Goal: Task Accomplishment & Management: Manage account settings

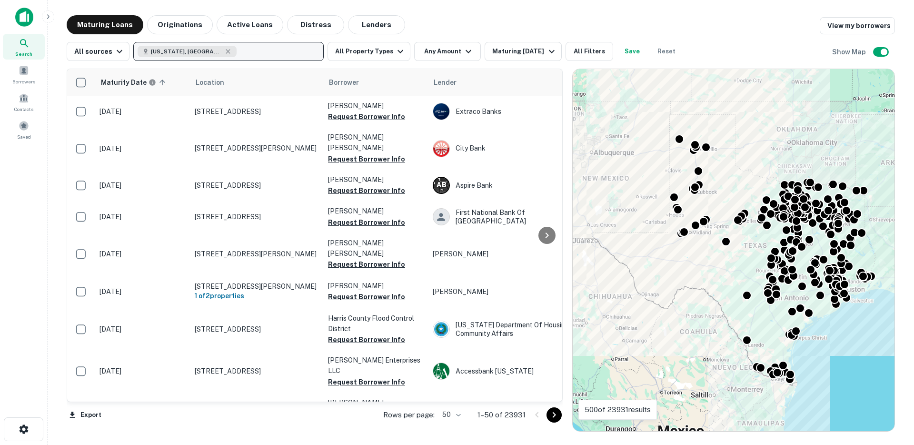
click at [201, 50] on button "Texas, USA" at bounding box center [228, 51] width 190 height 19
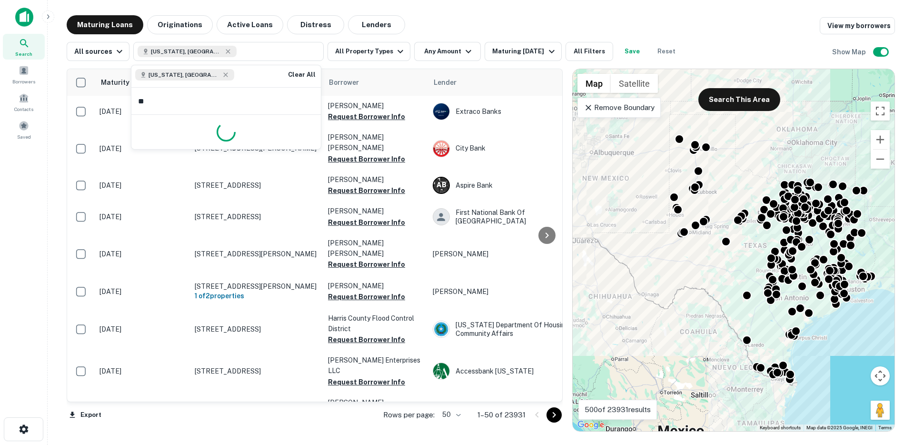
type input "*"
type input "*******"
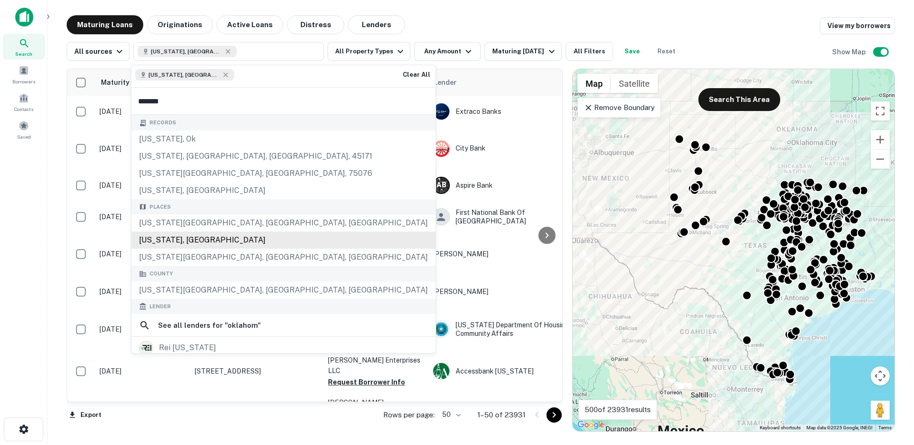
click at [185, 242] on div "Oklahoma, USA" at bounding box center [283, 239] width 304 height 17
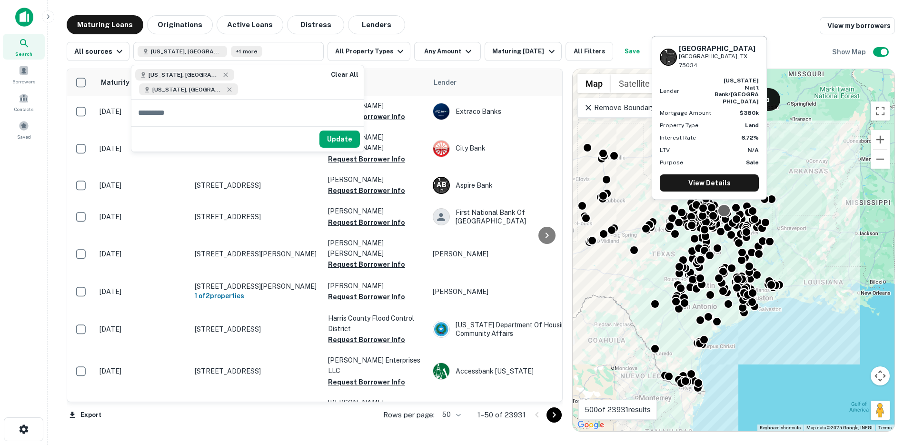
click at [801, 203] on body "Search Borrowers Contacts Saved Maturing Loans Originations Active Loans Distre…" at bounding box center [457, 222] width 914 height 445
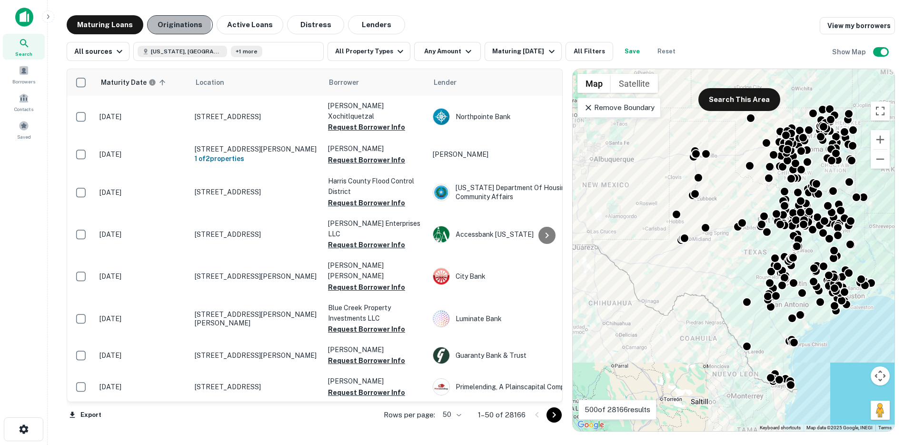
click at [165, 25] on button "Originations" at bounding box center [180, 24] width 66 height 19
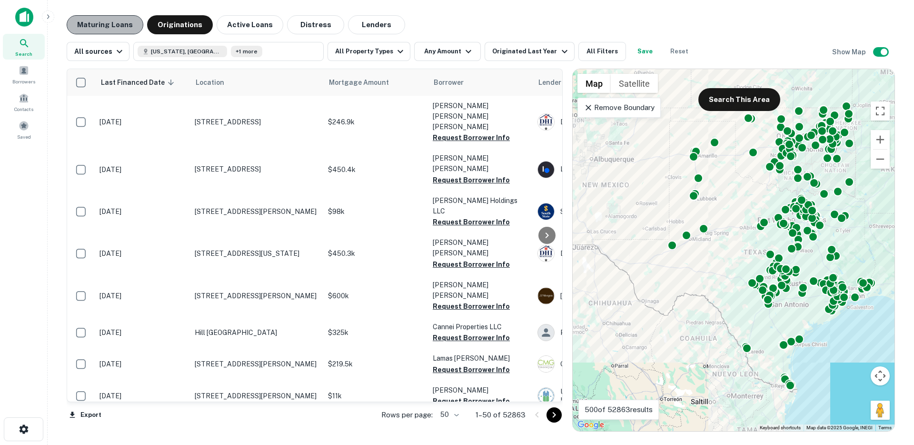
click at [110, 28] on button "Maturing Loans" at bounding box center [105, 24] width 77 height 19
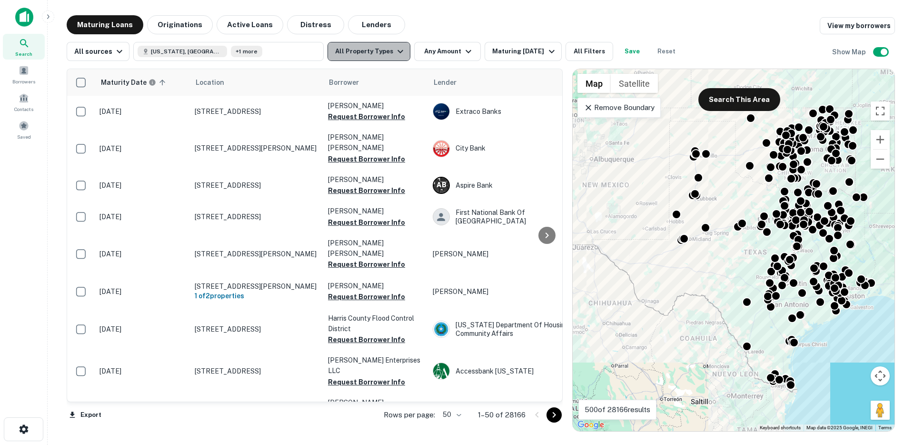
click at [369, 45] on button "All Property Types" at bounding box center [369, 51] width 83 height 19
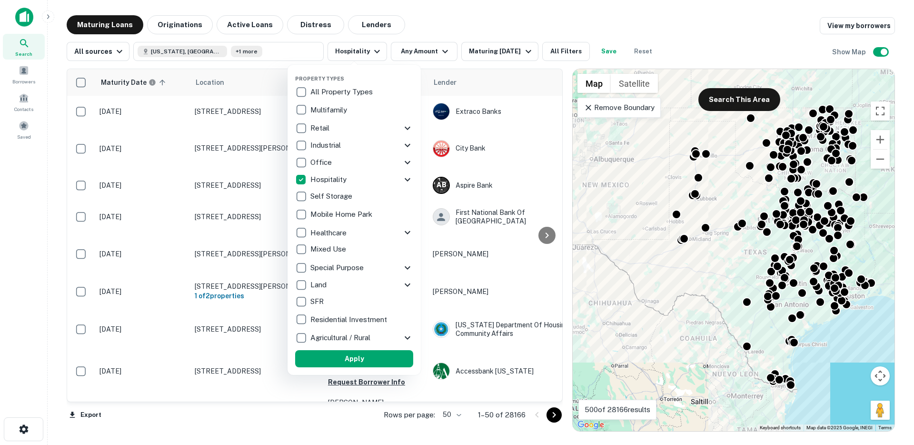
click at [409, 179] on icon at bounding box center [408, 179] width 6 height 3
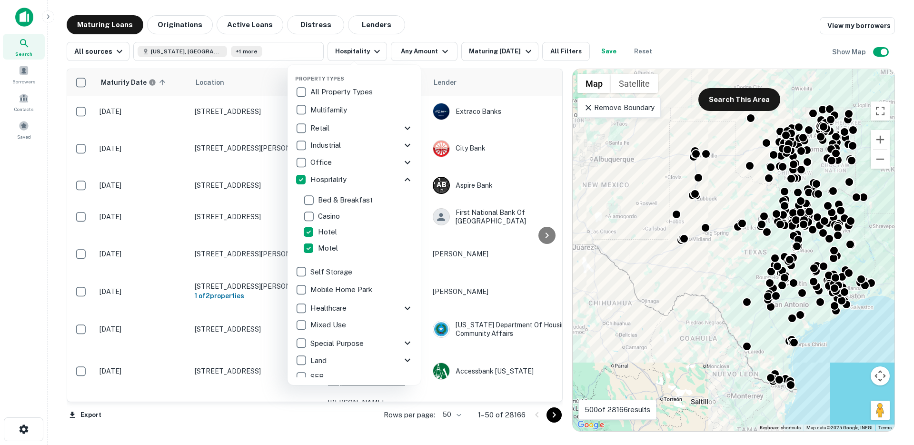
click at [435, 10] on div at bounding box center [457, 222] width 914 height 445
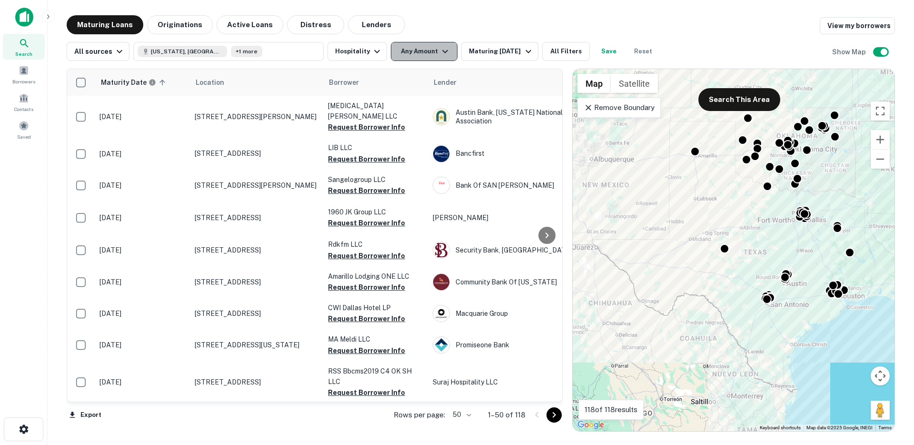
click at [434, 48] on button "Any Amount" at bounding box center [424, 51] width 67 height 19
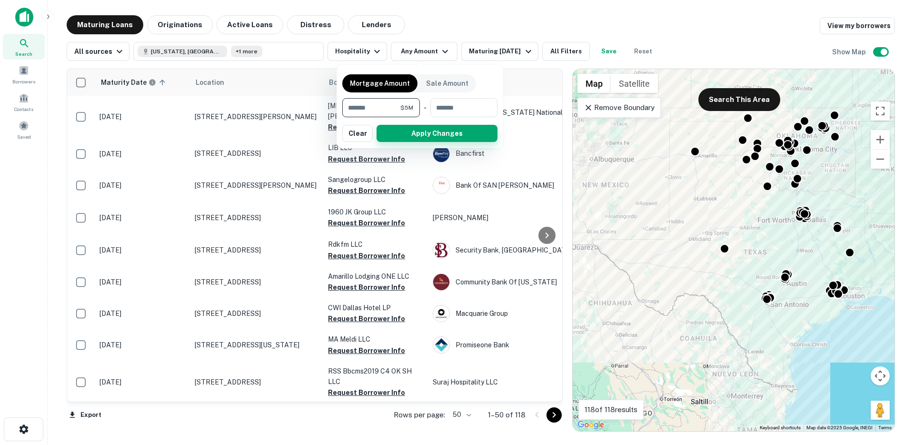
type input "*******"
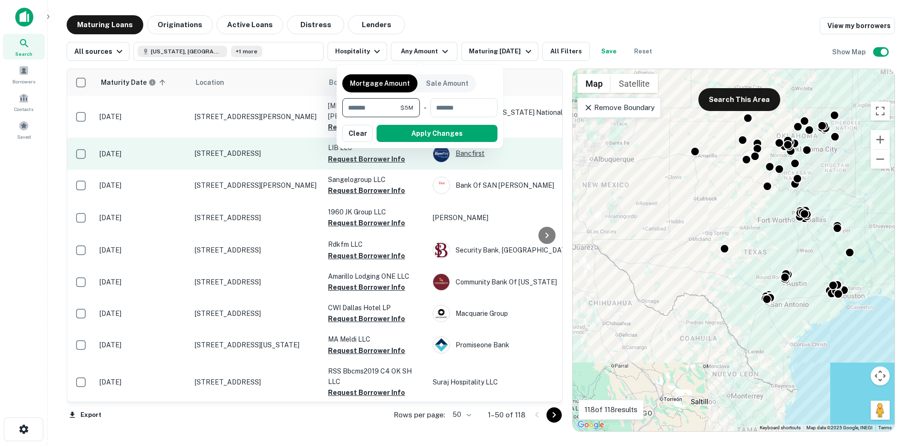
click at [437, 139] on button "Apply Changes" at bounding box center [437, 133] width 121 height 17
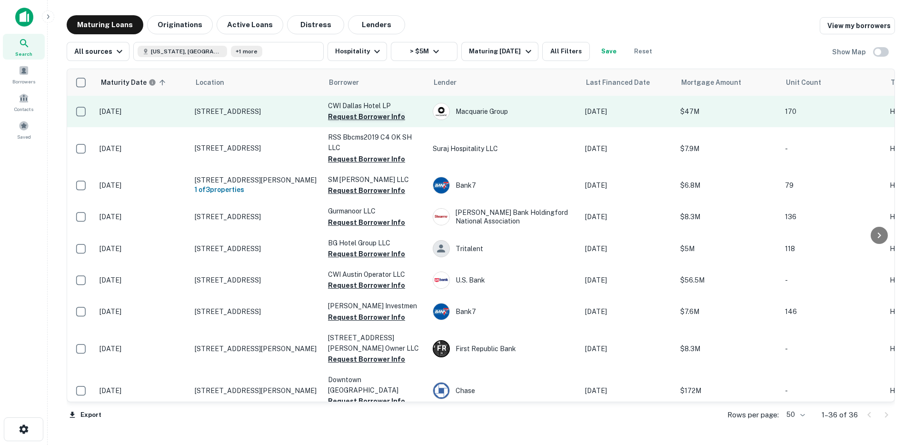
click at [349, 119] on button "Request Borrower Info" at bounding box center [366, 116] width 77 height 11
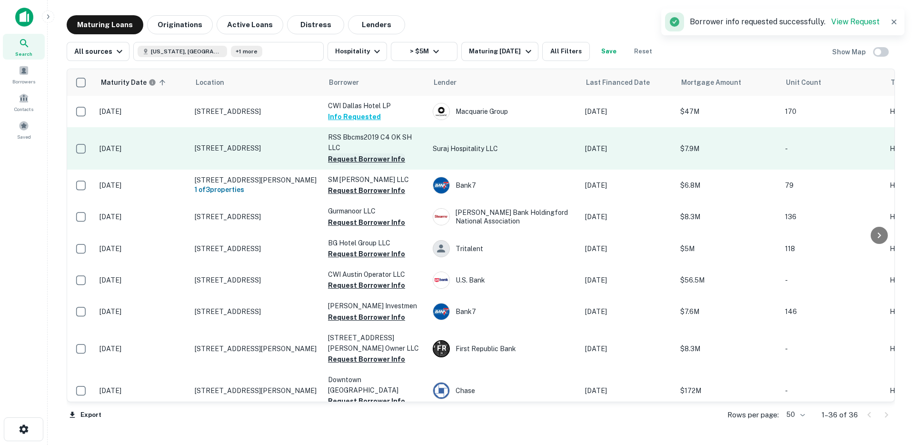
click at [344, 159] on button "Request Borrower Info" at bounding box center [366, 158] width 77 height 11
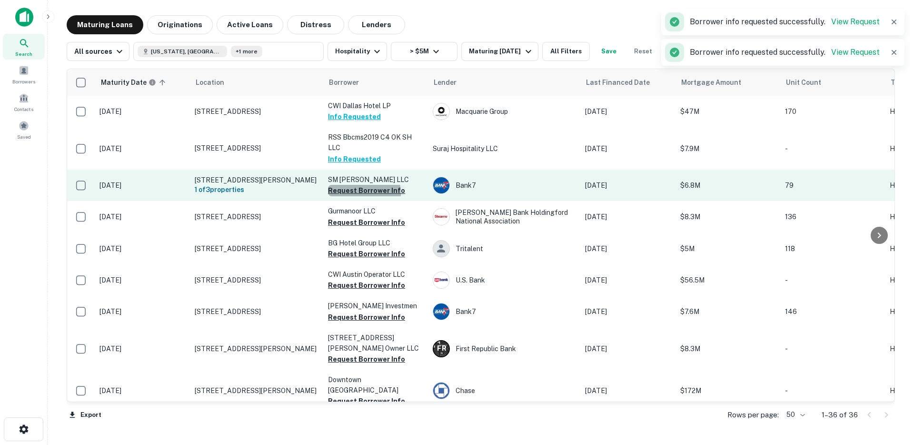
click at [343, 196] on button "Request Borrower Info" at bounding box center [366, 190] width 77 height 11
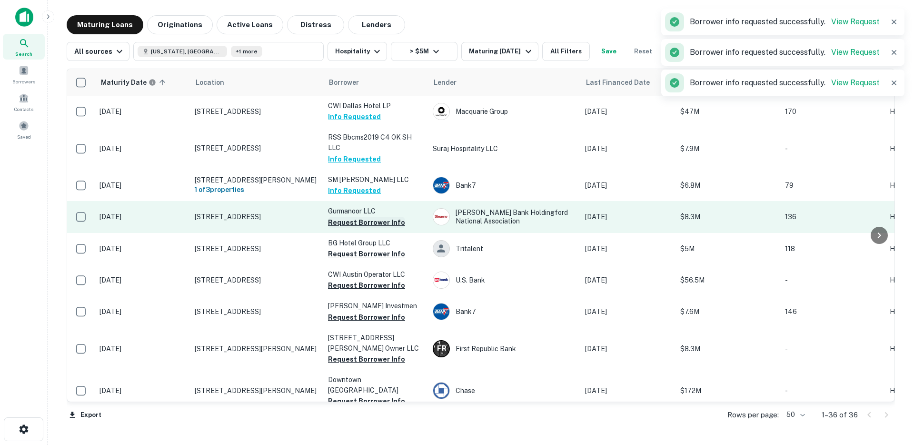
click at [349, 228] on button "Request Borrower Info" at bounding box center [366, 222] width 77 height 11
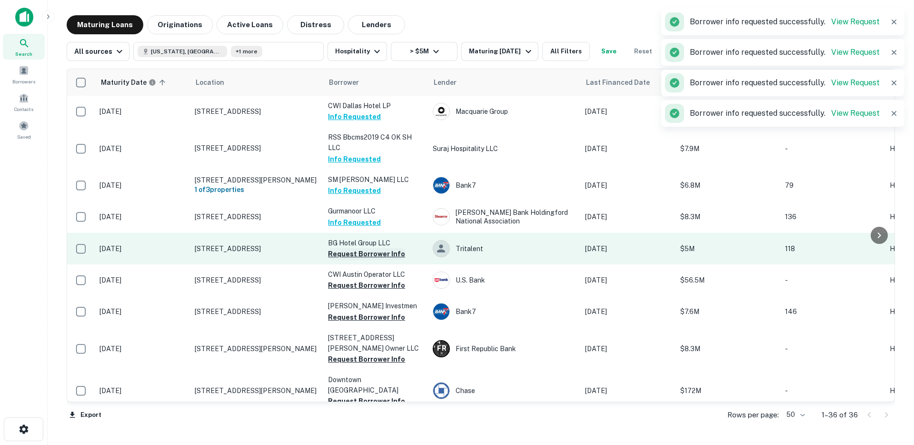
click at [348, 259] on button "Request Borrower Info" at bounding box center [366, 253] width 77 height 11
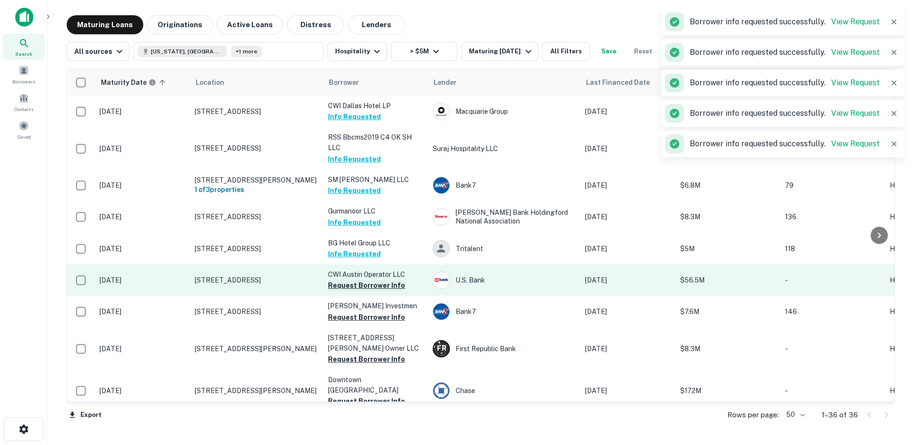
click at [347, 291] on button "Request Borrower Info" at bounding box center [366, 284] width 77 height 11
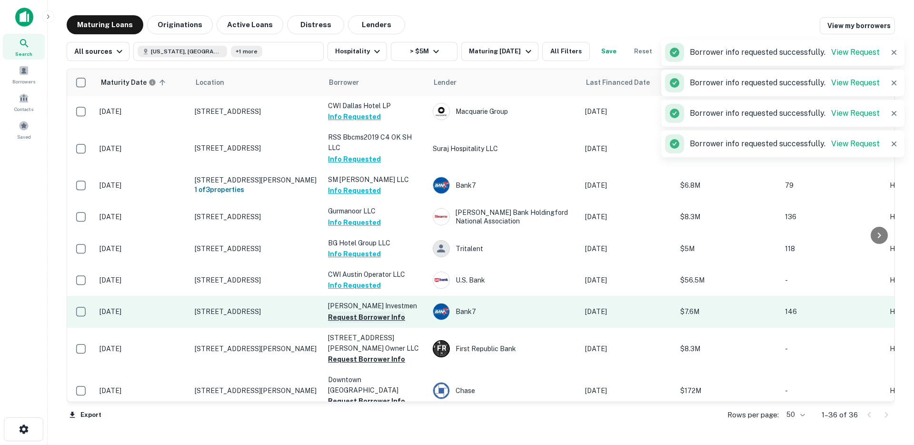
click at [354, 323] on button "Request Borrower Info" at bounding box center [366, 316] width 77 height 11
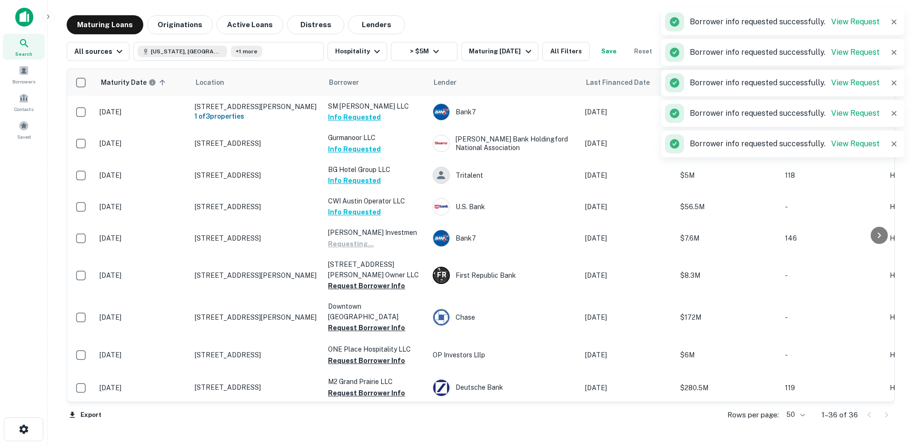
scroll to position [197, 0]
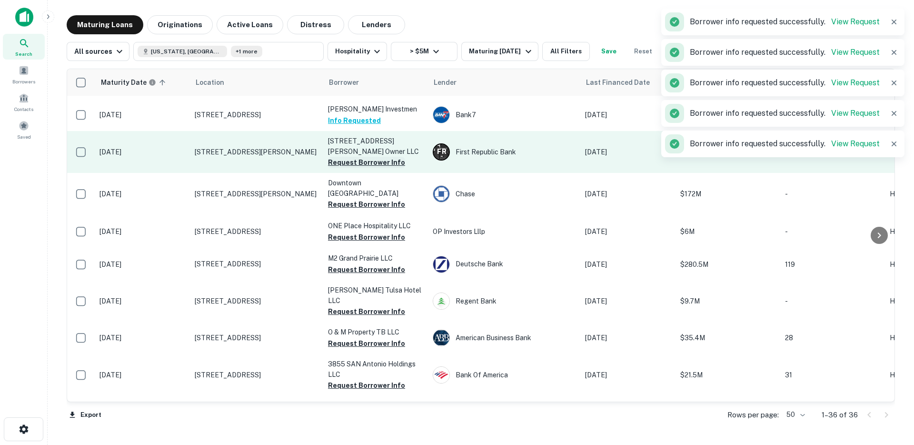
click at [351, 168] on button "Request Borrower Info" at bounding box center [366, 162] width 77 height 11
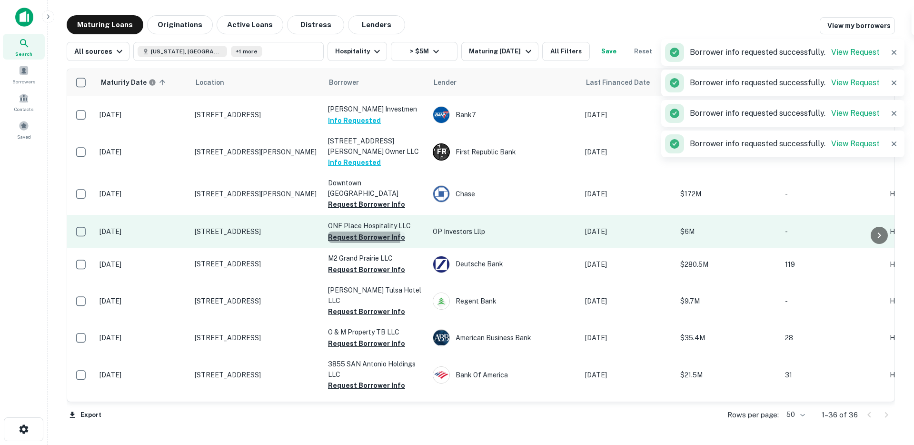
click at [346, 243] on button "Request Borrower Info" at bounding box center [366, 236] width 77 height 11
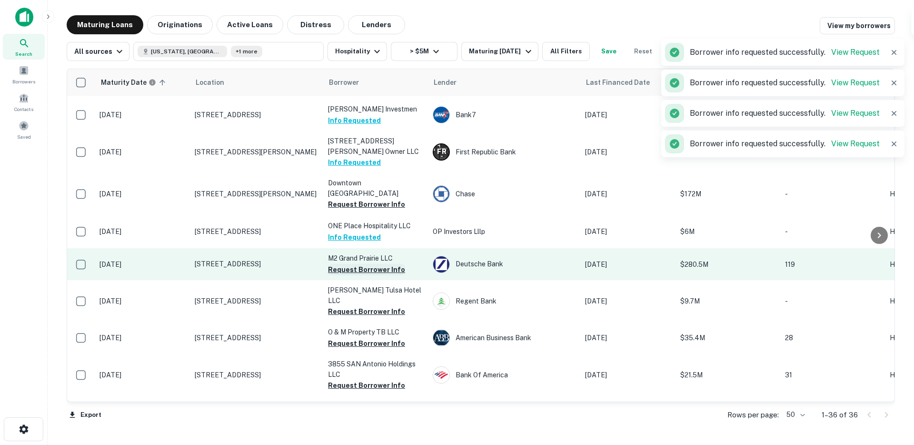
click at [343, 275] on button "Request Borrower Info" at bounding box center [366, 269] width 77 height 11
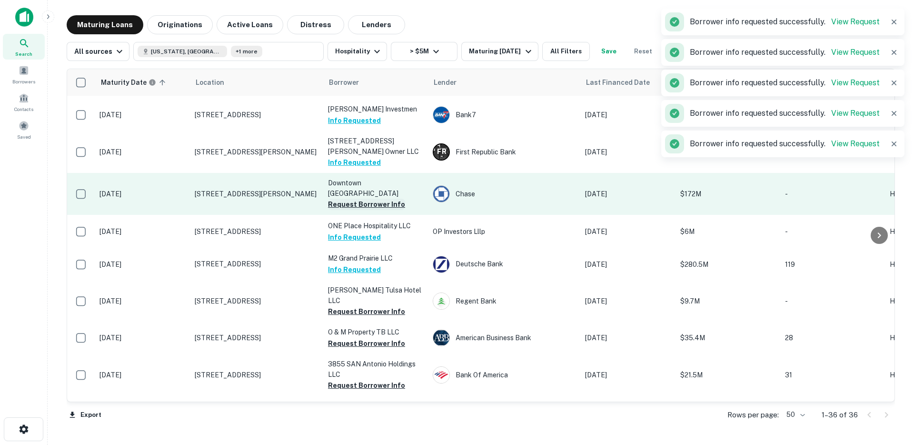
click at [353, 210] on button "Request Borrower Info" at bounding box center [366, 204] width 77 height 11
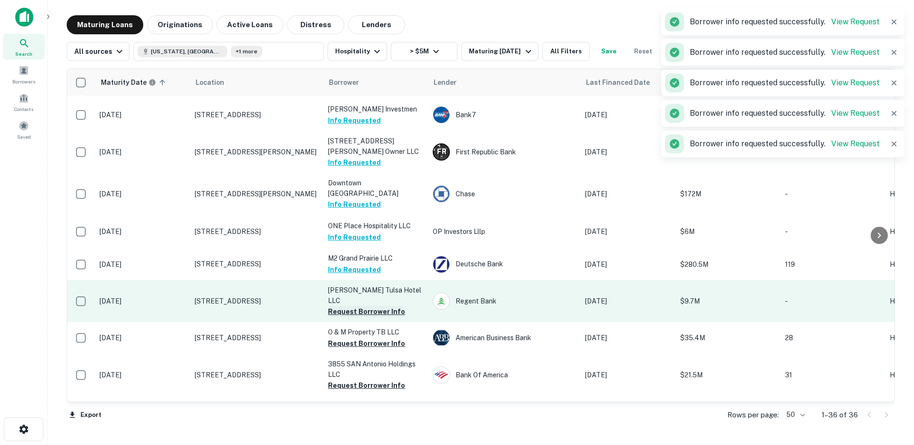
click at [348, 317] on button "Request Borrower Info" at bounding box center [366, 311] width 77 height 11
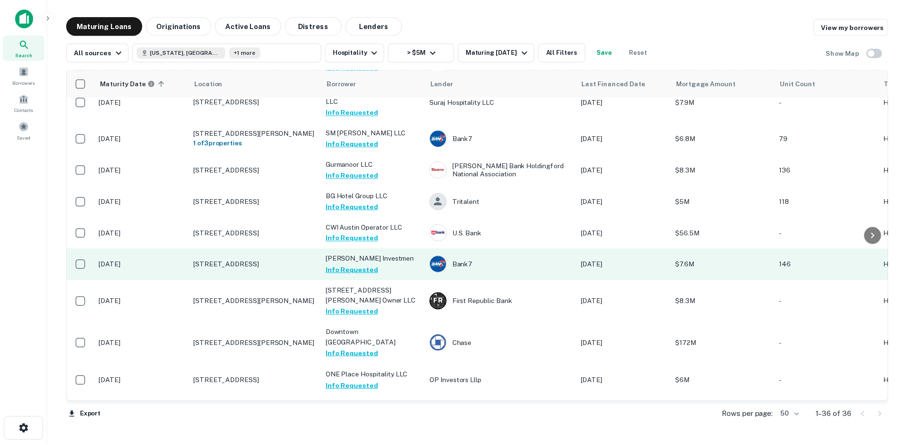
scroll to position [0, 0]
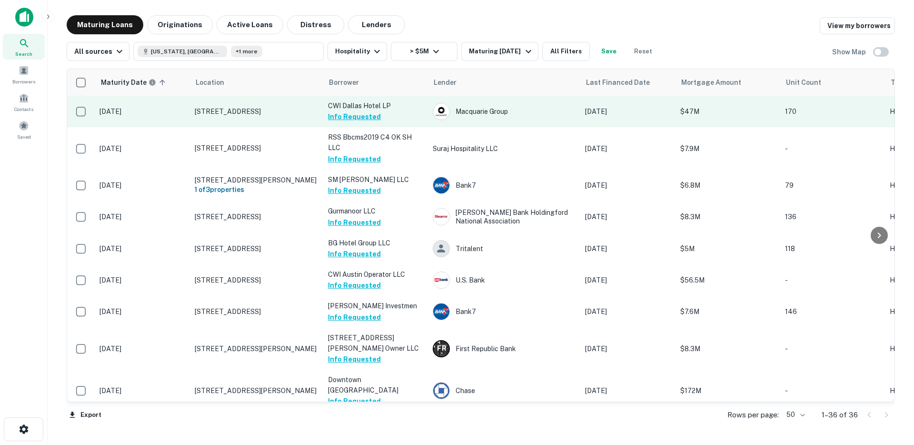
click at [271, 114] on p "2927 Maple Ave Dallas, TX 75201" at bounding box center [257, 111] width 124 height 9
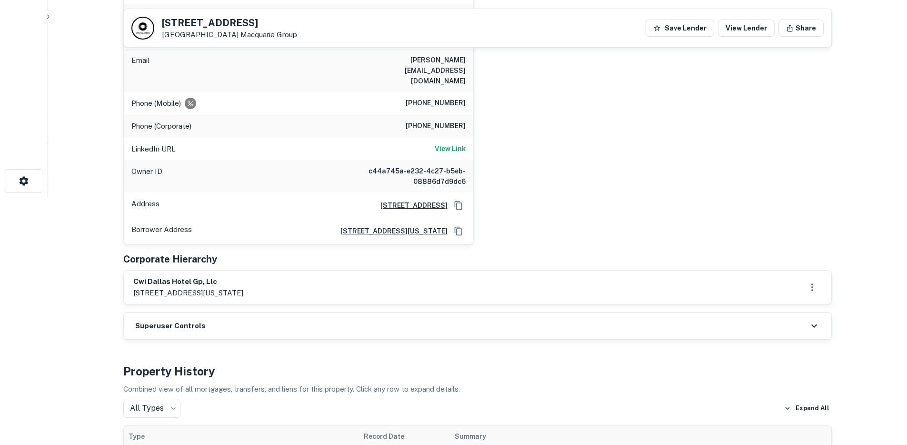
scroll to position [247, 0]
click at [456, 144] on h6 "View Link" at bounding box center [450, 149] width 31 height 10
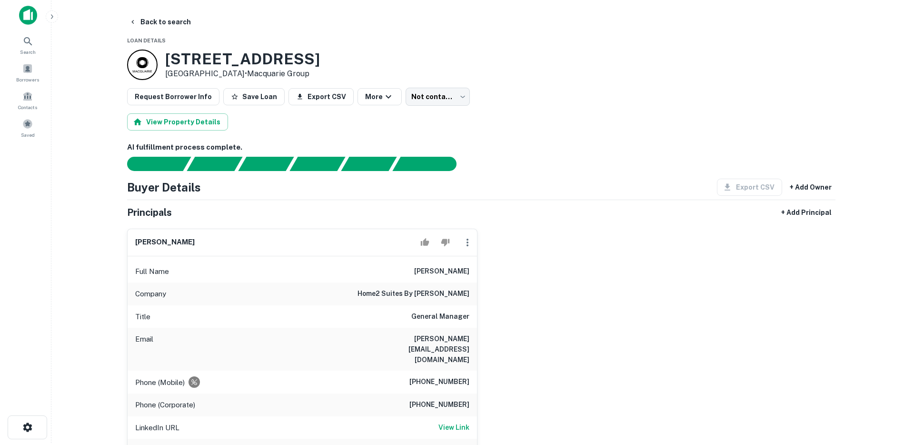
scroll to position [0, 0]
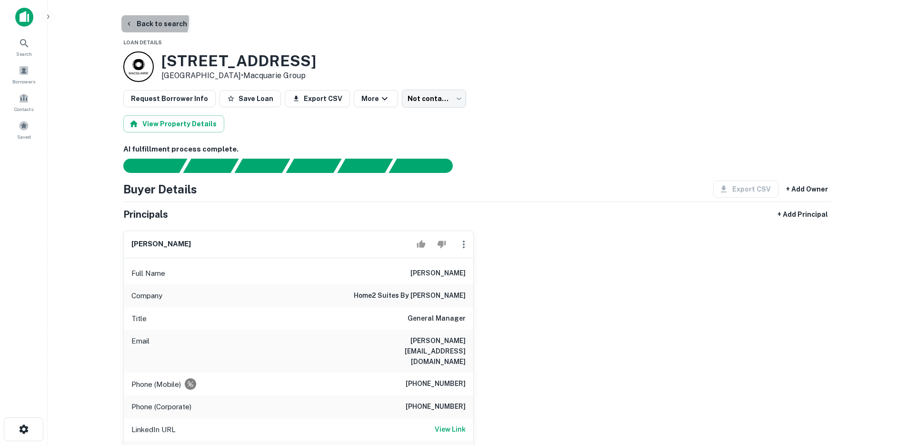
click at [147, 20] on button "Back to search" at bounding box center [156, 23] width 70 height 17
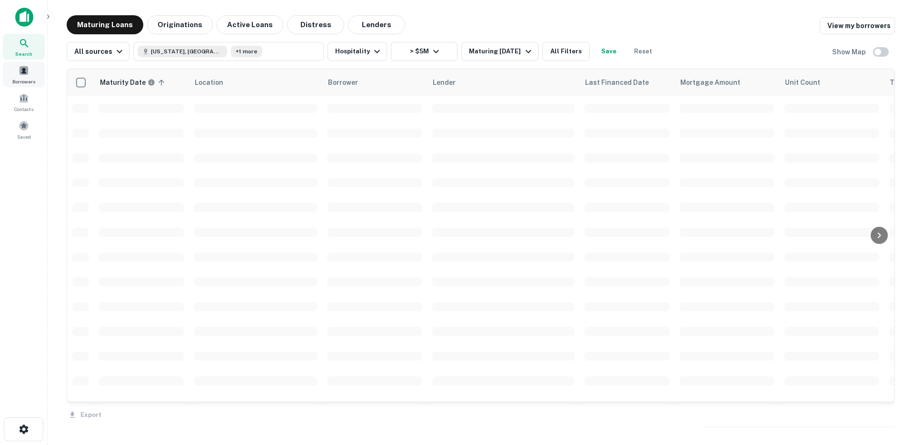
click at [24, 77] on div "Borrowers" at bounding box center [24, 74] width 42 height 26
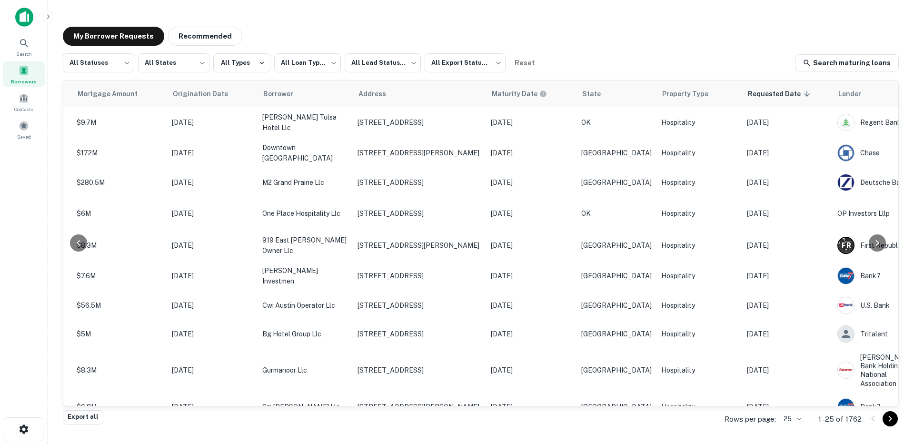
scroll to position [0, 292]
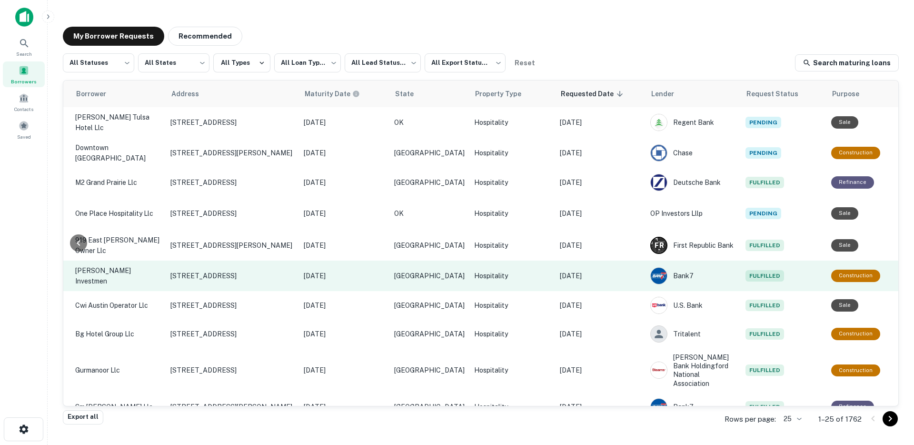
click at [583, 272] on p "[DATE]" at bounding box center [600, 275] width 81 height 10
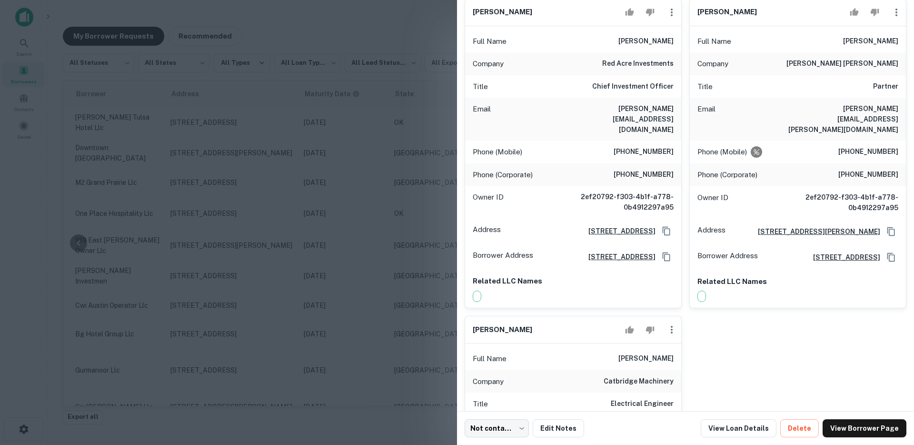
scroll to position [0, 0]
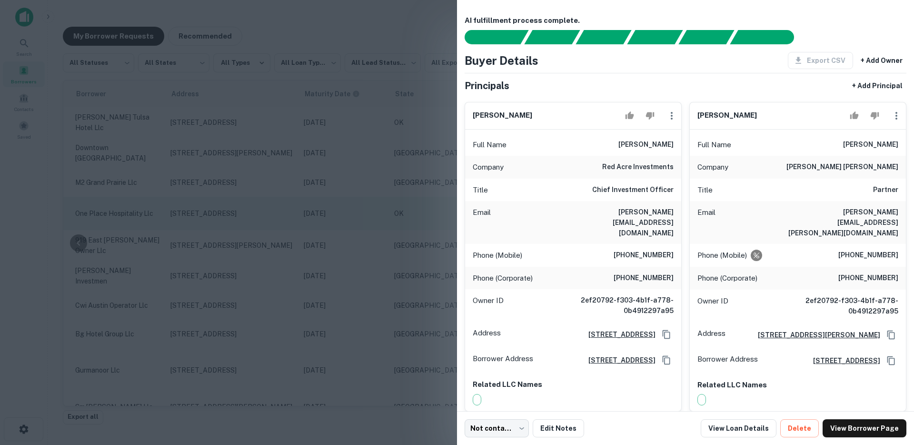
click at [370, 209] on div at bounding box center [457, 222] width 914 height 445
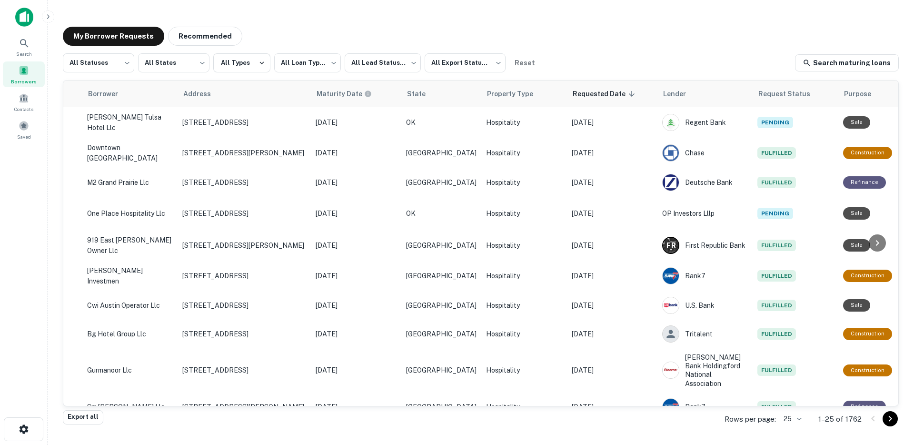
scroll to position [0, 292]
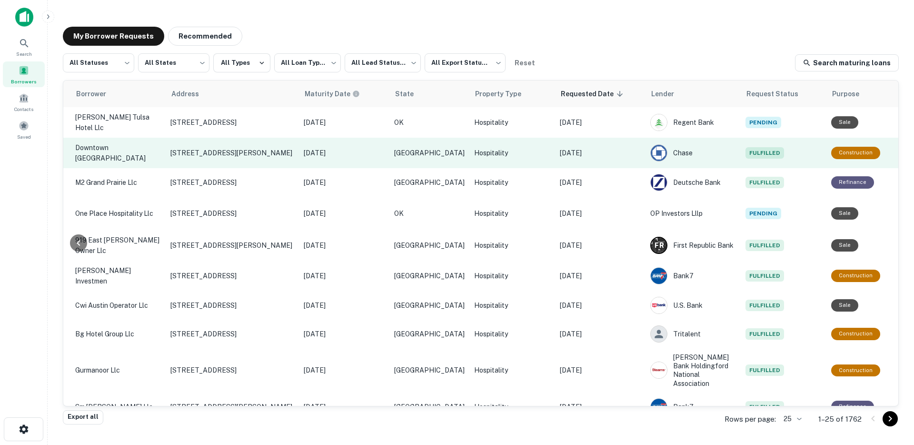
click at [594, 154] on p "[DATE]" at bounding box center [600, 153] width 81 height 10
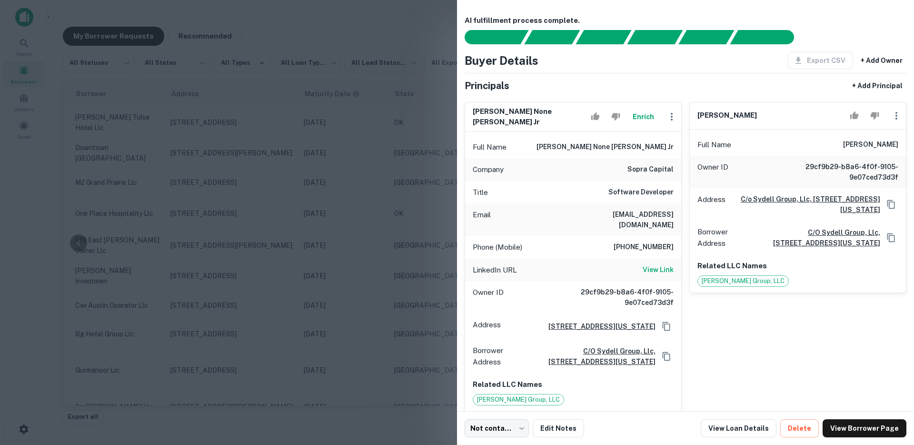
click at [361, 195] on div at bounding box center [457, 222] width 914 height 445
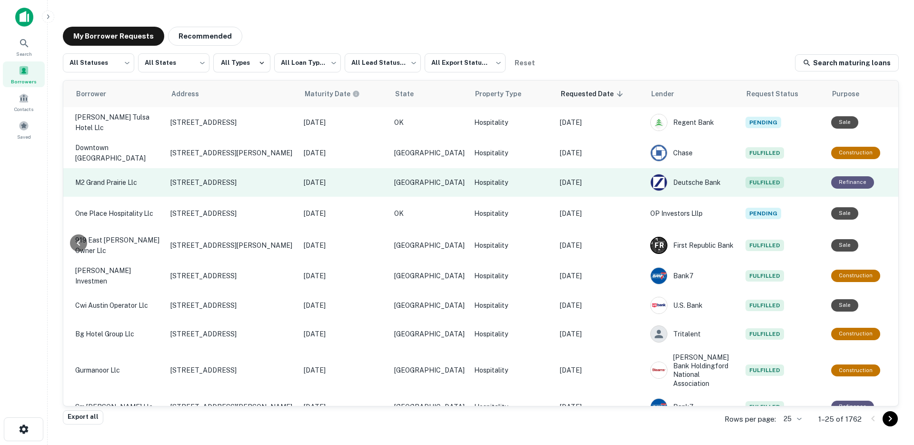
click at [582, 184] on p "[DATE]" at bounding box center [600, 182] width 81 height 10
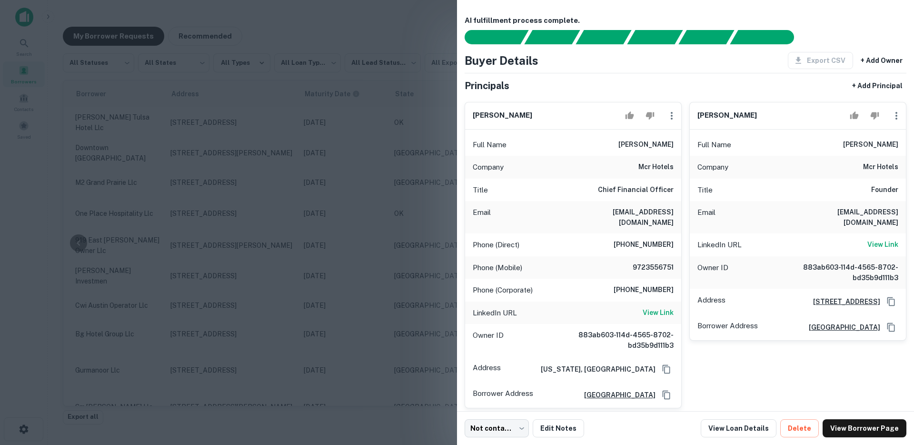
click at [367, 201] on div at bounding box center [457, 222] width 914 height 445
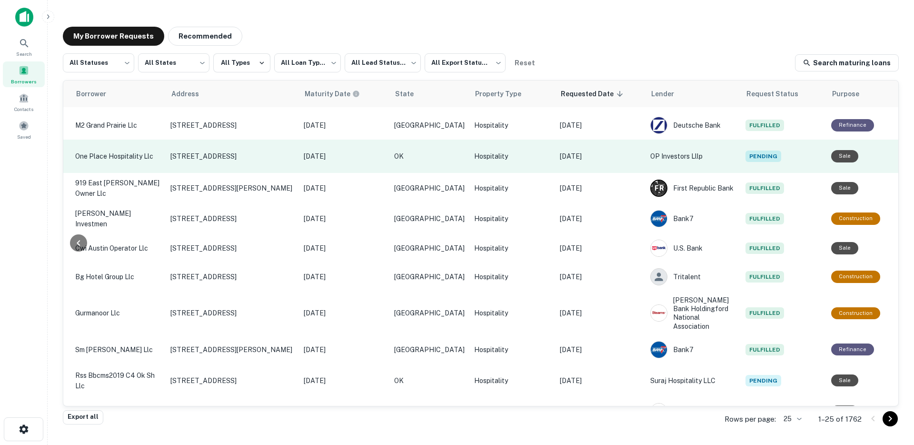
scroll to position [69, 292]
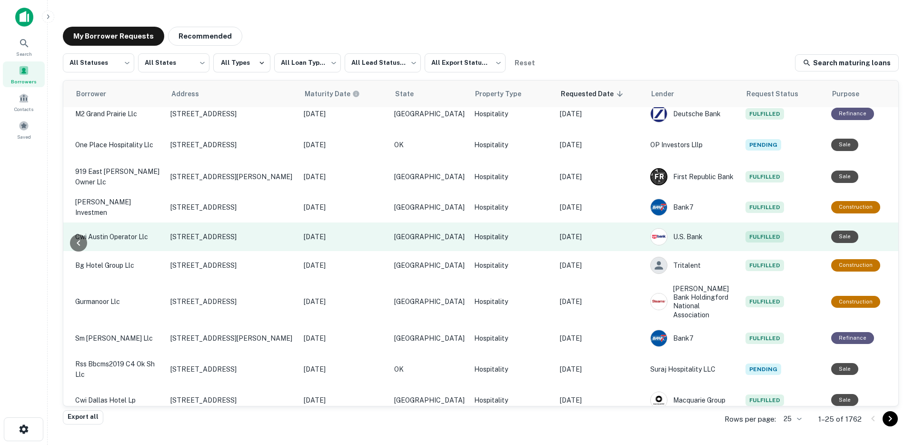
click at [589, 231] on p "Oct 06, 2025" at bounding box center [600, 236] width 81 height 10
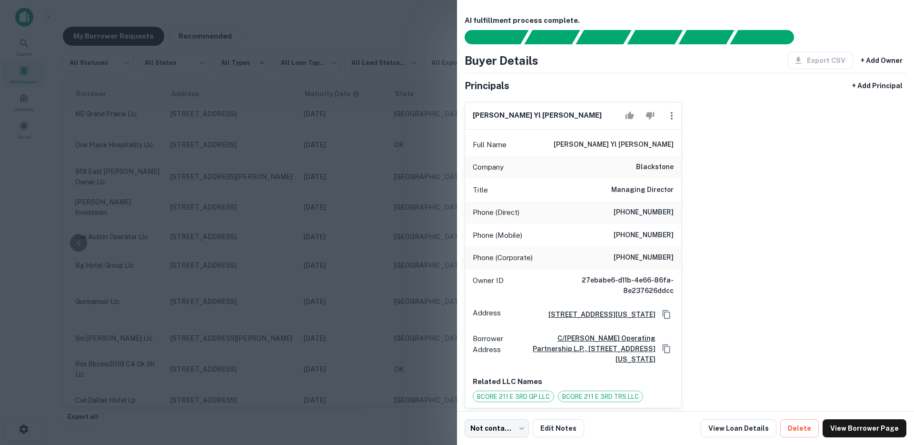
click at [268, 222] on div at bounding box center [457, 222] width 914 height 445
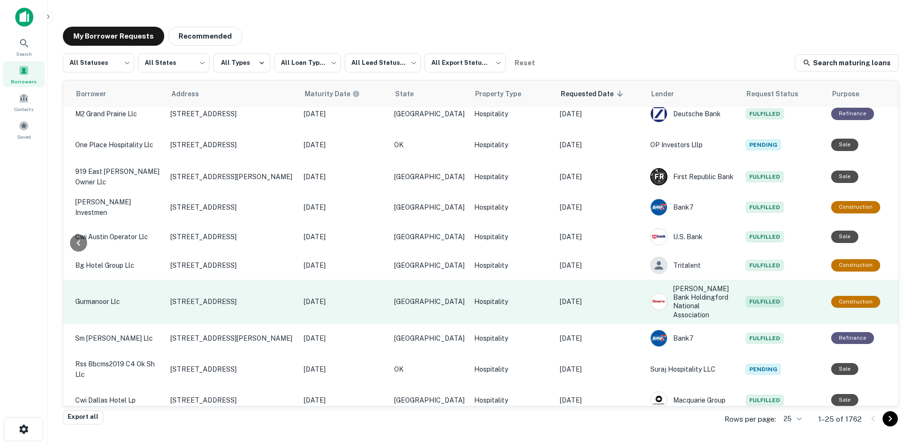
click at [594, 306] on td "Oct 06, 2025" at bounding box center [600, 301] width 90 height 44
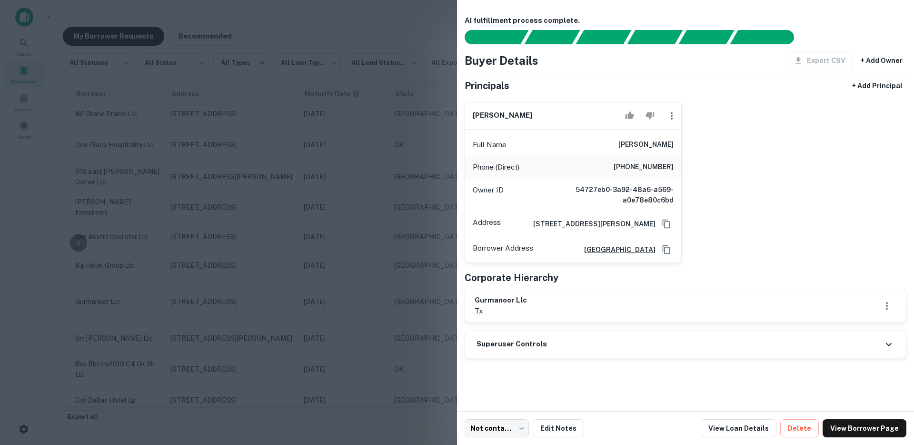
click at [363, 289] on div at bounding box center [457, 222] width 914 height 445
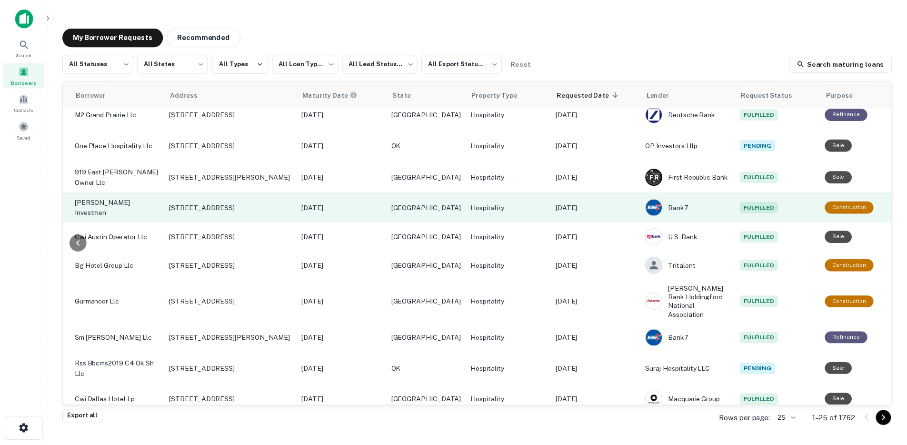
scroll to position [0, 292]
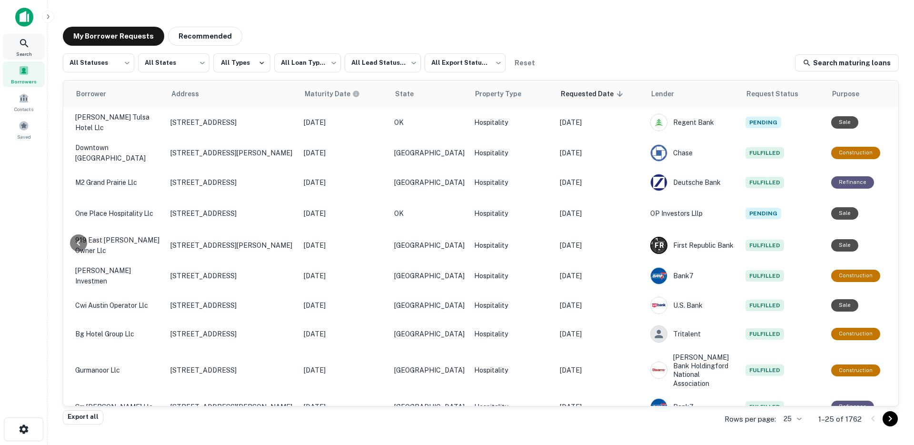
click at [17, 49] on div "Search" at bounding box center [24, 47] width 42 height 26
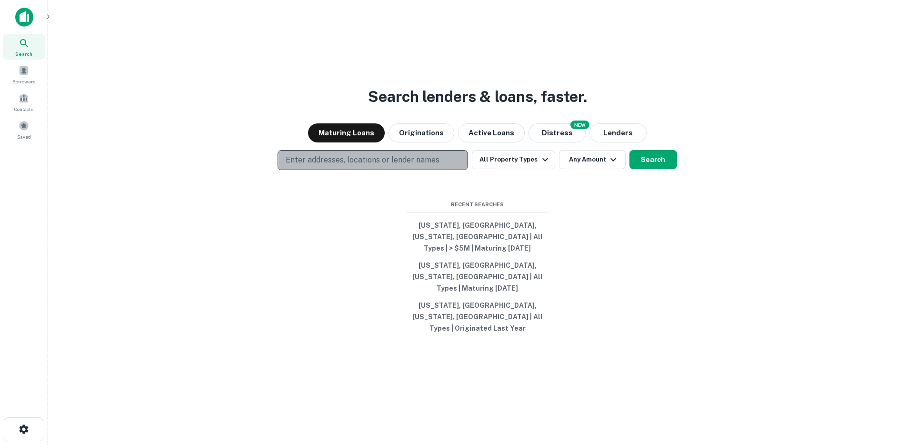
click at [362, 166] on p "Enter addresses, locations or lender names" at bounding box center [363, 159] width 154 height 11
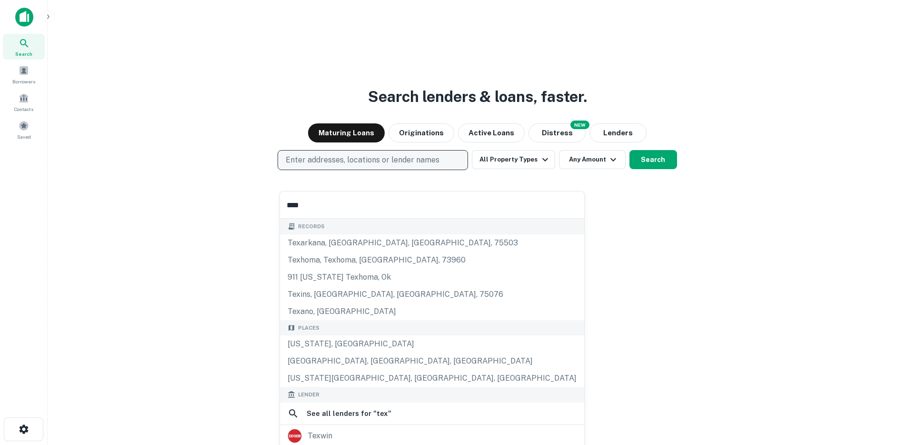
type input "*****"
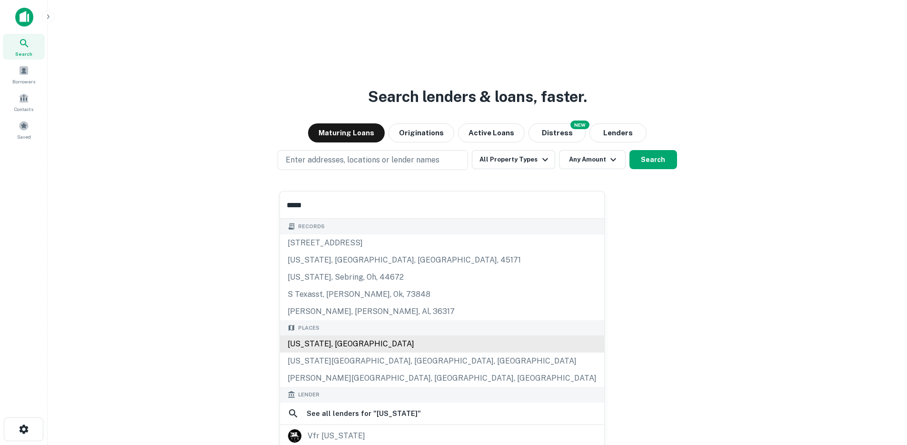
click at [302, 348] on div "[US_STATE], [GEOGRAPHIC_DATA]" at bounding box center [442, 343] width 324 height 17
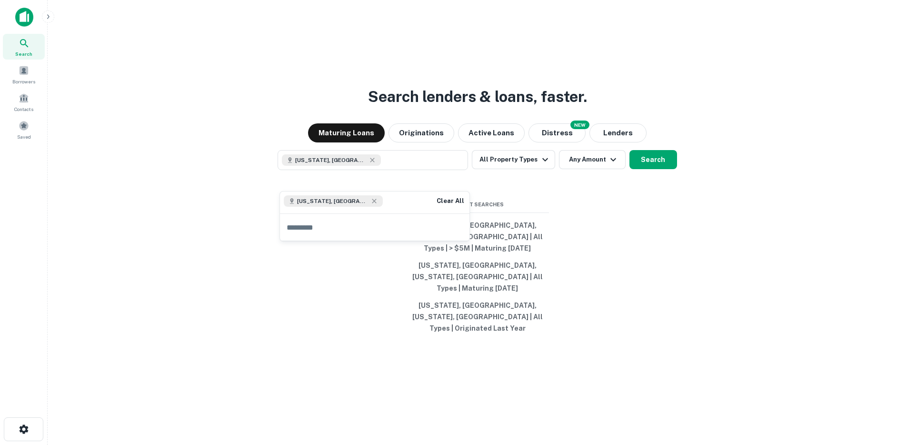
click at [367, 205] on div "Texas, USA Clear All" at bounding box center [374, 202] width 189 height 22
click at [369, 198] on div "Texas, USA Clear All" at bounding box center [374, 202] width 189 height 22
click at [348, 228] on input "text" at bounding box center [374, 227] width 189 height 27
type input "*******"
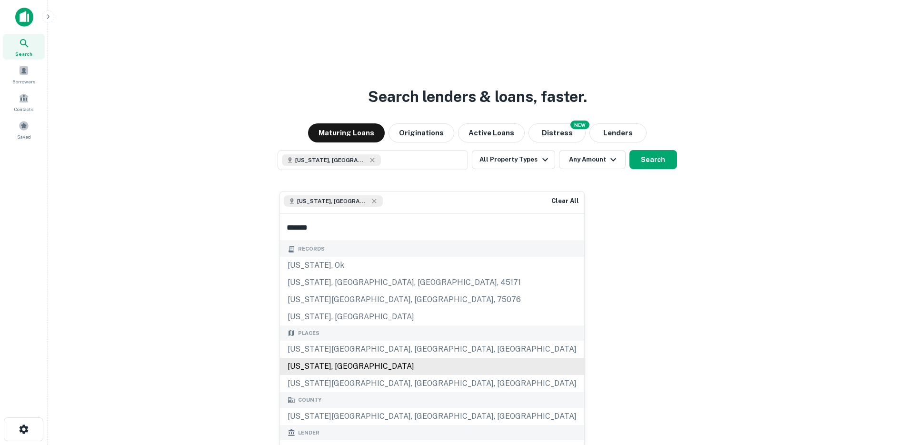
click at [317, 366] on div "Oklahoma, USA" at bounding box center [432, 366] width 304 height 17
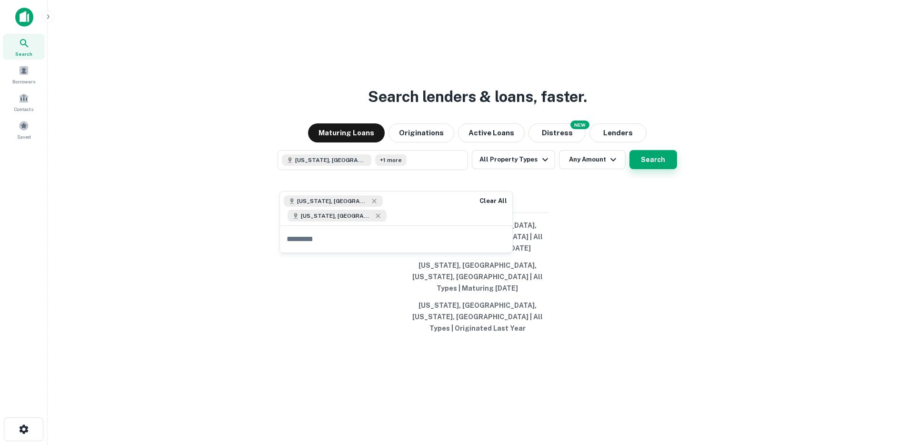
click at [657, 169] on button "Search" at bounding box center [653, 159] width 48 height 19
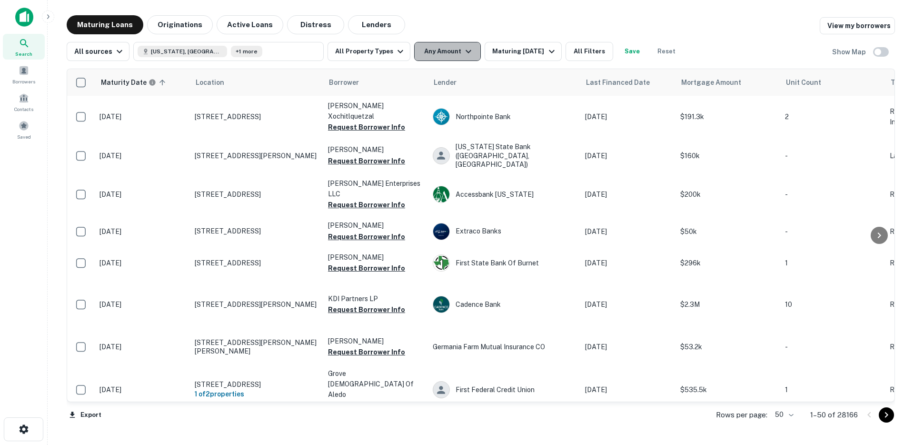
click at [419, 54] on button "Any Amount" at bounding box center [447, 51] width 67 height 19
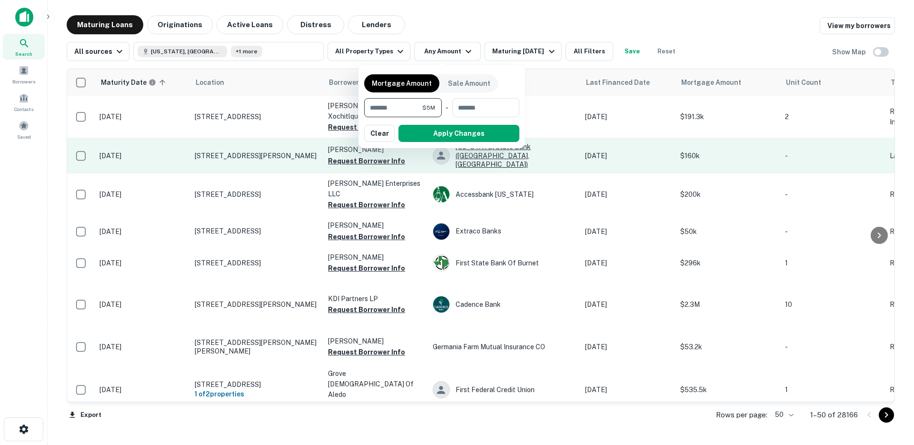
type input "*******"
click at [433, 141] on button "Apply Changes" at bounding box center [458, 133] width 121 height 17
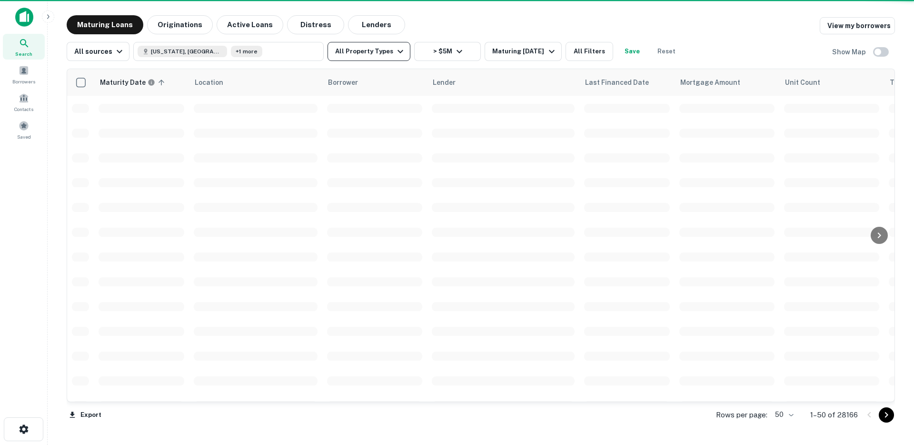
click at [377, 52] on button "All Property Types" at bounding box center [369, 51] width 83 height 19
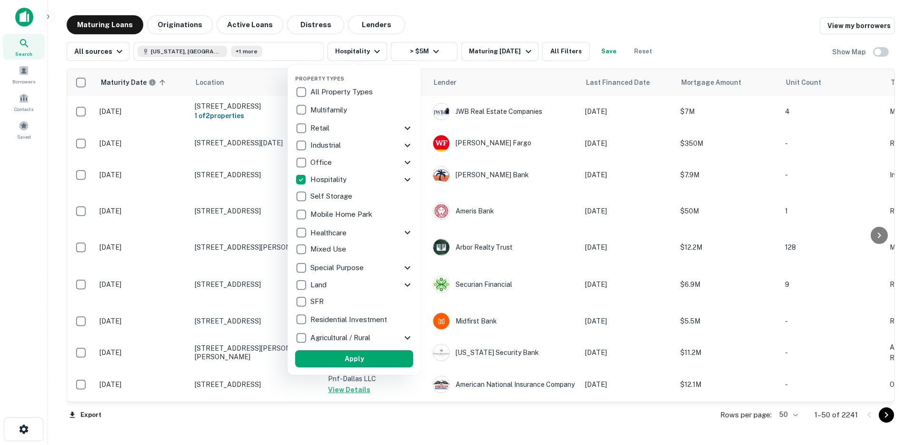
click at [404, 174] on icon at bounding box center [407, 179] width 11 height 11
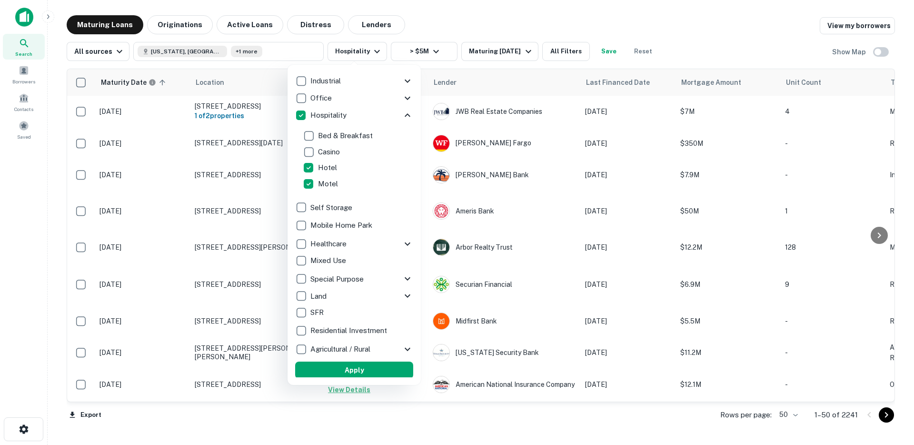
scroll to position [66, 0]
click at [359, 370] on button "Apply" at bounding box center [354, 368] width 118 height 17
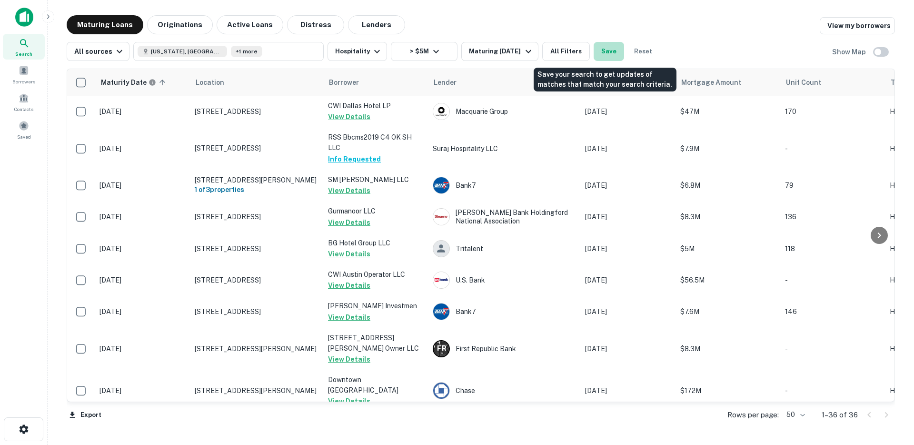
click at [595, 47] on button "Save" at bounding box center [609, 51] width 30 height 19
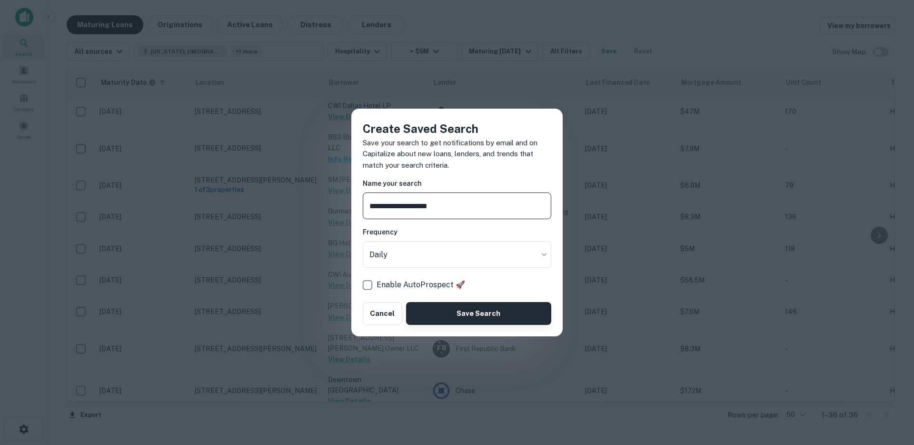
type input "**********"
click at [441, 306] on button "Save Search" at bounding box center [478, 313] width 145 height 23
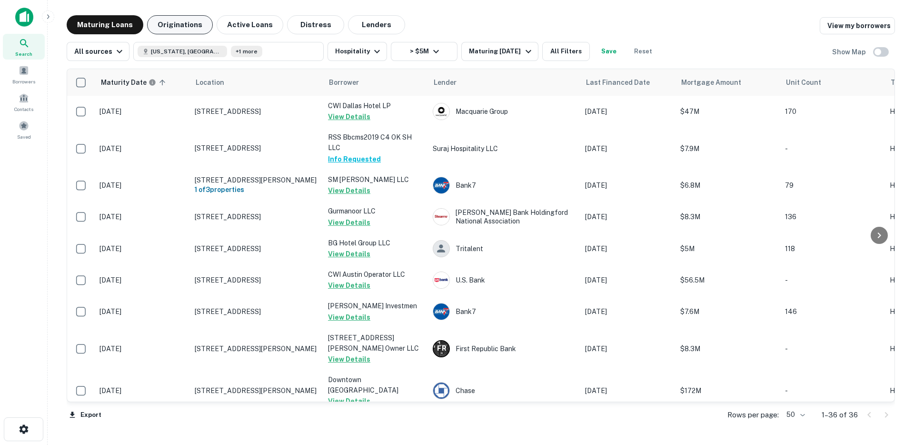
click at [183, 23] on button "Originations" at bounding box center [180, 24] width 66 height 19
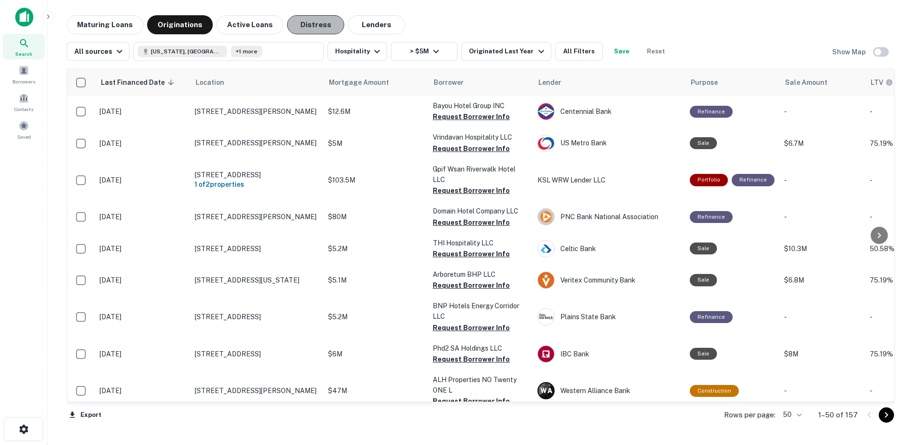
click at [316, 26] on button "Distress" at bounding box center [315, 24] width 57 height 19
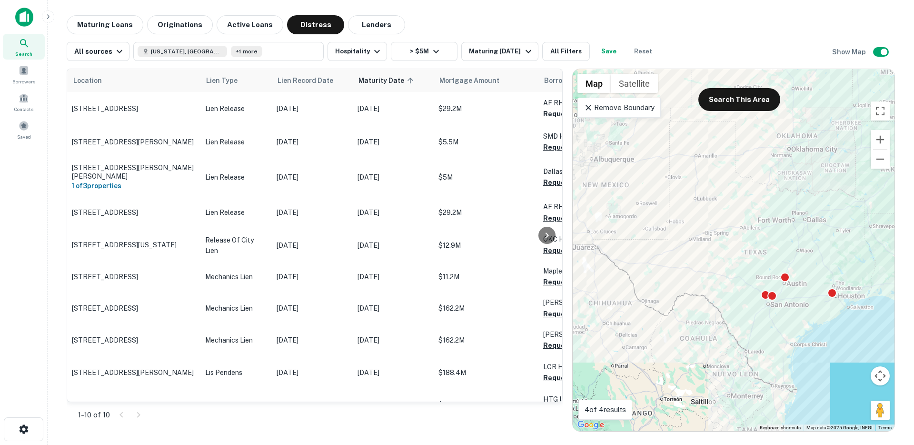
click at [587, 106] on icon at bounding box center [589, 108] width 6 height 6
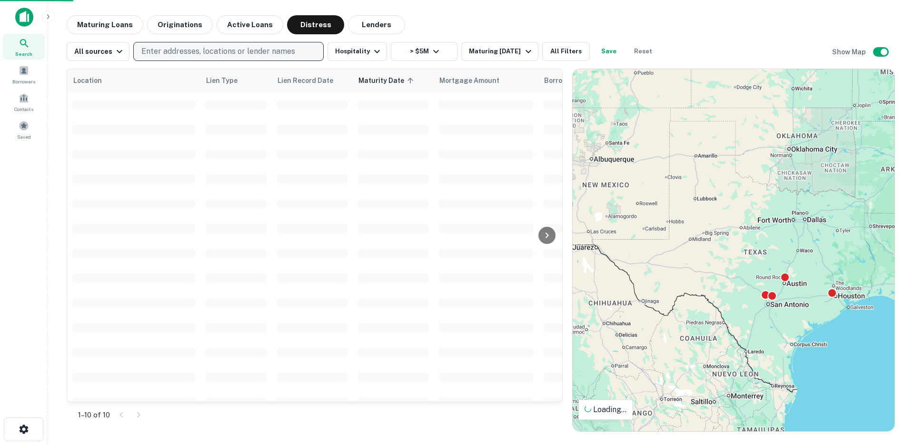
click at [228, 54] on p "Enter addresses, locations or lender names" at bounding box center [218, 51] width 154 height 11
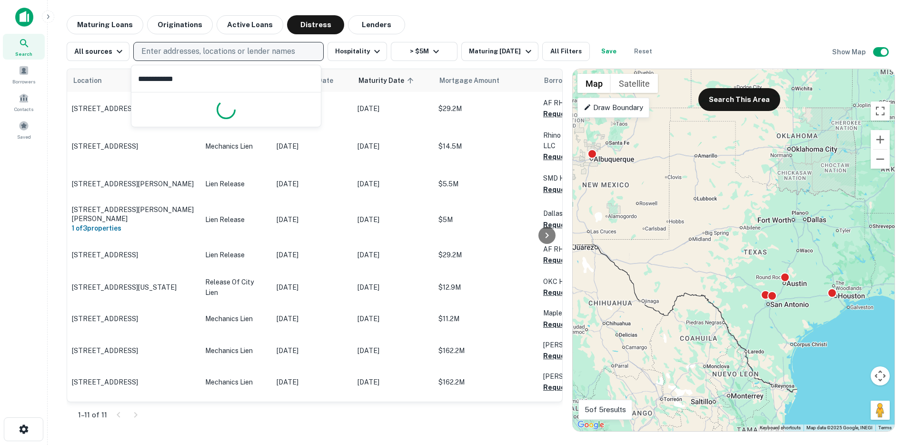
type input "**********"
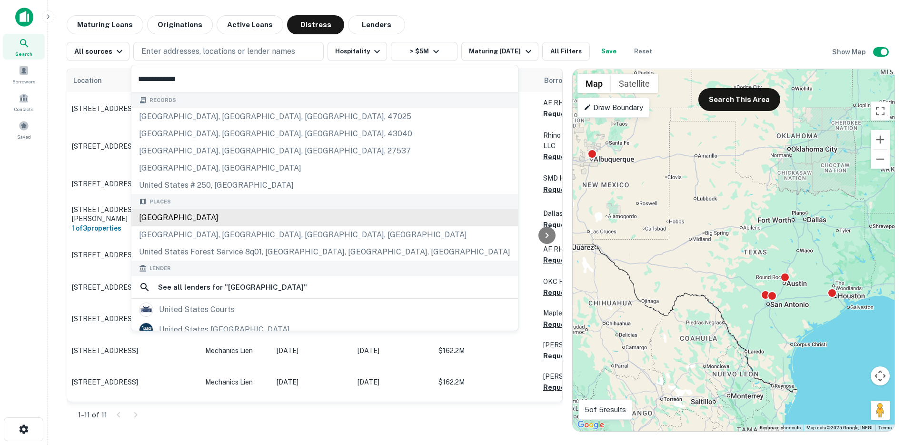
click at [198, 219] on div "United States" at bounding box center [324, 217] width 387 height 17
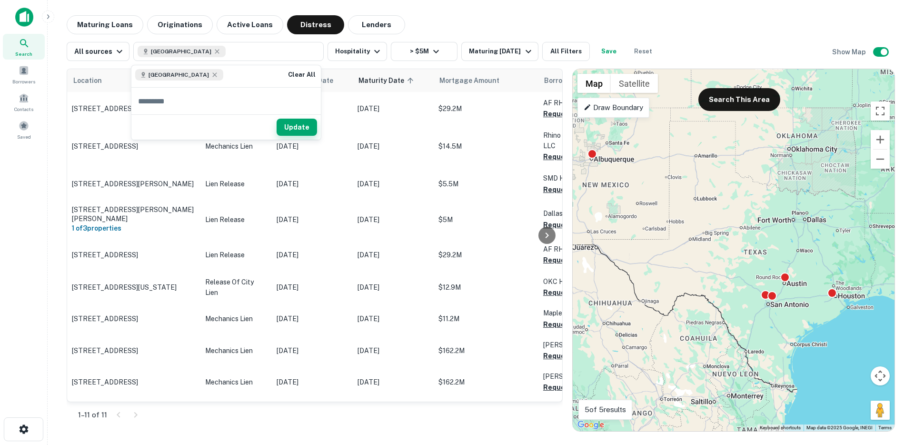
click at [300, 119] on button "Update" at bounding box center [297, 127] width 40 height 17
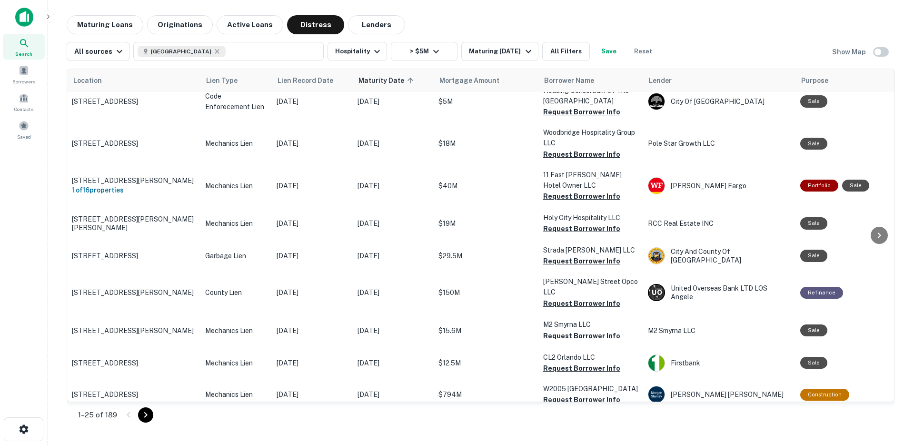
scroll to position [833, 0]
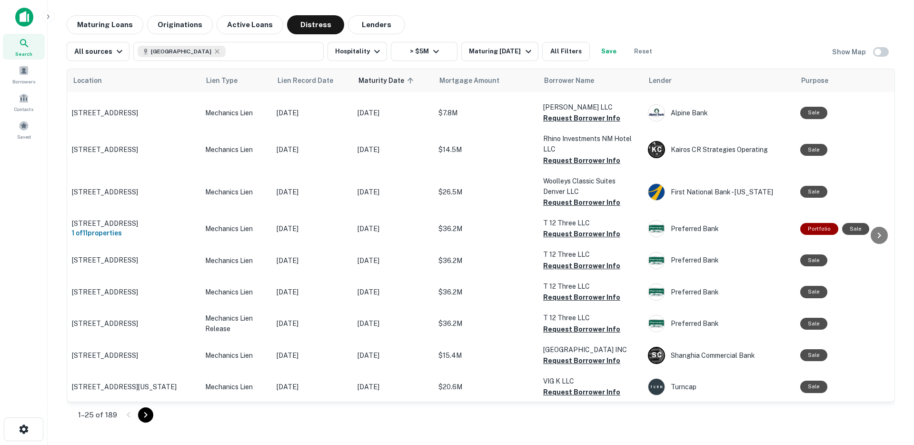
click at [147, 419] on button "Go to next page" at bounding box center [145, 414] width 15 height 15
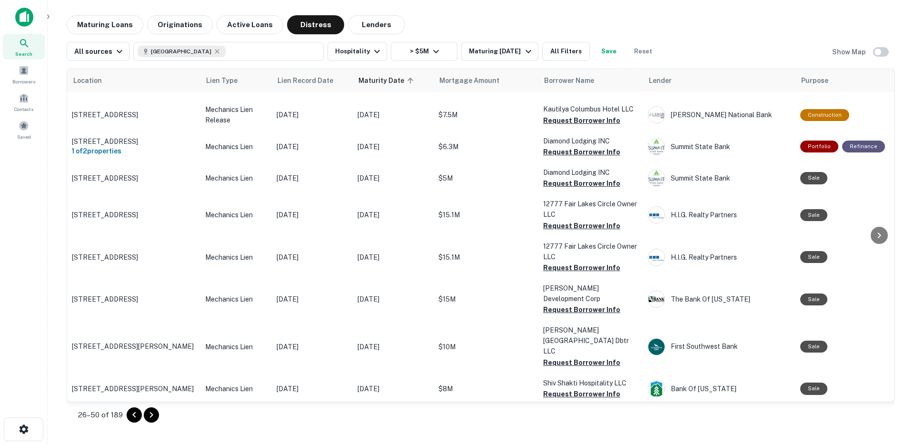
scroll to position [1431, 0]
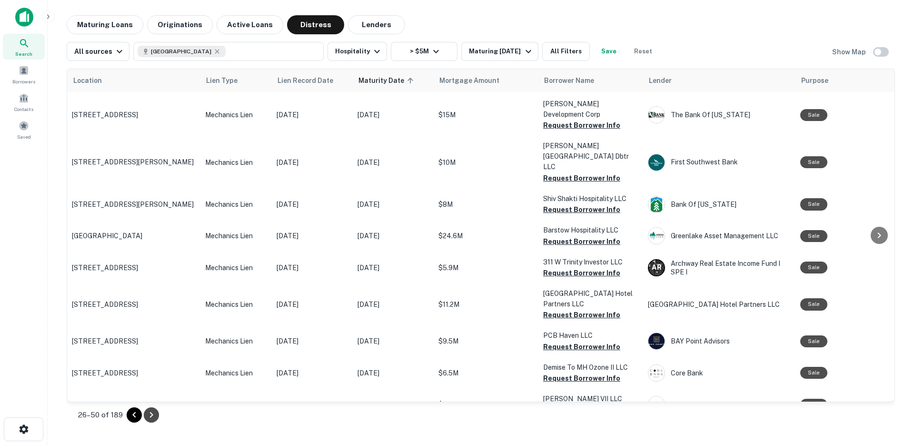
click at [152, 414] on icon "Go to next page" at bounding box center [151, 414] width 11 height 11
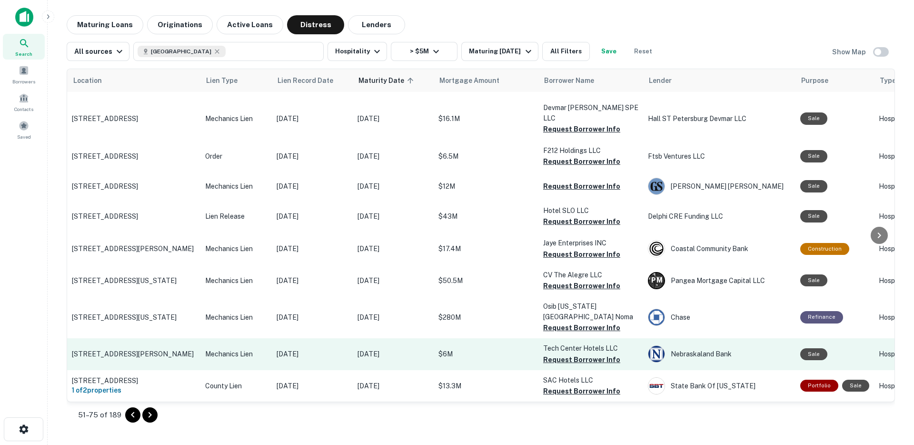
scroll to position [1411, 0]
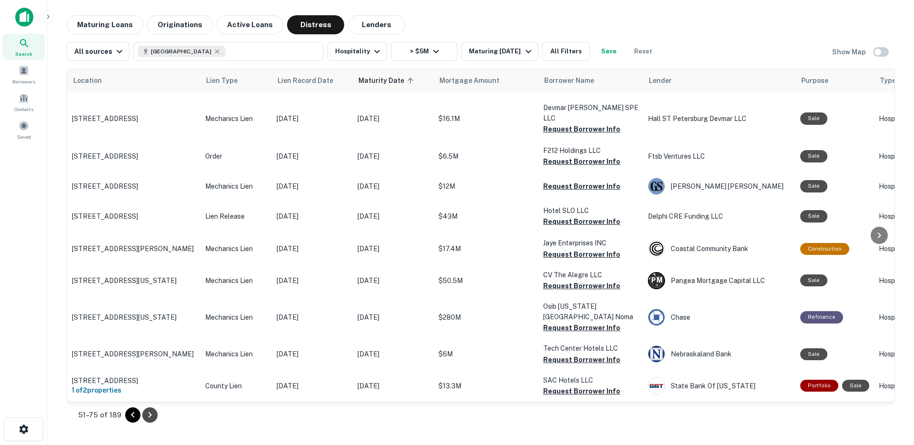
click at [152, 415] on icon "Go to next page" at bounding box center [149, 414] width 11 height 11
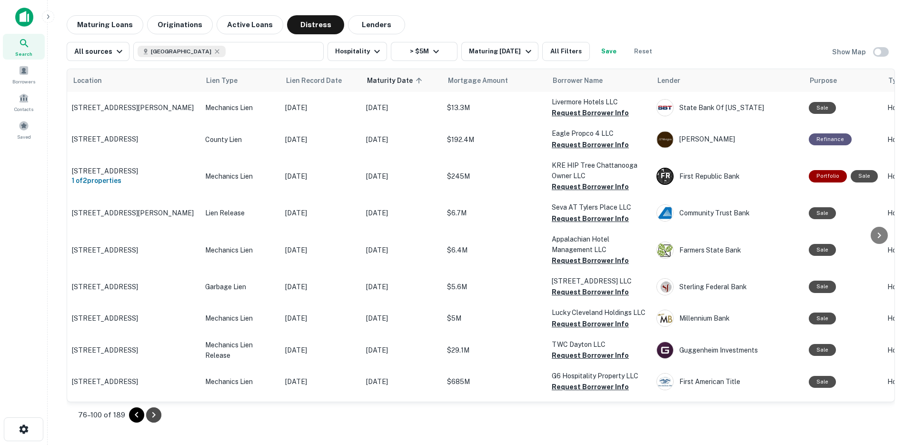
click at [155, 415] on icon "Go to next page" at bounding box center [153, 414] width 11 height 11
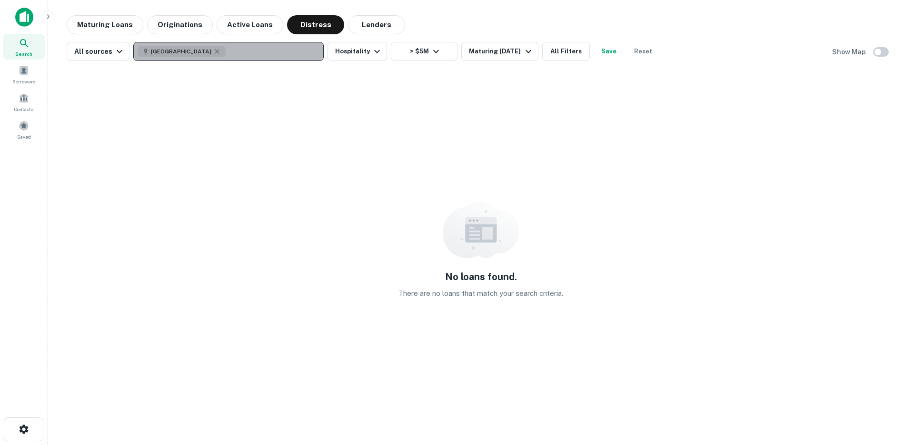
click at [239, 50] on button "United States" at bounding box center [228, 51] width 190 height 19
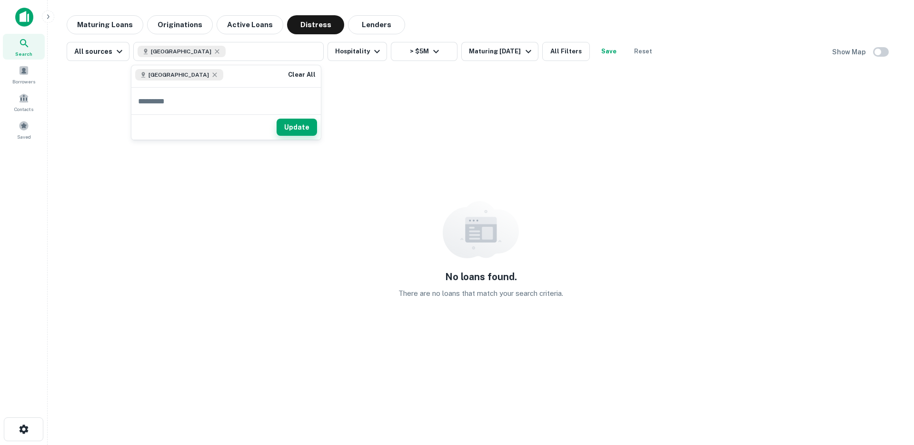
click at [316, 121] on button "Update" at bounding box center [297, 127] width 40 height 17
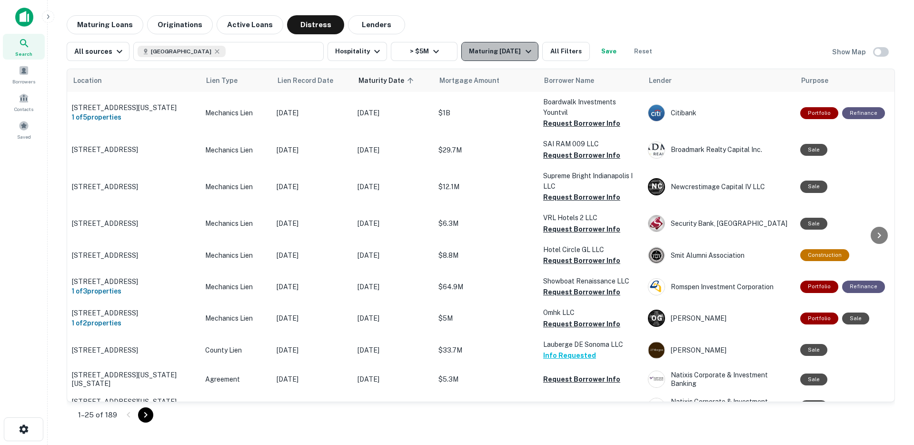
click at [498, 54] on div "Maturing In 1 Year" at bounding box center [501, 51] width 65 height 11
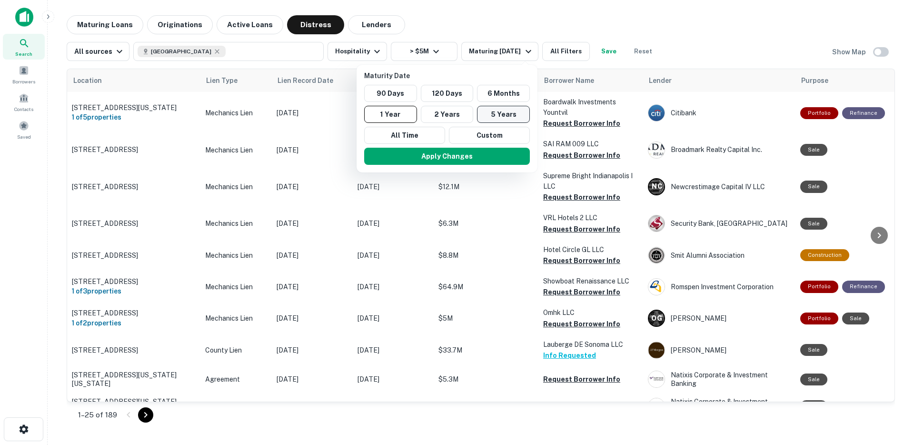
drag, startPoint x: 405, startPoint y: 137, endPoint x: 512, endPoint y: 108, distance: 111.0
click at [512, 108] on div "90 Days 120 Days 6 Months 1 Year 2 Years 5 Years All Time Custom" at bounding box center [446, 114] width 173 height 59
click at [507, 112] on button "5 Years" at bounding box center [503, 114] width 53 height 17
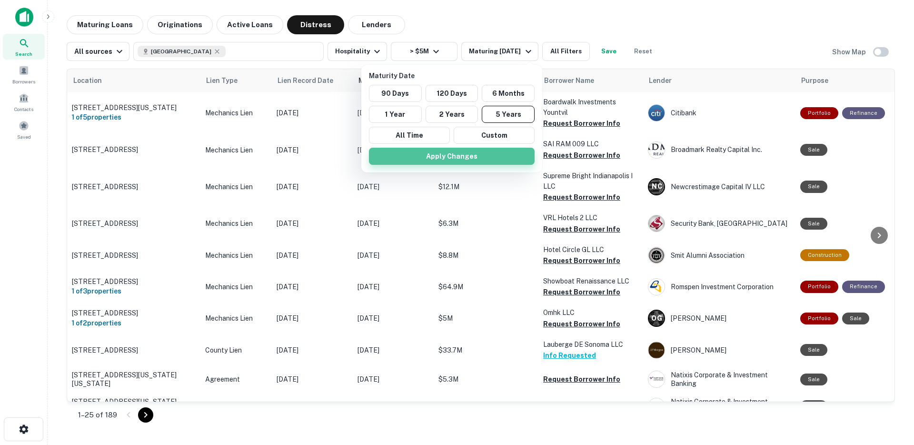
click at [463, 156] on button "Apply Changes" at bounding box center [452, 156] width 166 height 17
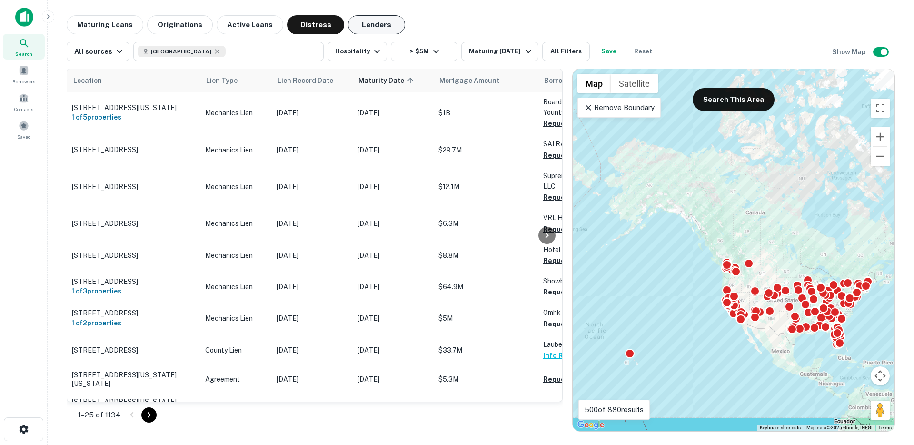
click at [368, 30] on button "Lenders" at bounding box center [376, 24] width 57 height 19
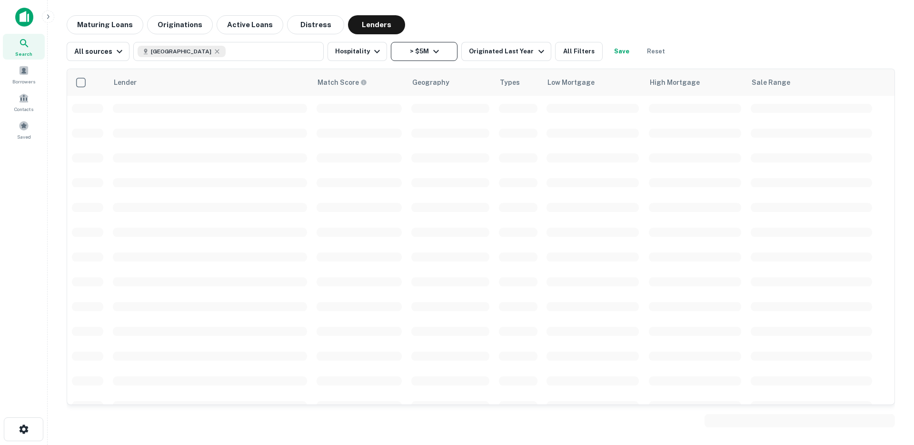
click at [420, 58] on button "> $5M" at bounding box center [424, 51] width 67 height 19
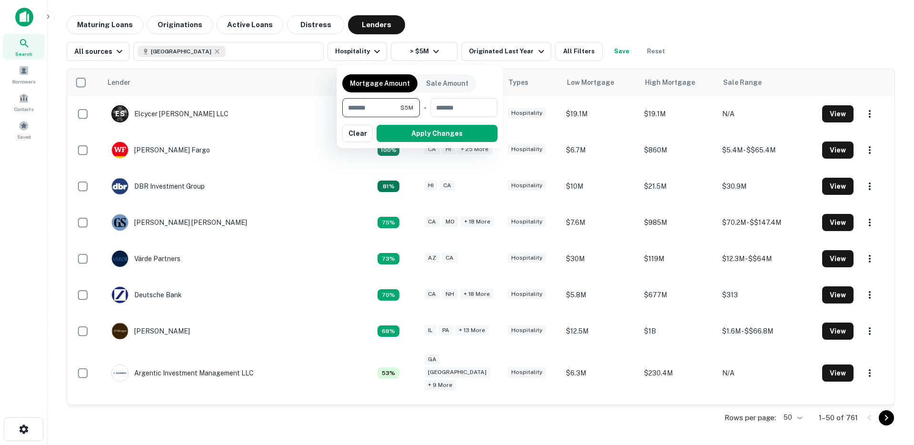
click at [428, 23] on div at bounding box center [457, 222] width 914 height 445
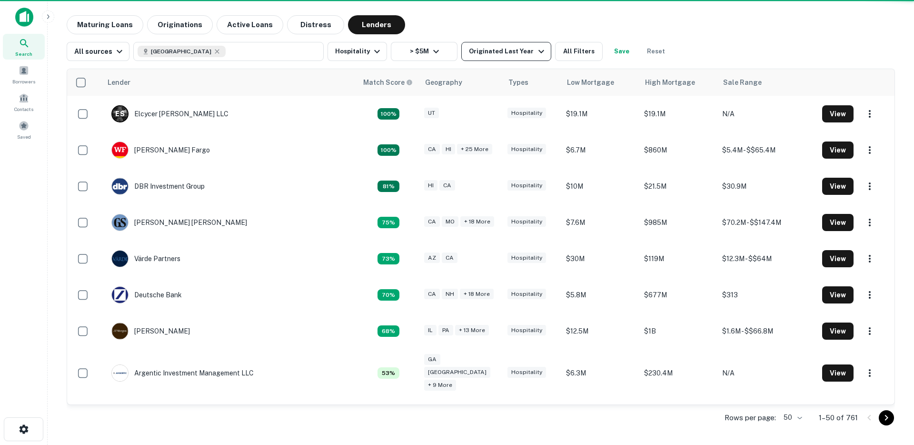
click at [488, 58] on button "Originated Last Year" at bounding box center [506, 51] width 90 height 19
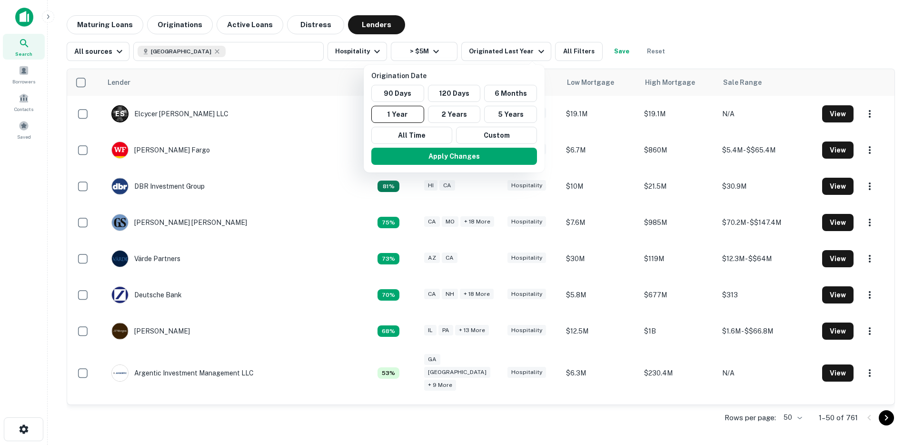
click at [478, 17] on div at bounding box center [457, 222] width 914 height 445
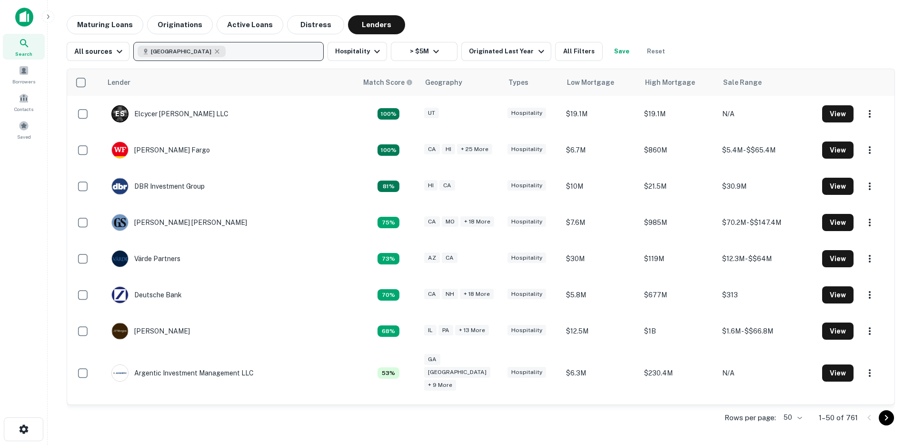
click at [264, 50] on button "United States" at bounding box center [228, 51] width 190 height 19
click at [213, 51] on icon "button" at bounding box center [217, 52] width 8 height 8
click at [193, 51] on p "Enter addresses, locations or lender names" at bounding box center [218, 51] width 154 height 11
type input "**"
click at [309, 121] on button "Update" at bounding box center [297, 127] width 40 height 17
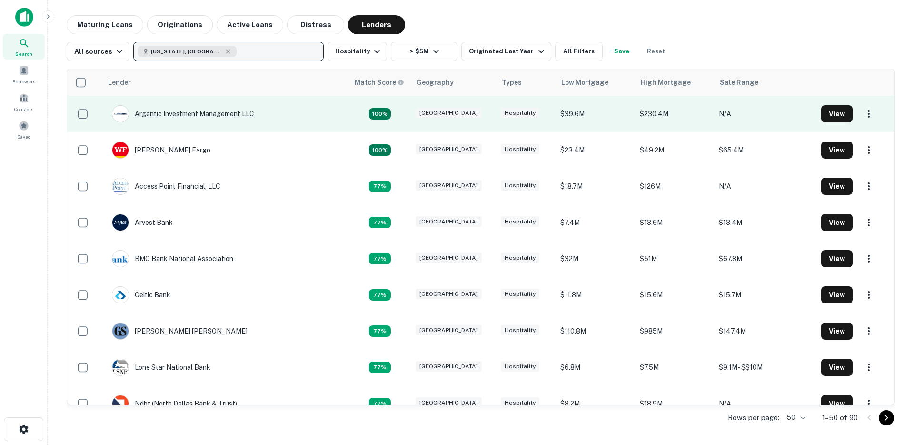
click at [175, 114] on div "Argentic Investment Management LLC" at bounding box center [183, 113] width 142 height 17
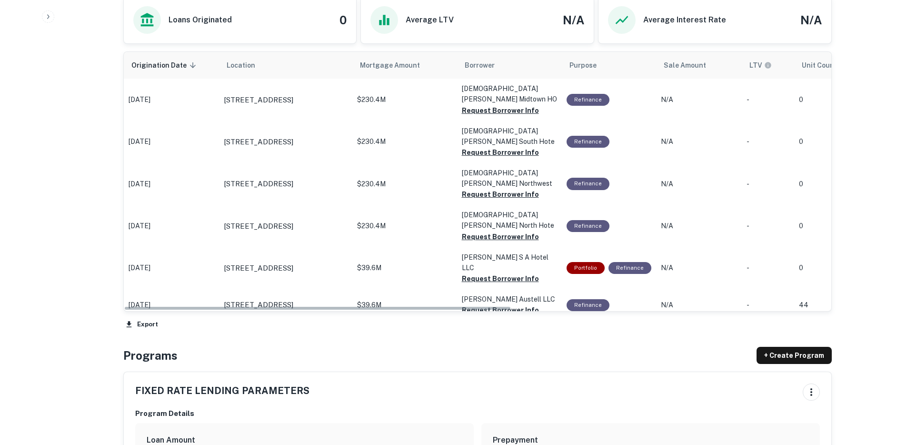
drag, startPoint x: 254, startPoint y: 309, endPoint x: 128, endPoint y: 298, distance: 126.7
click at [128, 298] on div "Origination Date sorted descending Location Mortgage Amount Borrower Purpose Sa…" at bounding box center [477, 181] width 707 height 259
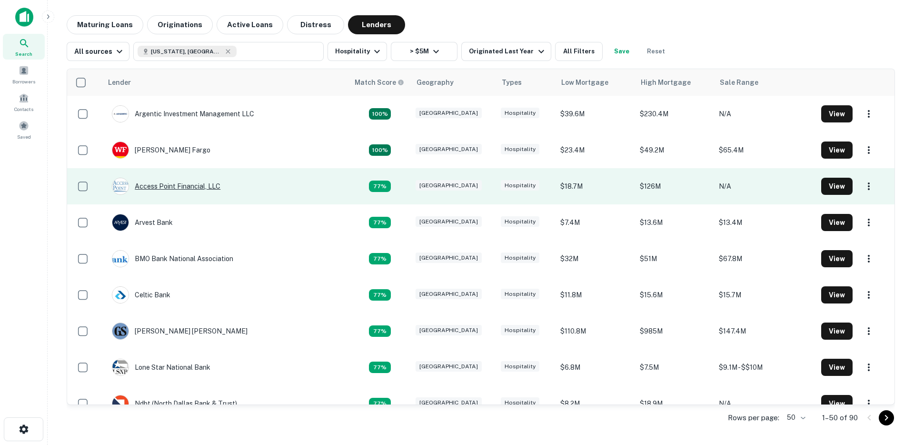
click at [157, 185] on div "Access Point Financial, LLC" at bounding box center [166, 186] width 109 height 17
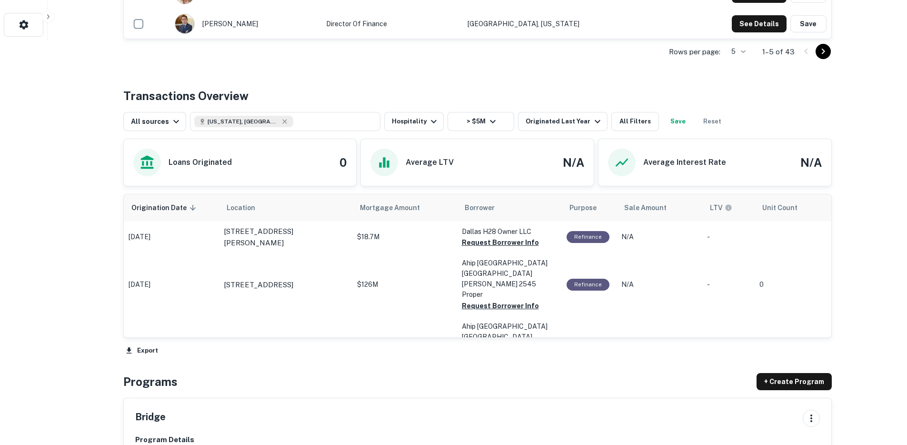
scroll to position [162, 0]
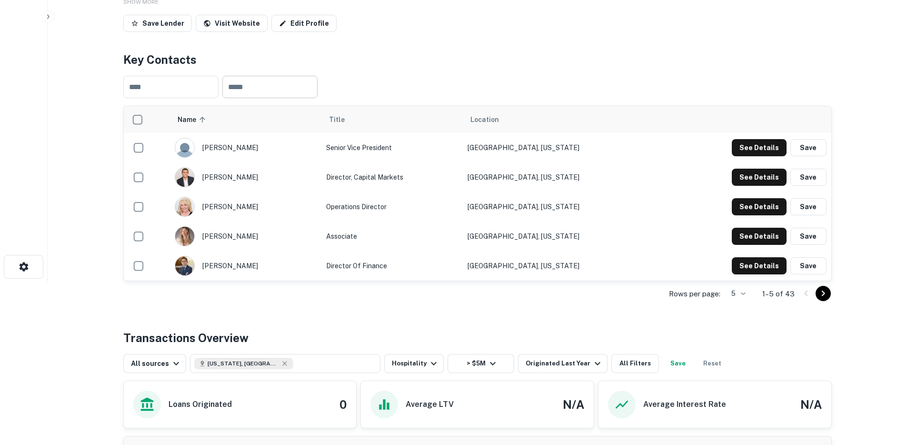
click at [238, 86] on input "text" at bounding box center [269, 87] width 95 height 22
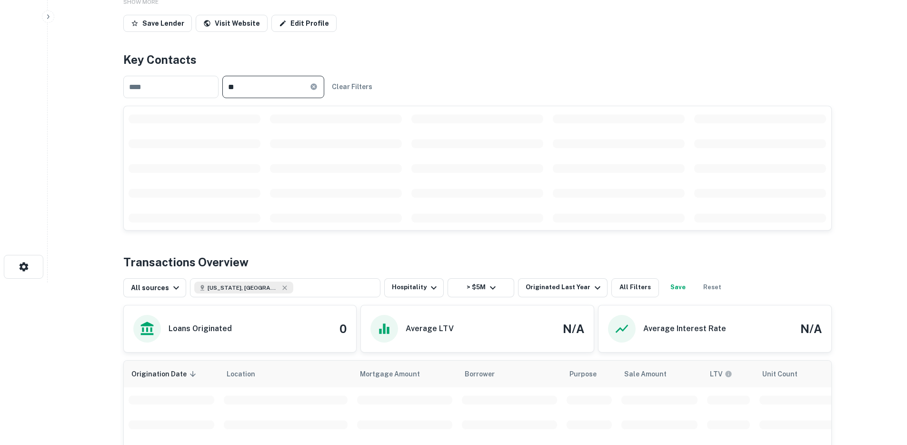
type input "*"
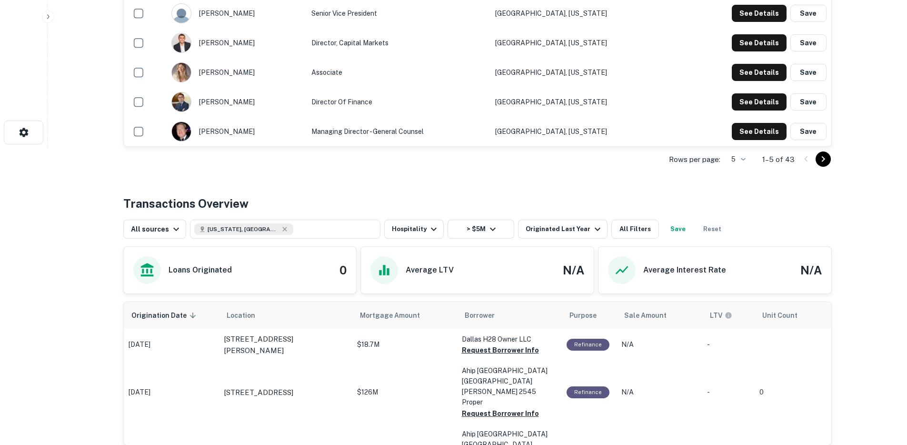
scroll to position [474, 0]
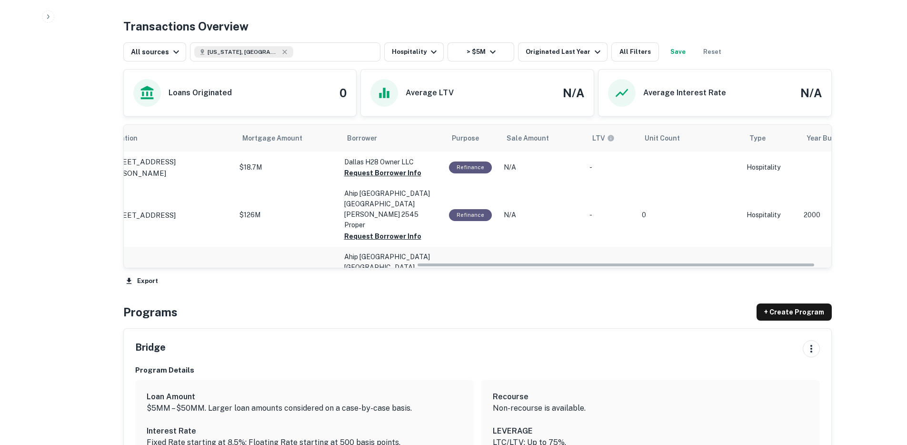
drag, startPoint x: 258, startPoint y: 264, endPoint x: 298, endPoint y: 240, distance: 46.4
click at [301, 241] on div "Origination Date sorted descending Location Mortgage Amount Borrower Purpose Sa…" at bounding box center [477, 196] width 707 height 143
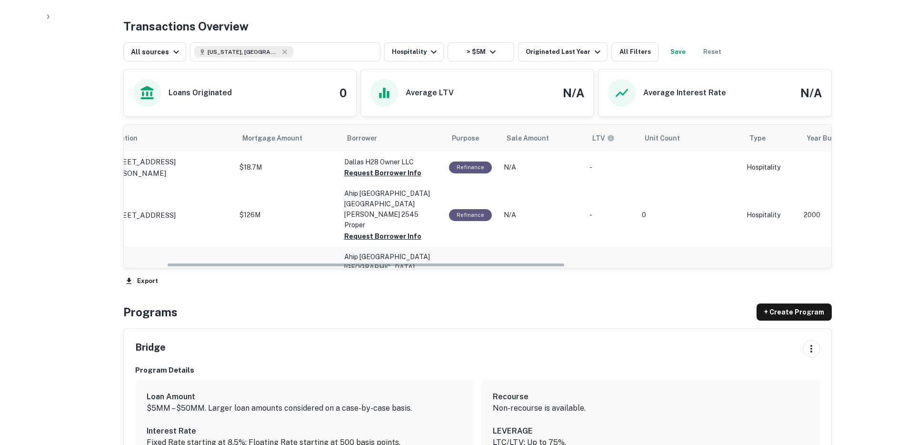
scroll to position [0, 76]
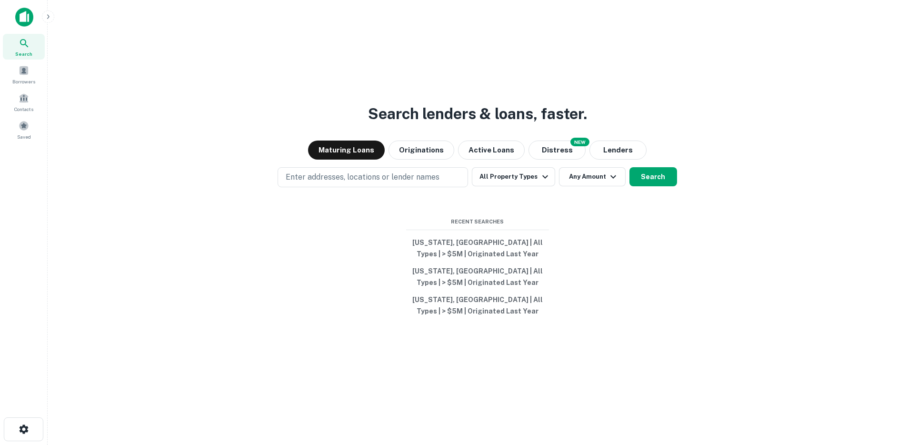
click at [48, 15] on icon "button" at bounding box center [48, 16] width 2 height 4
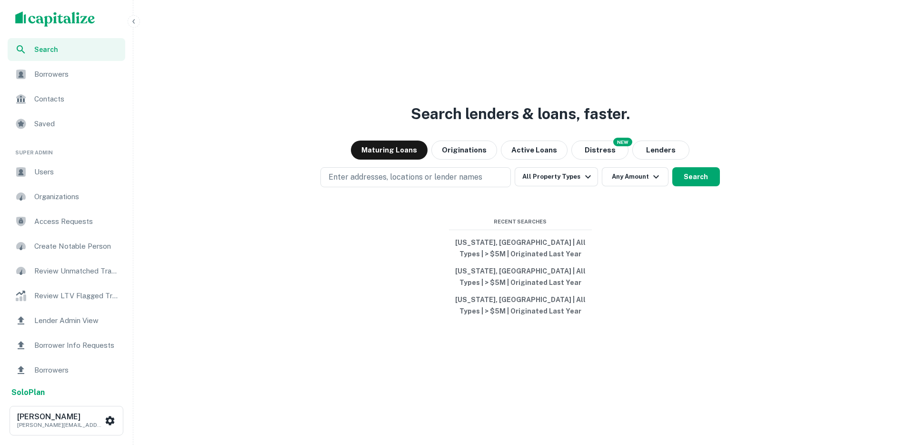
click at [58, 165] on div "Users" at bounding box center [67, 171] width 118 height 23
click at [132, 23] on icon "button" at bounding box center [134, 22] width 8 height 8
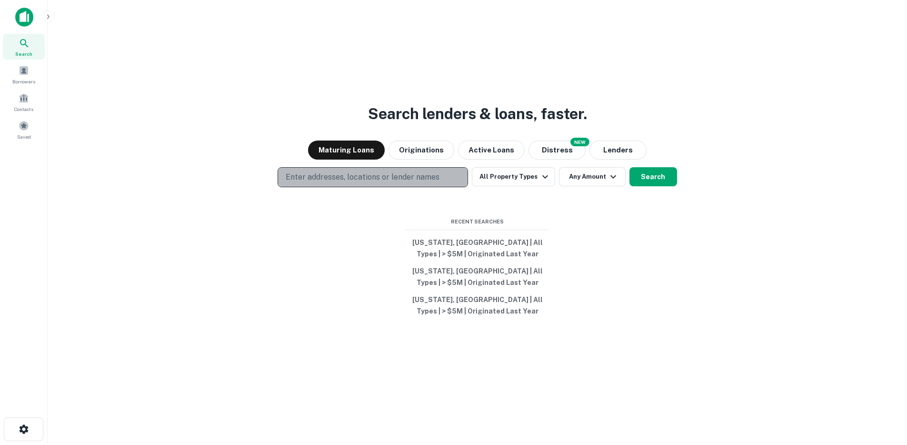
click at [325, 181] on p "Enter addresses, locations or lender names" at bounding box center [363, 176] width 154 height 11
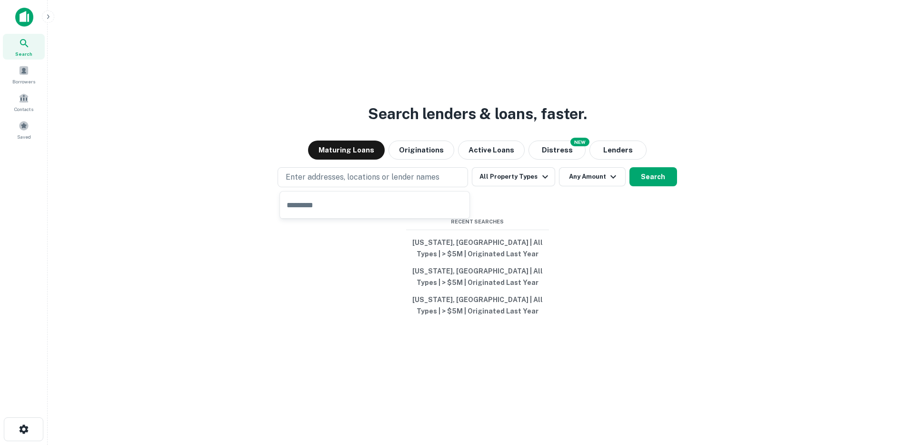
click at [47, 18] on icon "button" at bounding box center [48, 16] width 2 height 4
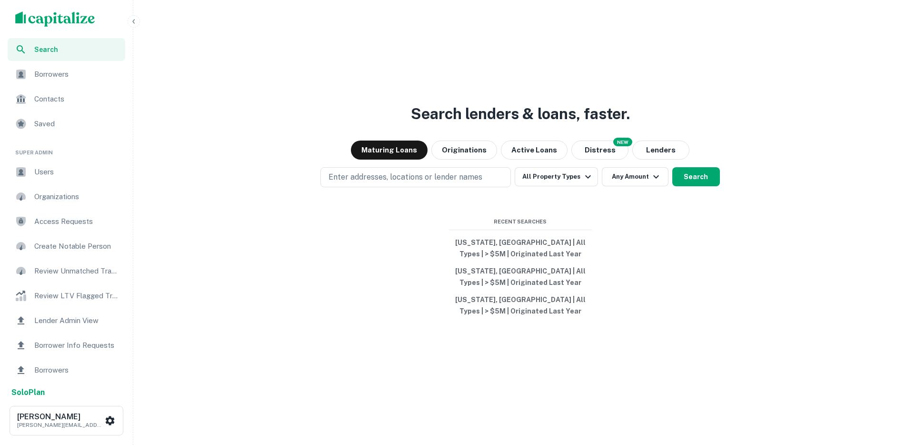
click at [46, 168] on span "Users" at bounding box center [76, 171] width 85 height 11
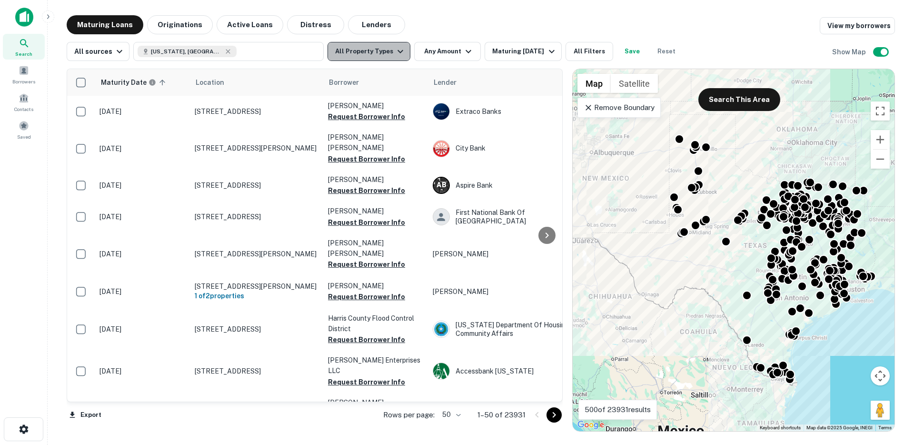
click at [383, 54] on button "All Property Types" at bounding box center [369, 51] width 83 height 19
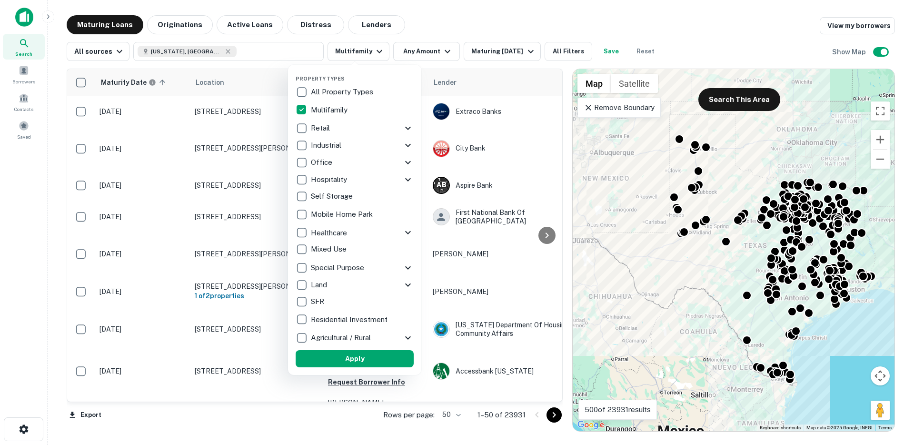
click at [372, 357] on button "Apply" at bounding box center [355, 358] width 118 height 17
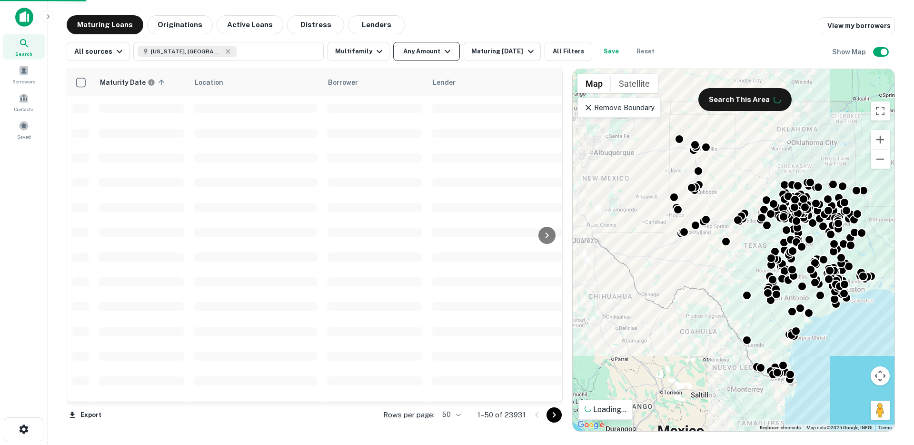
click at [421, 54] on button "Any Amount" at bounding box center [426, 51] width 67 height 19
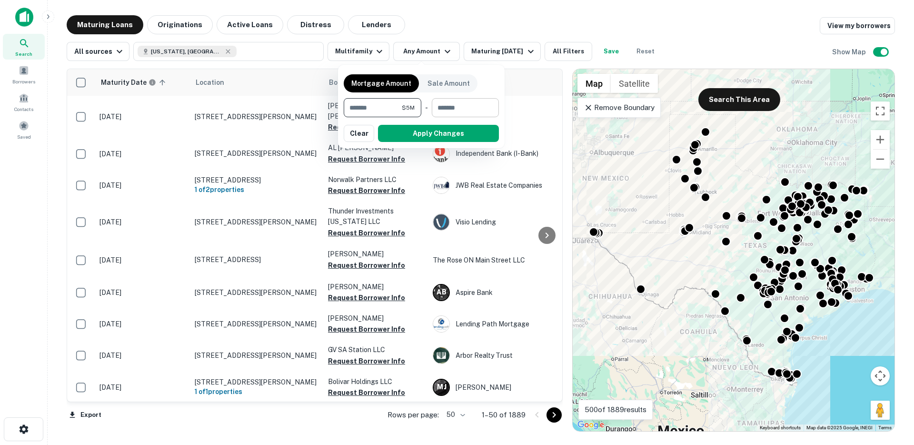
type input "*******"
click at [480, 107] on input "number" at bounding box center [462, 107] width 60 height 19
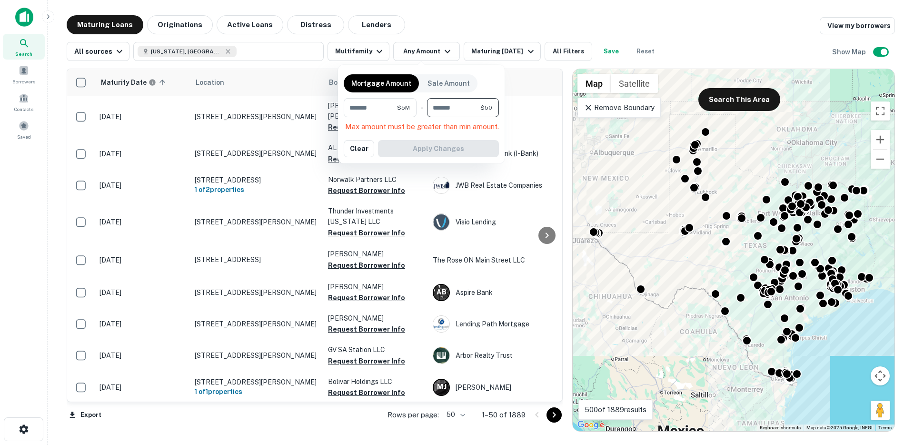
type input "********"
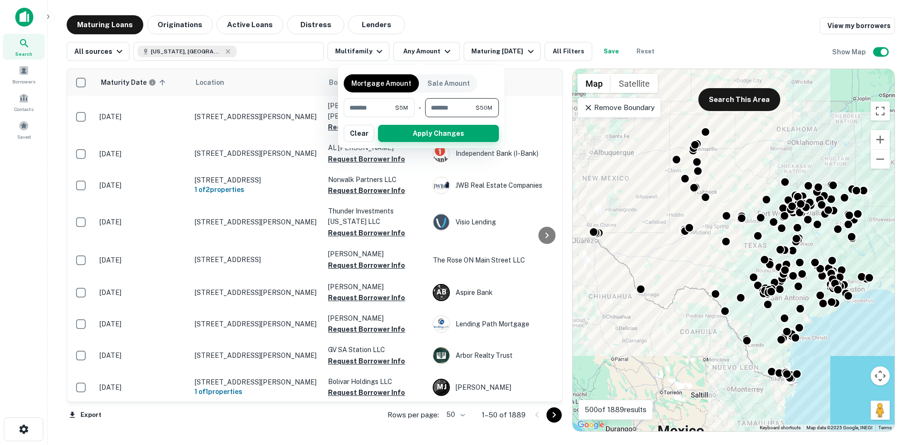
click at [464, 137] on button "Apply Changes" at bounding box center [438, 133] width 121 height 17
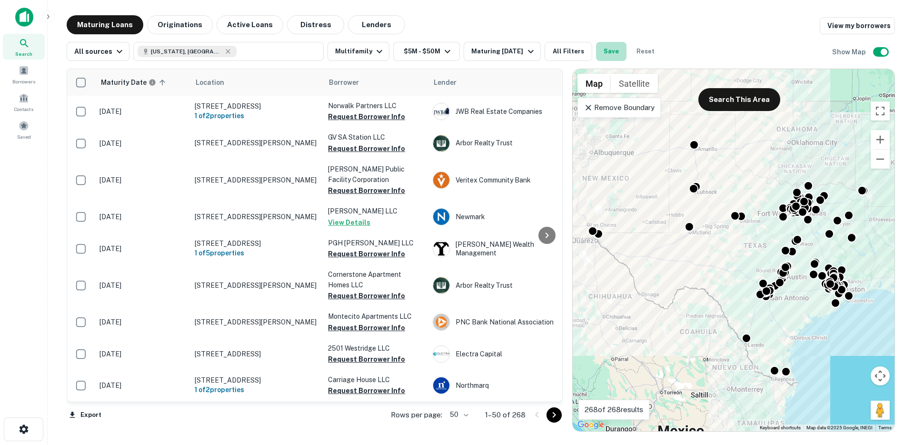
click at [602, 45] on button "Save" at bounding box center [611, 51] width 30 height 19
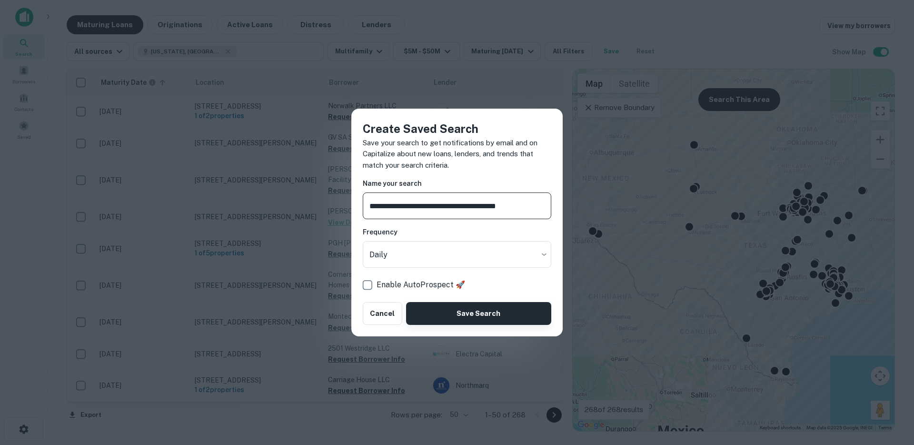
type input "**********"
click at [491, 311] on button "Save Search" at bounding box center [478, 313] width 145 height 23
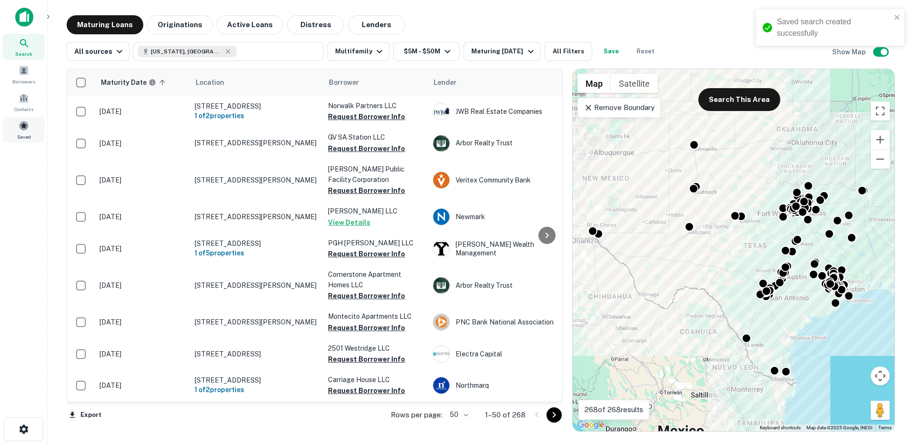
click at [28, 124] on span at bounding box center [24, 125] width 10 height 10
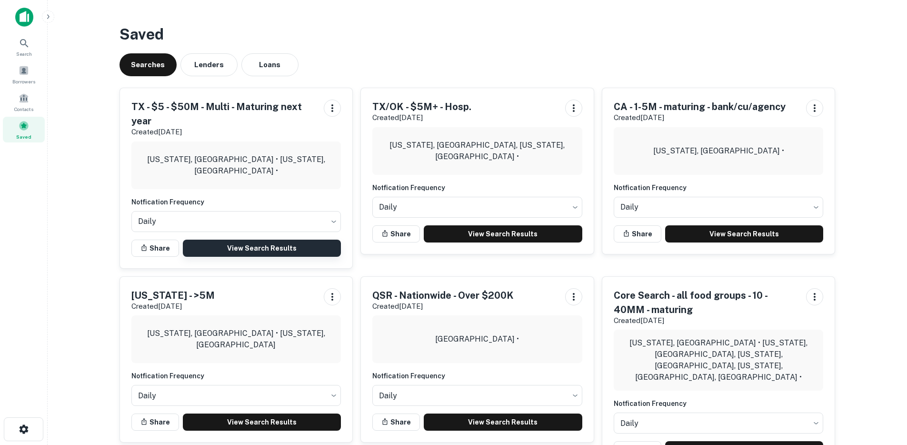
click at [287, 248] on link "View Search Results" at bounding box center [262, 247] width 159 height 17
click at [231, 246] on link "View Search Results" at bounding box center [262, 247] width 159 height 17
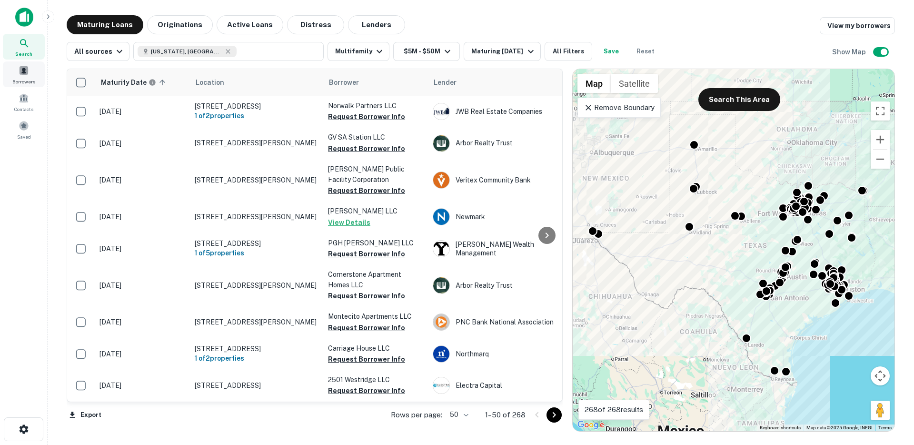
click at [30, 74] on div "Borrowers" at bounding box center [24, 74] width 42 height 26
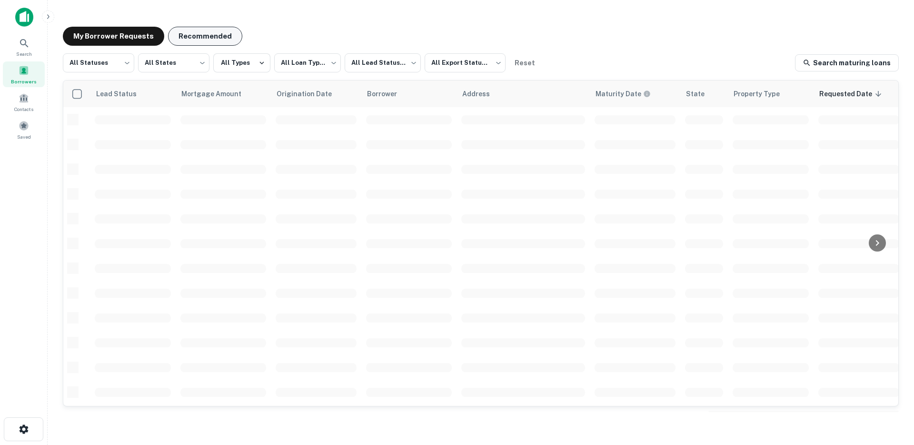
click at [207, 33] on button "Recommended" at bounding box center [205, 36] width 74 height 19
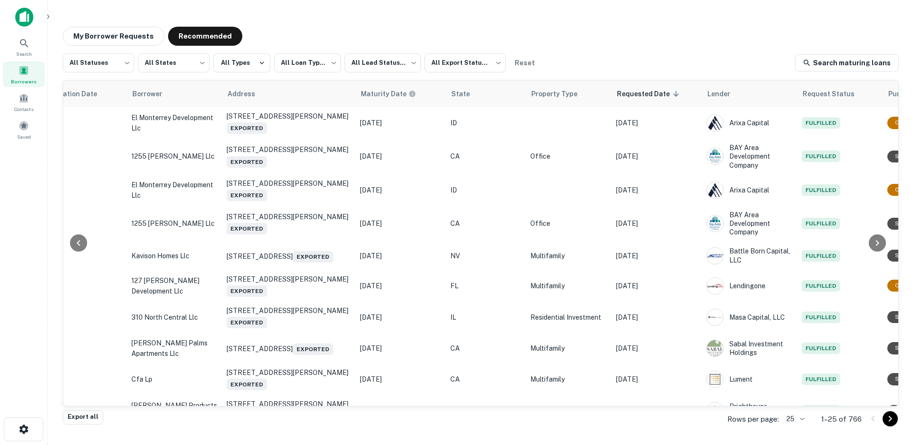
scroll to position [0, 245]
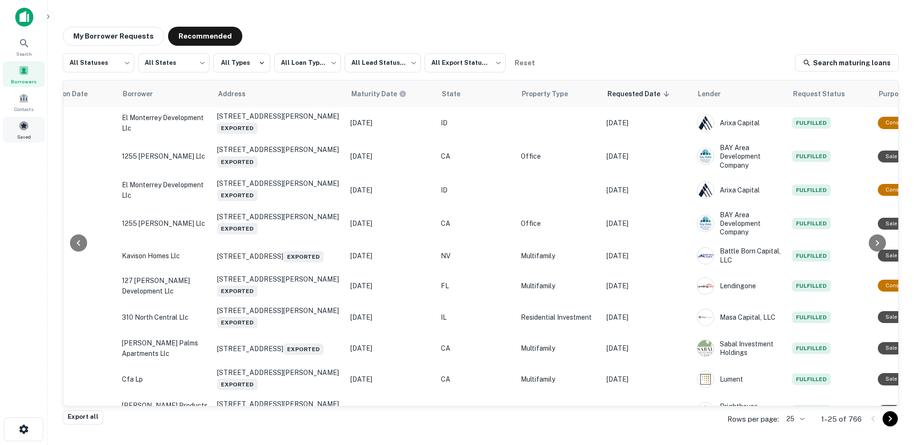
click at [13, 133] on div "Saved" at bounding box center [24, 130] width 42 height 26
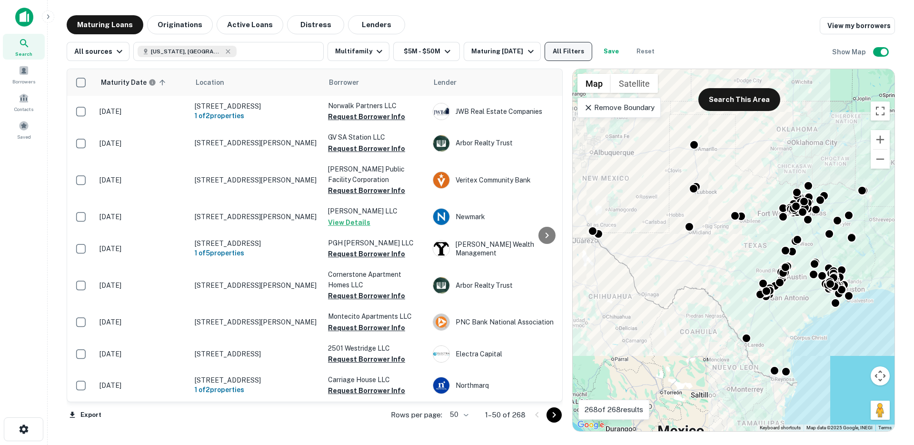
click at [565, 55] on button "All Filters" at bounding box center [569, 51] width 48 height 19
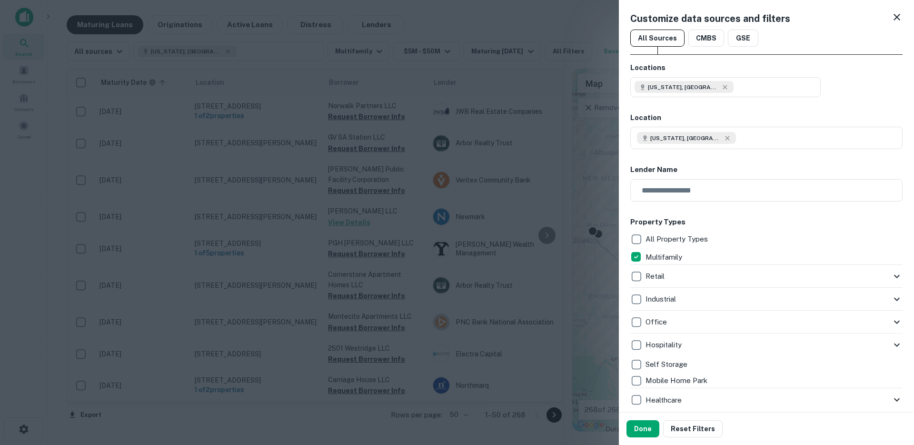
click at [595, 7] on div at bounding box center [457, 222] width 914 height 445
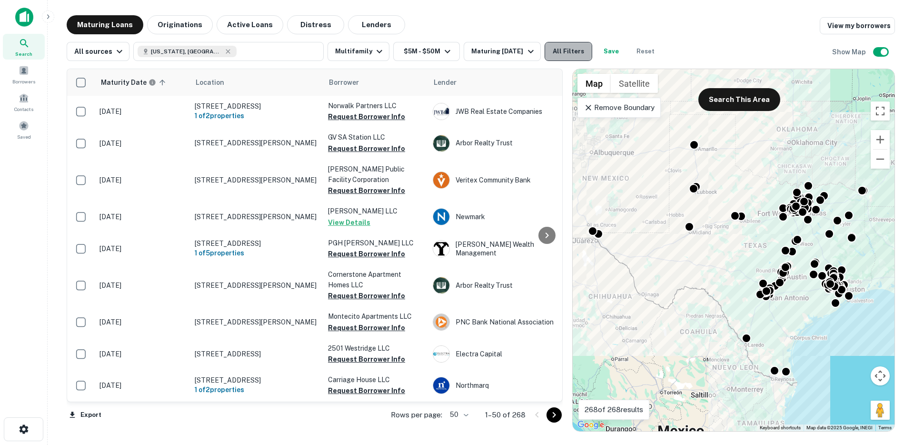
click at [570, 56] on button "All Filters" at bounding box center [569, 51] width 48 height 19
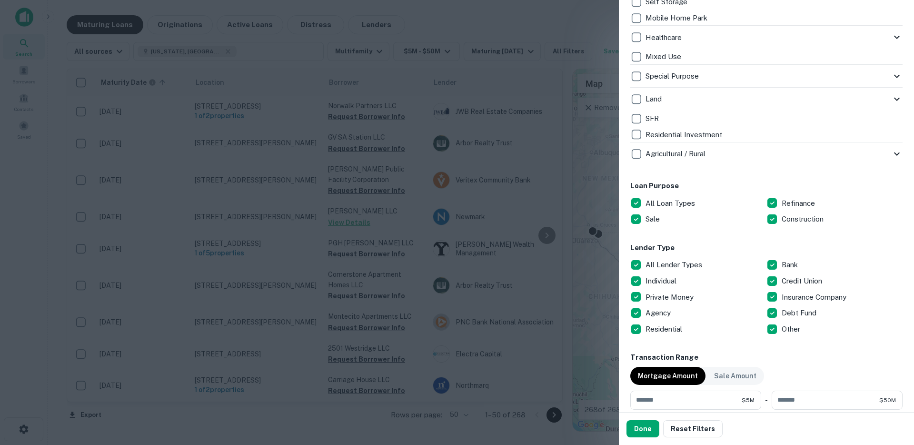
scroll to position [382, 0]
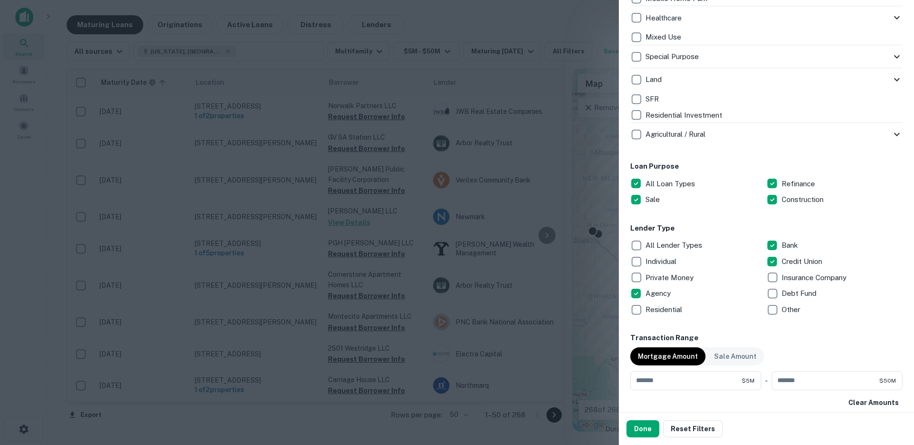
click at [717, 229] on div "Lender Type All Lender Types Bank Individual Credit Union Private Money Insuran…" at bounding box center [766, 270] width 272 height 94
click at [574, 162] on div at bounding box center [457, 222] width 914 height 445
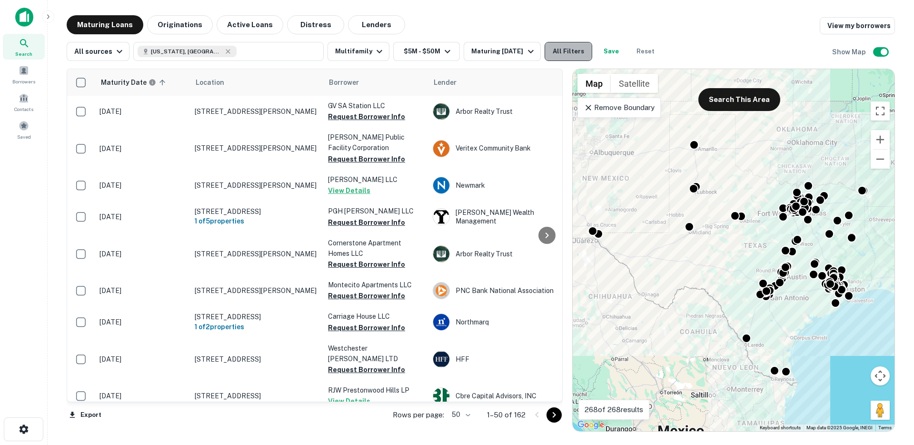
click at [561, 54] on button "All Filters" at bounding box center [569, 51] width 48 height 19
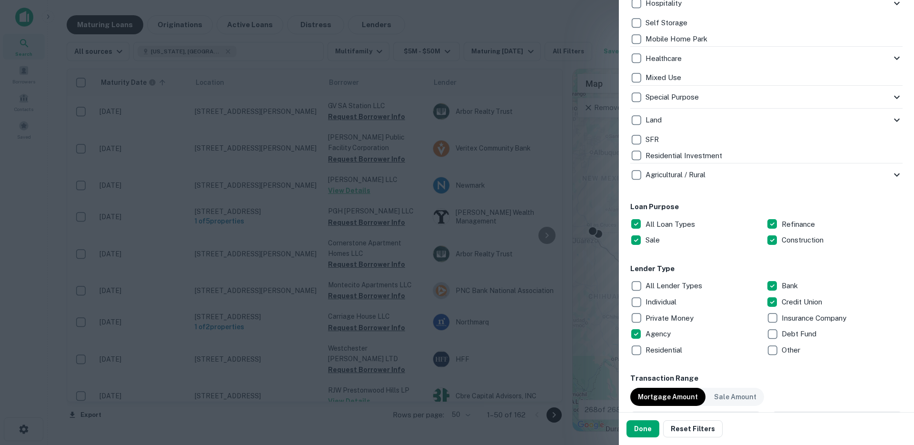
scroll to position [411, 0]
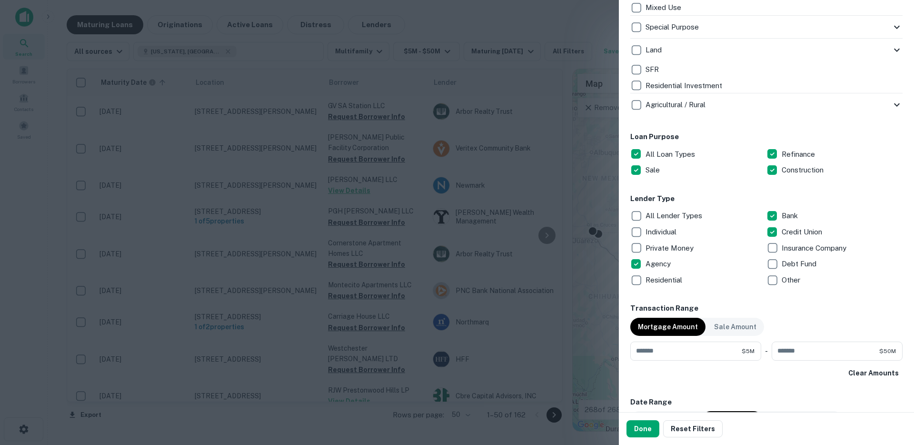
click at [663, 199] on h6 "Lender Type" at bounding box center [766, 198] width 272 height 11
click at [664, 199] on h6 "Lender Type" at bounding box center [766, 198] width 272 height 11
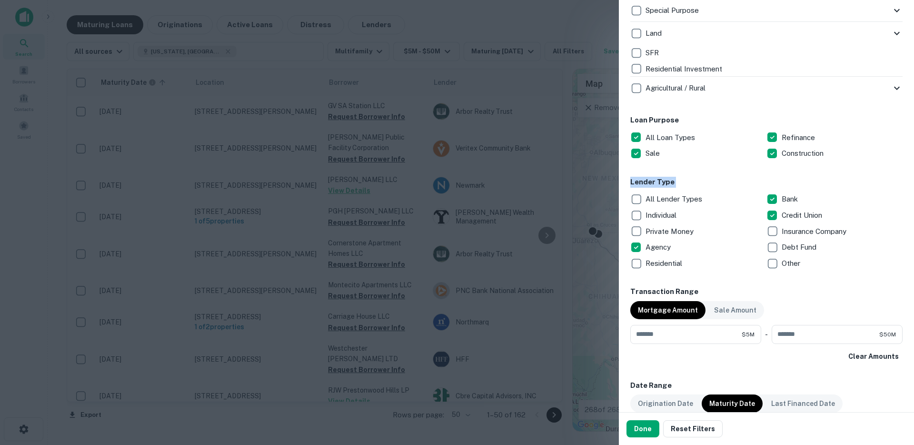
scroll to position [430, 0]
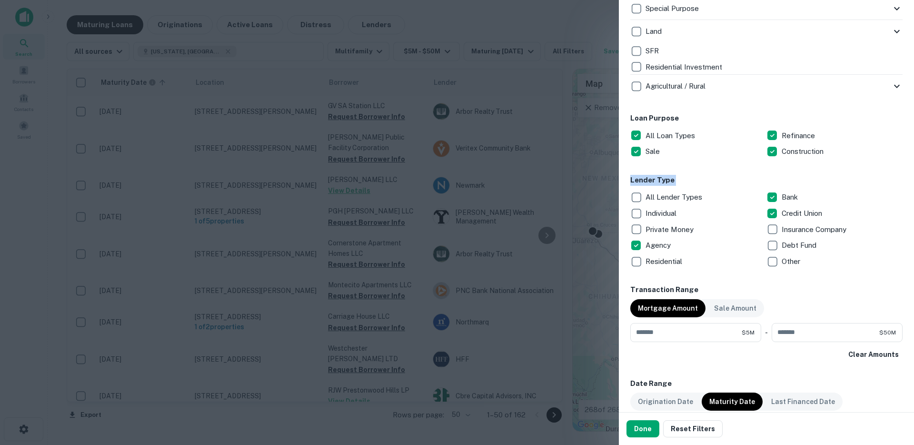
click at [627, 192] on div "Customize data sources and filters All Sources CMBS GSE Locations Texas, USA Lo…" at bounding box center [766, 206] width 295 height 412
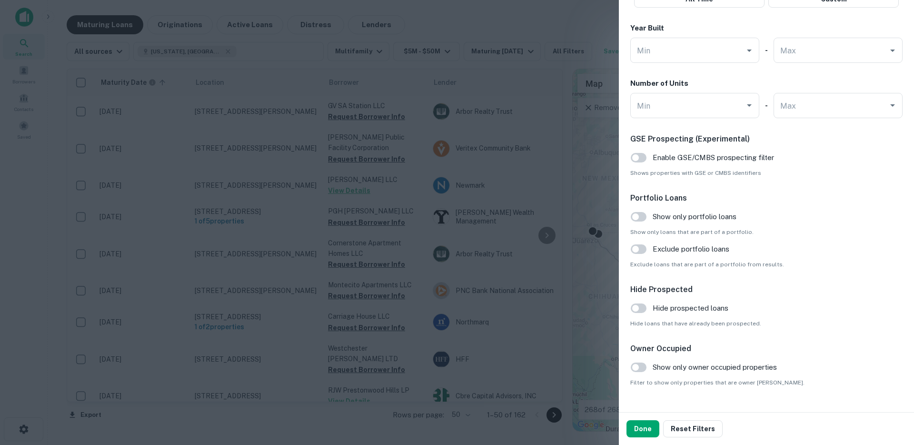
scroll to position [916, 0]
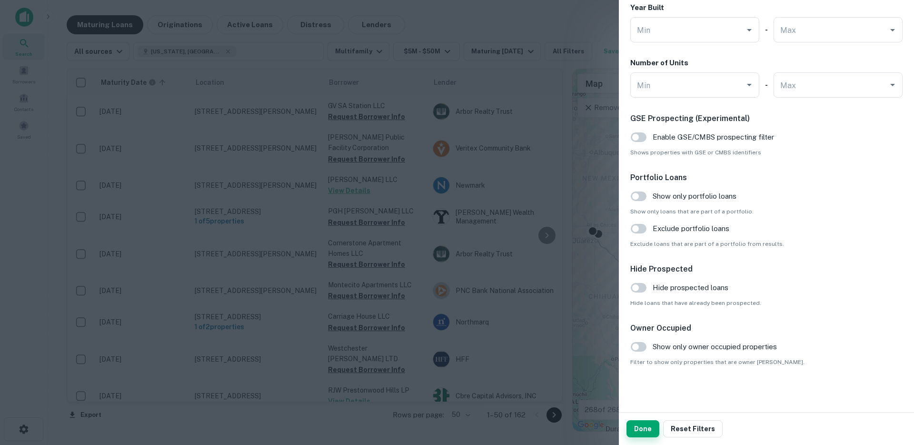
click at [647, 435] on div "Done Reset Filters" at bounding box center [766, 428] width 295 height 32
click at [647, 434] on button "Done" at bounding box center [643, 428] width 33 height 17
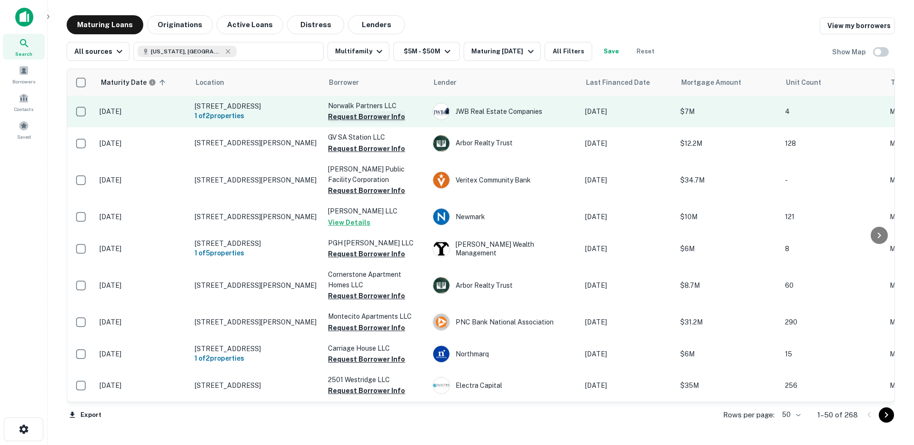
click at [386, 115] on button "Request Borrower Info" at bounding box center [366, 116] width 77 height 11
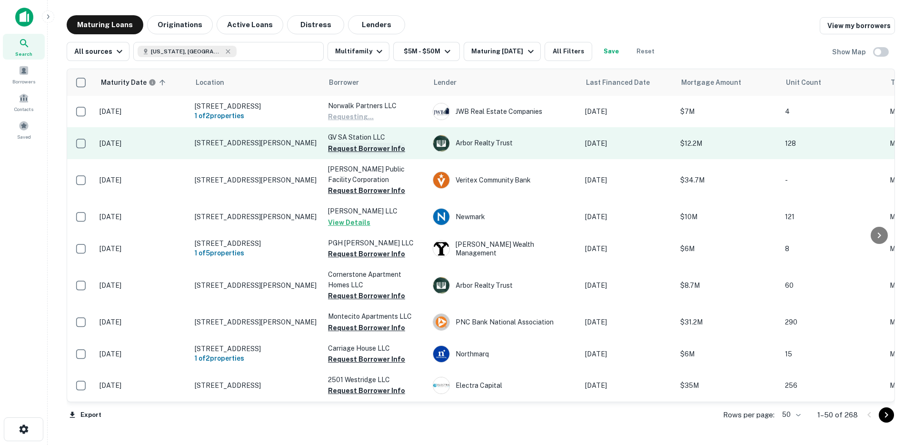
click at [377, 151] on button "Request Borrower Info" at bounding box center [366, 148] width 77 height 11
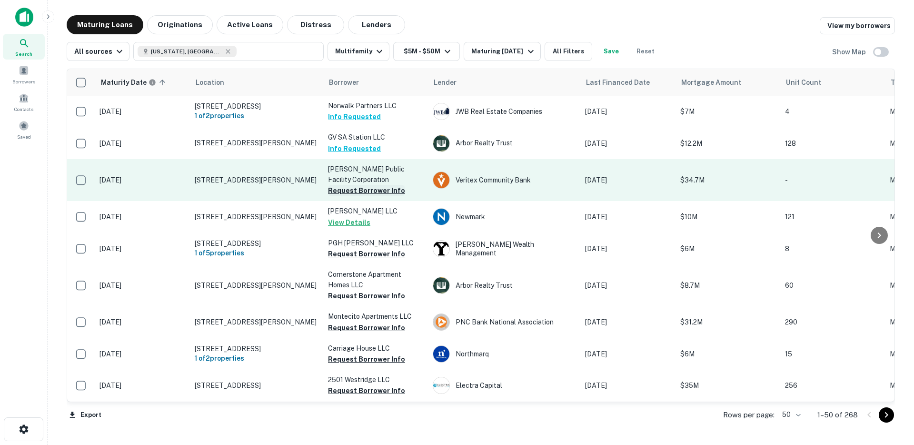
click at [388, 190] on button "Request Borrower Info" at bounding box center [366, 190] width 77 height 11
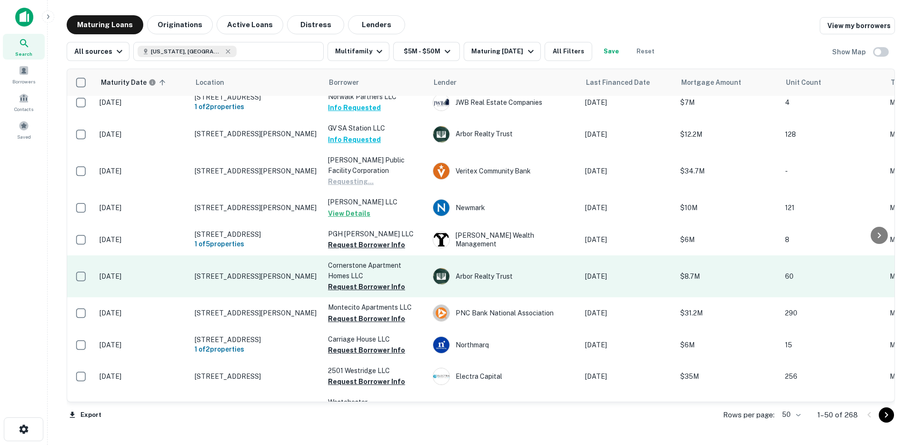
scroll to position [20, 0]
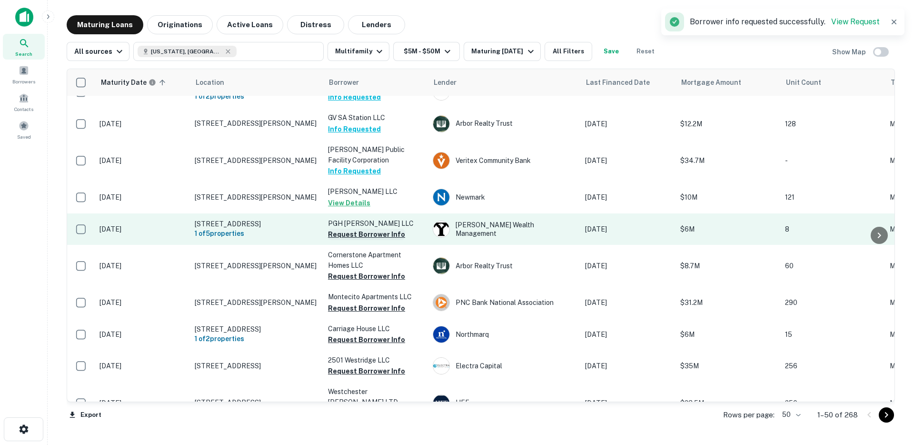
click at [345, 230] on button "Request Borrower Info" at bounding box center [366, 234] width 77 height 11
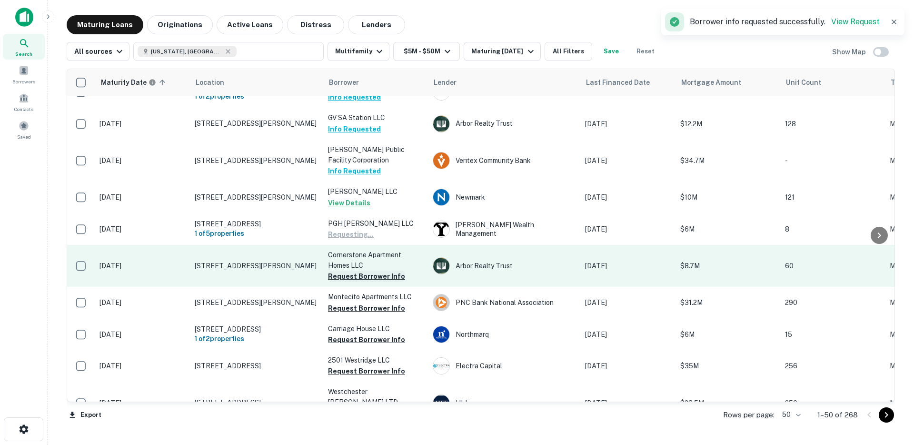
click at [349, 274] on button "Request Borrower Info" at bounding box center [366, 275] width 77 height 11
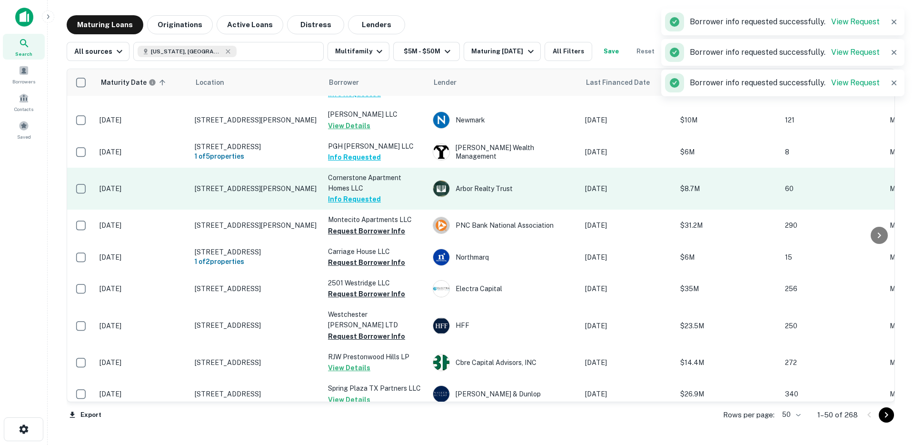
scroll to position [99, 0]
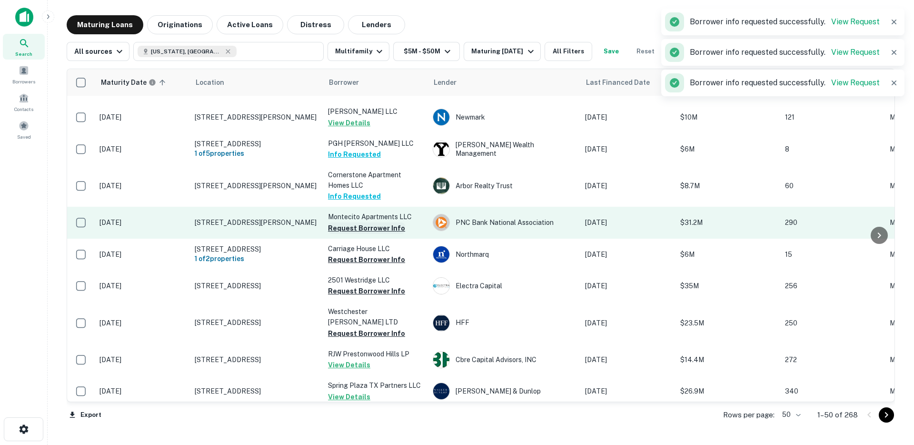
click at [348, 227] on button "Request Borrower Info" at bounding box center [366, 227] width 77 height 11
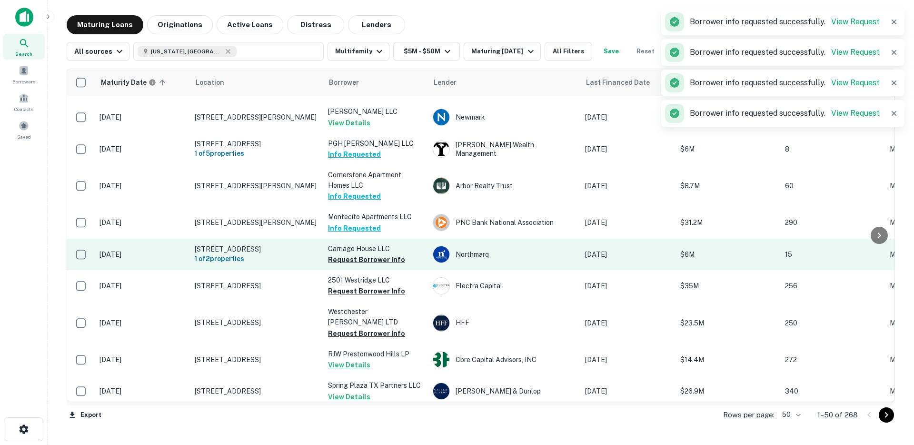
click at [349, 253] on p "Carriage House LLC" at bounding box center [375, 248] width 95 height 10
click at [347, 262] on button "Request Borrower Info" at bounding box center [366, 259] width 77 height 11
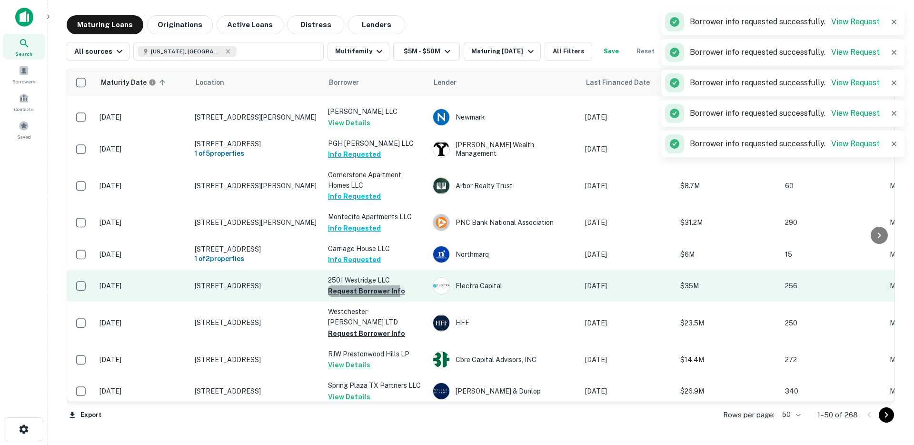
click at [344, 291] on button "Request Borrower Info" at bounding box center [366, 290] width 77 height 11
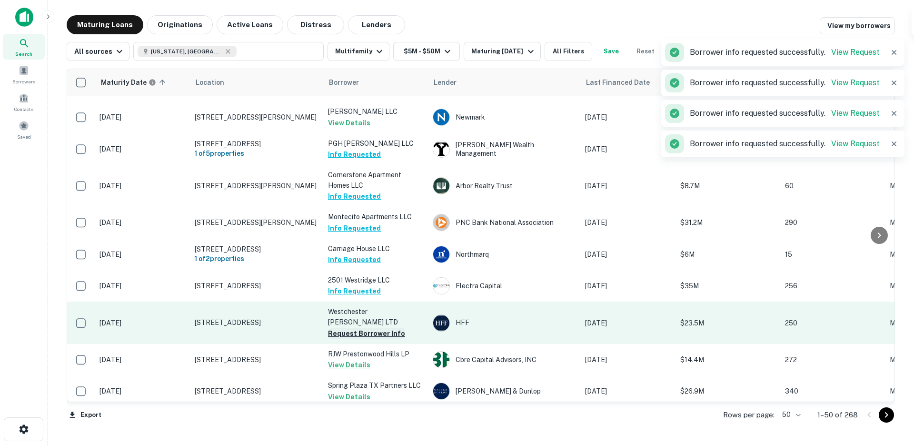
click at [345, 328] on button "Request Borrower Info" at bounding box center [366, 333] width 77 height 11
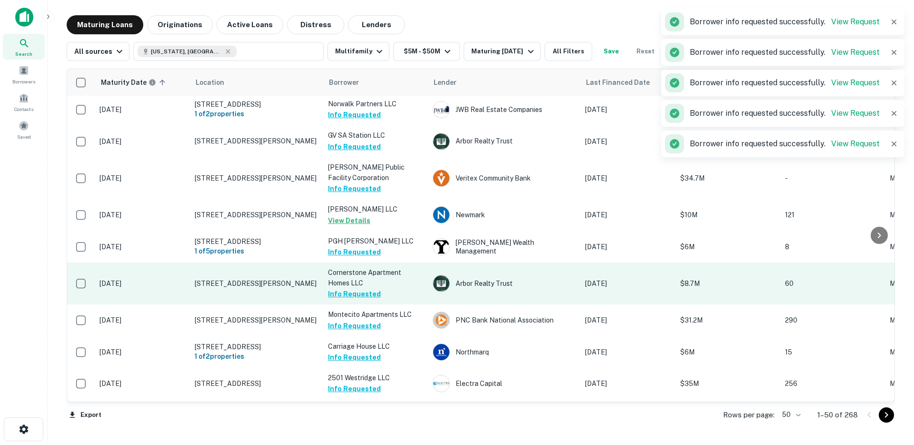
scroll to position [0, 0]
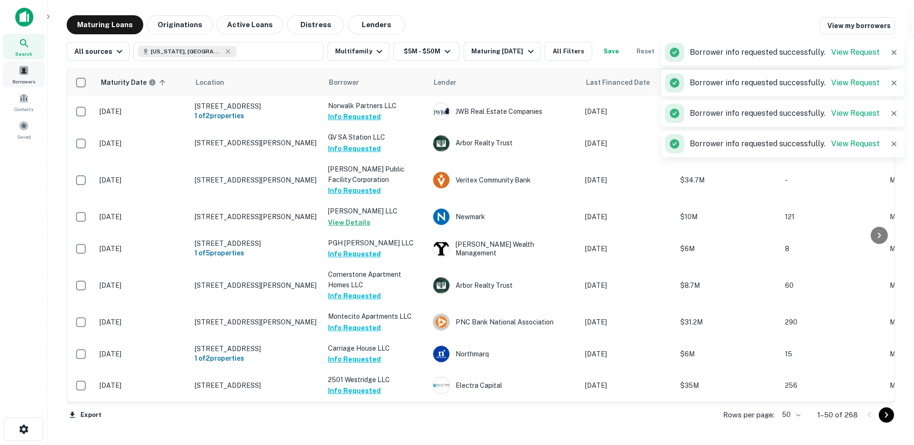
click at [31, 70] on div "Borrowers" at bounding box center [24, 74] width 42 height 26
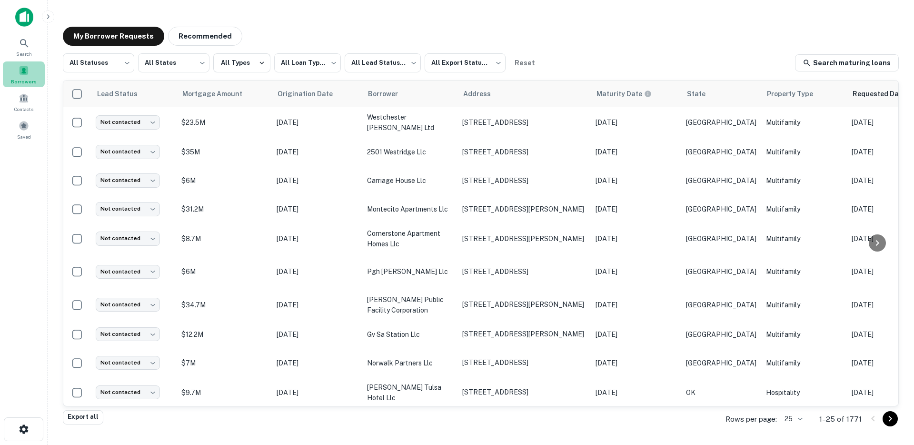
click at [28, 75] on span at bounding box center [24, 70] width 10 height 10
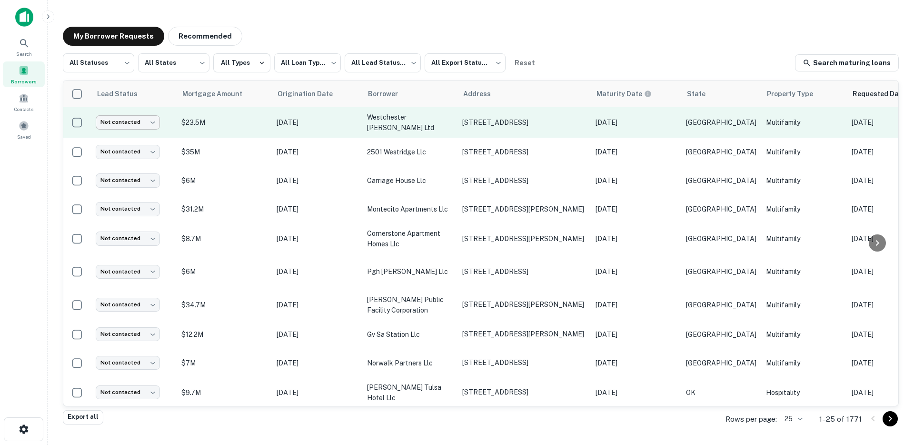
click at [133, 118] on body "**********" at bounding box center [457, 222] width 914 height 445
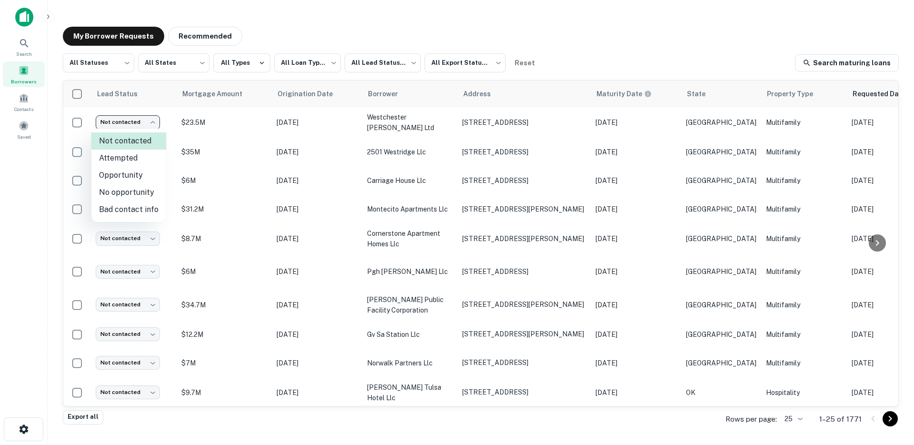
click at [133, 156] on li "Attempted" at bounding box center [128, 157] width 75 height 17
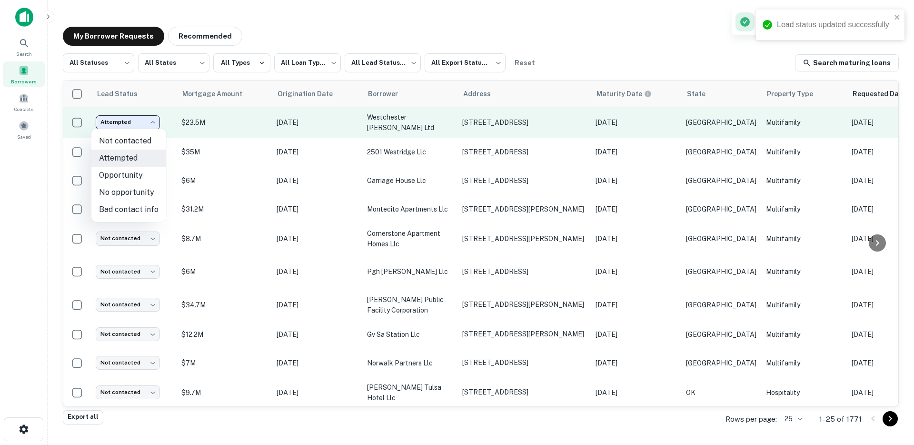
click at [139, 125] on body "**********" at bounding box center [457, 222] width 914 height 445
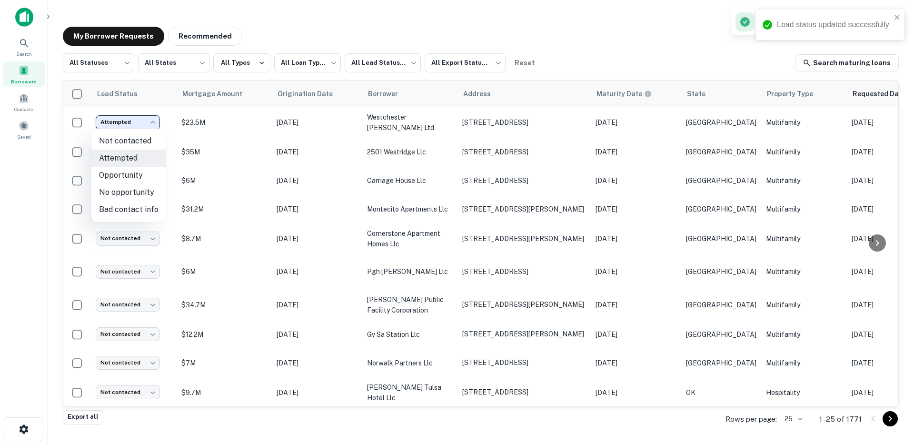
click at [129, 178] on li "Opportunity" at bounding box center [128, 175] width 75 height 17
type input "**********"
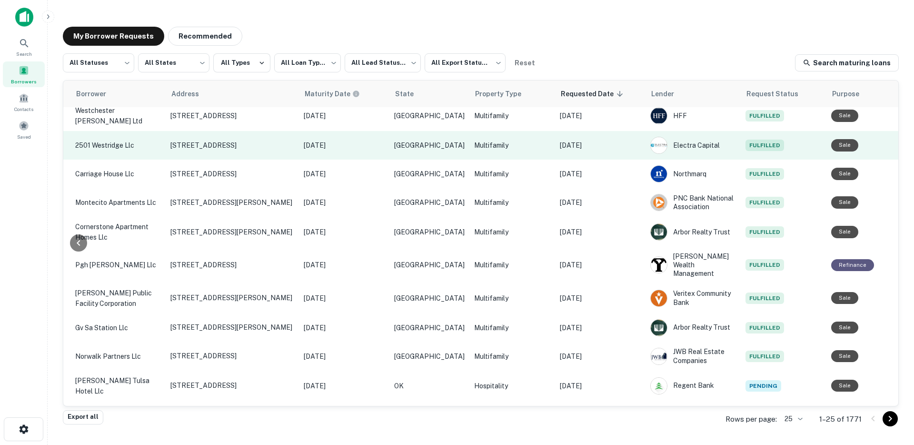
scroll to position [0, 292]
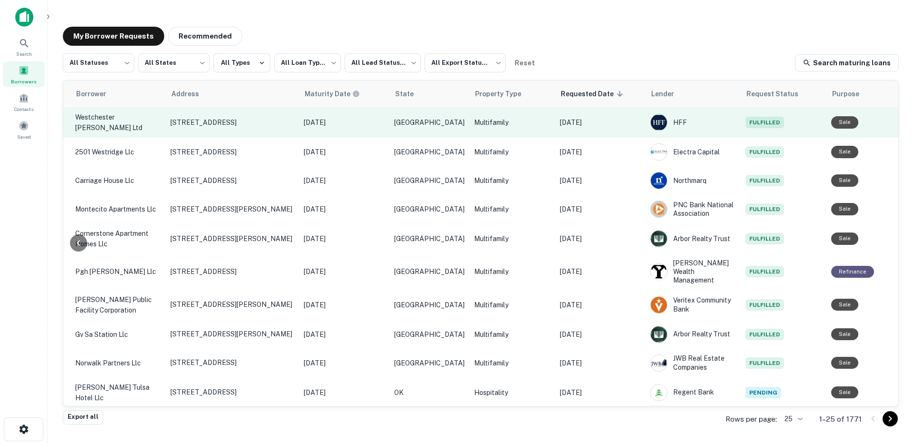
click at [566, 122] on p "[DATE]" at bounding box center [600, 122] width 81 height 10
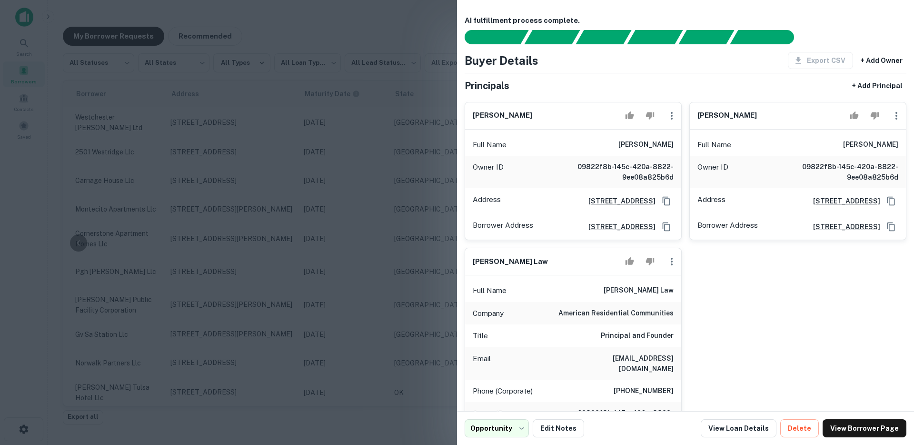
scroll to position [178, 0]
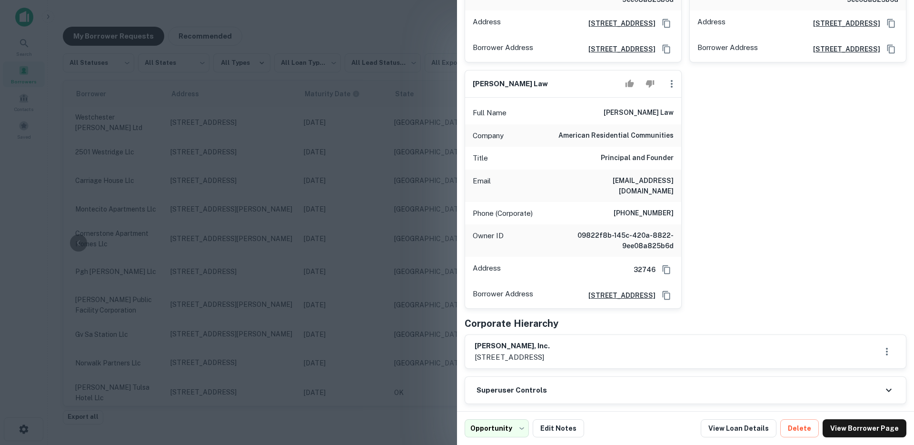
click at [385, 201] on div at bounding box center [457, 222] width 914 height 445
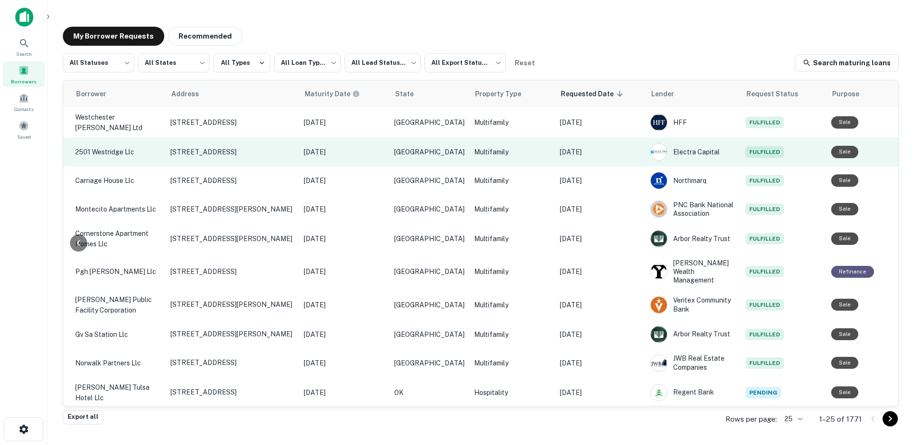
click at [582, 151] on p "[DATE]" at bounding box center [600, 152] width 81 height 10
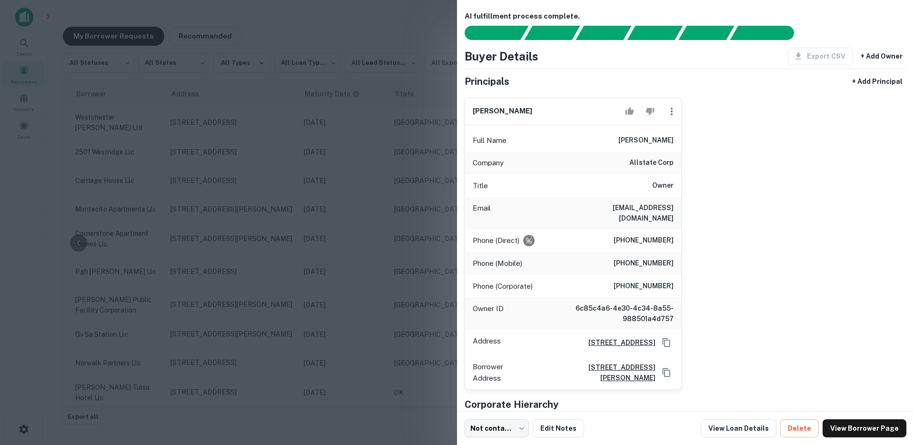
scroll to position [47, 0]
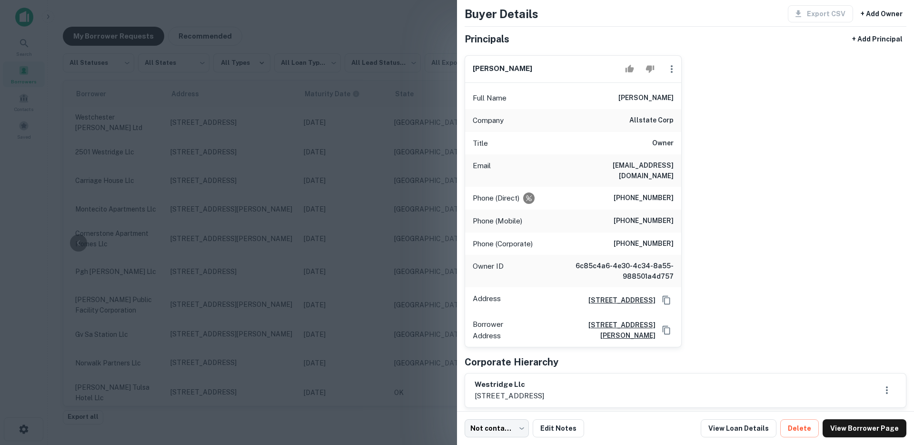
click at [395, 182] on div at bounding box center [457, 222] width 914 height 445
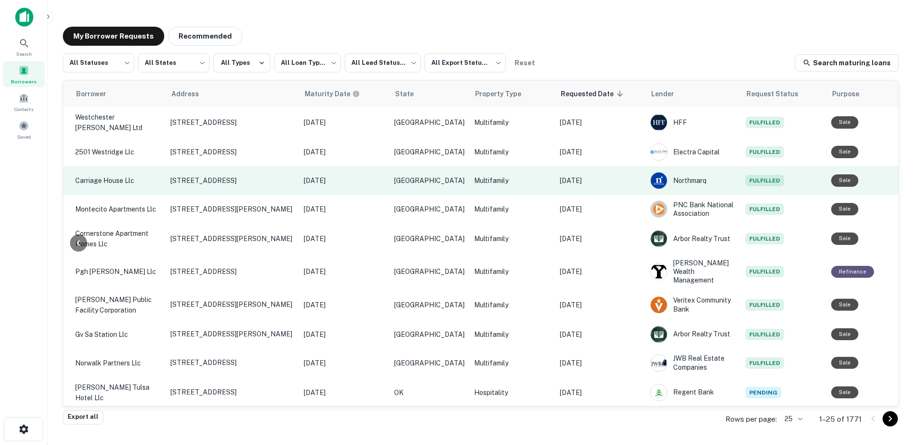
scroll to position [2, 292]
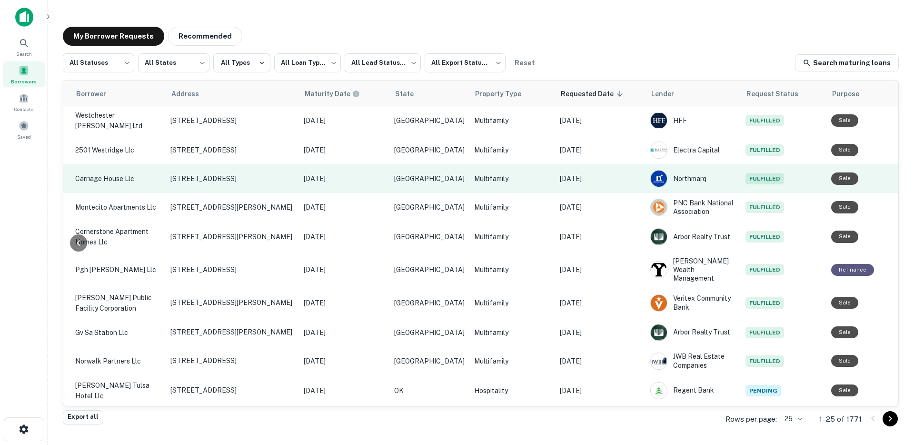
click at [593, 181] on p "[DATE]" at bounding box center [600, 178] width 81 height 10
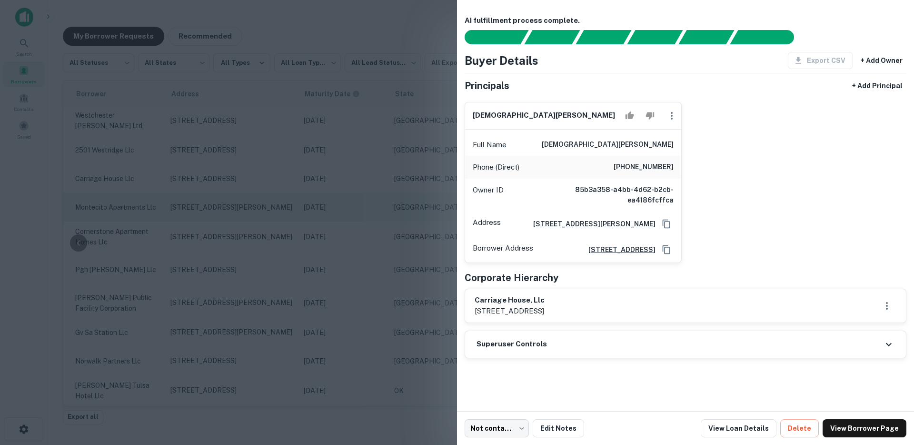
click at [372, 212] on div at bounding box center [457, 222] width 914 height 445
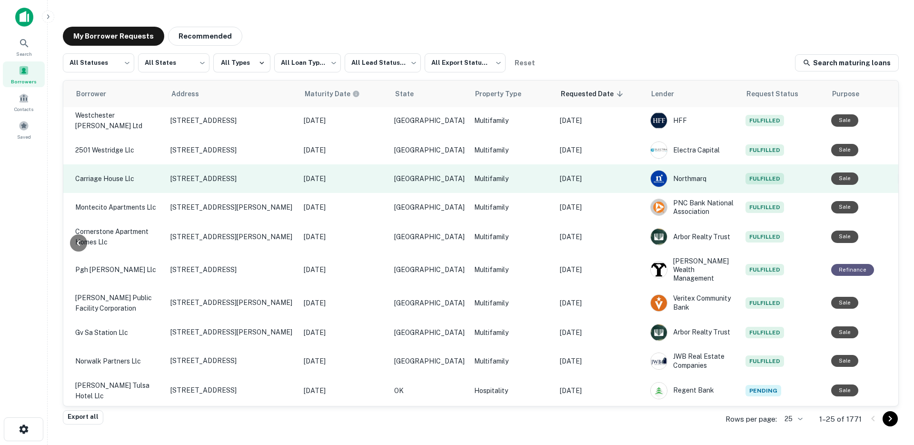
click at [900, 175] on icon "Create a note for this borrower request" at bounding box center [905, 178] width 11 height 11
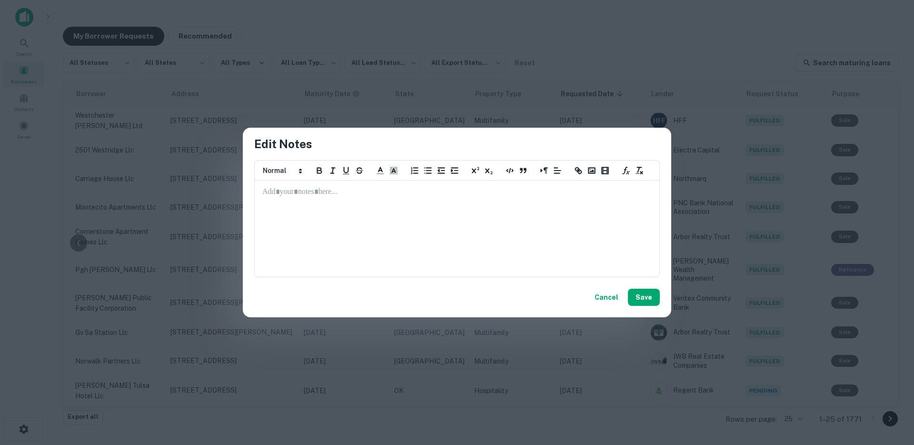
click at [373, 225] on div at bounding box center [457, 228] width 404 height 95
click at [608, 299] on button "Cancel" at bounding box center [606, 296] width 31 height 17
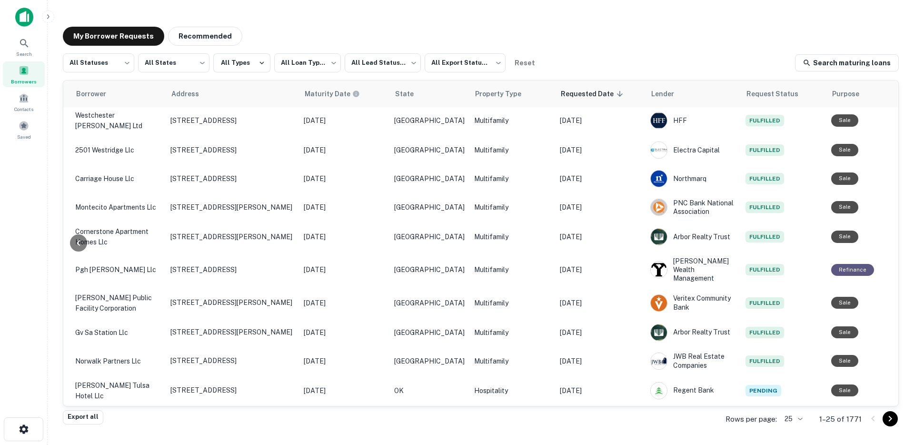
click at [148, 436] on main "**********" at bounding box center [481, 222] width 866 height 445
click at [131, 421] on div "Export all Rows per page: 25 ** 1–25 of 1771" at bounding box center [481, 419] width 836 height 26
click at [189, 426] on div "Export all Rows per page: 25 ** 1–25 of 1771" at bounding box center [481, 419] width 836 height 26
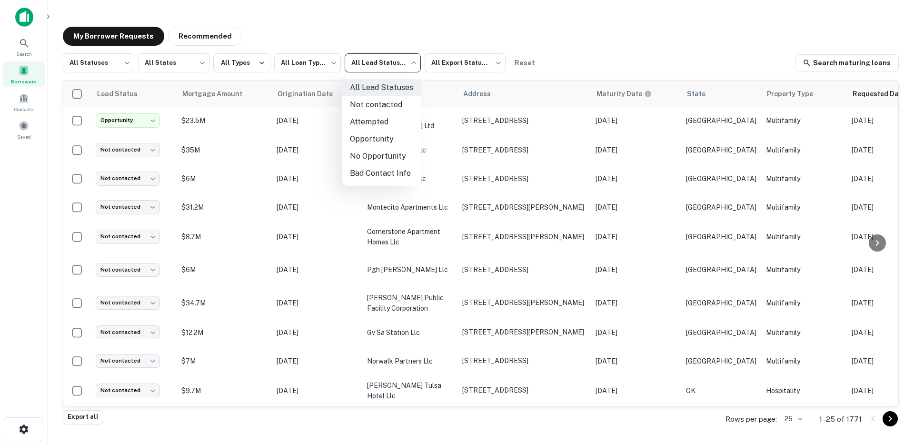
click at [385, 65] on body "**********" at bounding box center [457, 222] width 914 height 445
click at [375, 141] on li "Opportunity" at bounding box center [381, 138] width 79 height 17
type input "**********"
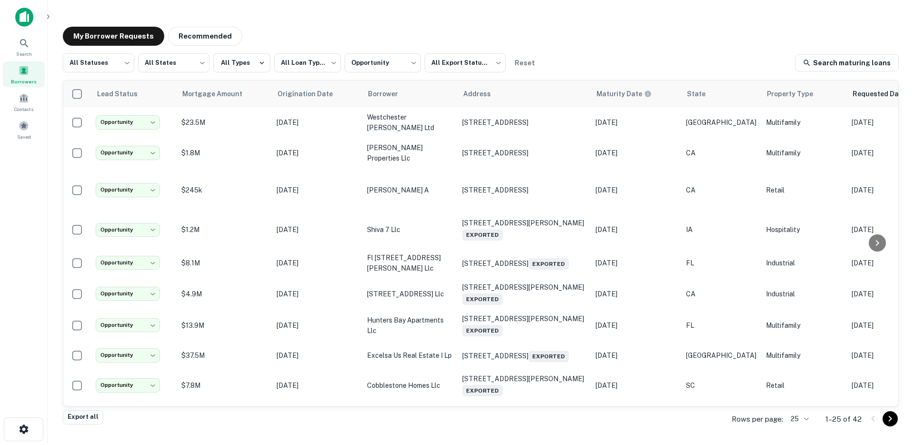
click at [752, 418] on p "Rows per page:" at bounding box center [757, 418] width 51 height 11
click at [801, 421] on body "**********" at bounding box center [457, 222] width 914 height 445
click at [801, 389] on li "250" at bounding box center [800, 390] width 32 height 17
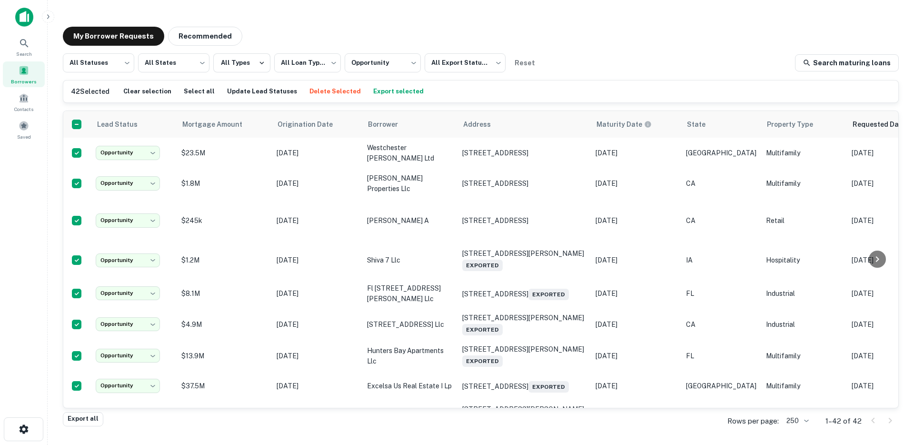
click at [400, 20] on div "**********" at bounding box center [480, 219] width 851 height 400
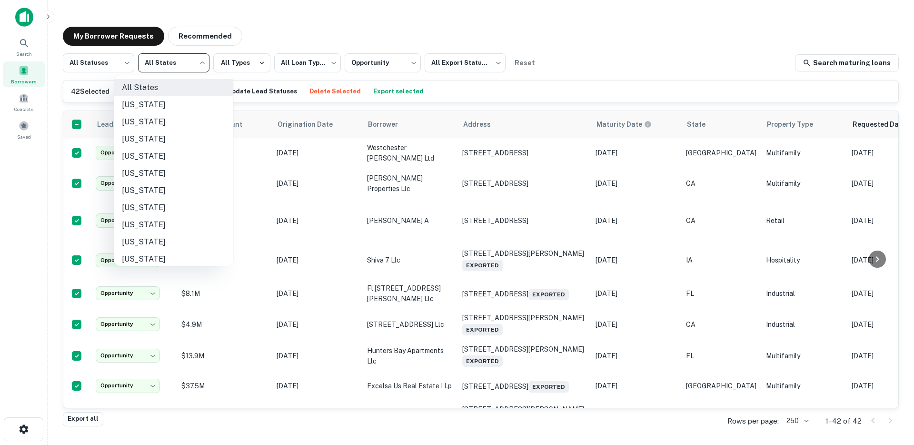
click at [165, 67] on body "**********" at bounding box center [457, 222] width 914 height 445
click at [176, 67] on div at bounding box center [457, 222] width 914 height 445
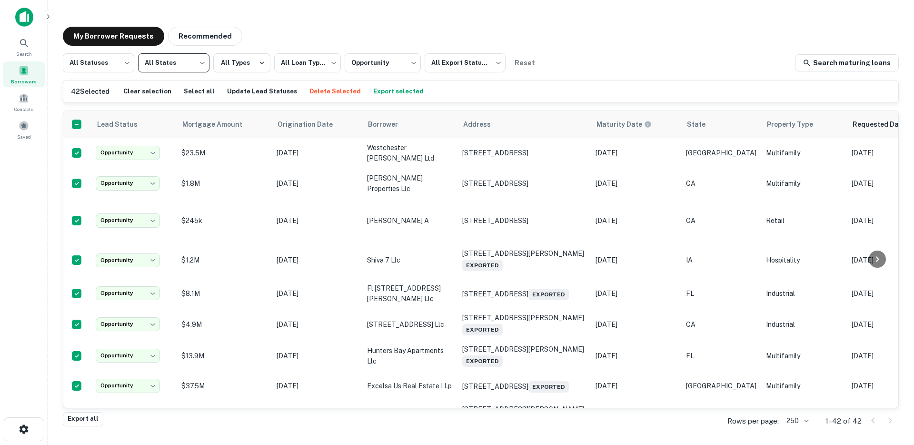
click at [170, 70] on body "**********" at bounding box center [457, 222] width 914 height 445
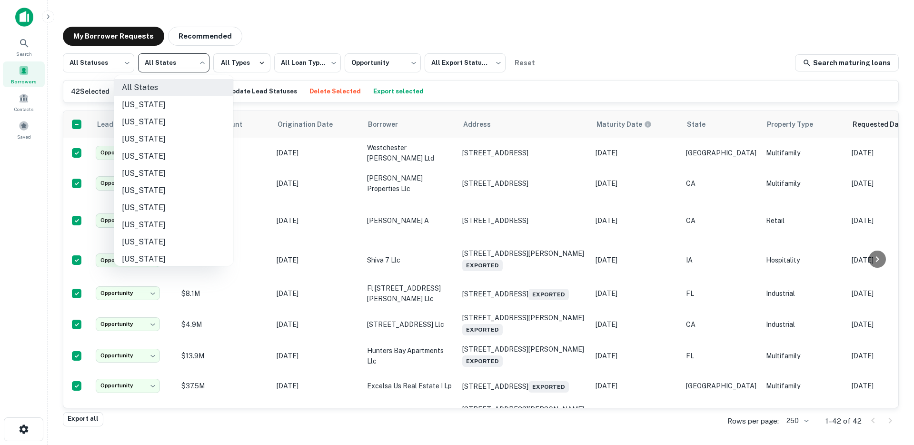
click at [341, 26] on div at bounding box center [457, 222] width 914 height 445
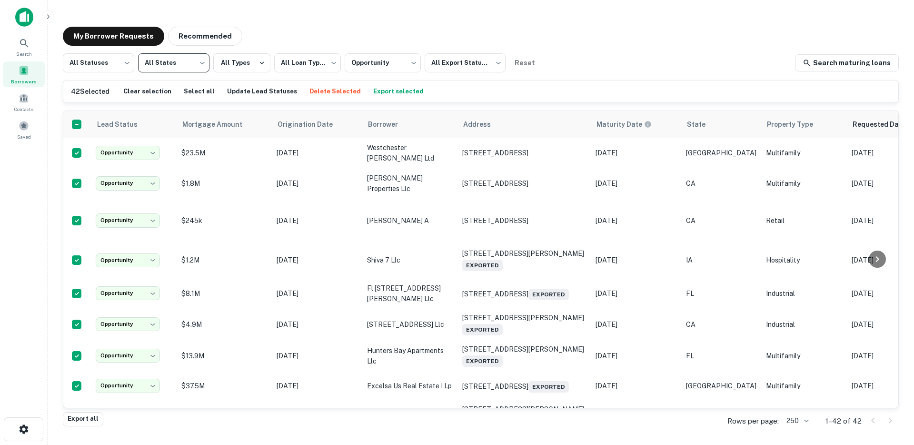
click at [388, 89] on button "Export selected" at bounding box center [398, 91] width 55 height 14
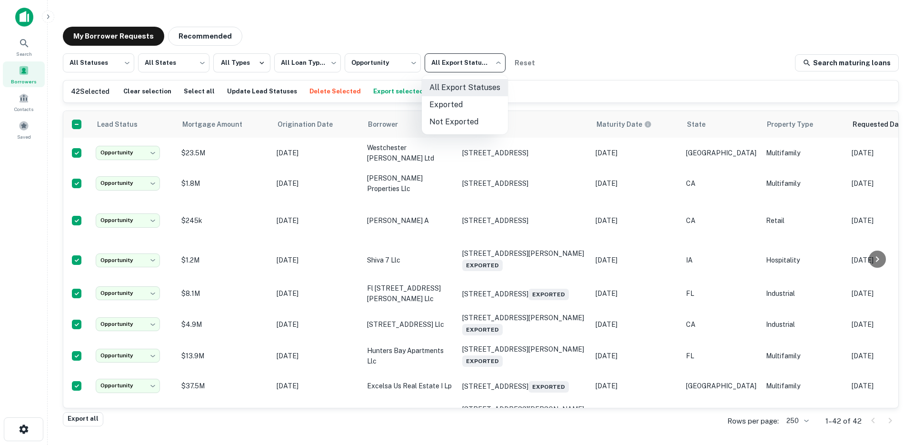
click at [461, 70] on body "**********" at bounding box center [457, 222] width 914 height 445
click at [457, 120] on li "Not Exported" at bounding box center [465, 121] width 86 height 17
type input "*****"
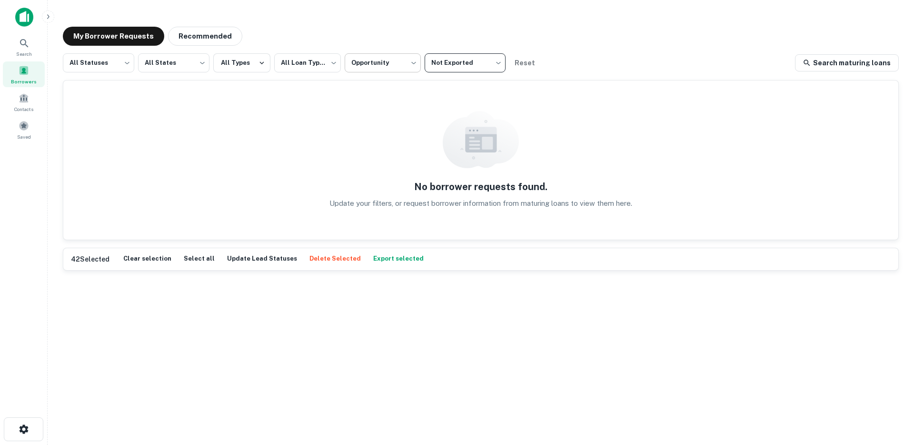
click at [365, 65] on body "**********" at bounding box center [457, 222] width 914 height 445
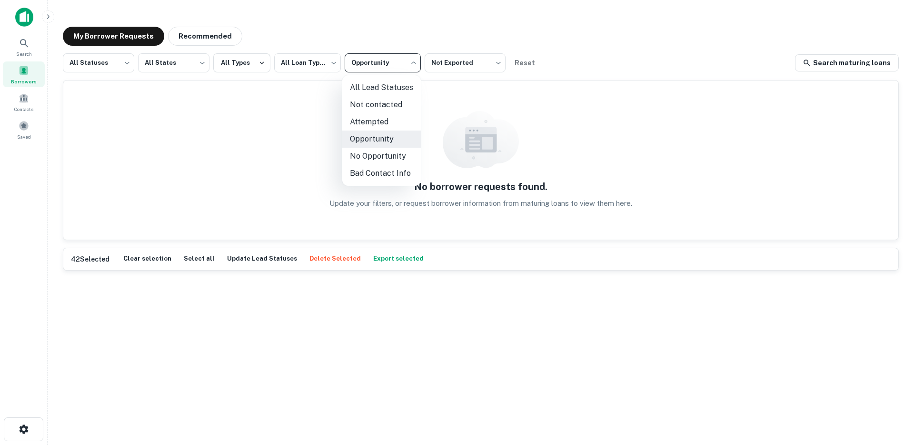
click at [368, 90] on li "All Lead Statuses" at bounding box center [381, 87] width 79 height 17
type input "***"
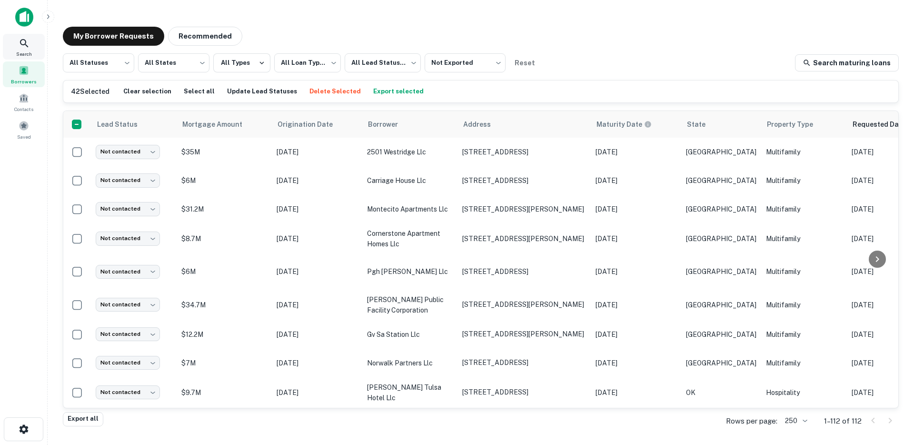
click at [19, 39] on icon at bounding box center [24, 43] width 11 height 11
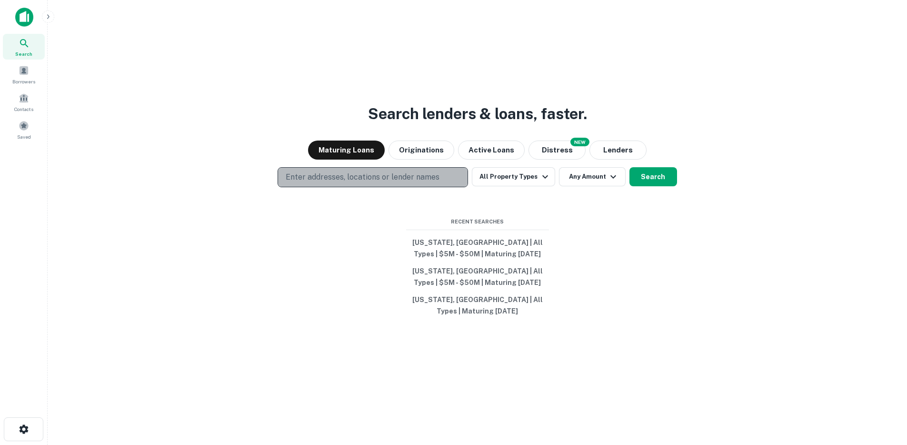
click at [332, 175] on button "Enter addresses, locations or lender names" at bounding box center [373, 177] width 190 height 20
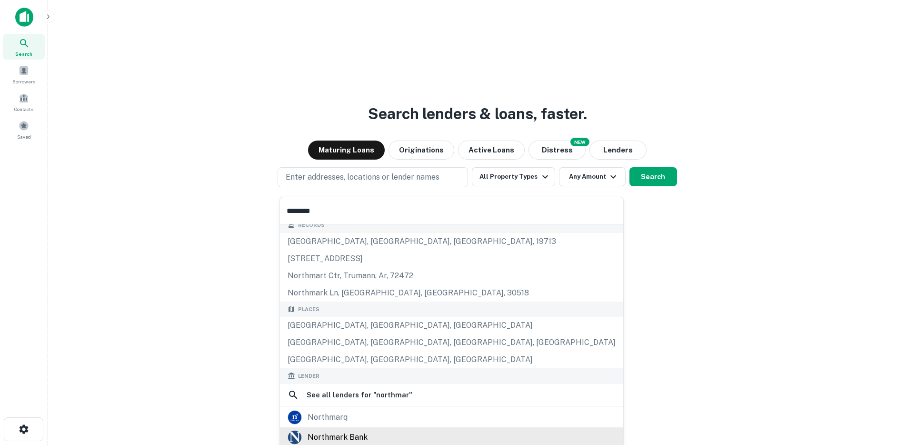
scroll to position [17, 0]
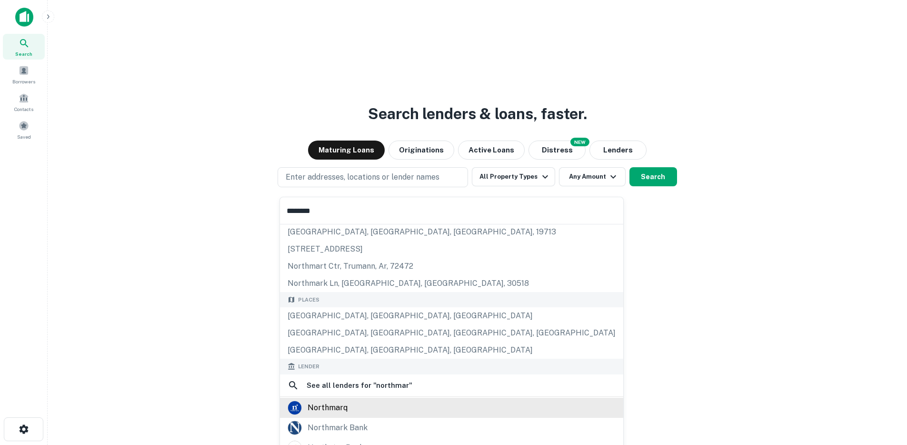
type input "********"
click at [329, 415] on div "northmarq" at bounding box center [451, 408] width 343 height 20
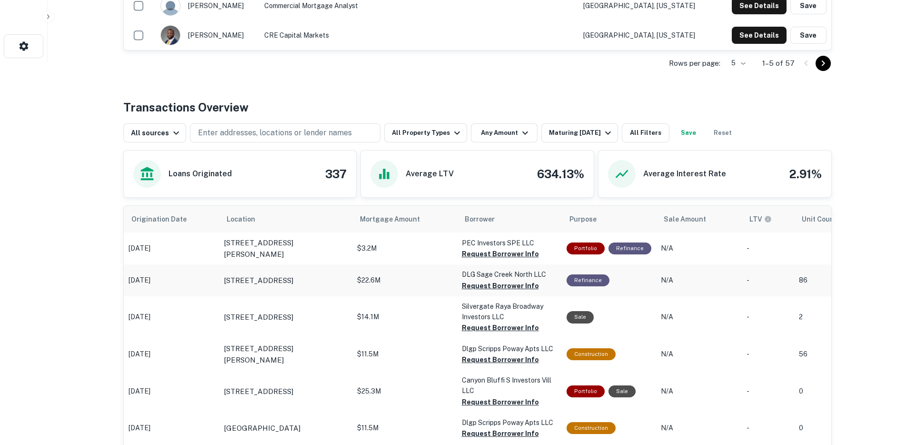
scroll to position [386, 0]
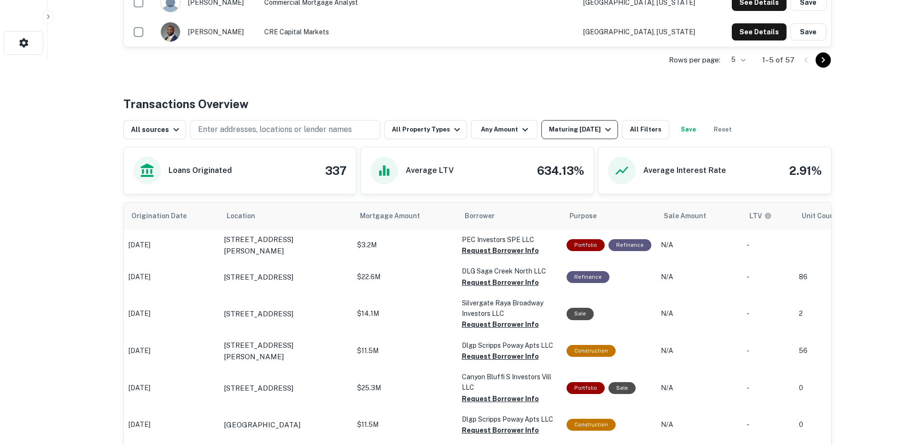
click at [556, 131] on div "Maturing [DATE]" at bounding box center [581, 129] width 65 height 11
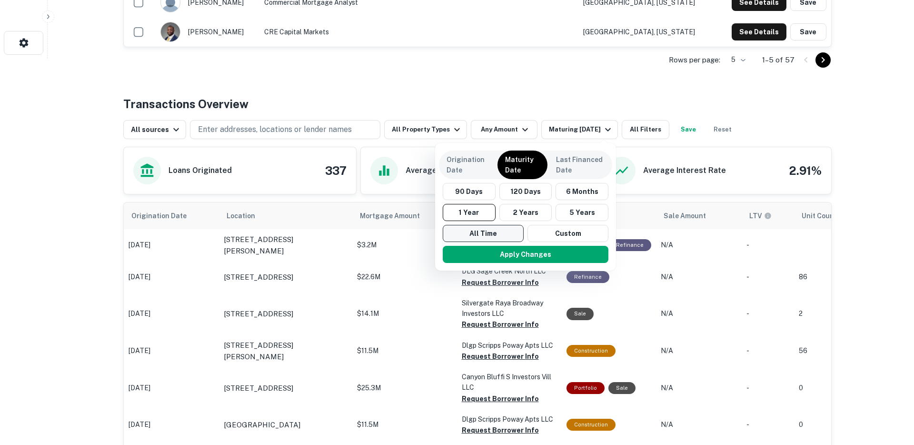
click at [487, 230] on button "All Time" at bounding box center [483, 233] width 81 height 17
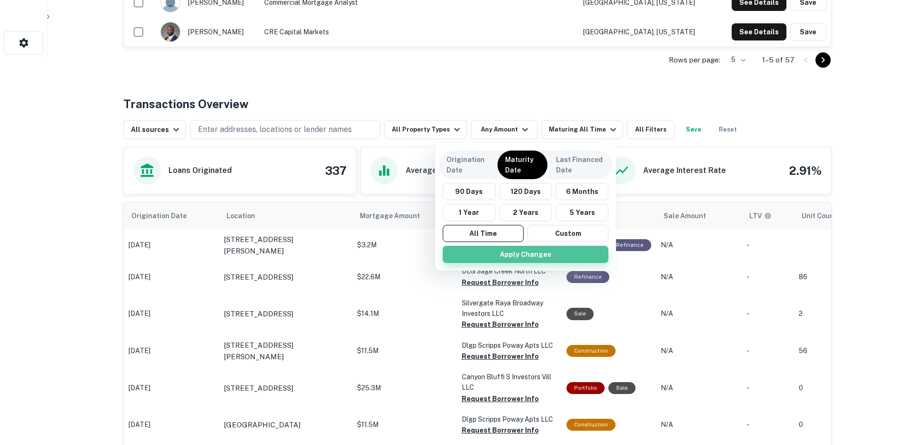
click at [504, 257] on button "Apply Changes" at bounding box center [526, 254] width 166 height 17
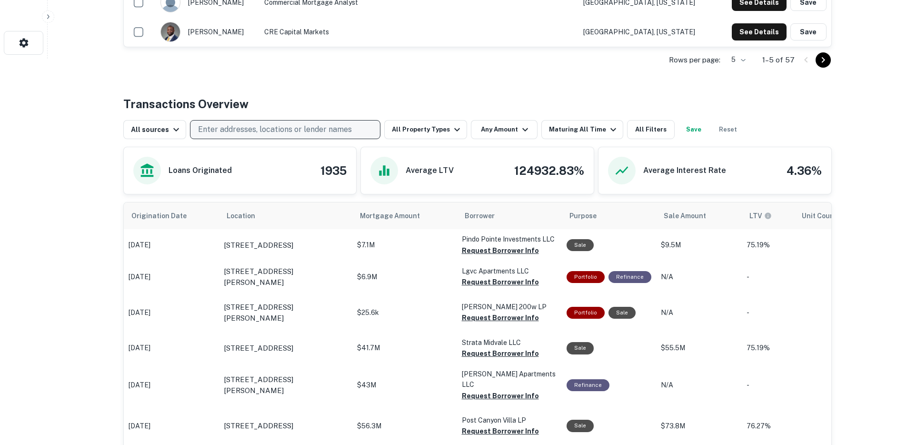
click at [342, 126] on p "Enter addresses, locations or lender names" at bounding box center [275, 129] width 154 height 11
type input "*****"
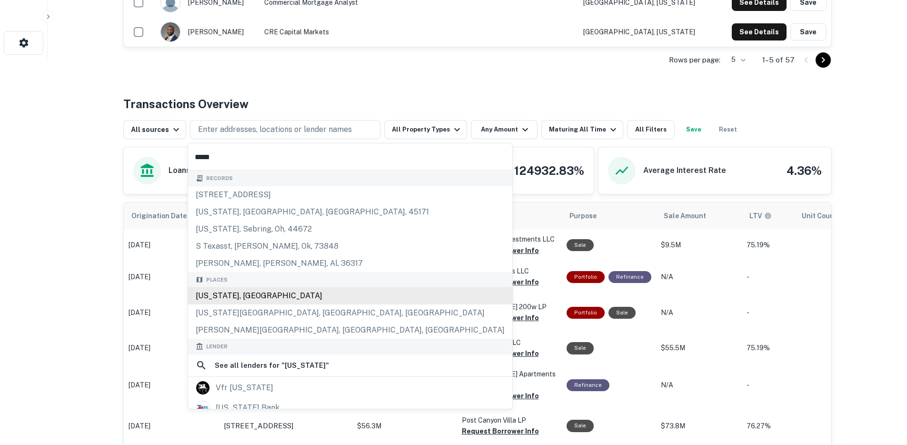
click at [251, 298] on div "[US_STATE], [GEOGRAPHIC_DATA]" at bounding box center [350, 295] width 324 height 17
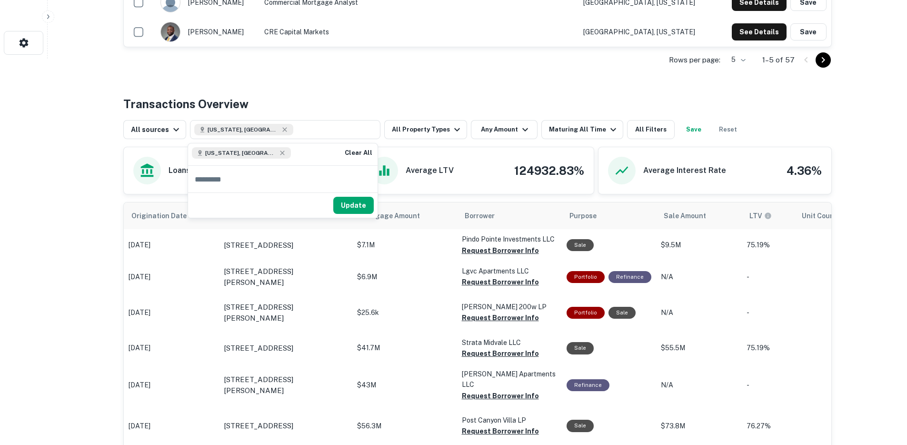
click at [352, 195] on div "Update" at bounding box center [282, 204] width 189 height 25
click at [351, 200] on button "Update" at bounding box center [353, 205] width 40 height 17
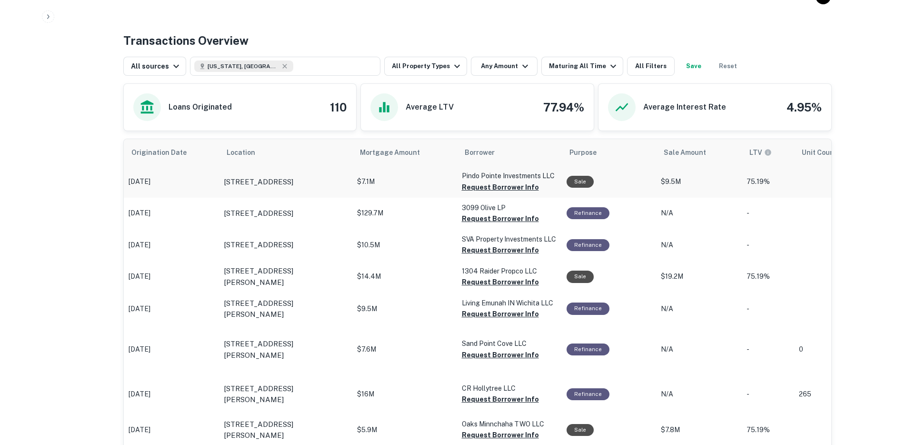
scroll to position [452, 0]
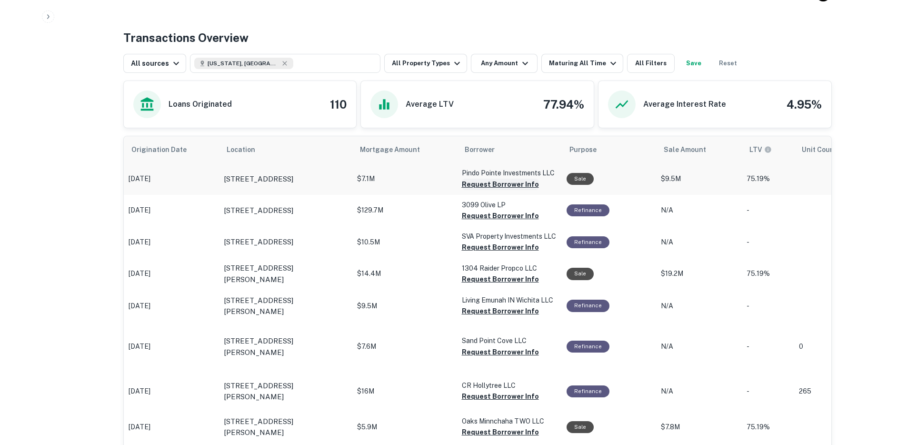
click at [468, 187] on button "Request Borrower Info" at bounding box center [500, 184] width 77 height 11
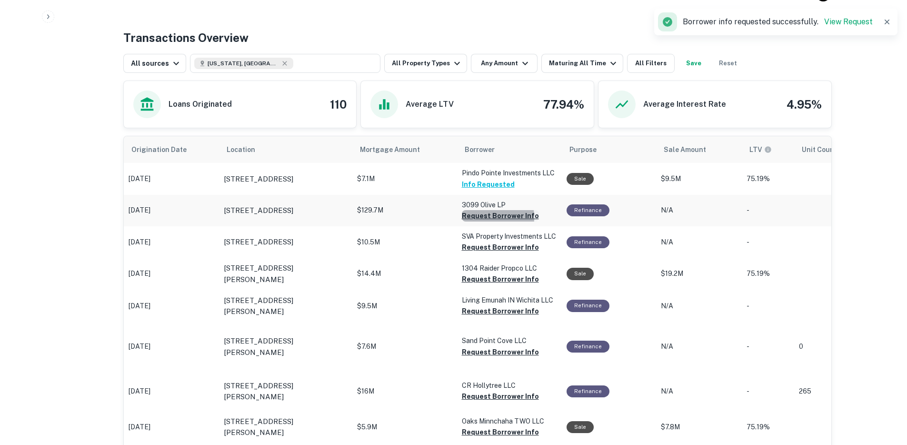
click at [472, 217] on button "Request Borrower Info" at bounding box center [500, 215] width 77 height 11
click at [472, 243] on button "Request Borrower Info" at bounding box center [500, 246] width 77 height 11
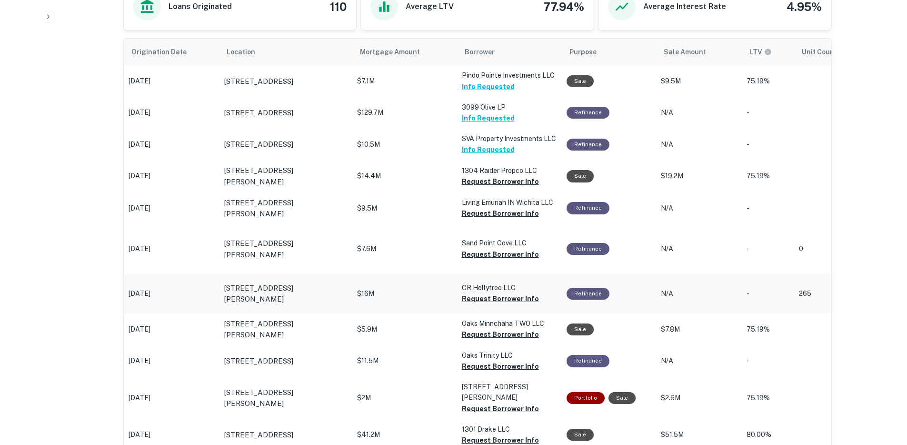
scroll to position [469, 0]
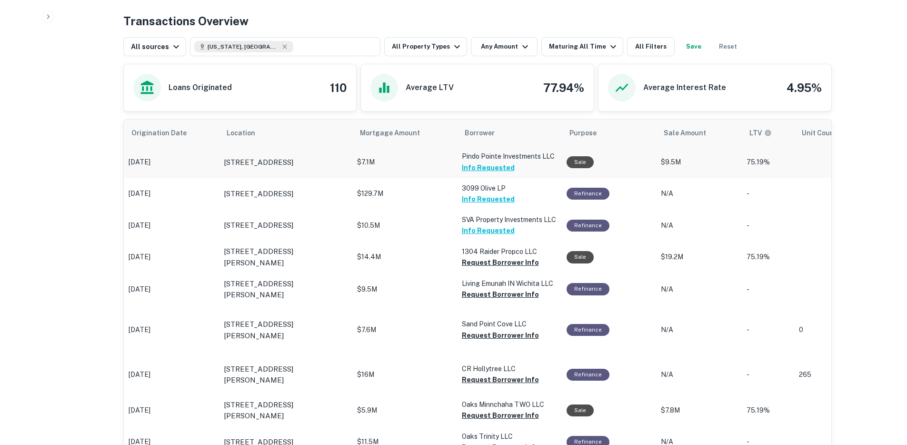
click at [428, 164] on p "$7.1M" at bounding box center [404, 162] width 95 height 10
click at [411, 164] on p "$7.1M" at bounding box center [404, 162] width 95 height 10
click at [293, 163] on p "[STREET_ADDRESS]" at bounding box center [259, 162] width 70 height 11
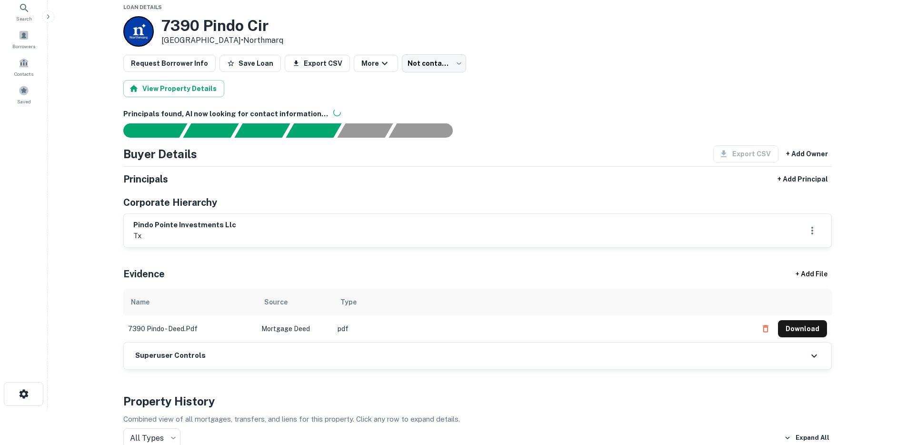
scroll to position [33, 0]
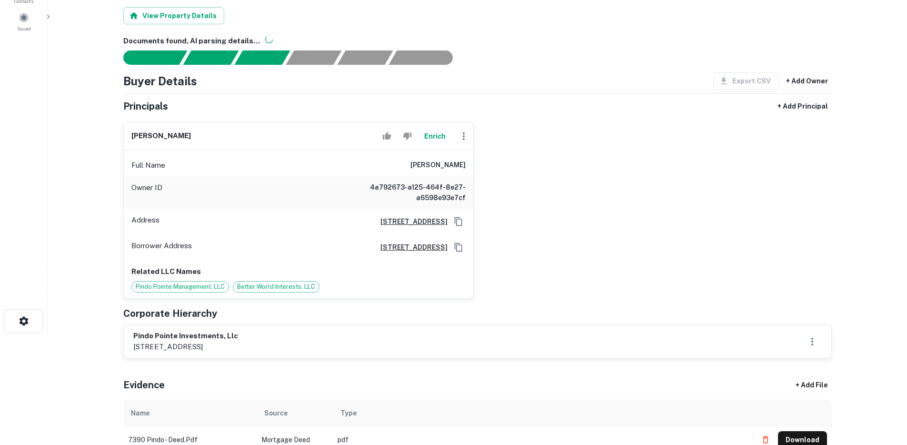
scroll to position [255, 0]
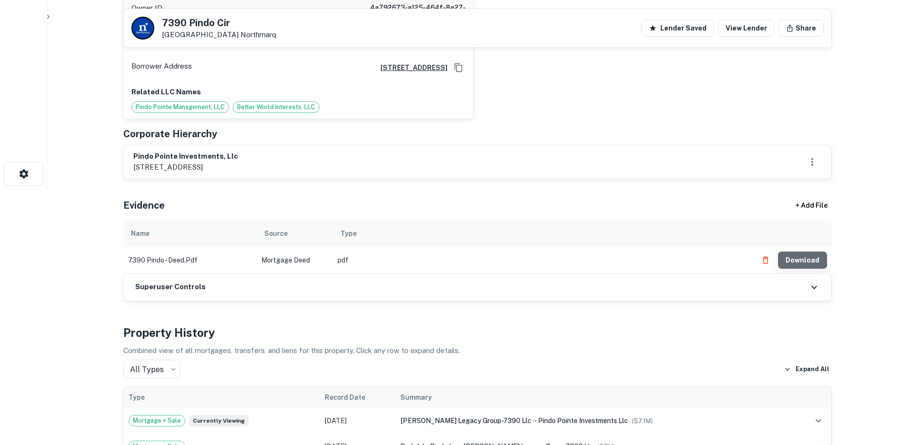
click at [803, 257] on button "Download" at bounding box center [802, 259] width 49 height 17
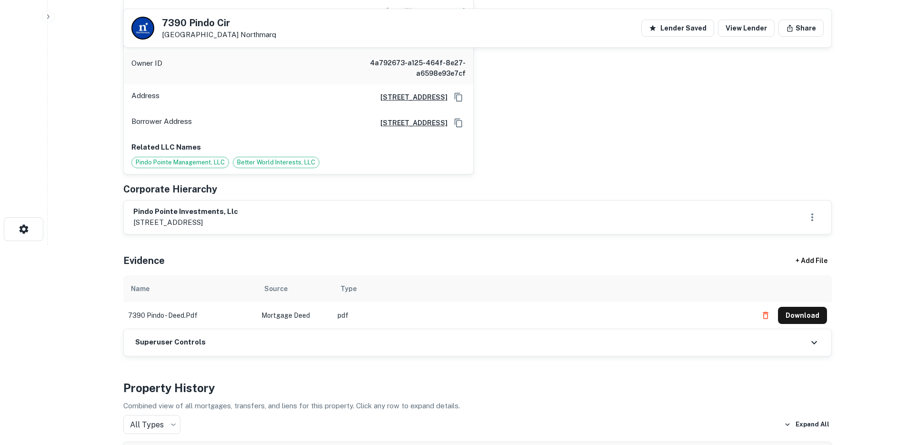
scroll to position [76, 0]
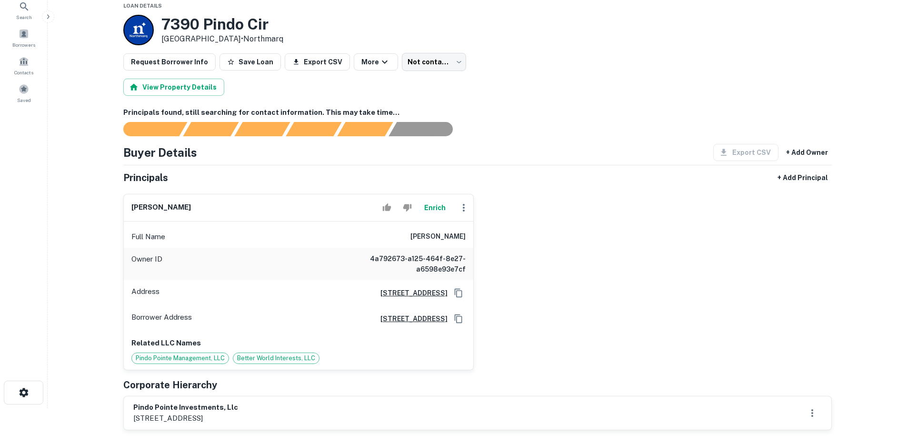
scroll to position [36, 0]
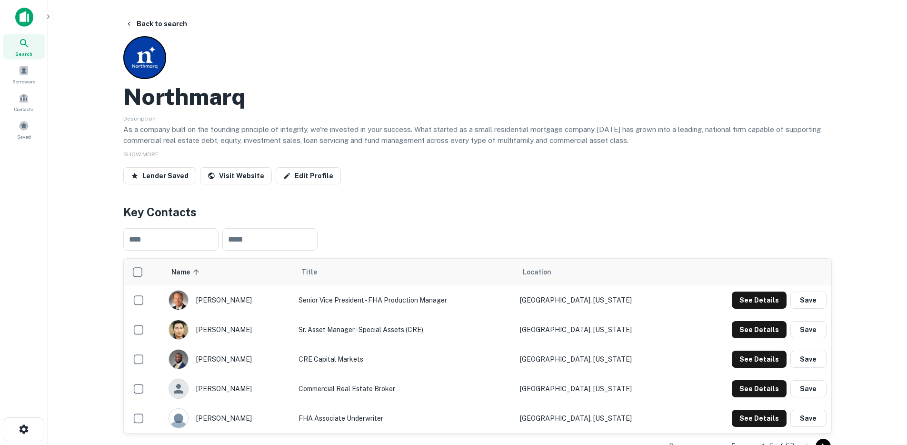
click at [22, 15] on img at bounding box center [24, 17] width 18 height 19
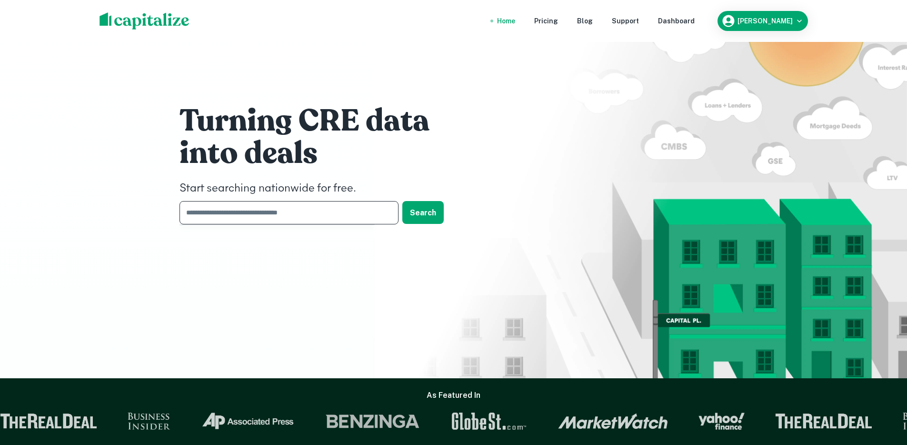
click at [217, 219] on input "text" at bounding box center [285, 212] width 212 height 23
click at [236, 214] on input "text" at bounding box center [285, 212] width 212 height 23
type input "*****"
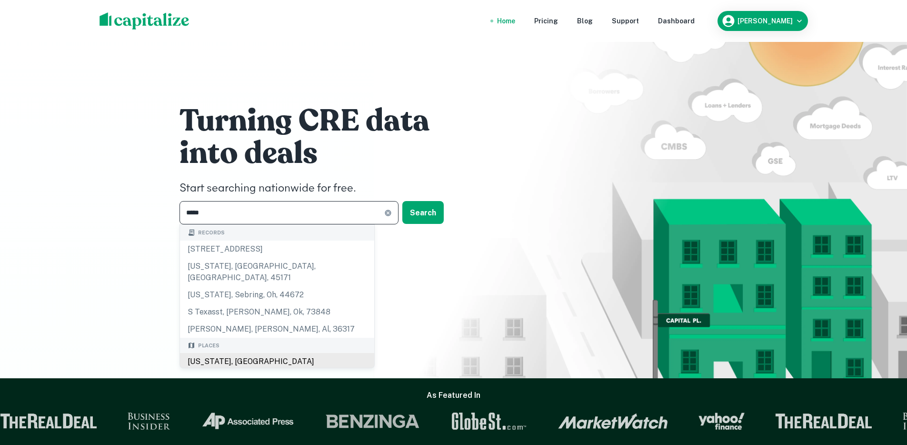
click at [196, 353] on div "[US_STATE], [GEOGRAPHIC_DATA]" at bounding box center [277, 361] width 194 height 17
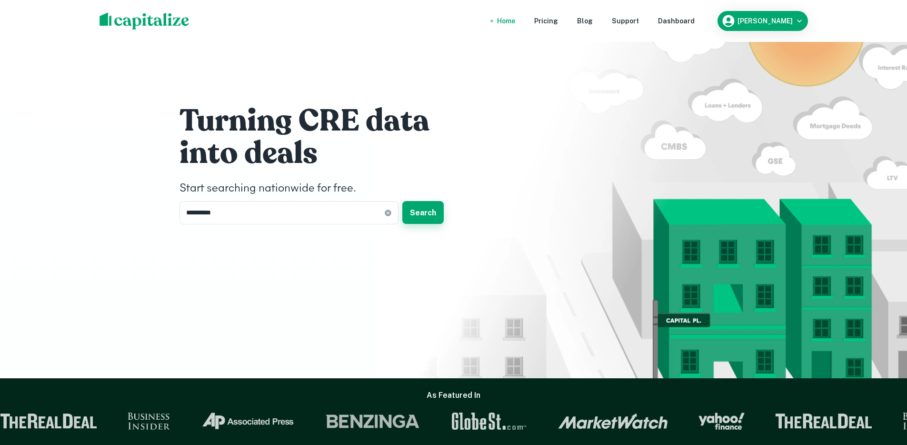
click at [424, 213] on button "Search" at bounding box center [422, 212] width 41 height 23
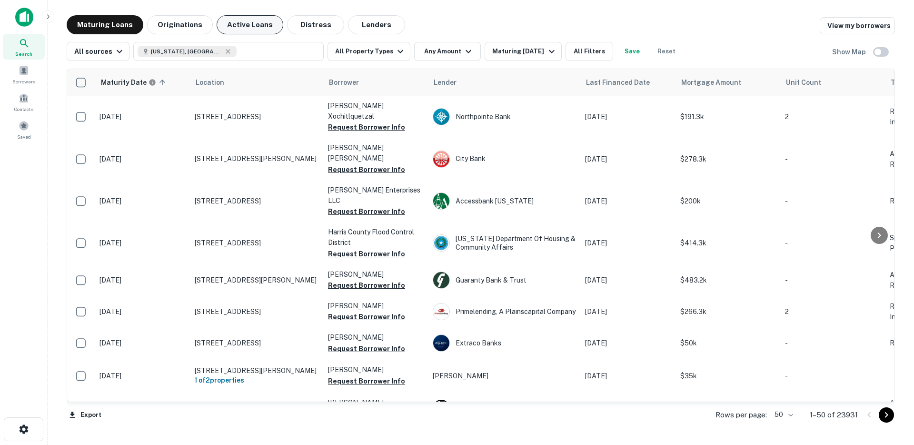
click at [255, 25] on button "Active Loans" at bounding box center [250, 24] width 67 height 19
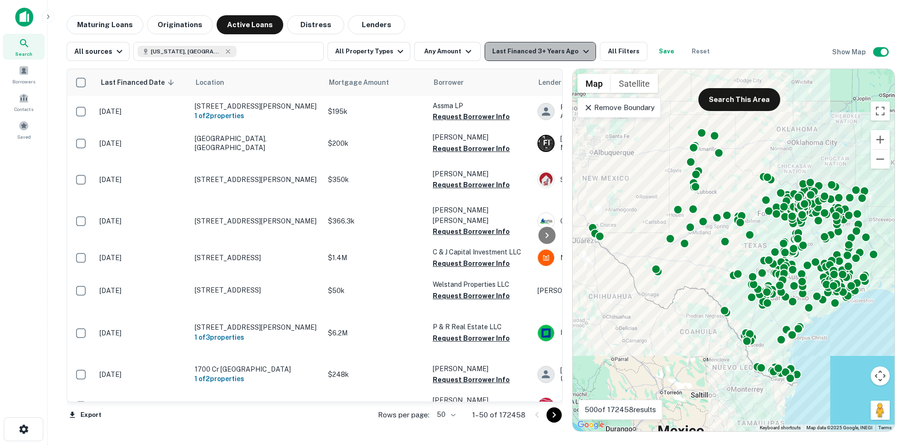
click at [553, 54] on div "Last Financed 3+ Years Ago" at bounding box center [541, 51] width 99 height 11
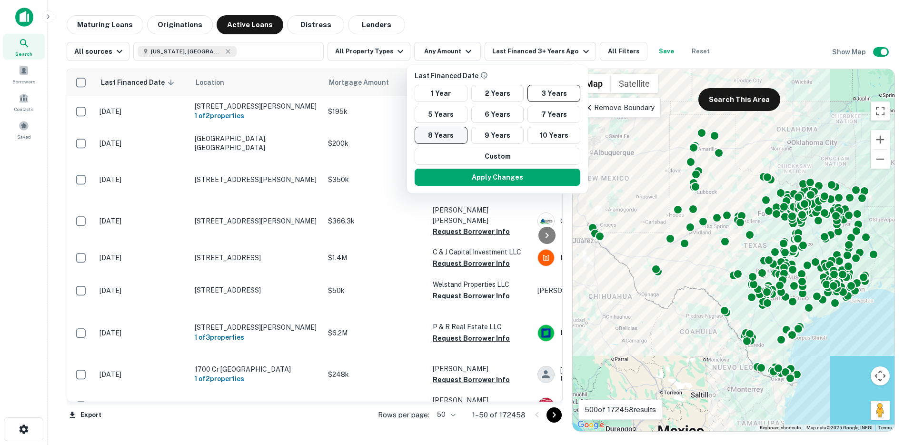
click at [453, 107] on button "5 Years" at bounding box center [441, 114] width 53 height 17
click at [469, 174] on button "Apply Changes" at bounding box center [498, 177] width 166 height 17
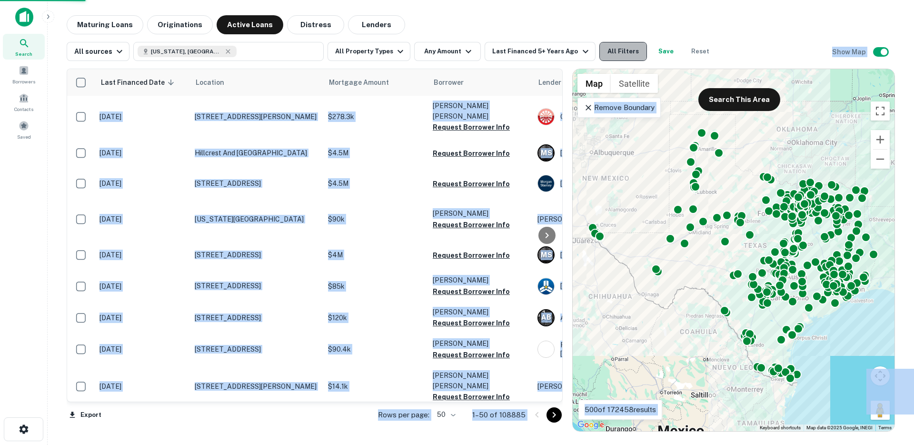
click at [625, 53] on button "All Filters" at bounding box center [623, 51] width 48 height 19
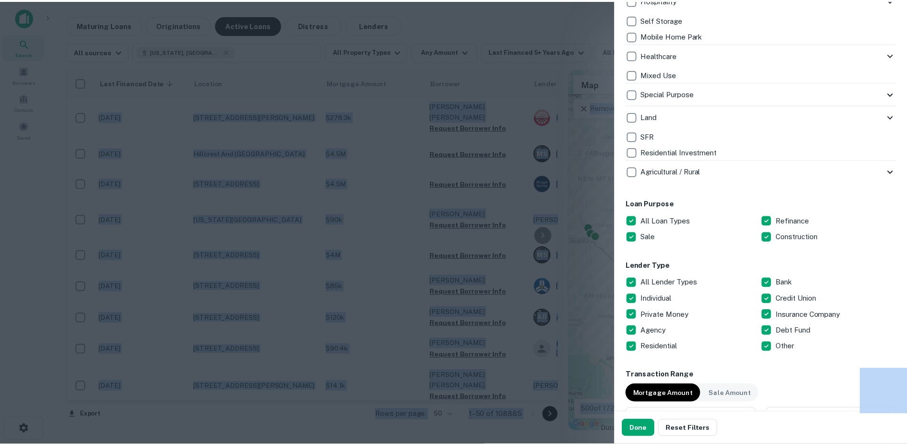
scroll to position [406, 0]
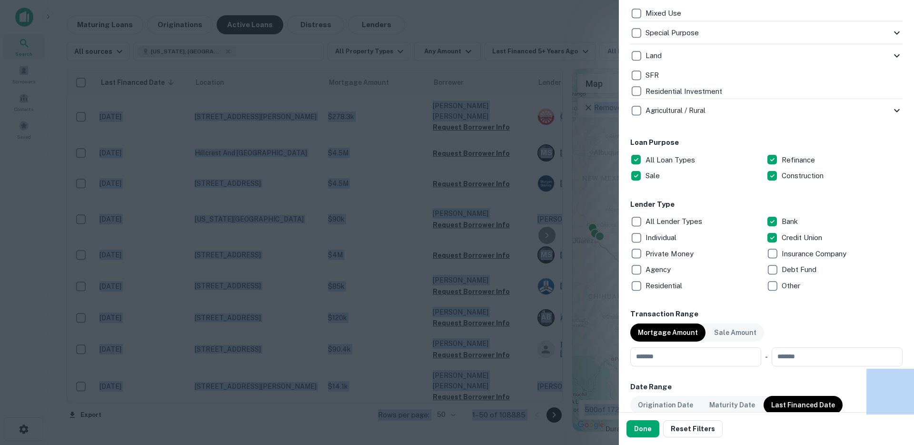
click at [647, 431] on button "Done" at bounding box center [643, 428] width 33 height 17
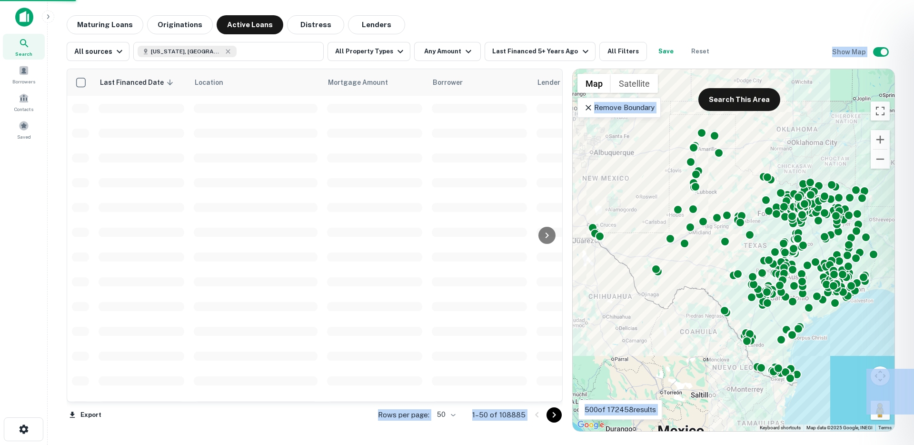
click at [532, 14] on main "Maturing Loans Originations Active Loans Distress Lenders All sources Texas, US…" at bounding box center [481, 222] width 866 height 445
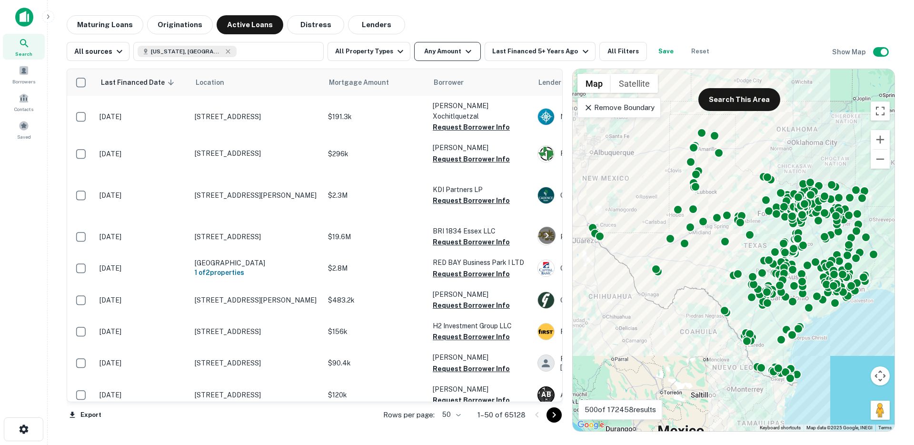
click at [445, 55] on button "Any Amount" at bounding box center [447, 51] width 67 height 19
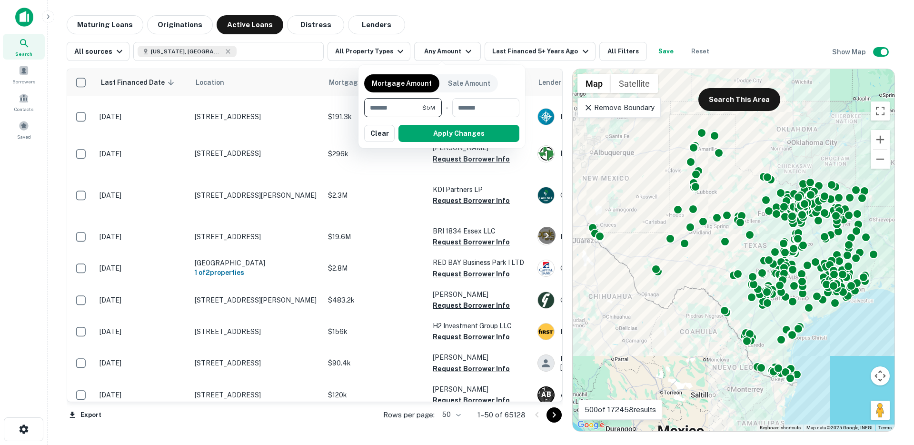
type input "*******"
click at [464, 142] on button "button" at bounding box center [441, 142] width 155 height 0
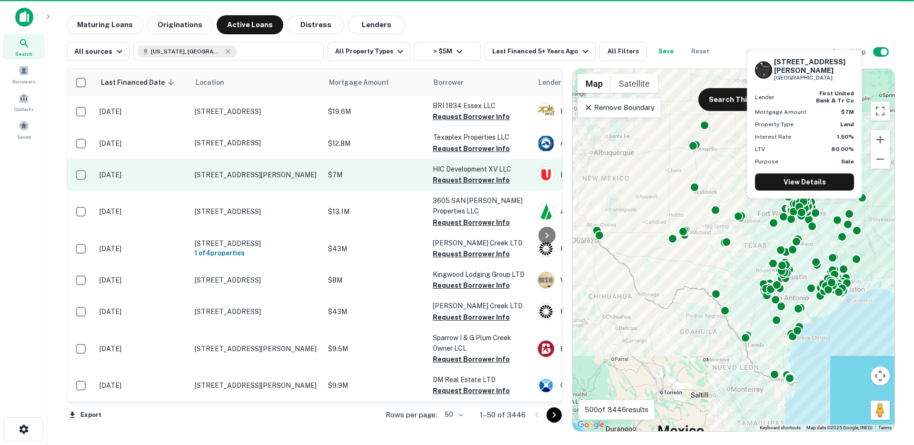
click at [272, 180] on td "2840 Bookhout St Dallas, TX 75201" at bounding box center [256, 174] width 133 height 31
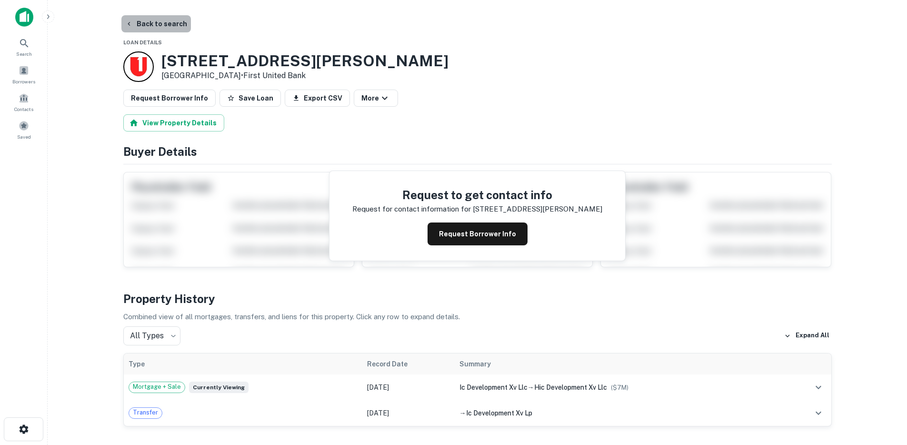
click at [167, 26] on button "Back to search" at bounding box center [156, 23] width 70 height 17
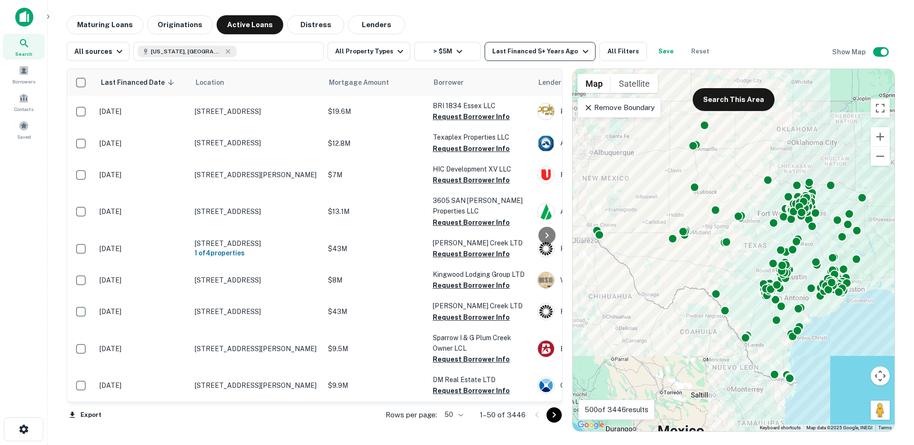
click at [530, 55] on div "Last Financed 5+ Years Ago" at bounding box center [541, 51] width 99 height 11
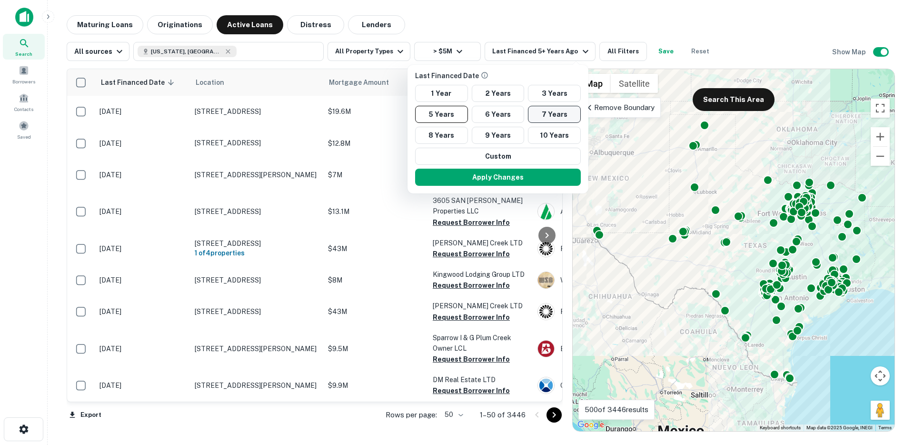
click at [541, 118] on button "7 Years" at bounding box center [554, 114] width 53 height 17
click at [521, 179] on button "Apply Changes" at bounding box center [498, 177] width 166 height 17
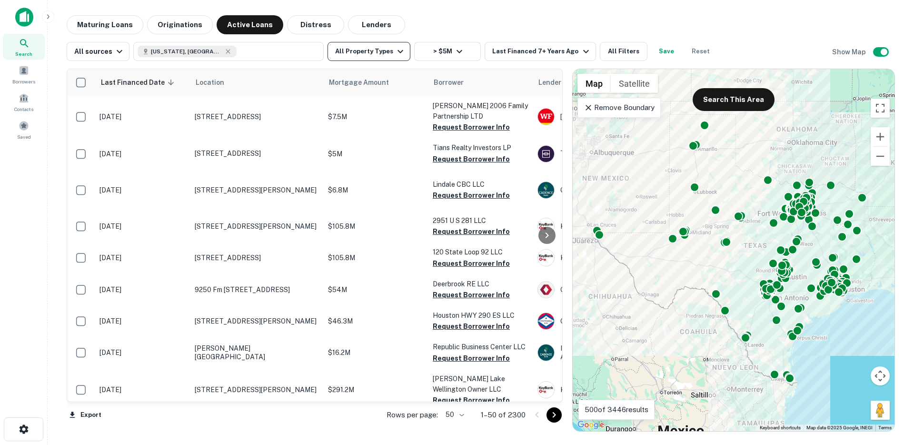
click at [380, 52] on button "All Property Types" at bounding box center [369, 51] width 83 height 19
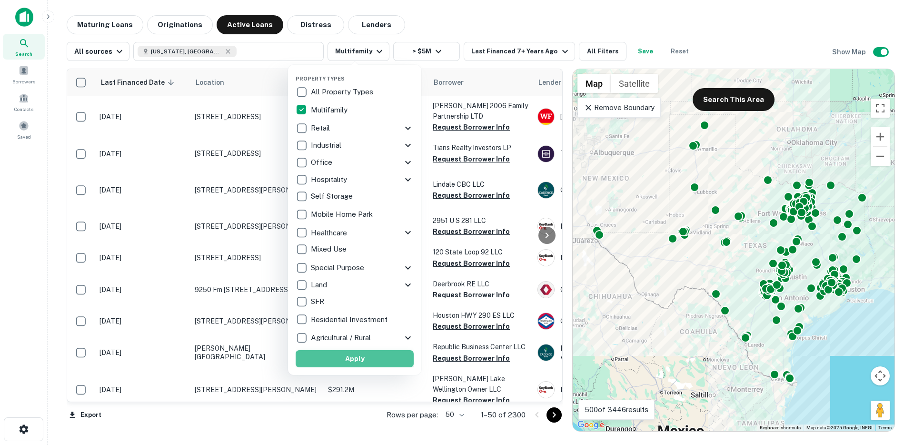
click at [353, 357] on button "Apply" at bounding box center [355, 358] width 118 height 17
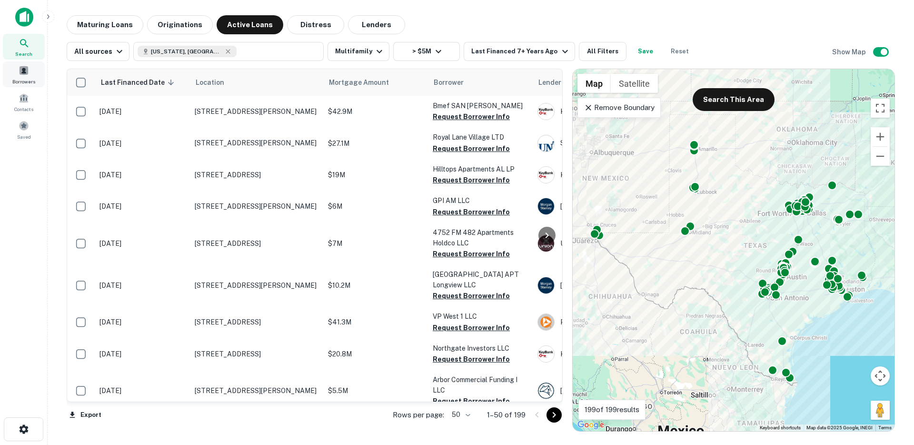
click at [30, 76] on div "Borrowers" at bounding box center [24, 74] width 42 height 26
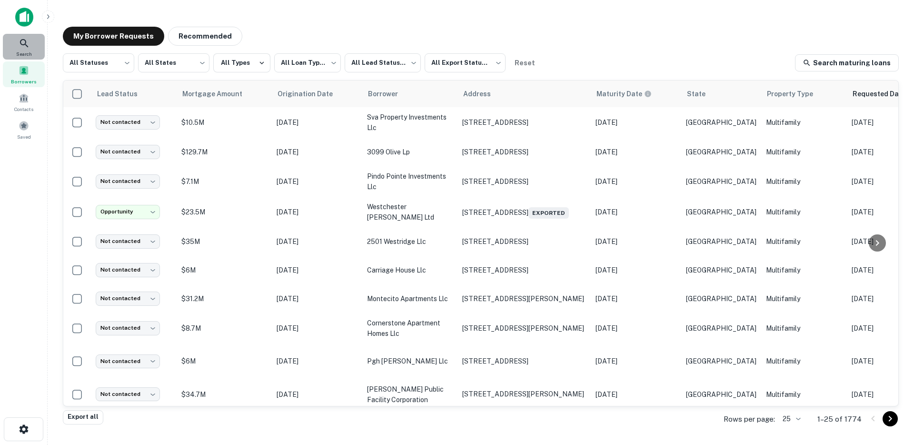
click at [15, 43] on div "Search" at bounding box center [24, 47] width 42 height 26
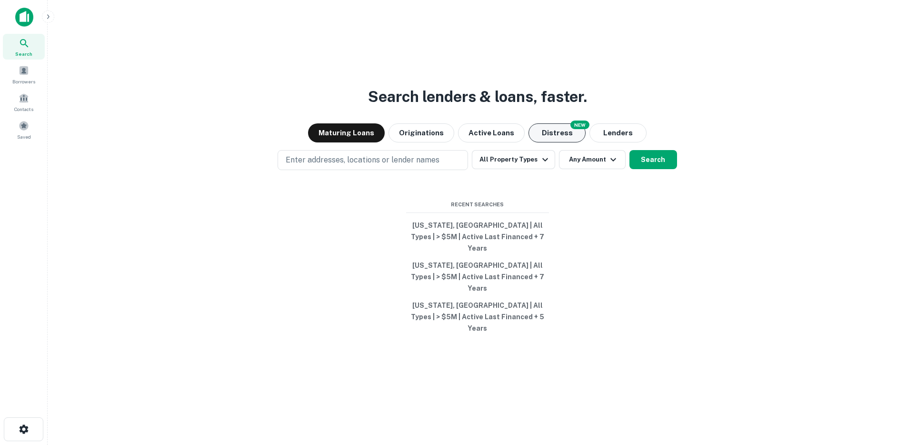
click at [567, 142] on button "Distress" at bounding box center [556, 132] width 57 height 19
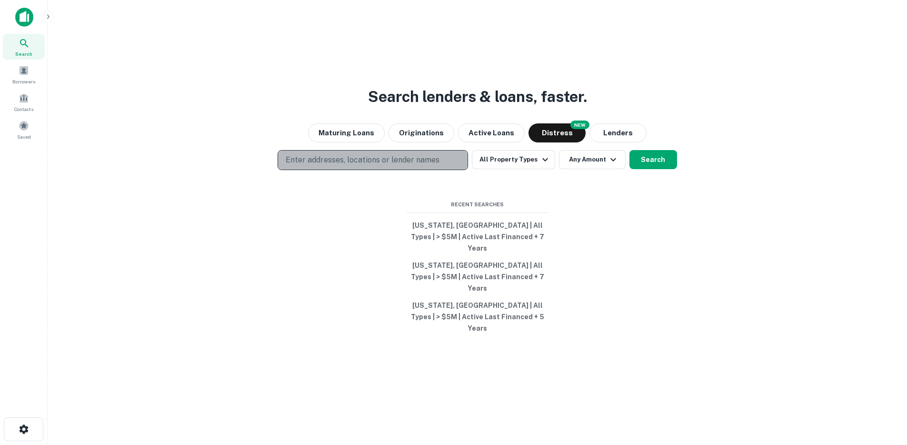
click at [388, 166] on p "Enter addresses, locations or lender names" at bounding box center [363, 159] width 154 height 11
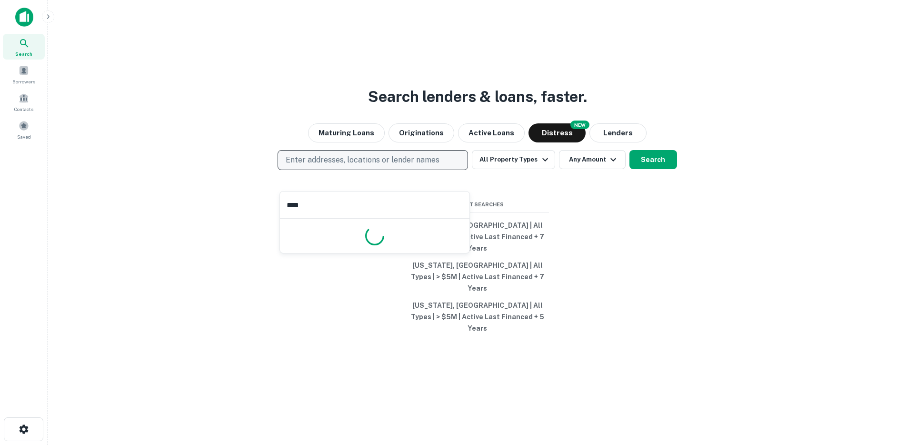
type input "*****"
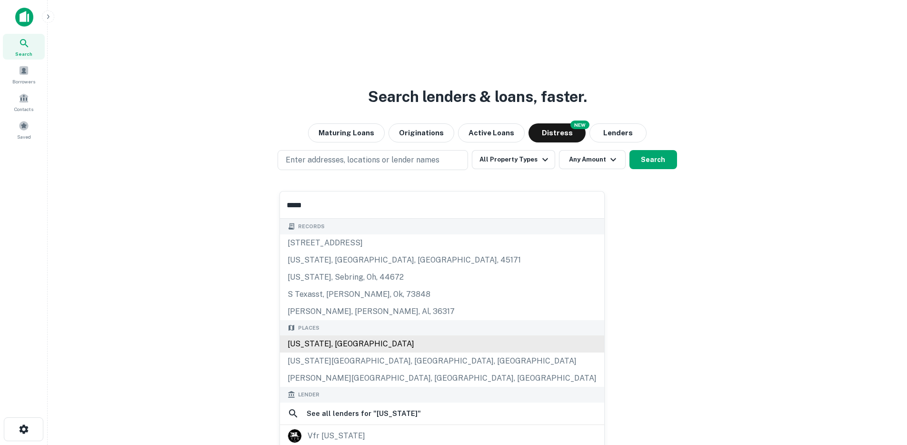
click at [315, 346] on div "[US_STATE], [GEOGRAPHIC_DATA]" at bounding box center [442, 343] width 324 height 17
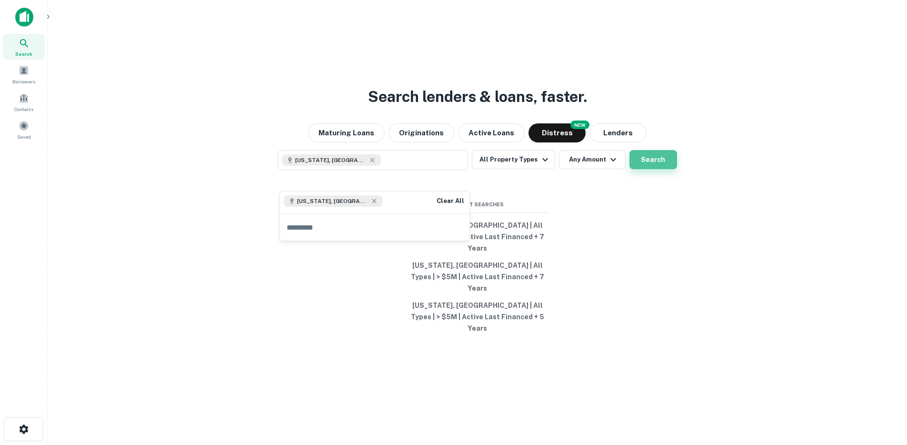
click at [664, 169] on button "Search" at bounding box center [653, 159] width 48 height 19
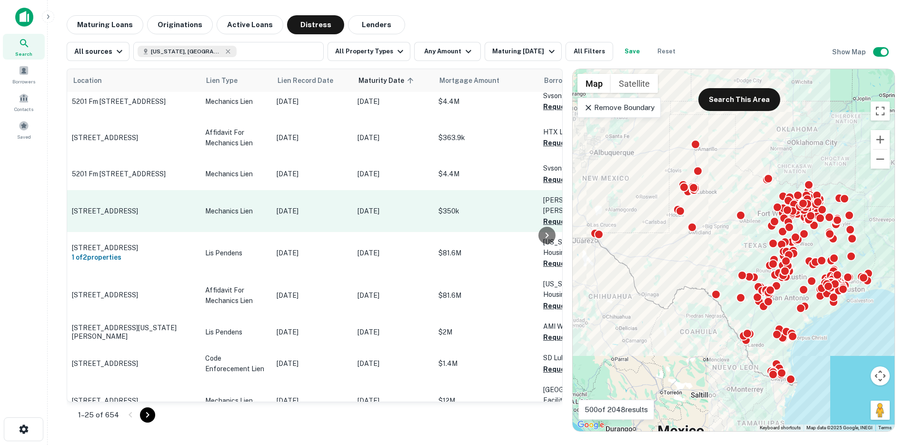
scroll to position [630, 0]
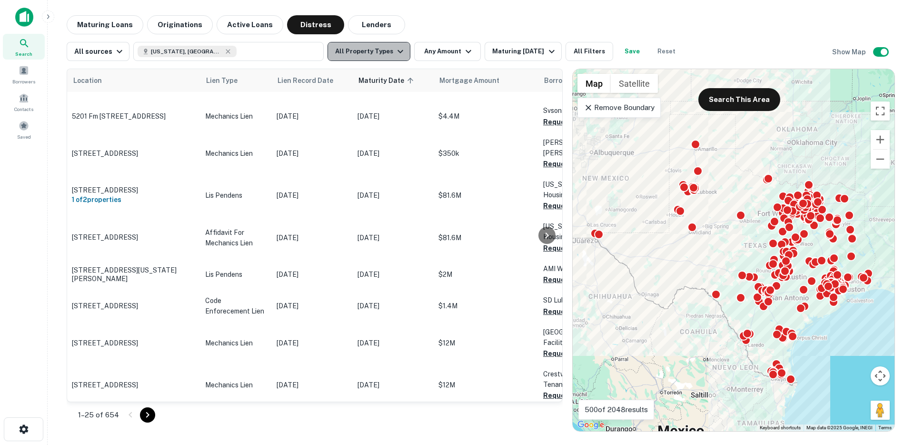
click at [371, 54] on button "All Property Types" at bounding box center [369, 51] width 83 height 19
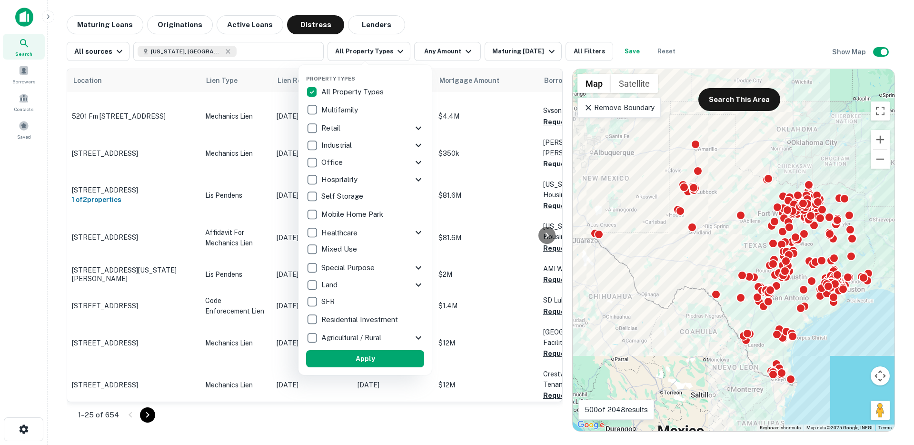
click at [330, 116] on div "Multifamily" at bounding box center [365, 110] width 118 height 16
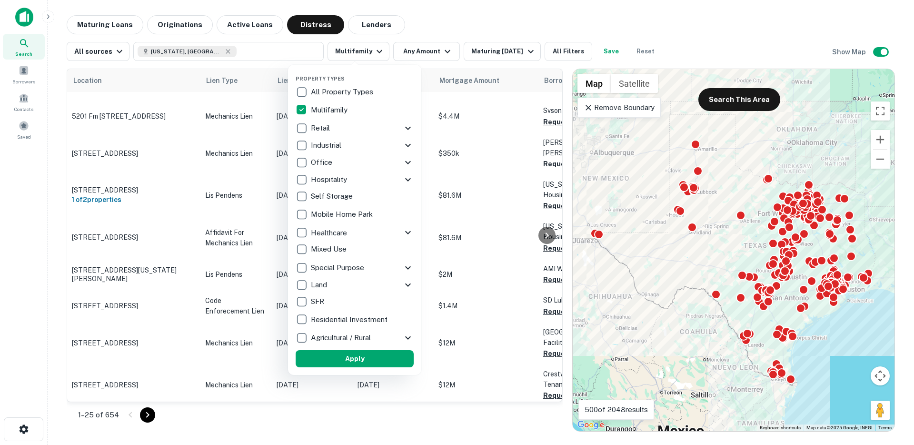
click at [356, 358] on button "Apply" at bounding box center [355, 358] width 118 height 17
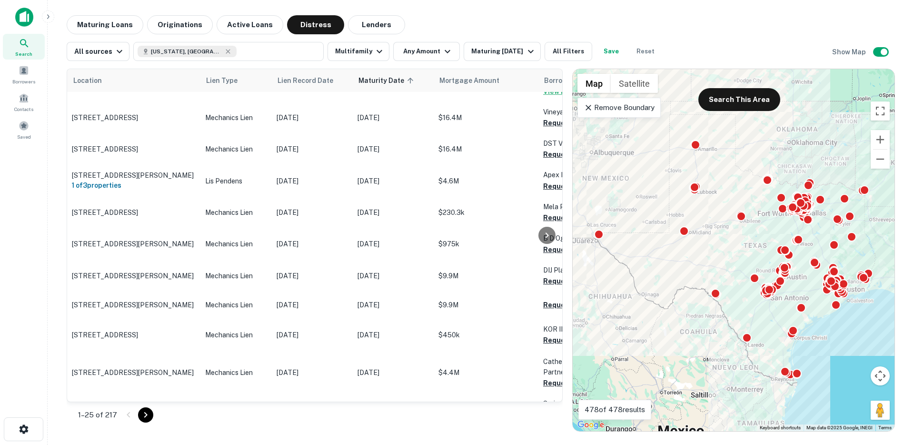
click at [33, 46] on div "Search" at bounding box center [24, 47] width 42 height 26
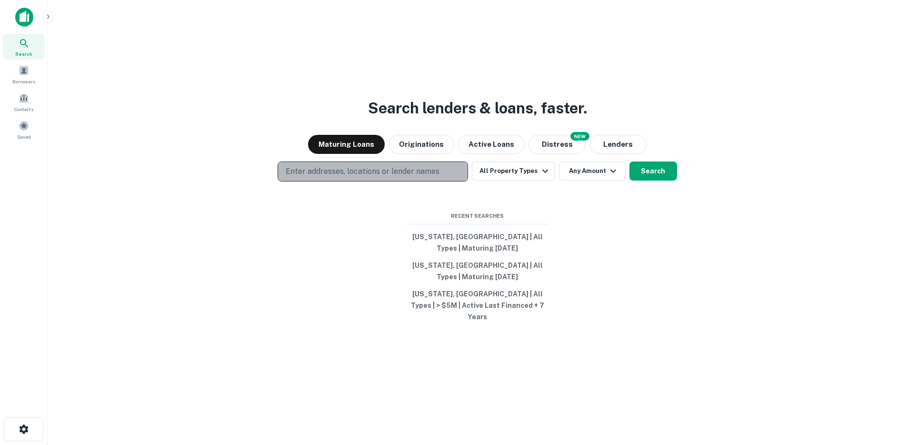
click at [365, 177] on p "Enter addresses, locations or lender names" at bounding box center [363, 171] width 154 height 11
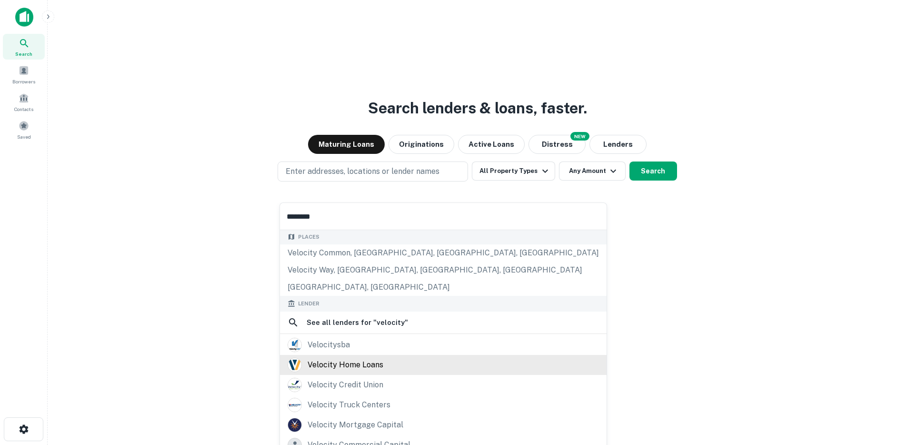
scroll to position [109, 0]
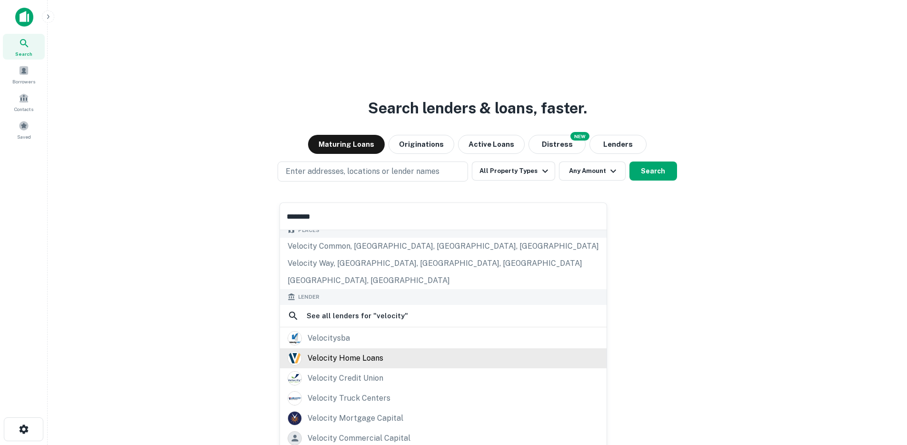
type input "********"
click at [328, 359] on div "velocity home loans" at bounding box center [346, 358] width 76 height 14
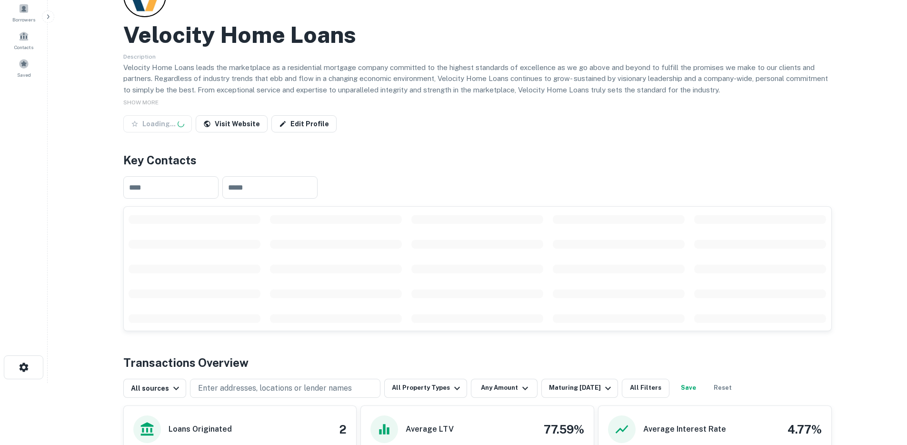
scroll to position [301, 0]
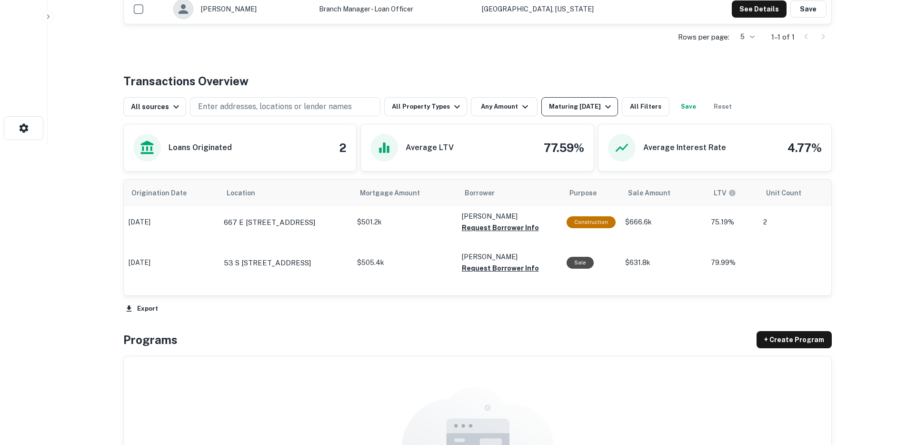
click at [574, 105] on div "Maturing [DATE]" at bounding box center [581, 106] width 65 height 11
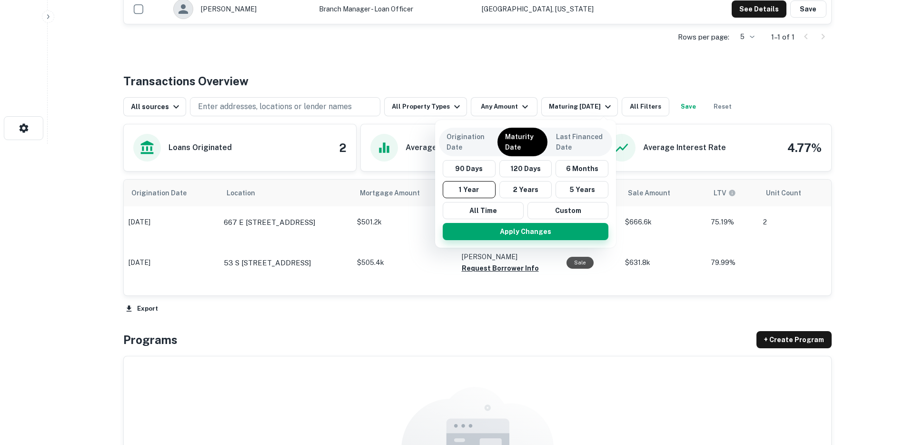
drag, startPoint x: 494, startPoint y: 210, endPoint x: 500, endPoint y: 231, distance: 21.7
click at [494, 211] on button "All Time" at bounding box center [483, 210] width 81 height 17
click at [500, 231] on button "Apply Changes" at bounding box center [526, 231] width 166 height 17
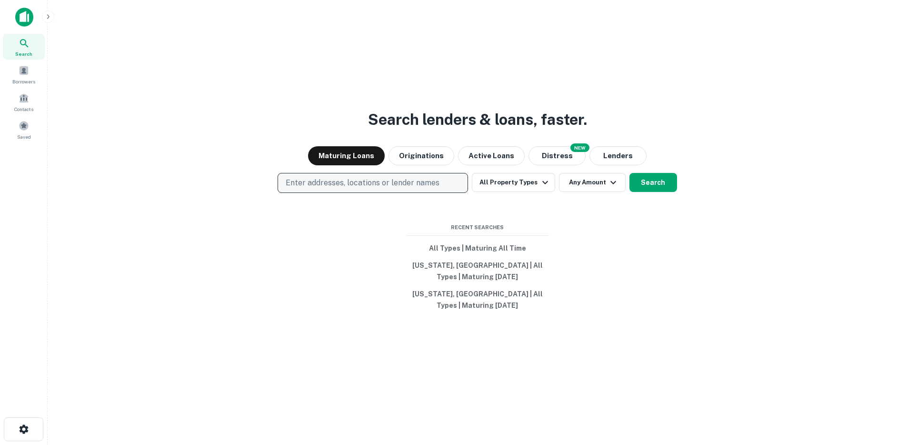
click at [364, 189] on p "Enter addresses, locations or lender names" at bounding box center [363, 182] width 154 height 11
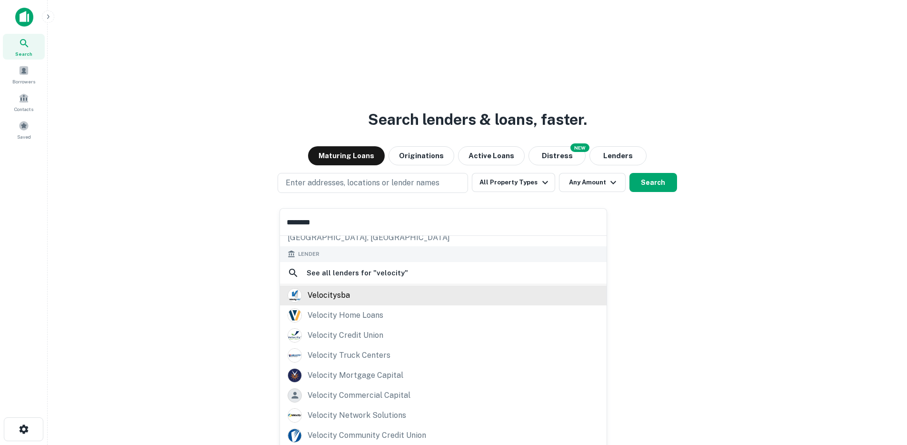
scroll to position [165, 0]
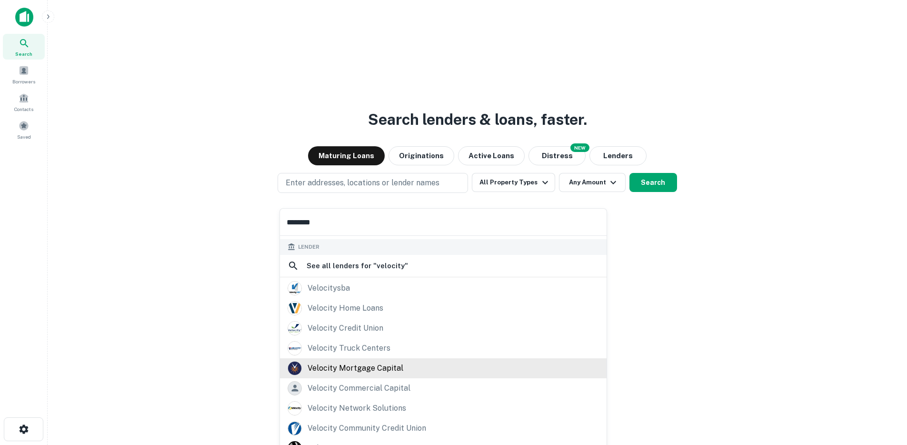
type input "********"
click at [330, 368] on div "velocity mortgage capital" at bounding box center [356, 368] width 96 height 14
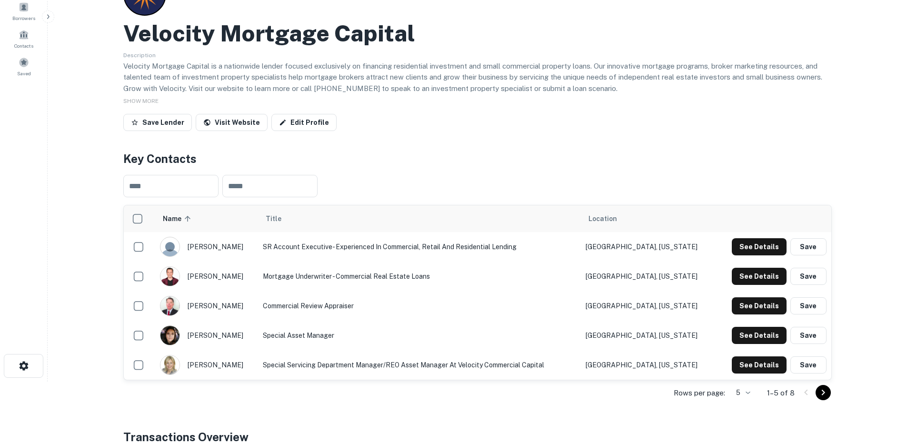
scroll to position [64, 0]
click at [186, 181] on input "text" at bounding box center [170, 185] width 95 height 22
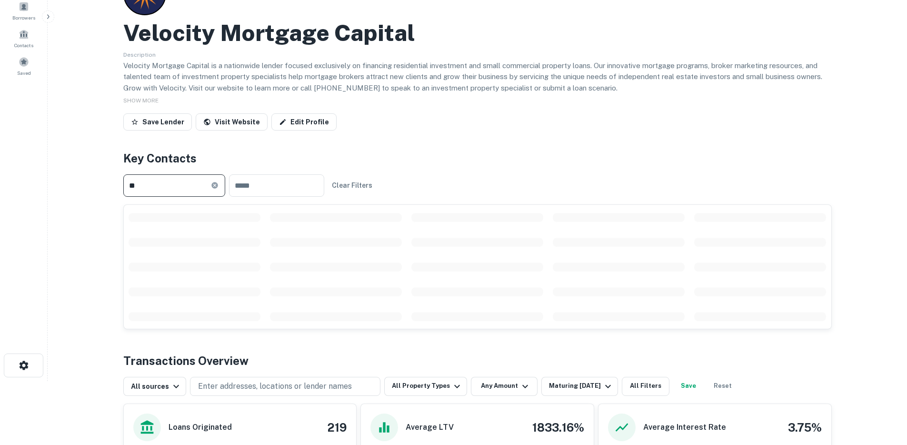
type input "*"
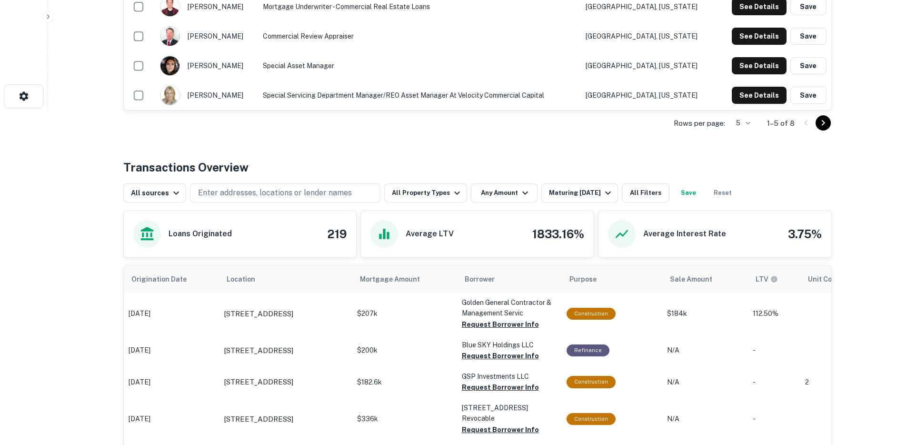
scroll to position [442, 0]
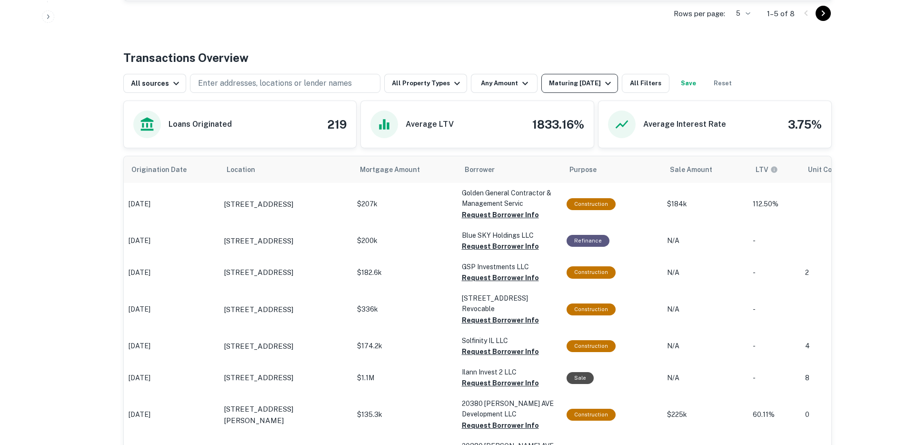
click at [562, 83] on div "Maturing In 1 Year" at bounding box center [581, 83] width 65 height 11
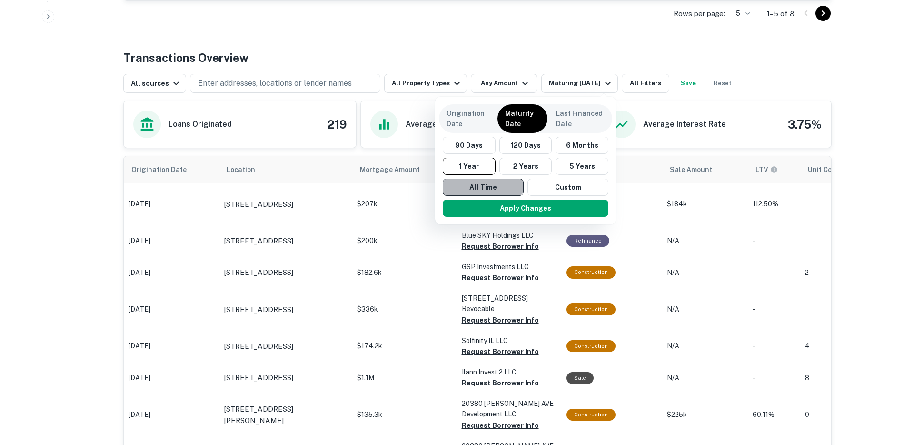
click at [509, 185] on button "All Time" at bounding box center [483, 187] width 81 height 17
click at [511, 200] on button "Apply Changes" at bounding box center [526, 207] width 166 height 17
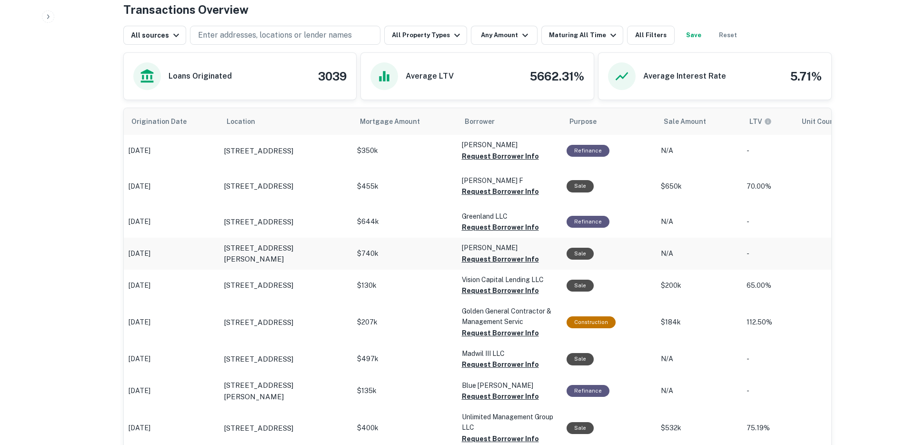
scroll to position [483, 0]
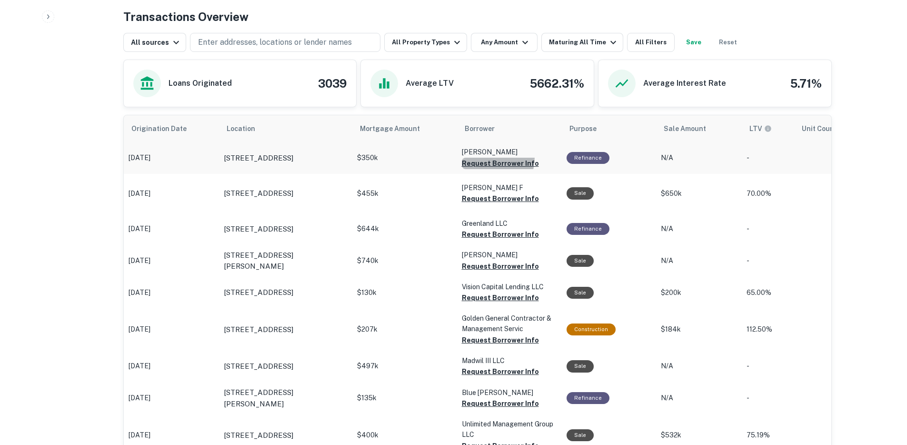
click at [474, 158] on button "Request Borrower Info" at bounding box center [500, 163] width 77 height 11
click at [479, 204] on button "Request Borrower Info" at bounding box center [500, 198] width 77 height 11
drag, startPoint x: 474, startPoint y: 251, endPoint x: 475, endPoint y: 256, distance: 5.3
click at [474, 240] on button "Request Borrower Info" at bounding box center [500, 234] width 77 height 11
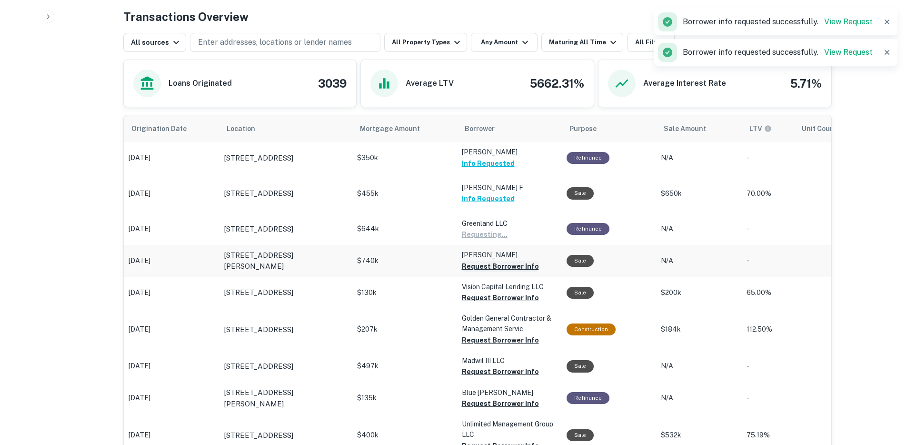
click at [478, 272] on button "Request Borrower Info" at bounding box center [500, 265] width 77 height 11
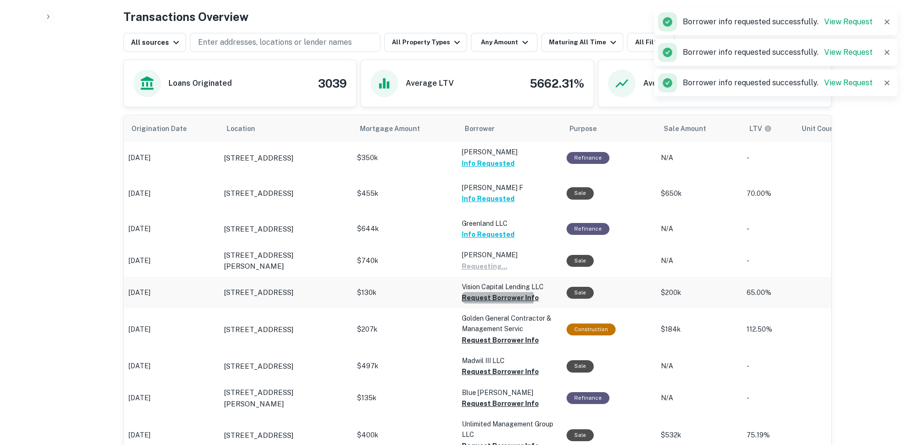
click at [479, 303] on button "Request Borrower Info" at bounding box center [500, 297] width 77 height 11
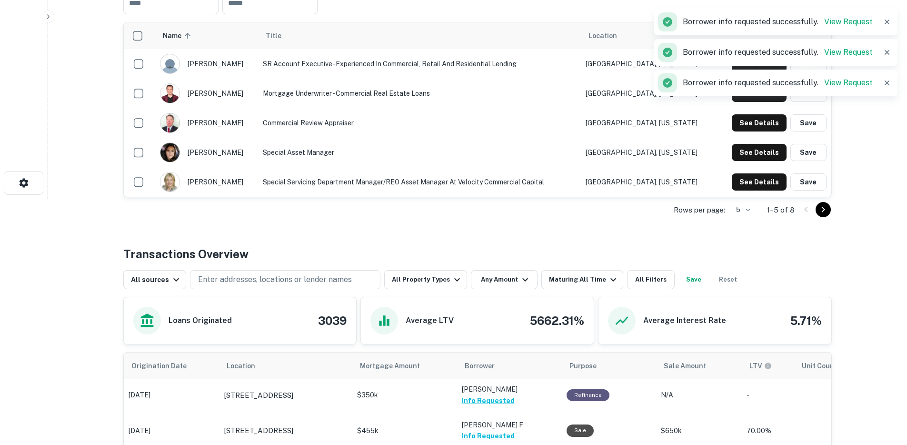
scroll to position [0, 0]
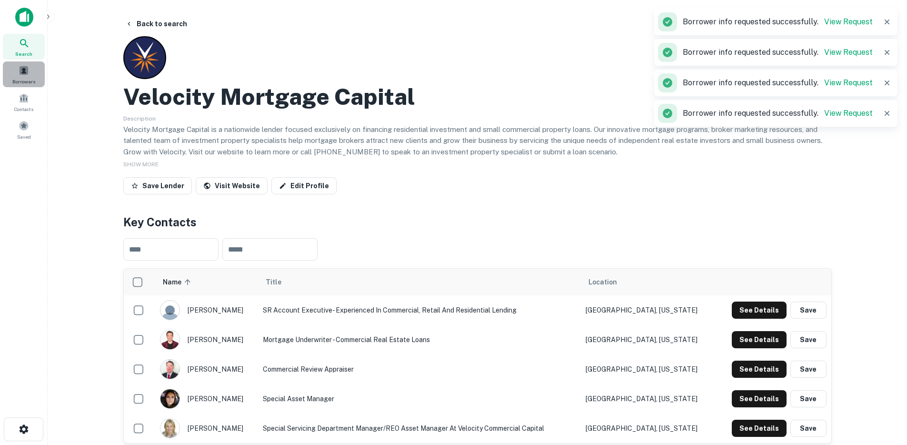
click at [28, 72] on span at bounding box center [24, 70] width 10 height 10
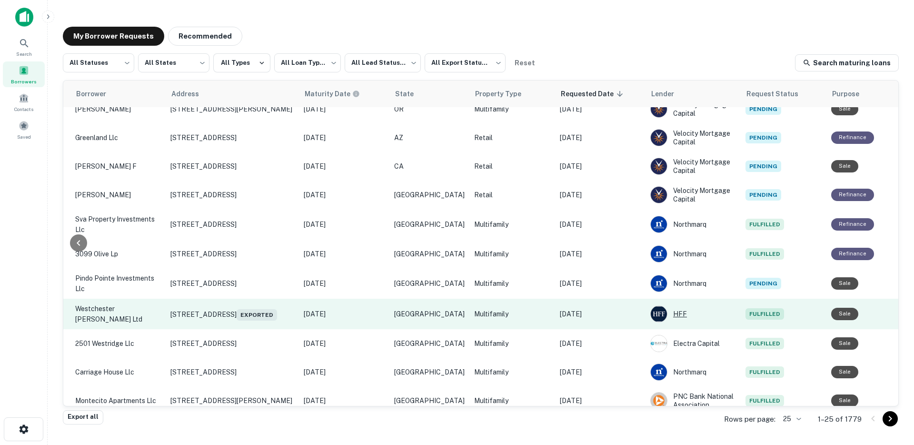
scroll to position [98, 292]
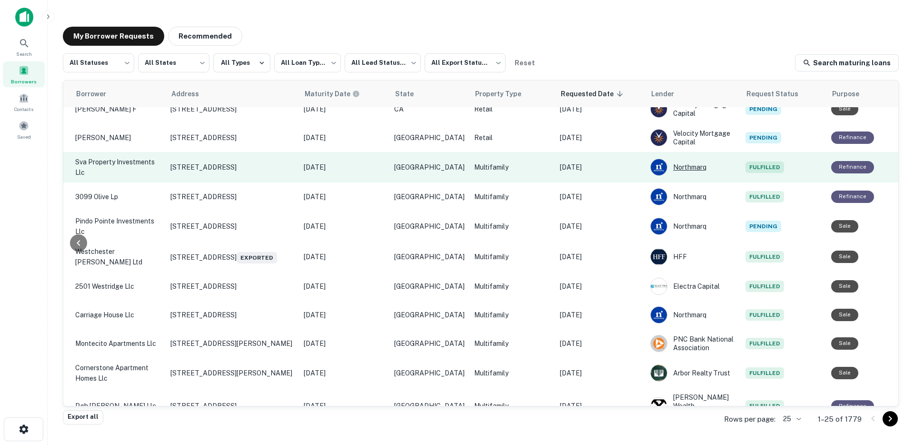
click at [682, 170] on div "Northmarq" at bounding box center [693, 167] width 86 height 17
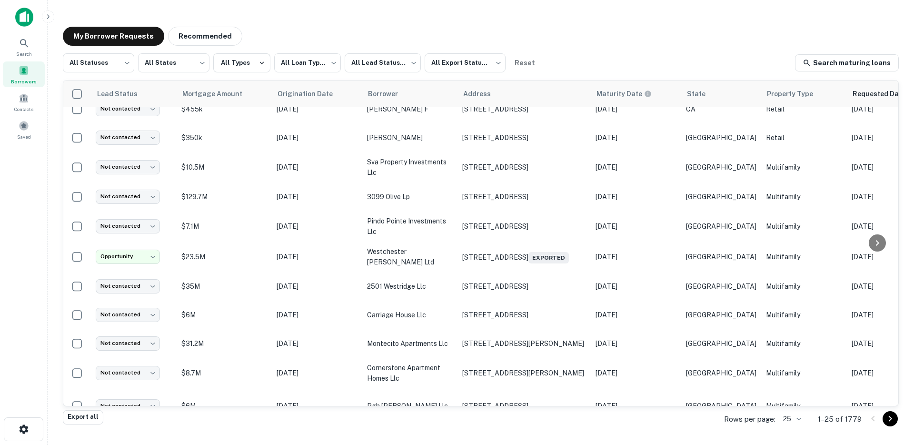
scroll to position [98, 292]
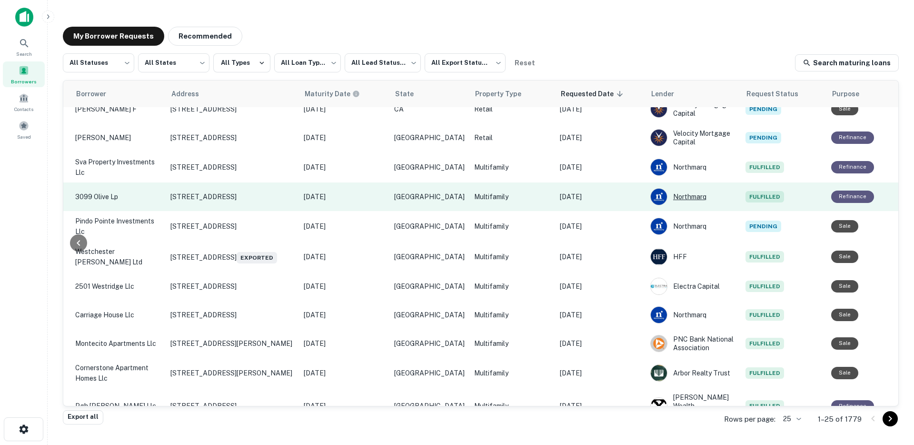
click at [694, 197] on div "Northmarq" at bounding box center [693, 196] width 86 height 17
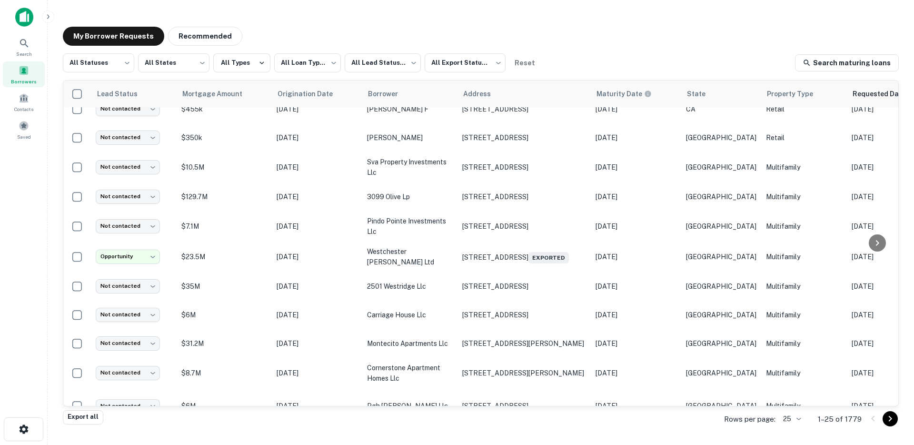
scroll to position [98, 292]
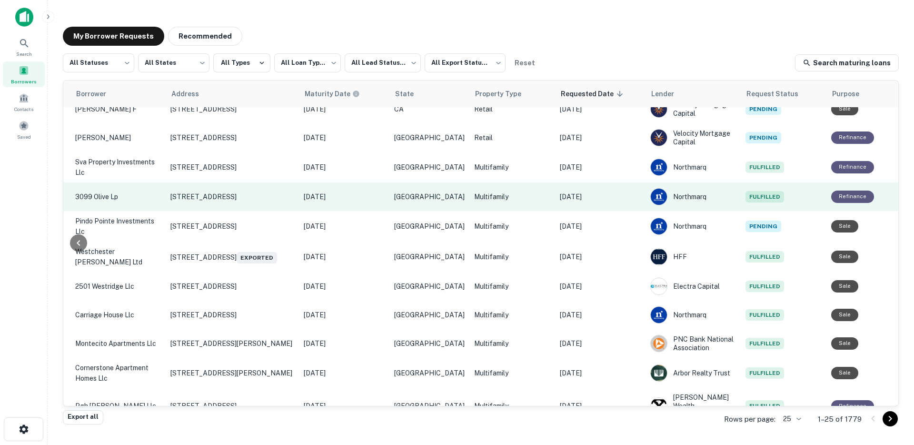
click at [582, 203] on td "[DATE]" at bounding box center [600, 196] width 90 height 29
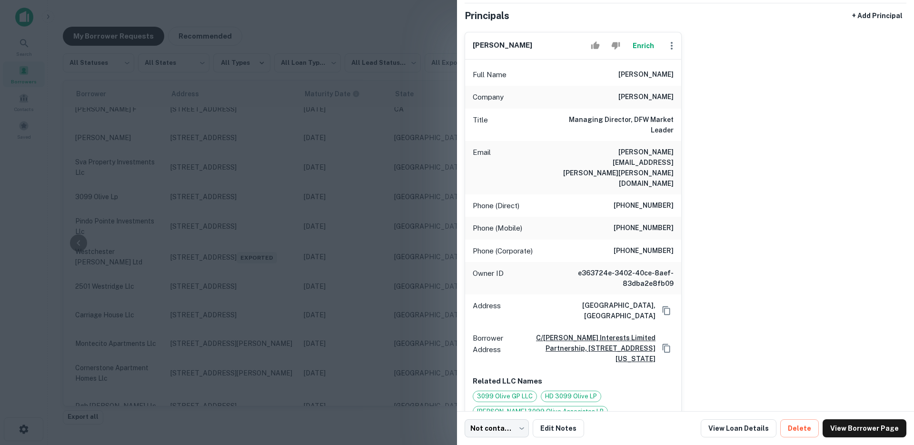
scroll to position [81, 0]
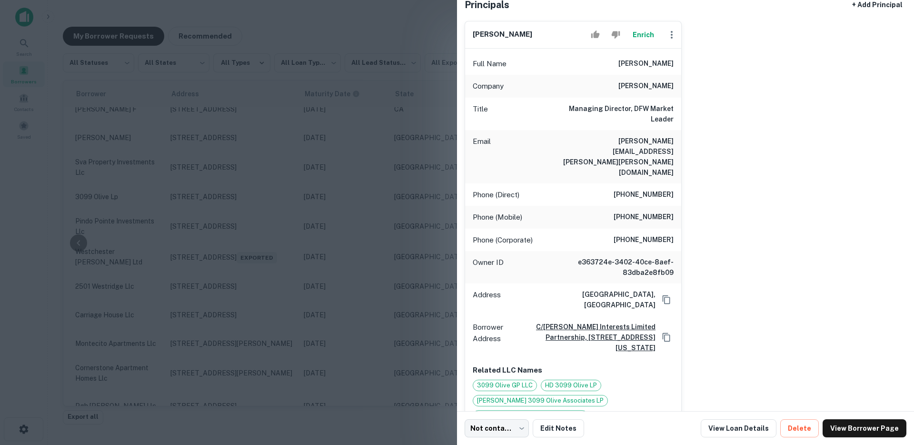
click at [350, 121] on div at bounding box center [457, 222] width 914 height 445
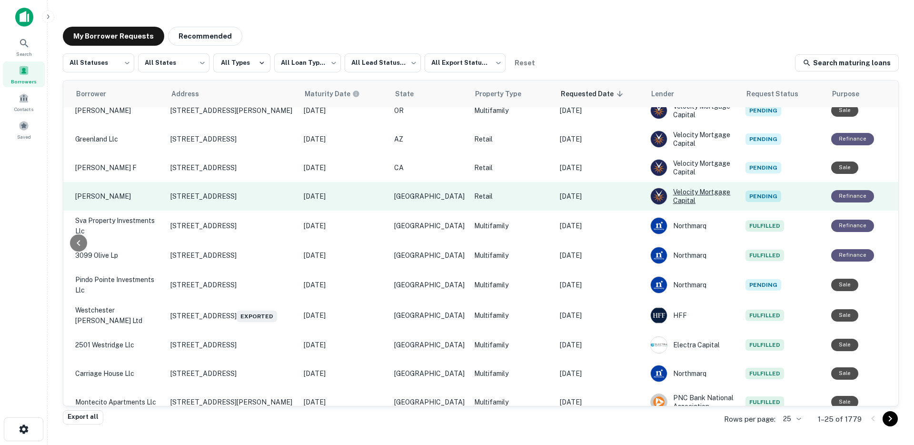
scroll to position [0, 292]
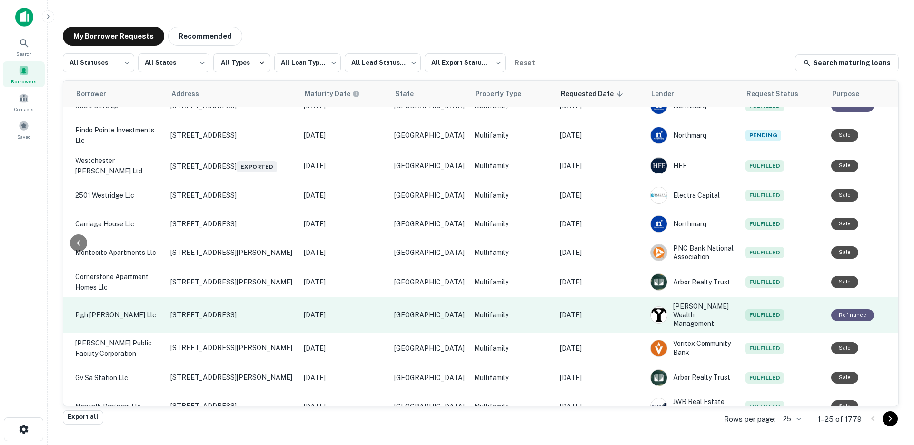
scroll to position [191, 292]
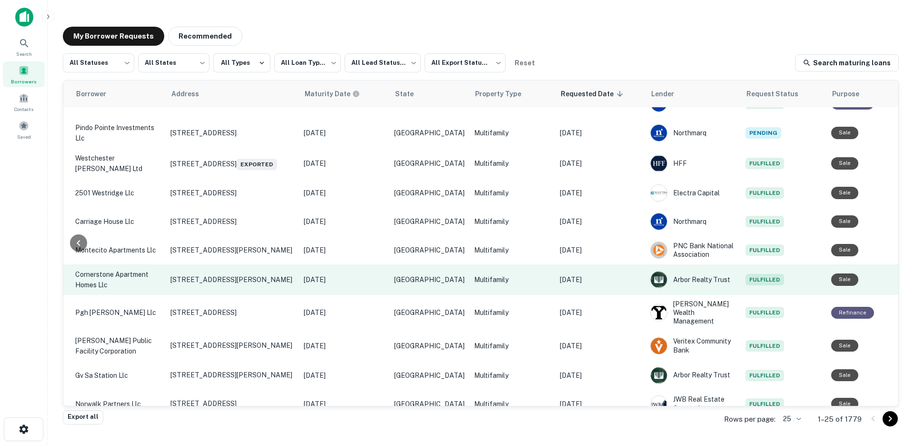
click at [590, 288] on td "[DATE]" at bounding box center [600, 279] width 90 height 30
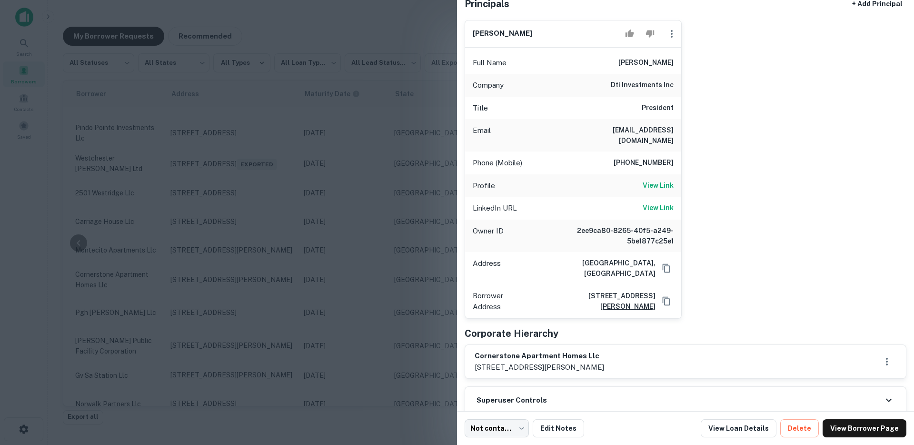
scroll to position [84, 0]
click at [403, 171] on div at bounding box center [457, 222] width 914 height 445
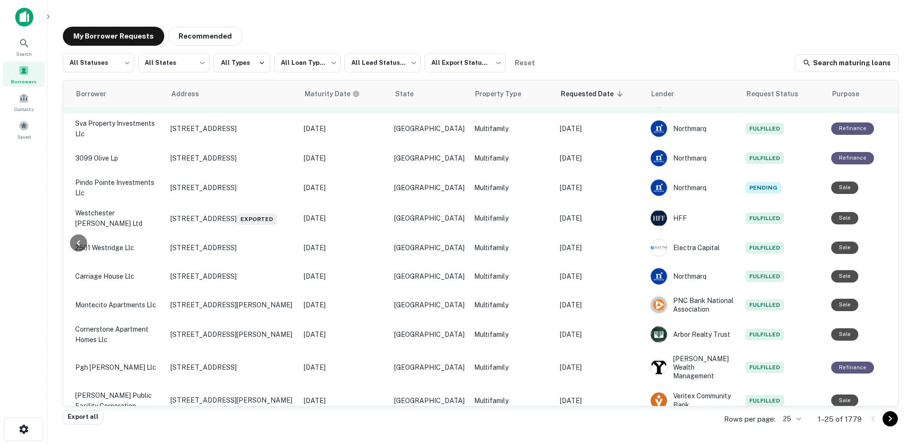
scroll to position [0, 292]
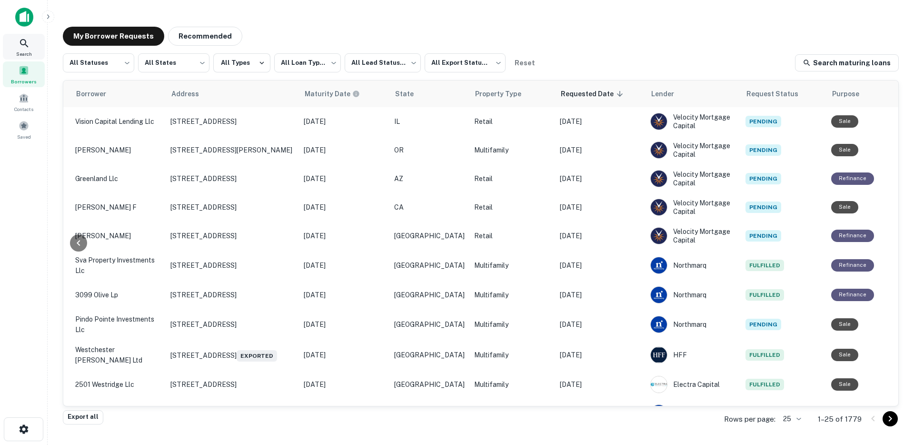
click at [20, 58] on div "Search" at bounding box center [24, 47] width 42 height 26
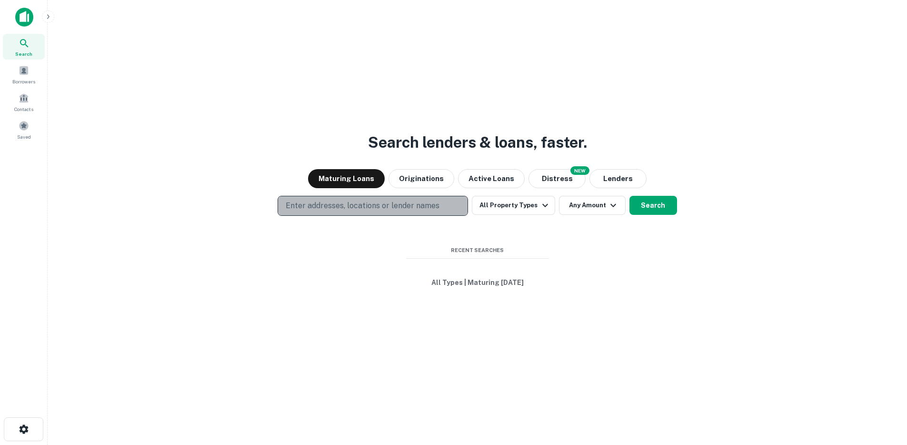
click at [316, 206] on p "Enter addresses, locations or lender names" at bounding box center [363, 205] width 154 height 11
click at [322, 235] on input "***" at bounding box center [374, 233] width 189 height 27
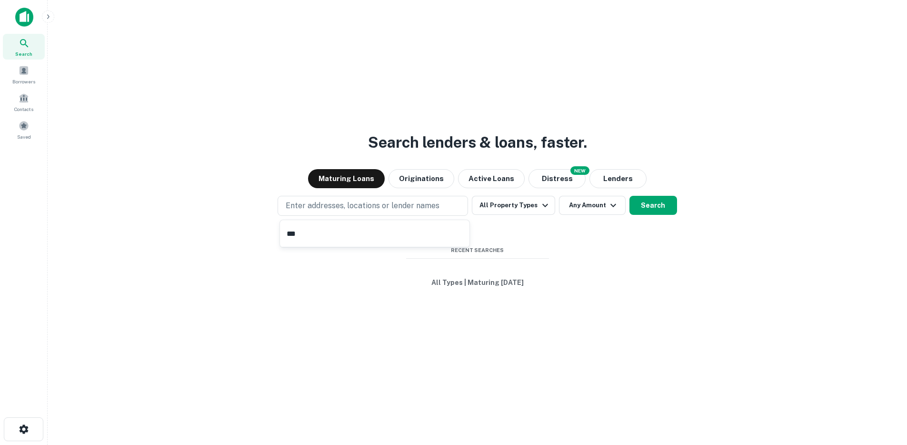
type input "***"
click at [325, 207] on p "Enter addresses, locations or lender names" at bounding box center [363, 205] width 154 height 11
click at [313, 240] on input "***" at bounding box center [374, 233] width 189 height 27
click at [314, 239] on input "***" at bounding box center [374, 233] width 189 height 27
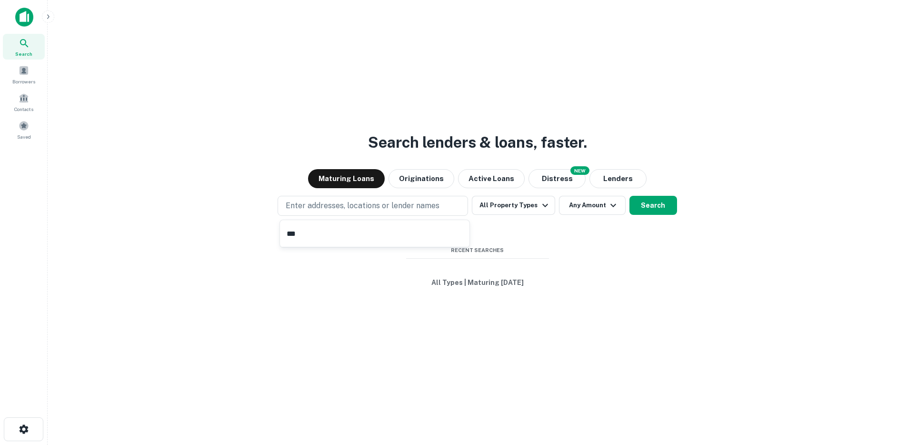
click at [314, 239] on input "***" at bounding box center [374, 233] width 189 height 27
type input "***"
click at [642, 192] on div "Search lenders & loans, faster. Maturing Loans Originations Active Loans NEW Di…" at bounding box center [477, 245] width 844 height 445
click at [646, 203] on button "Search" at bounding box center [653, 205] width 48 height 19
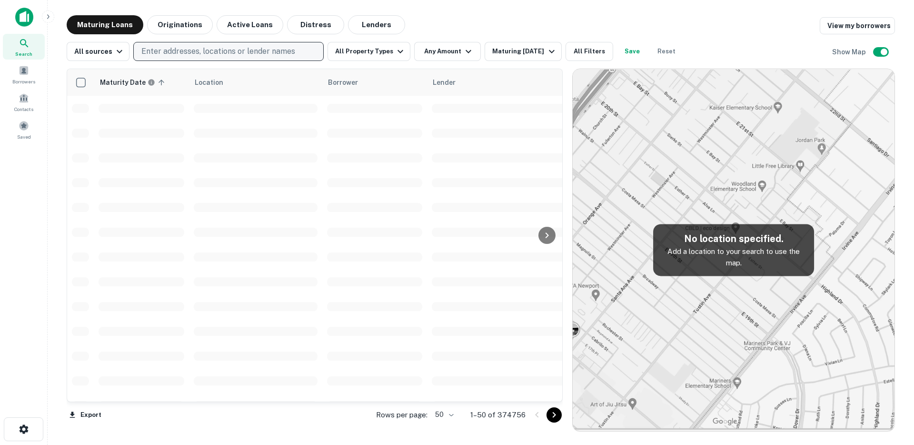
click at [256, 39] on div "All sources Enter addresses, locations or lender names All Property Types Any A…" at bounding box center [481, 47] width 828 height 27
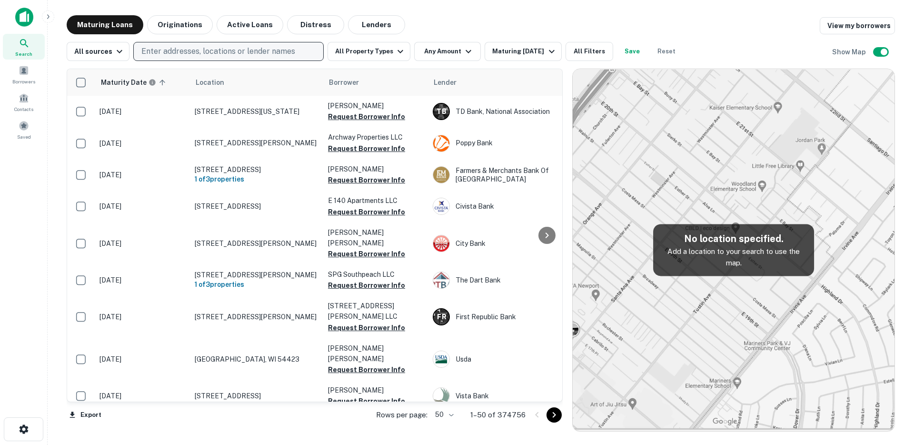
click at [255, 51] on p "Enter addresses, locations or lender names" at bounding box center [218, 51] width 154 height 11
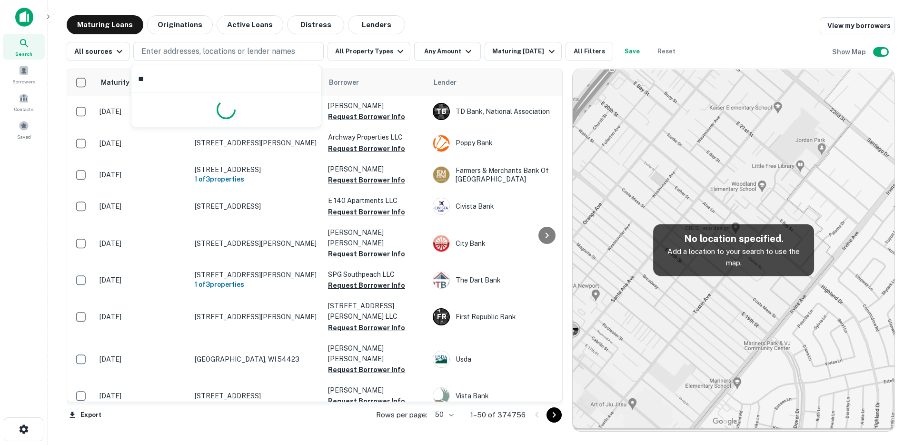
type input "*"
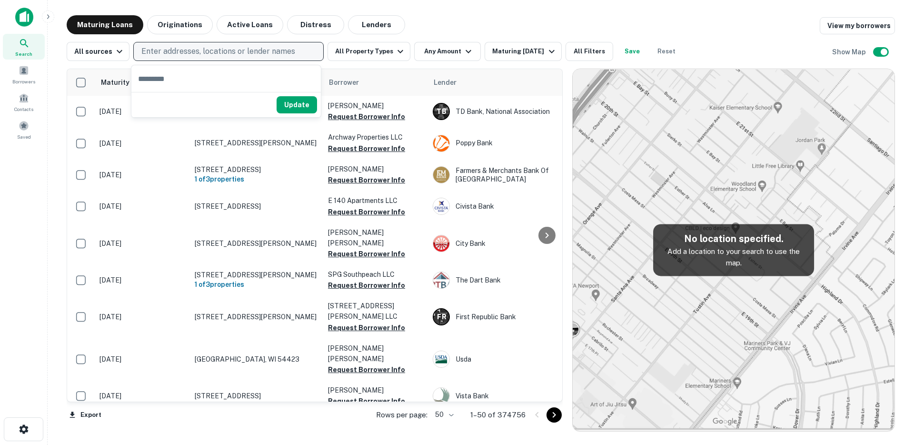
click at [179, 53] on p "Enter addresses, locations or lender names" at bounding box center [218, 51] width 154 height 11
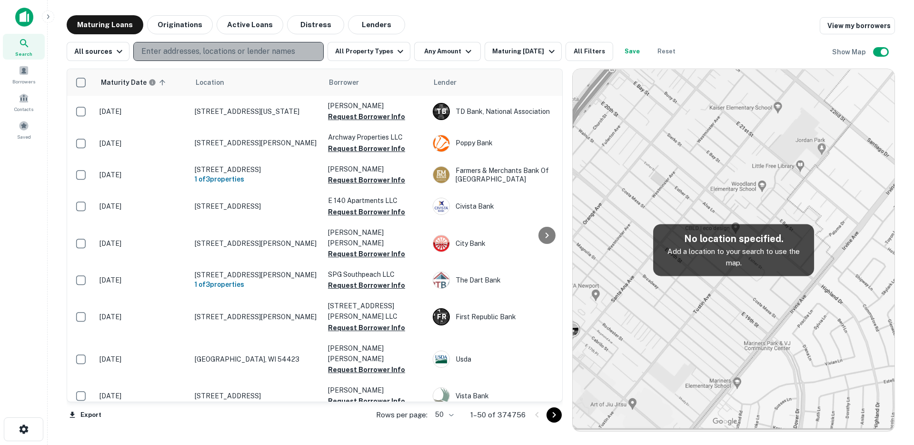
click at [179, 55] on p "Enter addresses, locations or lender names" at bounding box center [218, 51] width 154 height 11
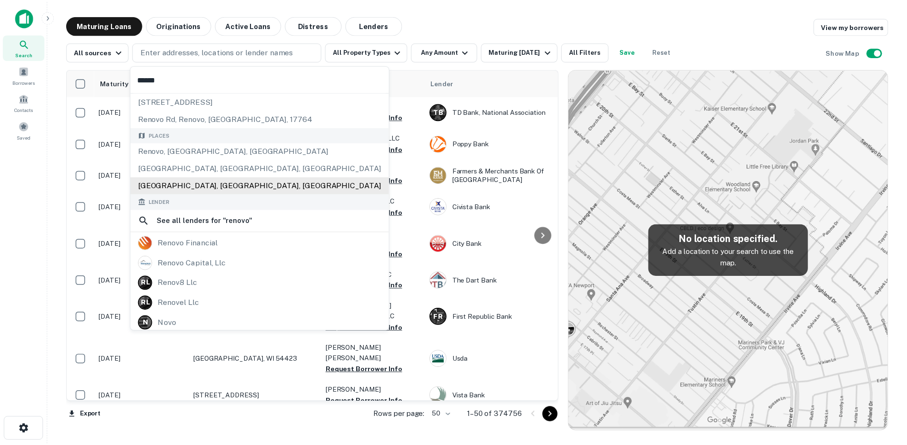
scroll to position [52, 0]
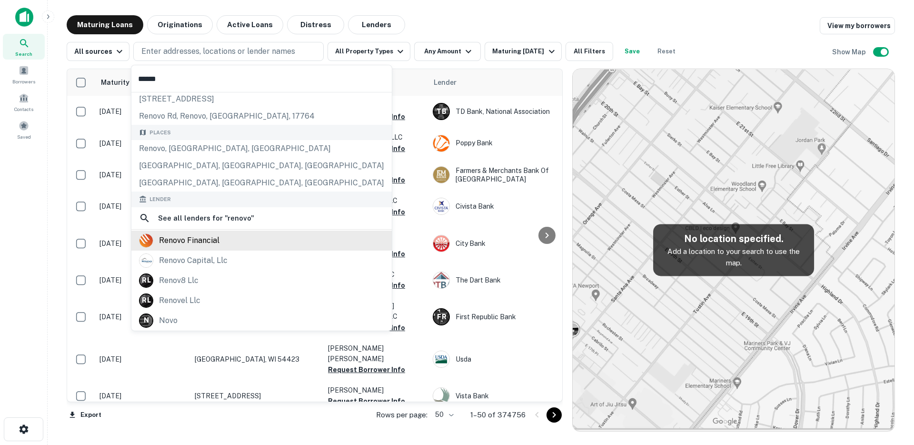
type input "******"
click at [200, 240] on div "renovo financial" at bounding box center [189, 240] width 60 height 14
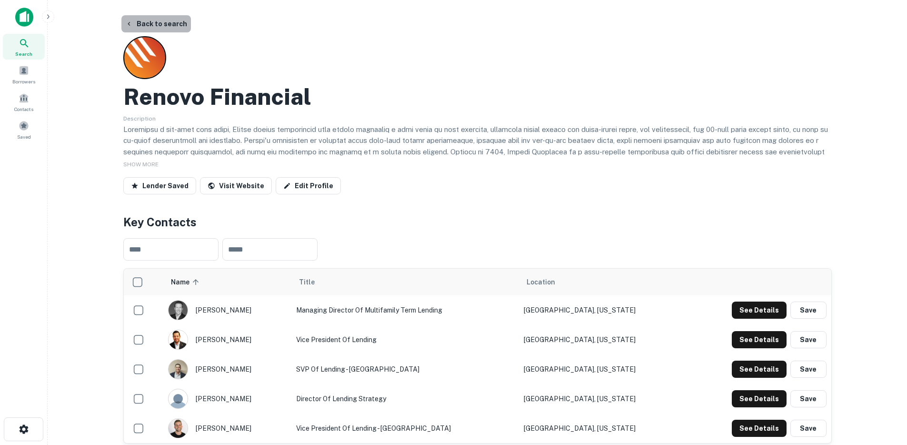
click at [159, 22] on button "Back to search" at bounding box center [156, 23] width 70 height 17
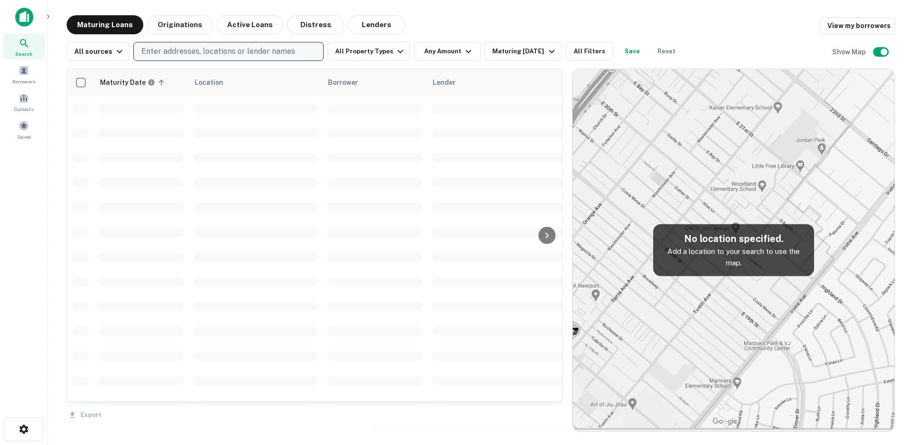
click at [184, 59] on button "Enter addresses, locations or lender names" at bounding box center [228, 51] width 190 height 19
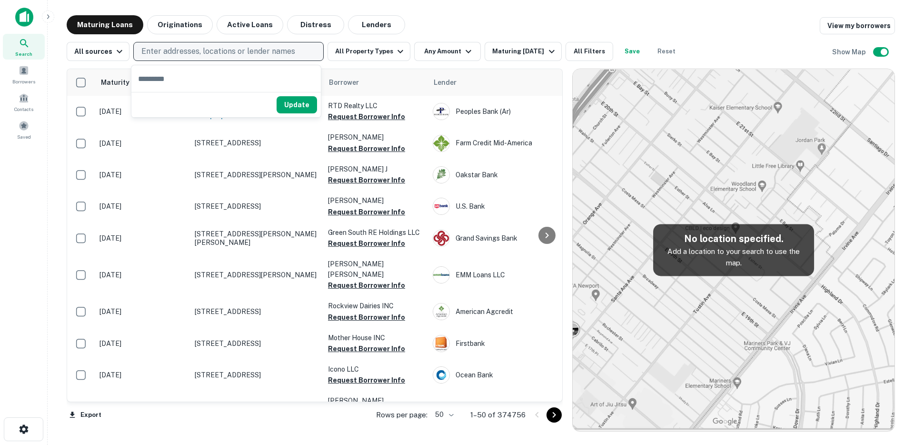
click at [184, 55] on p "Enter addresses, locations or lender names" at bounding box center [218, 51] width 154 height 11
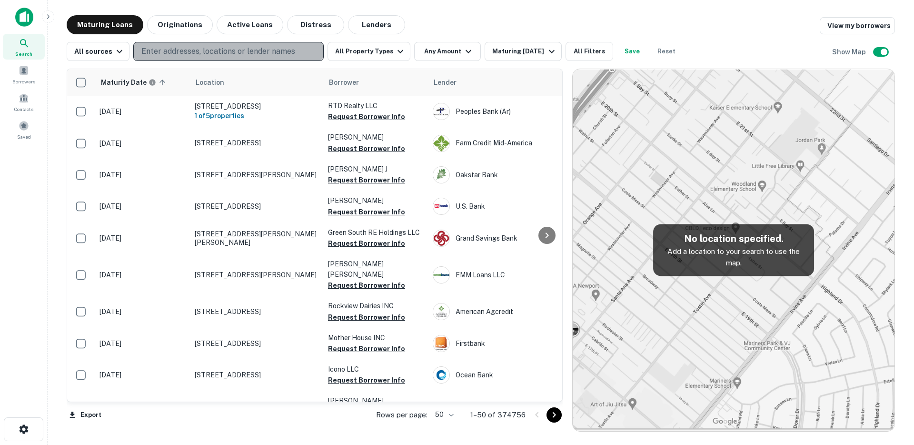
click at [182, 56] on p "Enter addresses, locations or lender names" at bounding box center [218, 51] width 154 height 11
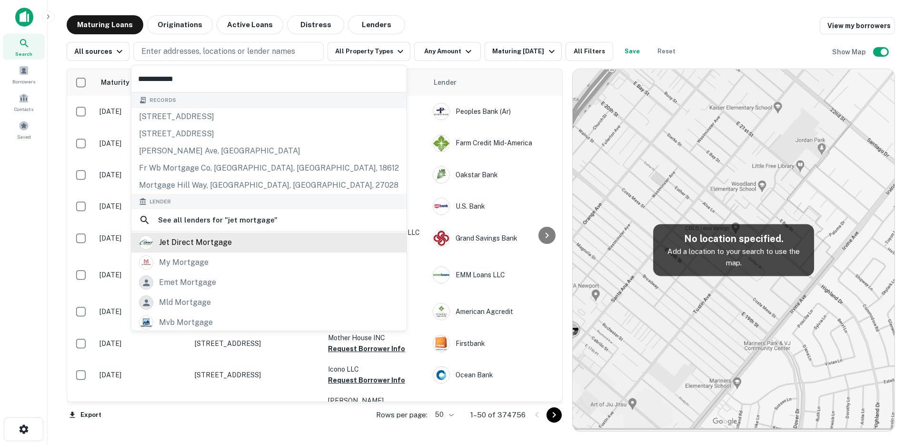
type input "**********"
click at [205, 239] on div "jet direct mortgage" at bounding box center [195, 242] width 73 height 14
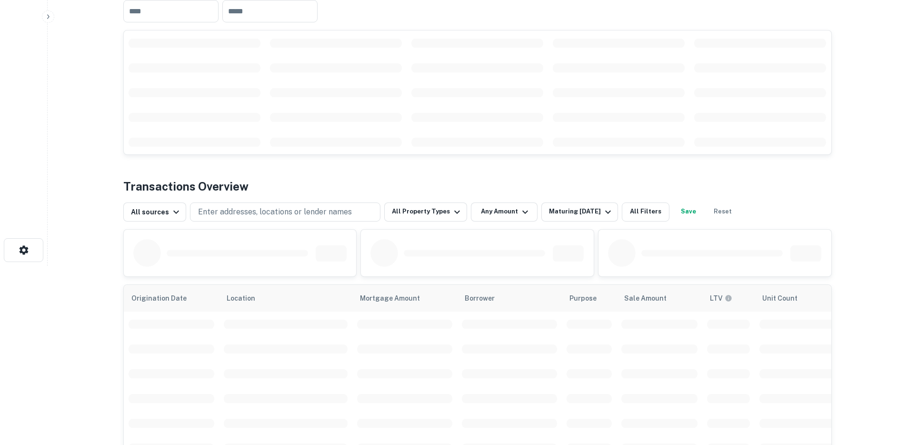
scroll to position [281, 0]
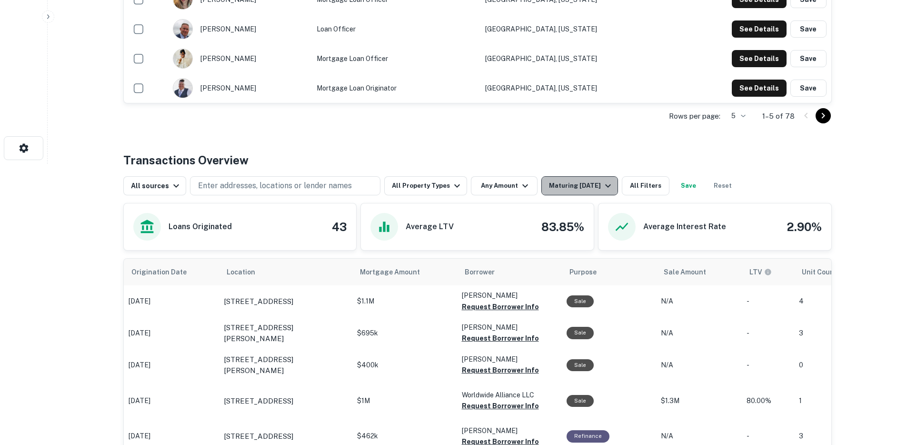
click at [549, 181] on div "Maturing [DATE]" at bounding box center [581, 185] width 65 height 11
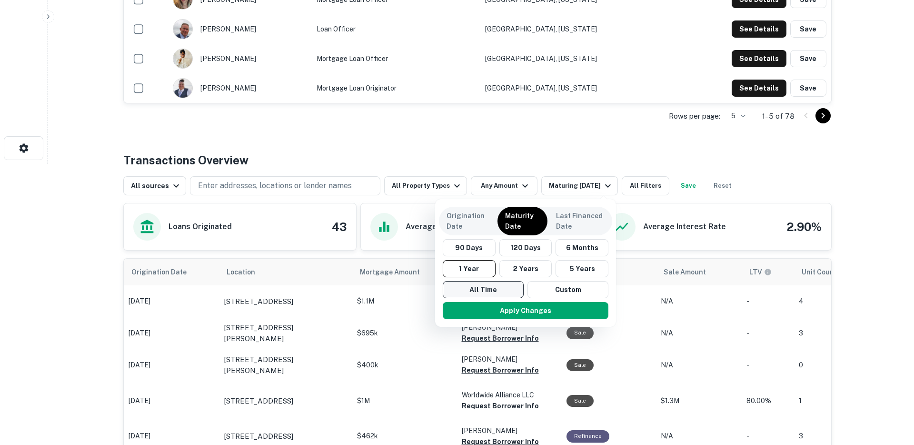
click at [462, 298] on button "All Time" at bounding box center [483, 289] width 81 height 17
click at [470, 311] on button "Apply Changes" at bounding box center [526, 310] width 166 height 17
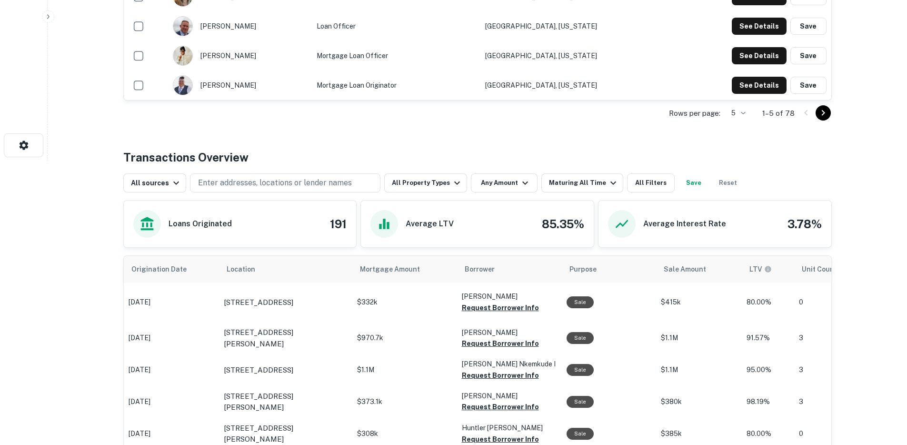
scroll to position [476, 0]
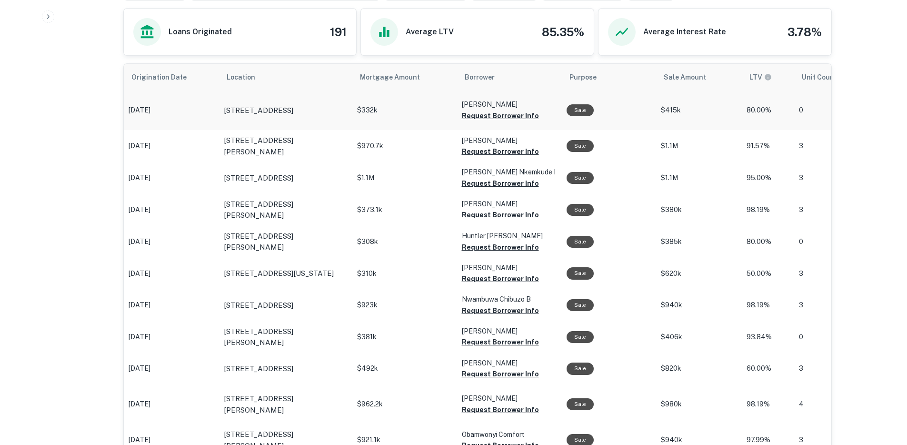
click at [507, 114] on button "Request Borrower Info" at bounding box center [500, 115] width 77 height 11
click at [498, 153] on button "Request Borrower Info" at bounding box center [500, 151] width 77 height 11
click at [499, 184] on button "Request Borrower Info" at bounding box center [500, 183] width 77 height 11
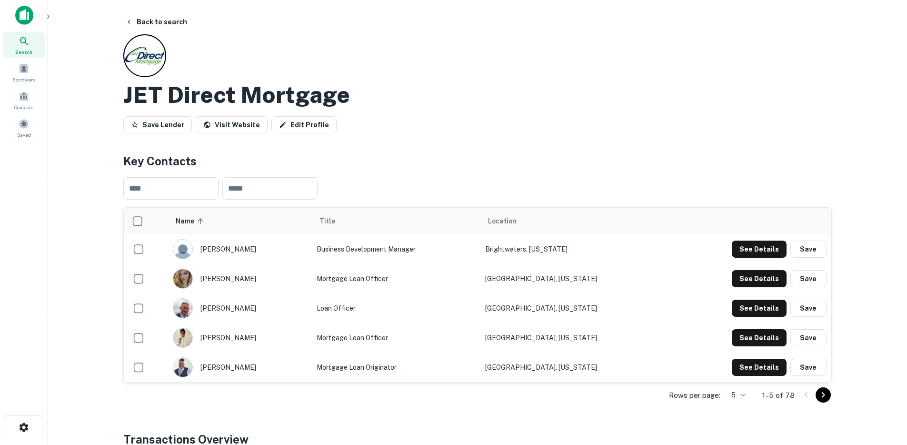
scroll to position [1, 0]
click at [25, 43] on icon at bounding box center [24, 42] width 8 height 8
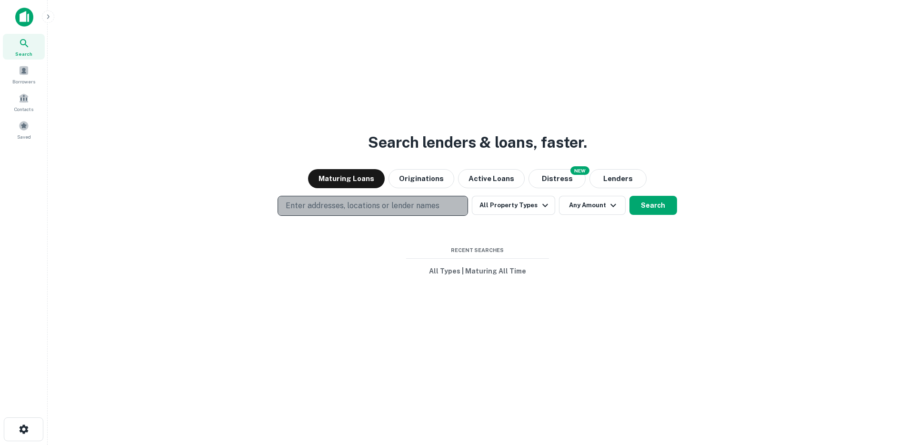
click at [344, 205] on p "Enter addresses, locations or lender names" at bounding box center [363, 205] width 154 height 11
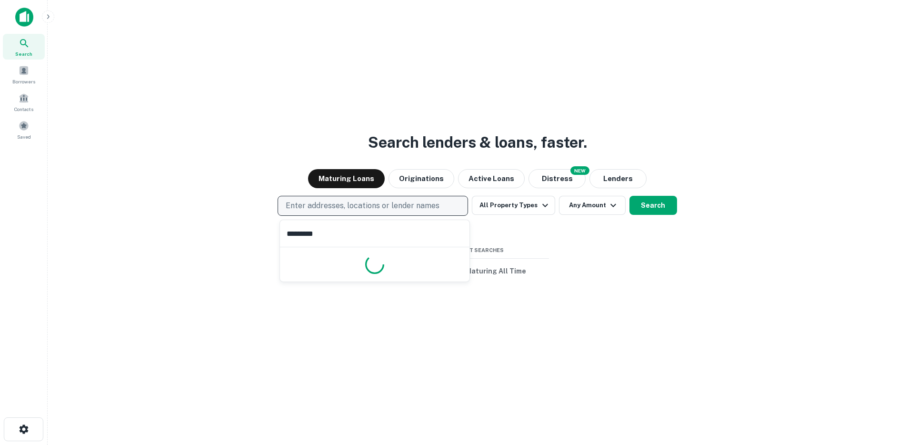
type input "**********"
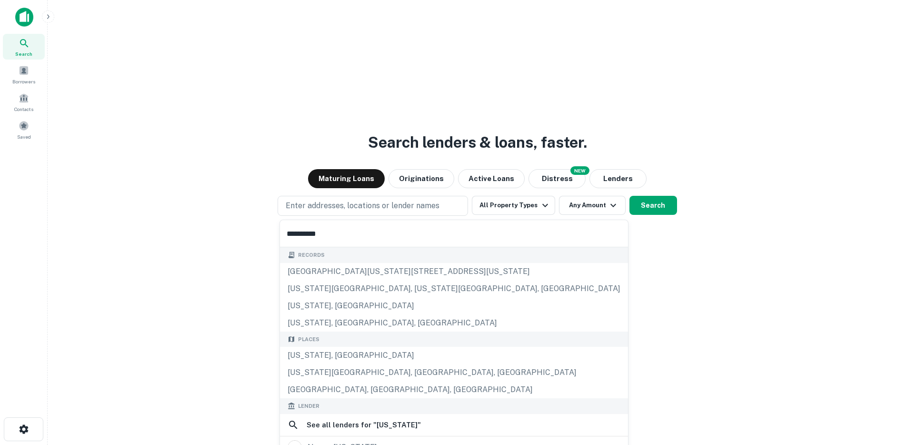
click at [322, 359] on div "Places [US_STATE], [GEOGRAPHIC_DATA] [US_STATE][GEOGRAPHIC_DATA], [GEOGRAPHIC_D…" at bounding box center [454, 364] width 348 height 67
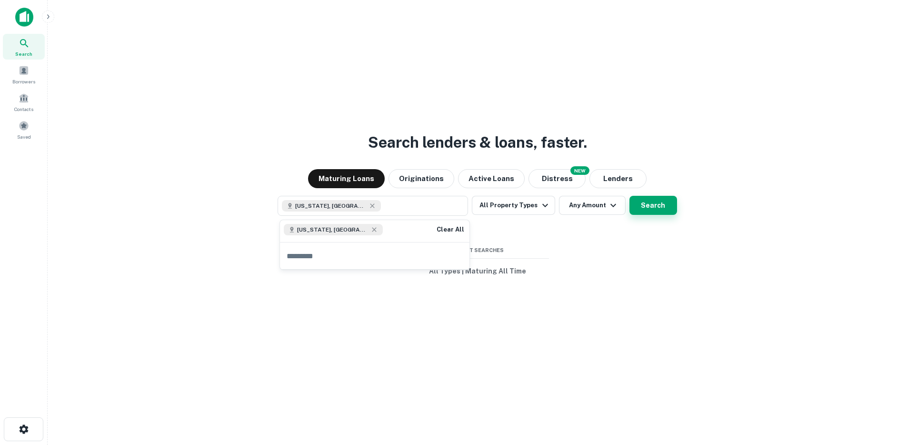
click at [662, 183] on div "Maturing Loans Originations Active Loans NEW Distress Lenders" at bounding box center [477, 178] width 844 height 19
click at [652, 207] on button "Search" at bounding box center [653, 205] width 48 height 19
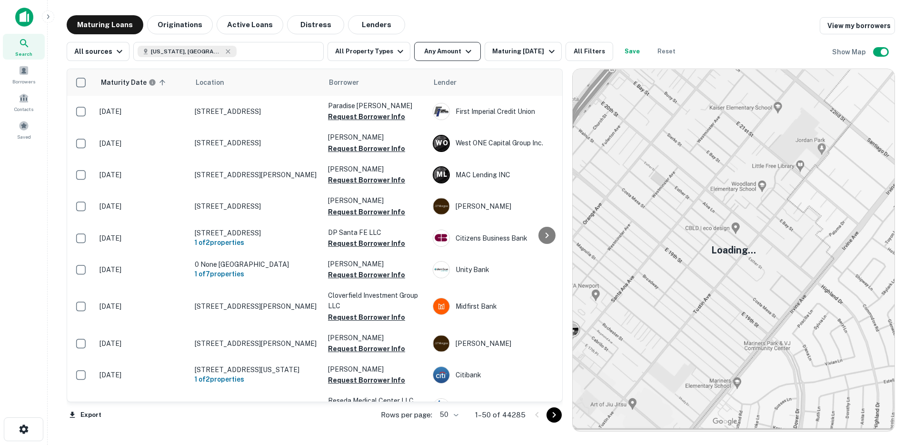
click at [421, 56] on button "Any Amount" at bounding box center [447, 51] width 67 height 19
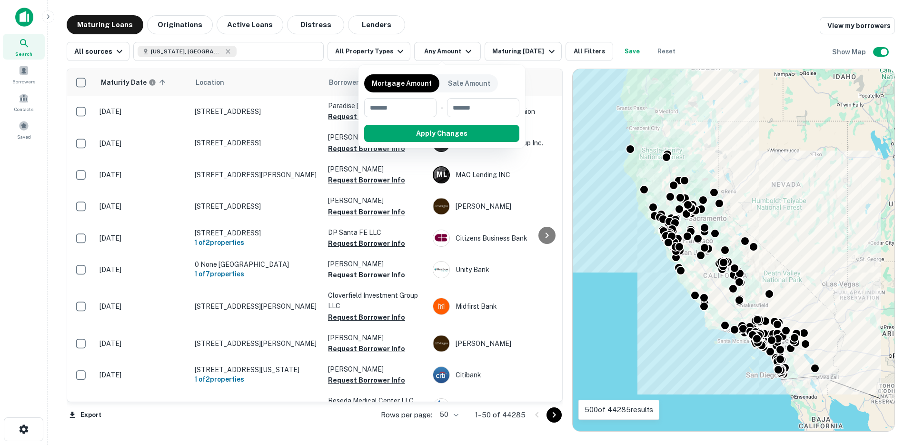
click at [375, 55] on div at bounding box center [457, 222] width 914 height 445
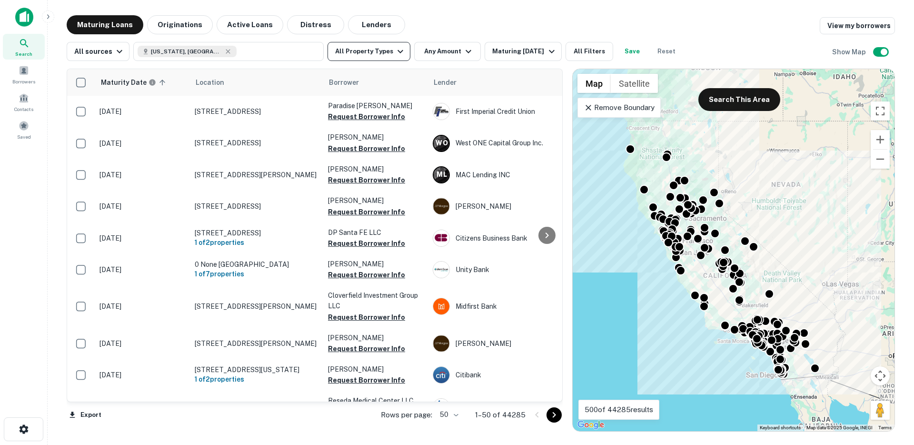
click at [374, 53] on button "All Property Types" at bounding box center [369, 51] width 83 height 19
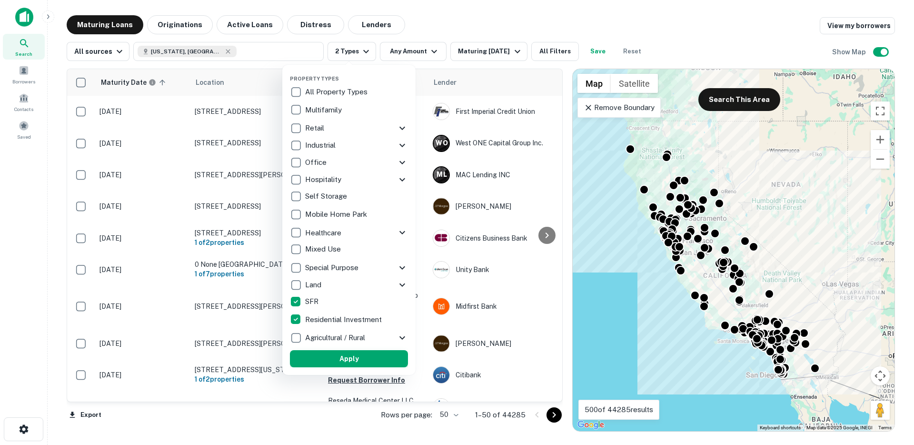
click at [348, 356] on button "Apply" at bounding box center [349, 358] width 118 height 17
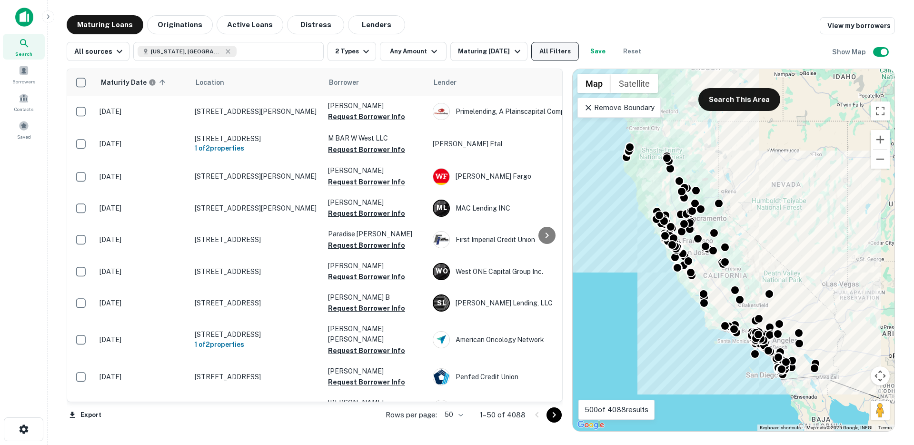
click at [551, 53] on button "All Filters" at bounding box center [555, 51] width 48 height 19
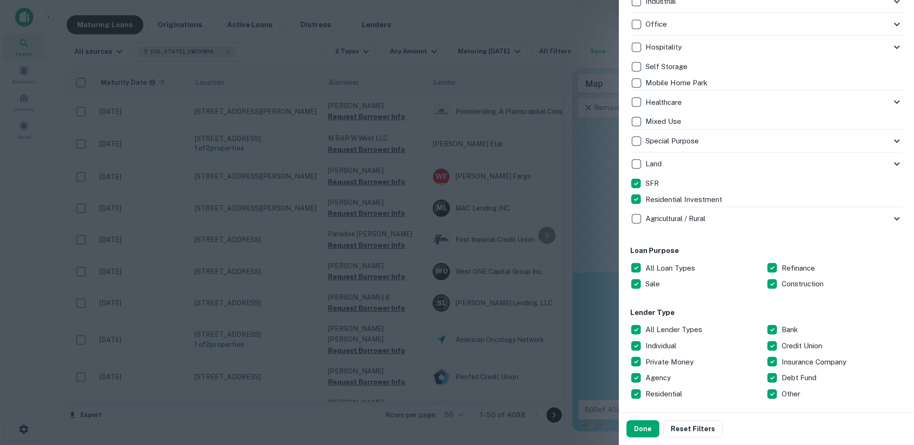
scroll to position [487, 0]
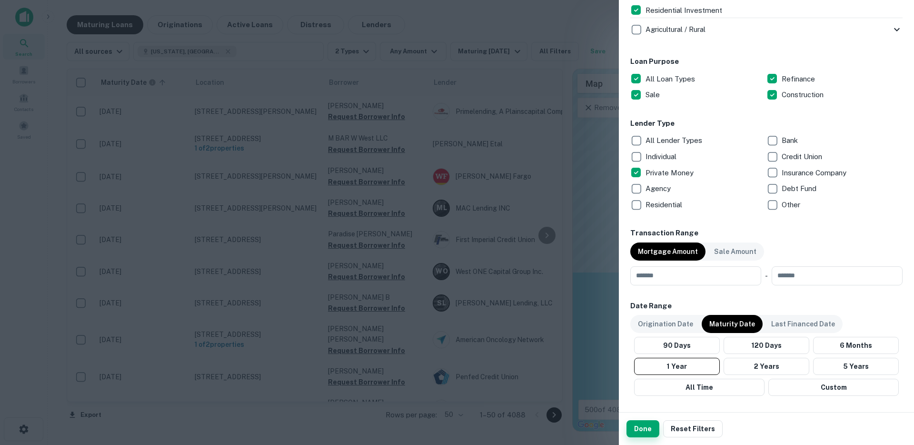
click at [650, 426] on button "Done" at bounding box center [643, 428] width 33 height 17
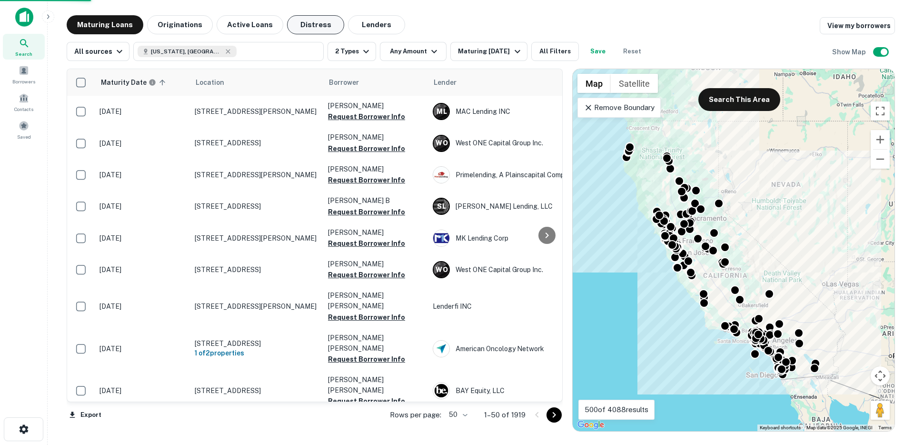
click at [303, 25] on button "Distress" at bounding box center [315, 24] width 57 height 19
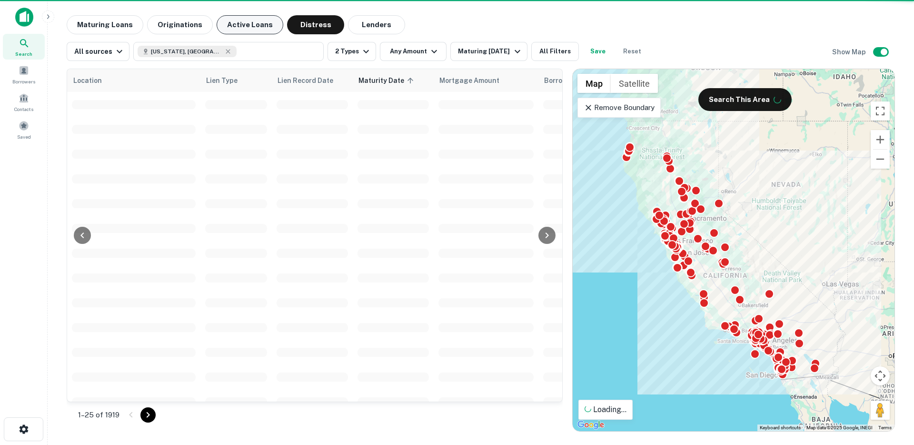
click at [255, 28] on button "Active Loans" at bounding box center [250, 24] width 67 height 19
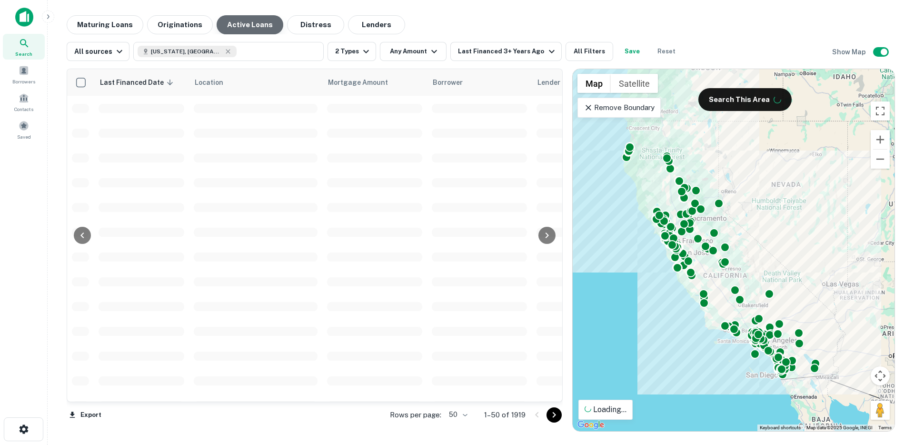
click at [250, 28] on button "Active Loans" at bounding box center [250, 24] width 67 height 19
click at [477, 50] on div "Last Financed 3+ Years Ago" at bounding box center [507, 51] width 99 height 11
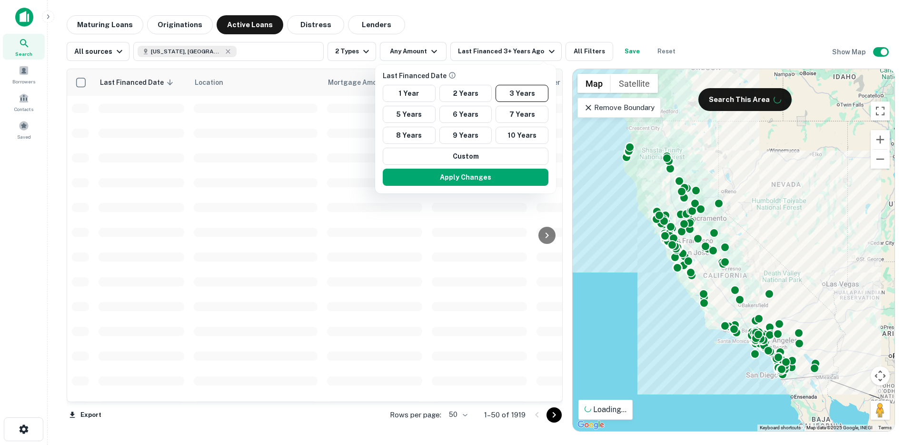
click at [474, 51] on div at bounding box center [457, 222] width 914 height 445
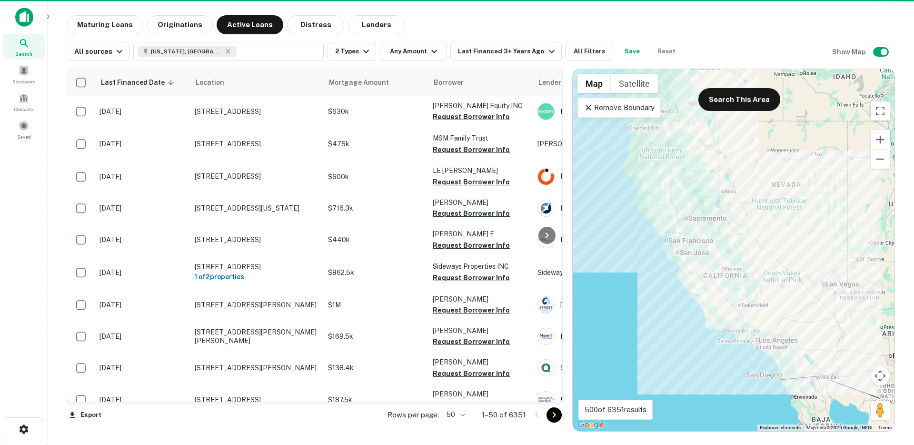
click at [473, 52] on div at bounding box center [457, 222] width 914 height 445
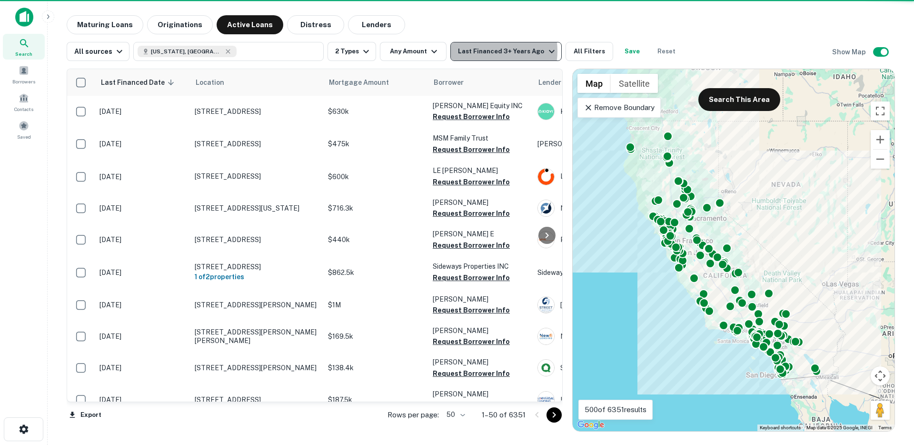
click at [476, 51] on div "Last Financed 3+ Years Ago" at bounding box center [507, 51] width 99 height 11
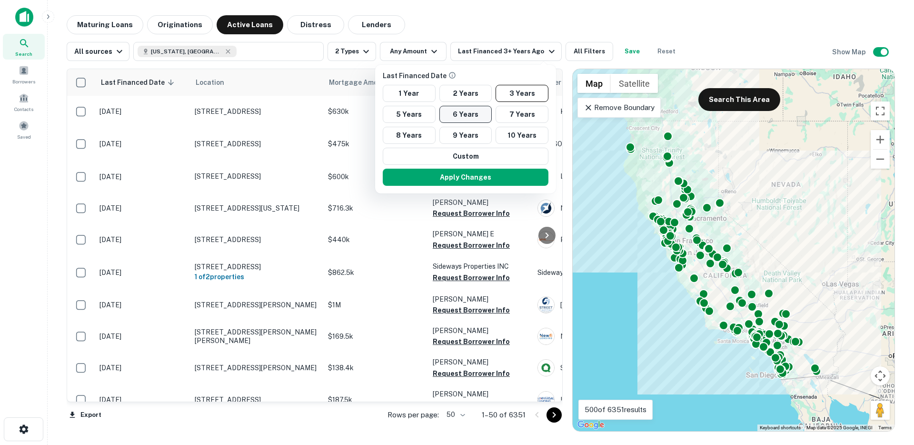
drag, startPoint x: 472, startPoint y: 91, endPoint x: 472, endPoint y: 119, distance: 28.1
click at [472, 91] on button "2 Years" at bounding box center [465, 93] width 53 height 17
click at [404, 99] on button "1 Year" at bounding box center [409, 93] width 53 height 17
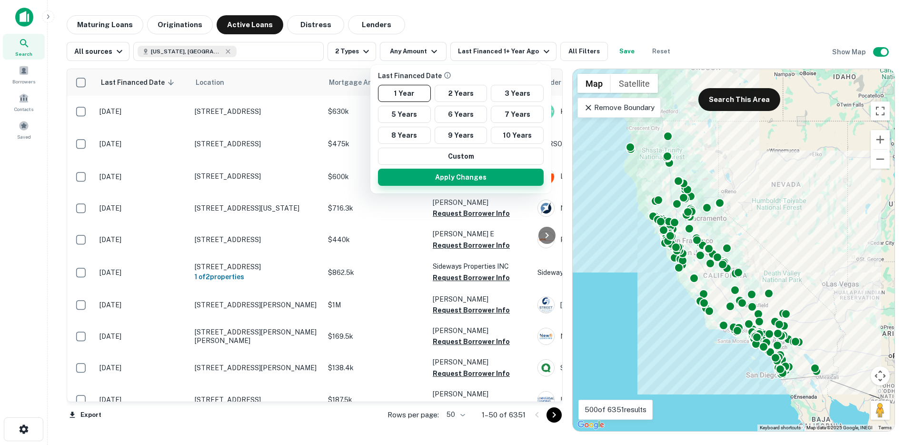
click at [444, 182] on button "Apply Changes" at bounding box center [461, 177] width 166 height 17
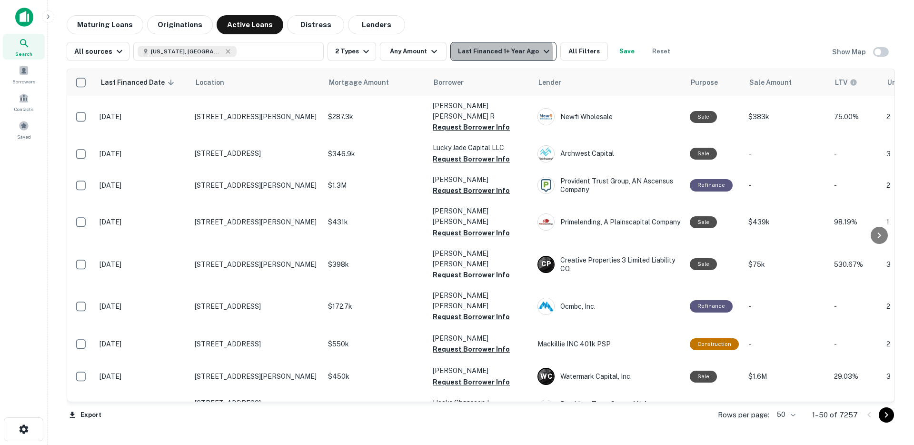
click at [486, 54] on div "Last Financed 1+ Year Ago" at bounding box center [505, 51] width 94 height 11
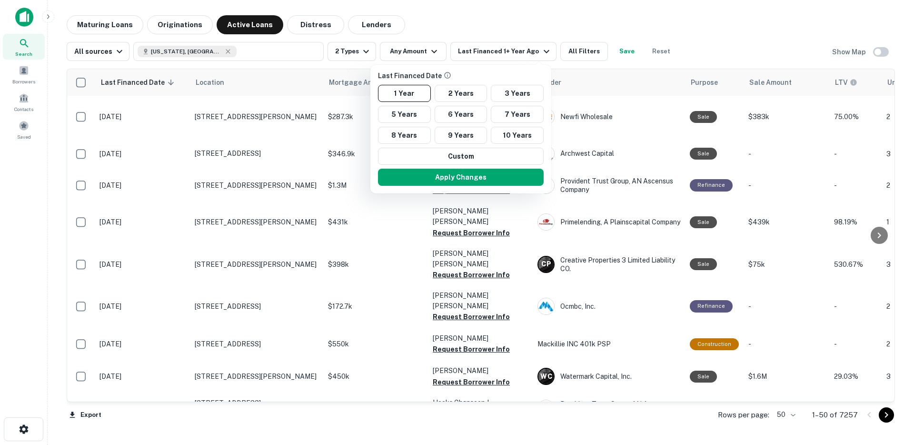
click at [557, 14] on div at bounding box center [457, 222] width 914 height 445
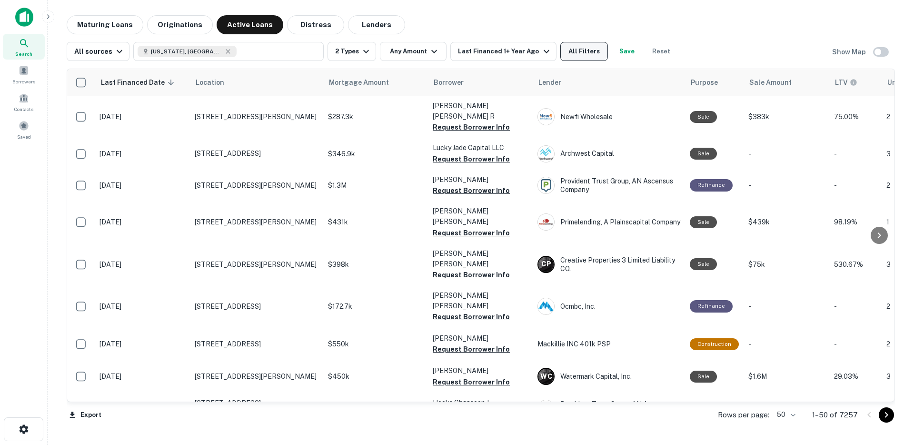
click at [561, 50] on button "All Filters" at bounding box center [584, 51] width 48 height 19
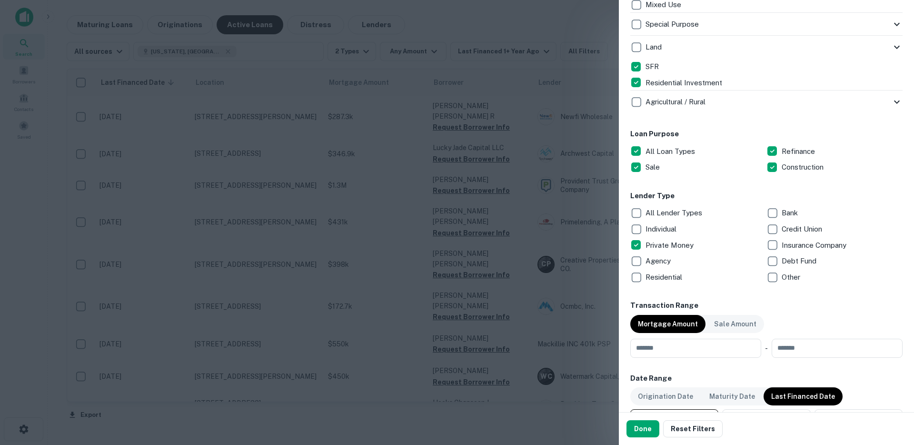
scroll to position [294, 0]
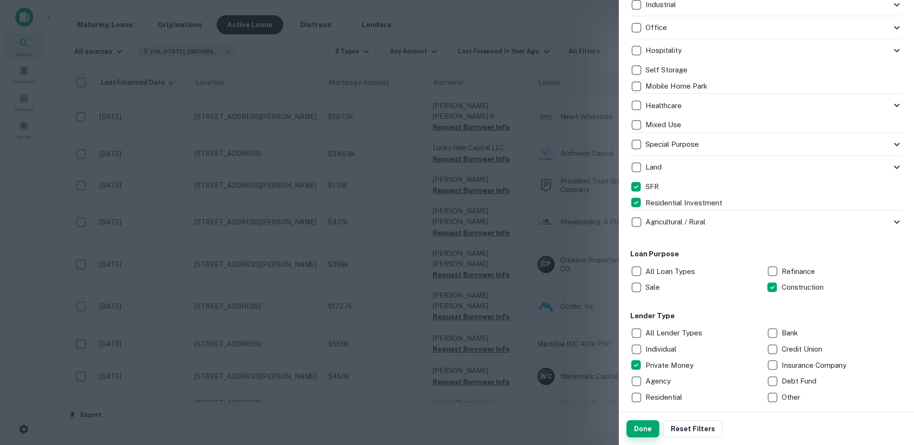
click at [642, 432] on button "Done" at bounding box center [643, 428] width 33 height 17
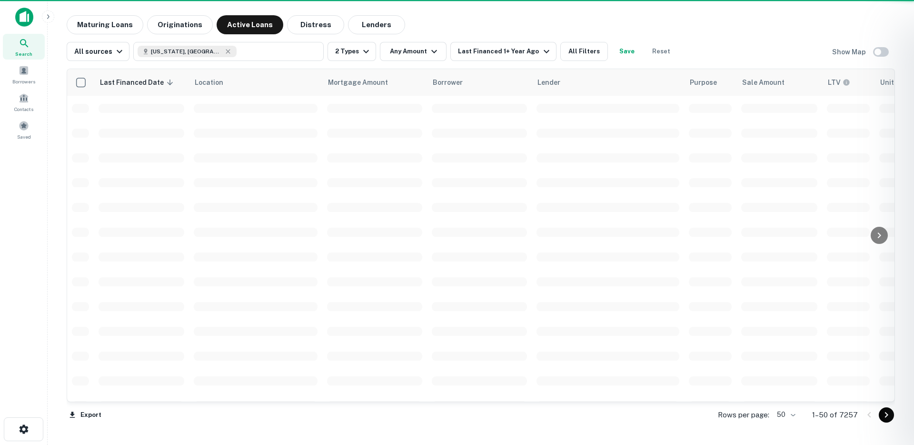
click at [234, 55] on div at bounding box center [457, 222] width 914 height 445
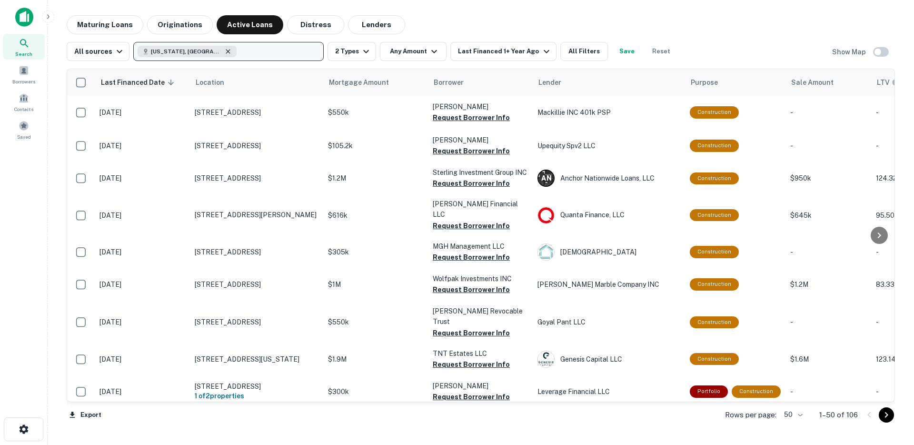
click at [224, 49] on icon "button" at bounding box center [228, 52] width 8 height 8
click at [253, 48] on p "Enter addresses, locations or lender names" at bounding box center [218, 51] width 154 height 11
click at [256, 46] on p "Enter addresses, locations or lender names" at bounding box center [218, 51] width 154 height 11
type input "**********"
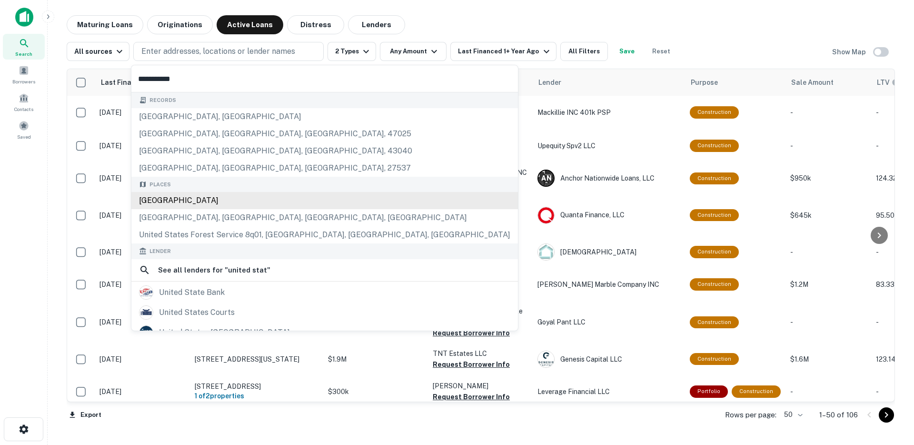
click at [189, 206] on div "United States" at bounding box center [324, 200] width 387 height 17
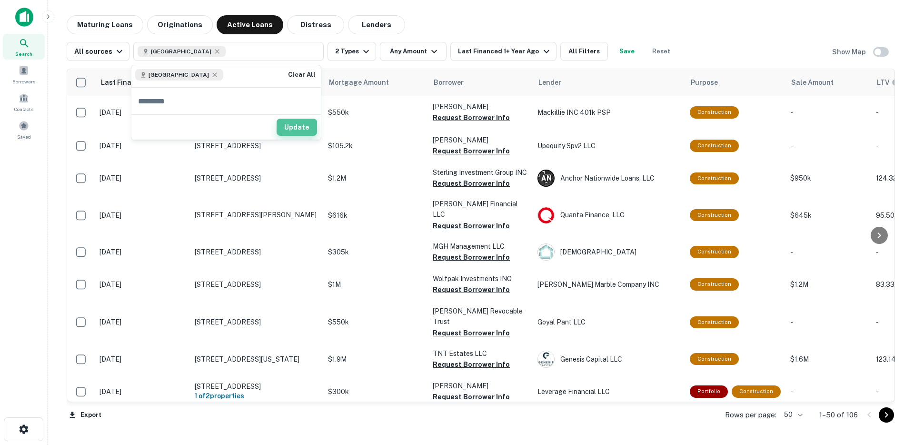
click at [294, 129] on button "Update" at bounding box center [297, 127] width 40 height 17
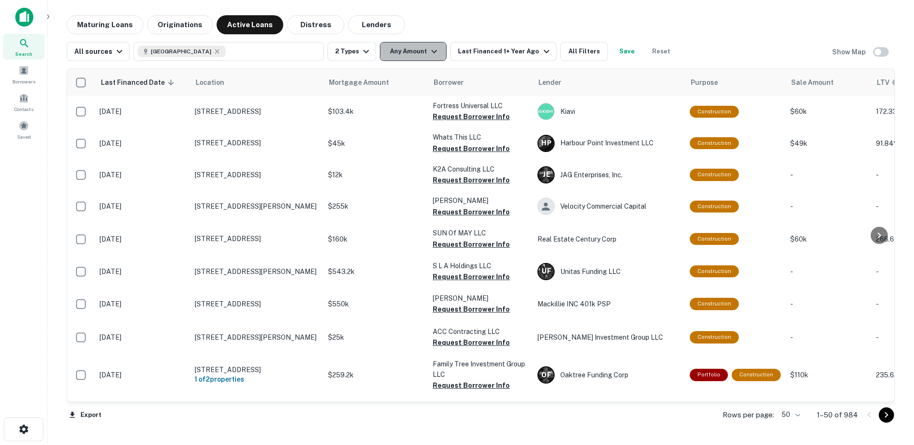
click at [412, 47] on button "Any Amount" at bounding box center [413, 51] width 67 height 19
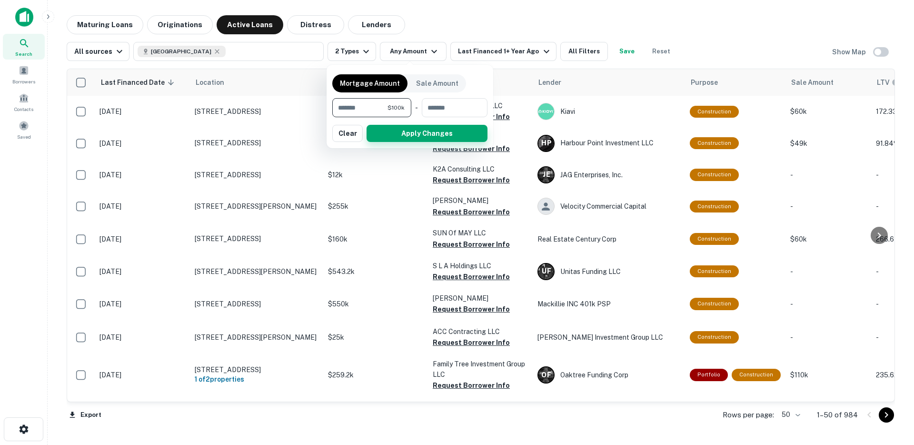
type input "******"
click at [446, 135] on button "Apply Changes" at bounding box center [427, 133] width 121 height 17
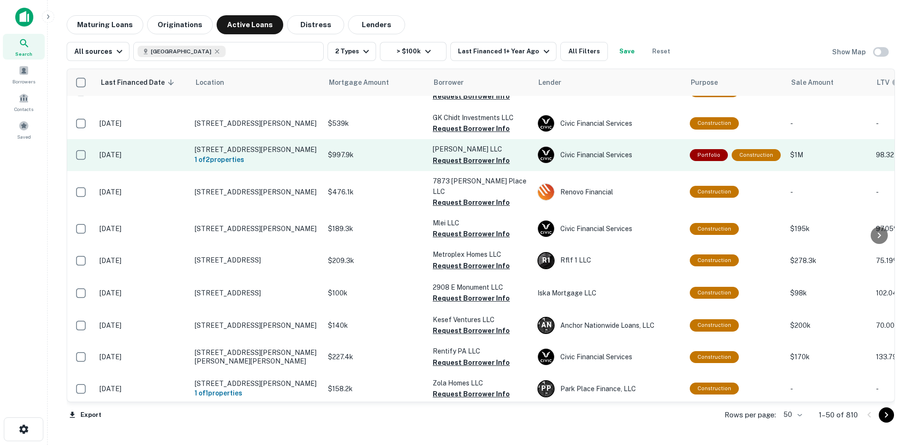
scroll to position [731, 0]
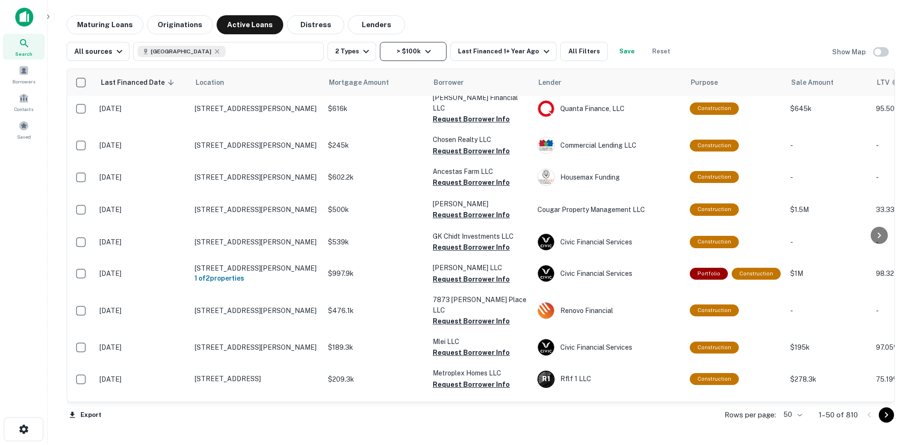
click at [407, 44] on button "> $100k" at bounding box center [413, 51] width 67 height 19
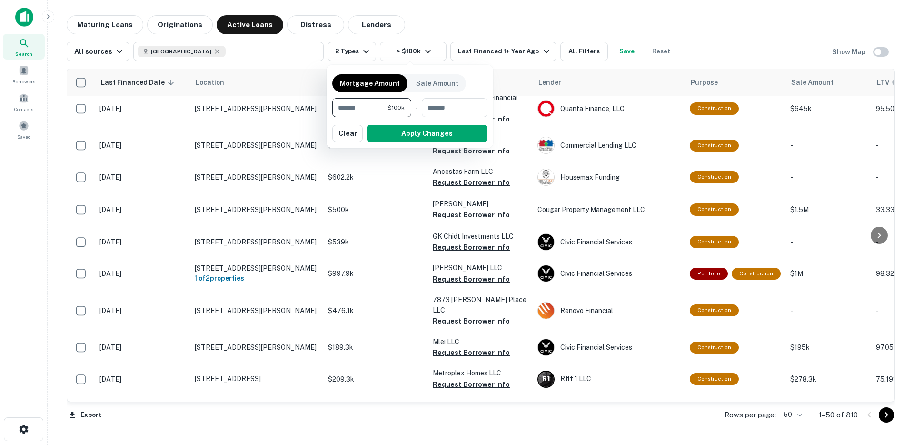
click at [366, 116] on input "******" at bounding box center [359, 107] width 55 height 19
type input "******"
click at [454, 128] on button "Apply Changes" at bounding box center [427, 133] width 121 height 17
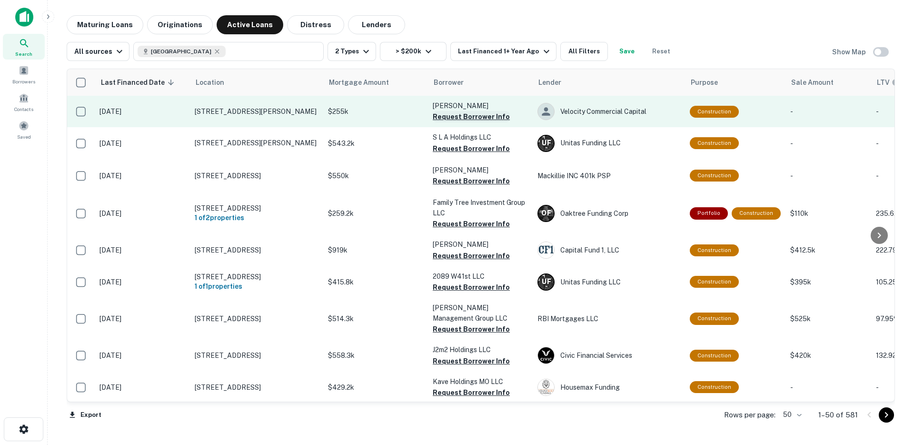
click at [461, 119] on button "Request Borrower Info" at bounding box center [471, 116] width 77 height 11
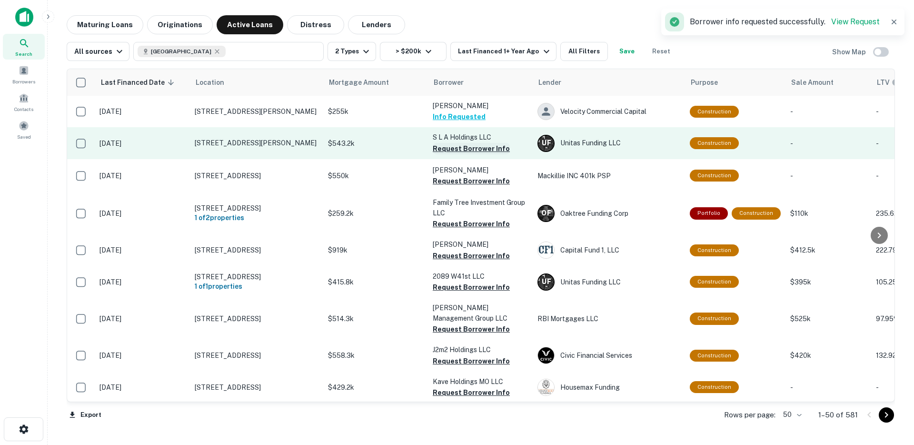
click at [455, 149] on button "Request Borrower Info" at bounding box center [471, 148] width 77 height 11
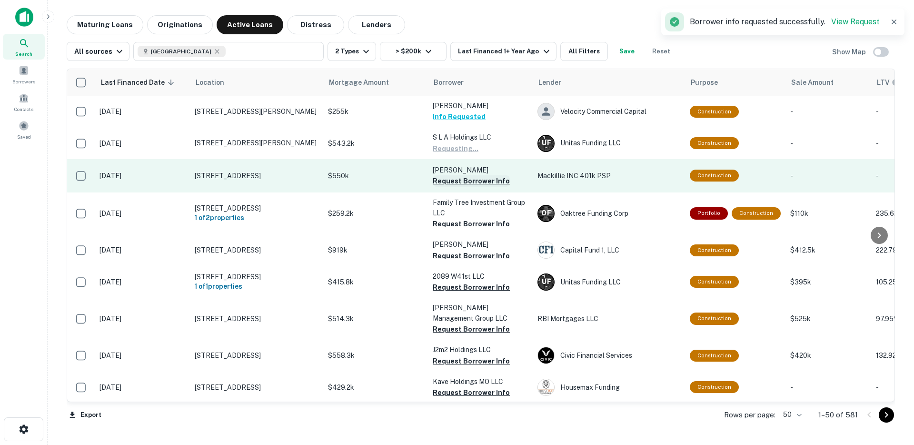
click at [443, 182] on button "Request Borrower Info" at bounding box center [471, 180] width 77 height 11
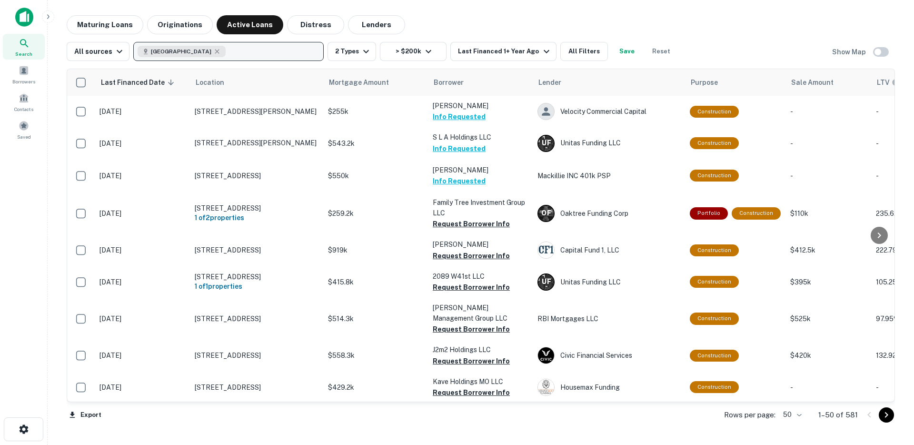
click at [226, 46] on button "United States" at bounding box center [228, 51] width 190 height 19
click at [195, 50] on div "United States" at bounding box center [182, 51] width 88 height 11
click at [215, 50] on icon "button" at bounding box center [217, 51] width 4 height 4
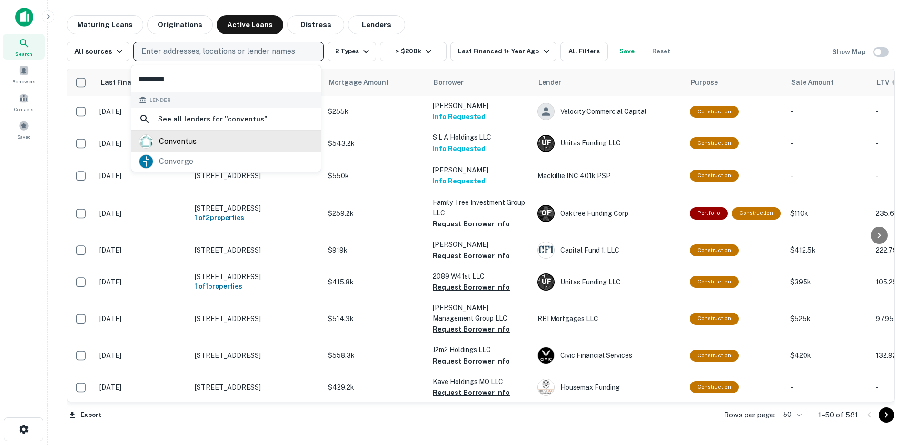
type input "*********"
click at [170, 137] on div "conventus" at bounding box center [178, 141] width 38 height 14
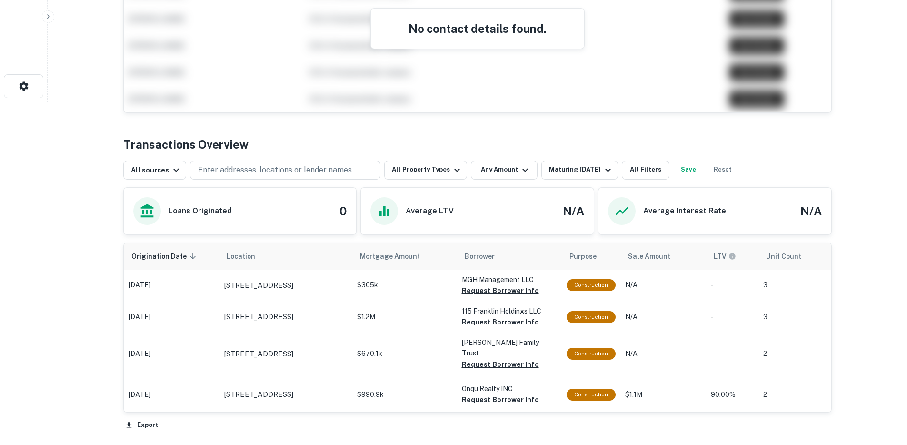
scroll to position [344, 0]
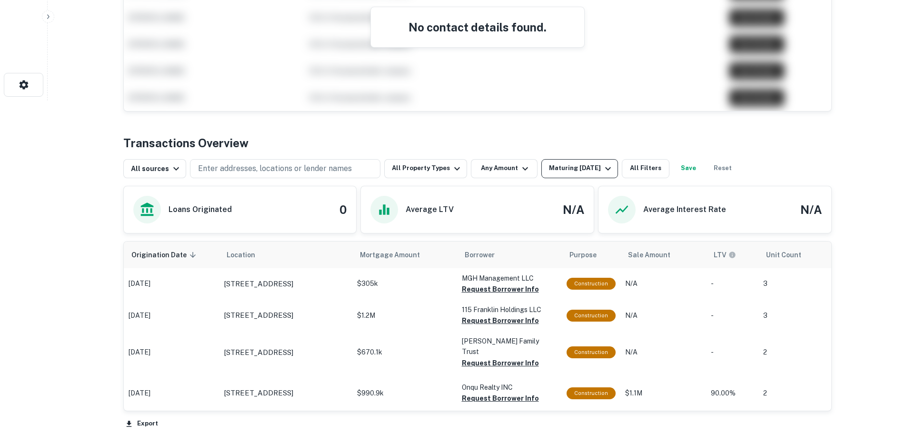
click at [568, 168] on div "Maturing [DATE]" at bounding box center [581, 168] width 65 height 11
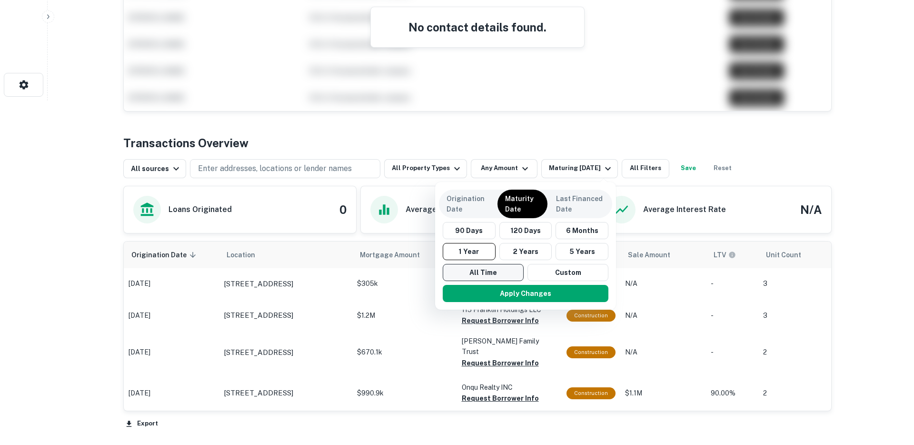
click at [476, 276] on button "All Time" at bounding box center [483, 272] width 81 height 17
click at [486, 291] on button "Apply Changes" at bounding box center [526, 293] width 166 height 17
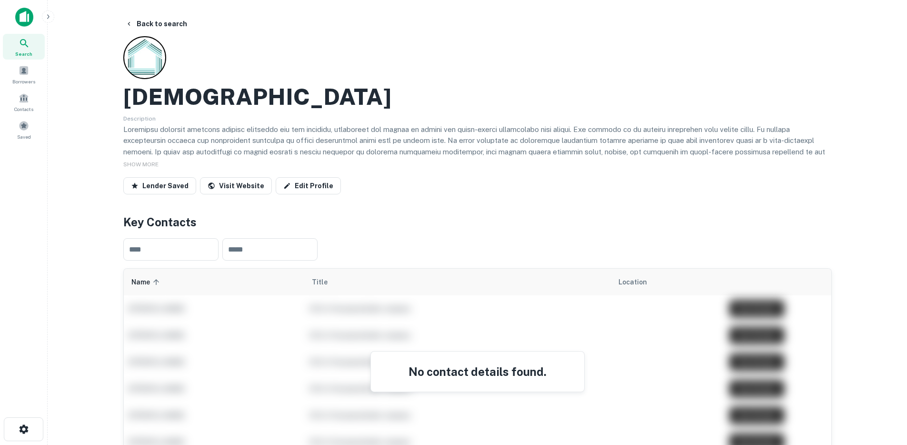
click at [147, 27] on button "Back to search" at bounding box center [156, 23] width 70 height 17
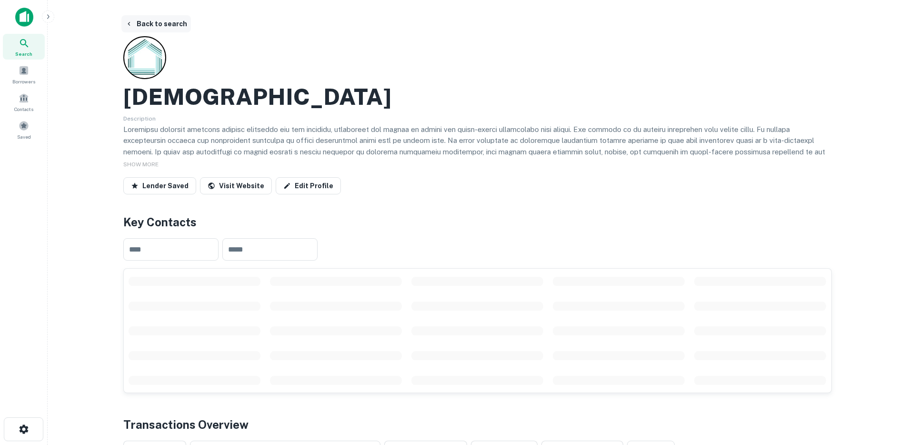
click at [145, 26] on button "Back to search" at bounding box center [156, 23] width 70 height 17
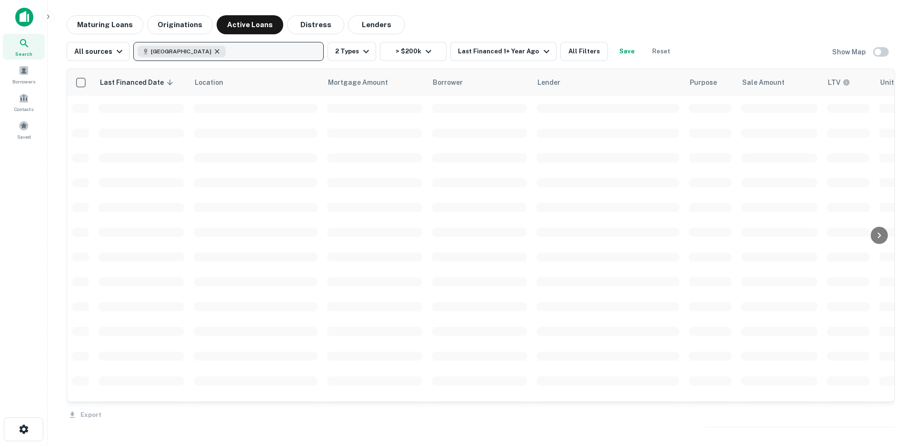
click at [213, 51] on icon "button" at bounding box center [217, 52] width 8 height 8
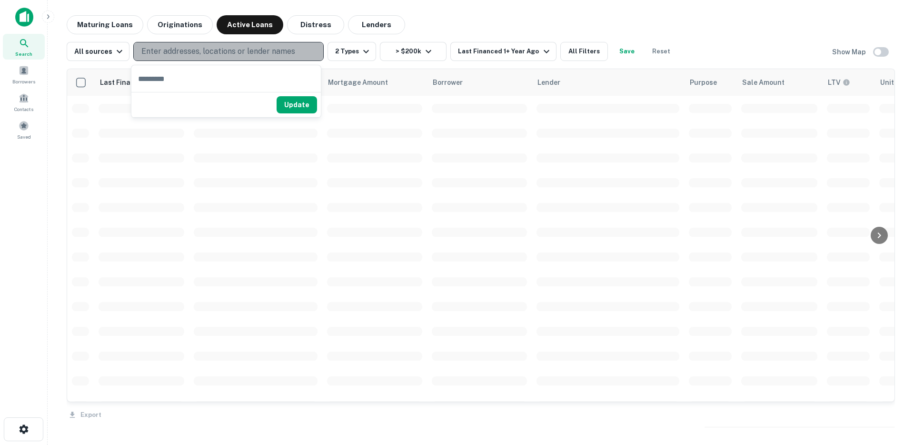
click at [209, 51] on p "Enter addresses, locations or lender names" at bounding box center [218, 51] width 154 height 11
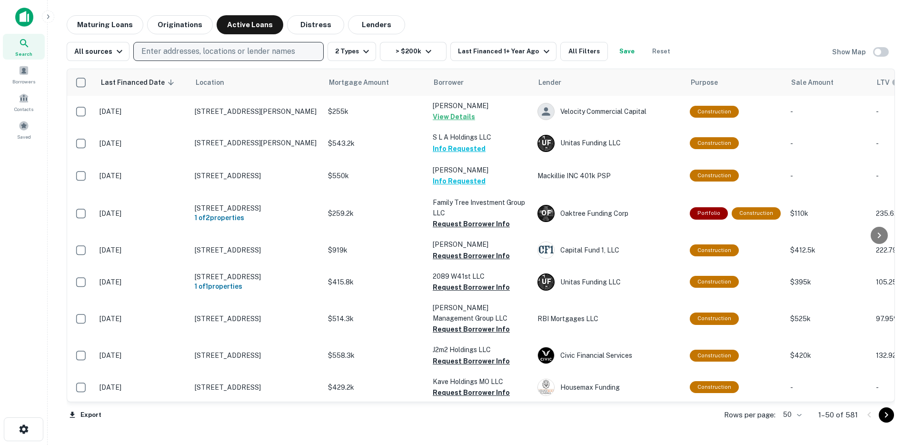
click at [189, 48] on p "Enter addresses, locations or lender names" at bounding box center [218, 51] width 154 height 11
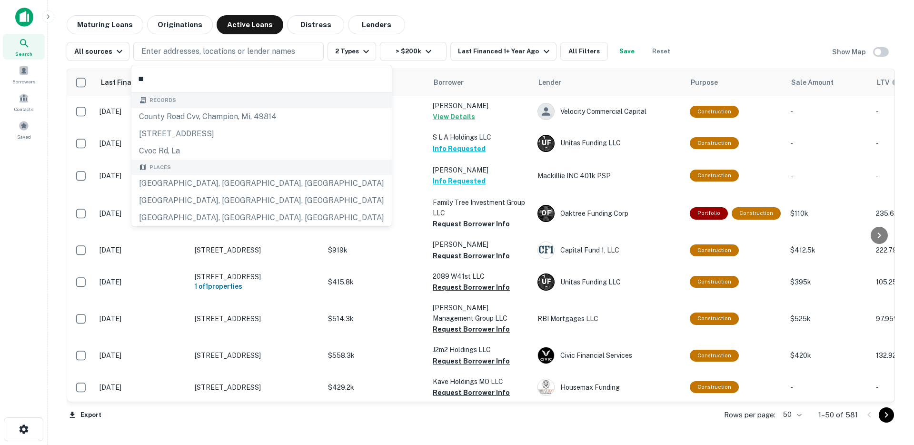
click at [163, 82] on input "**" at bounding box center [261, 78] width 260 height 27
type input "*"
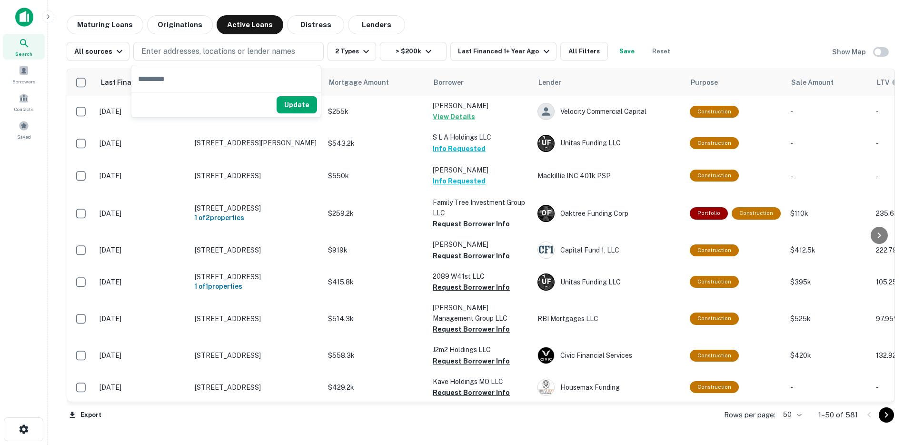
click at [440, 8] on main "Maturing Loans Originations Active Loans Distress Lenders All sources Enter add…" at bounding box center [481, 222] width 866 height 445
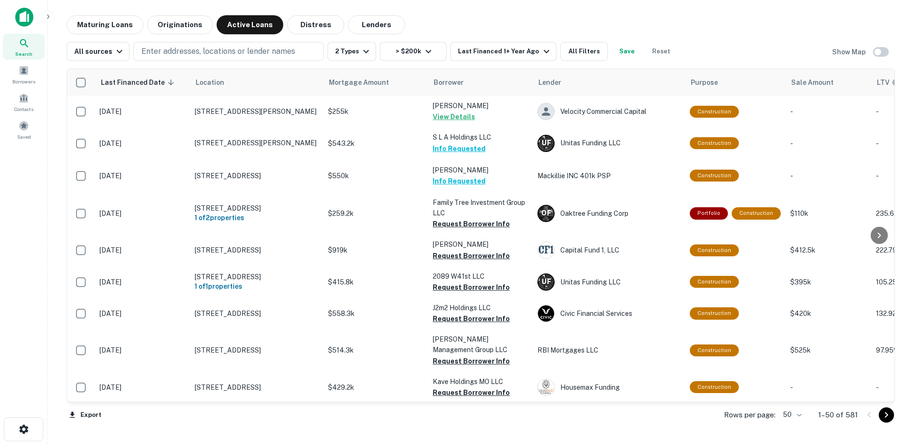
click at [25, 48] on icon at bounding box center [24, 43] width 11 height 11
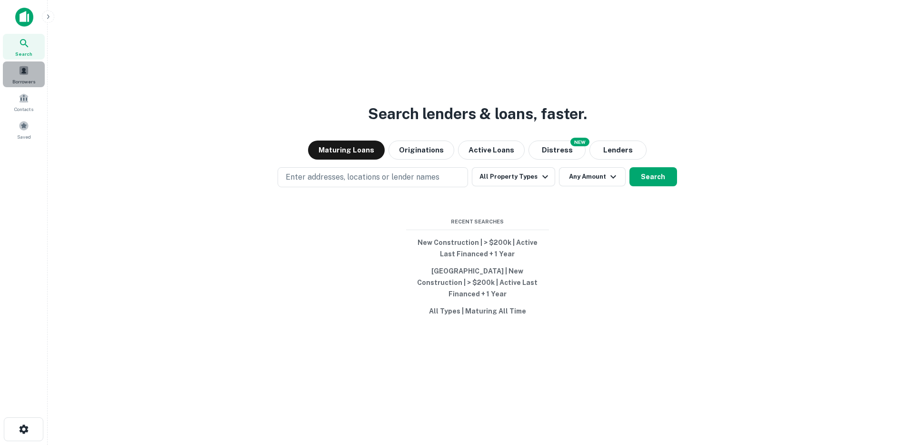
click at [23, 74] on span at bounding box center [24, 70] width 10 height 10
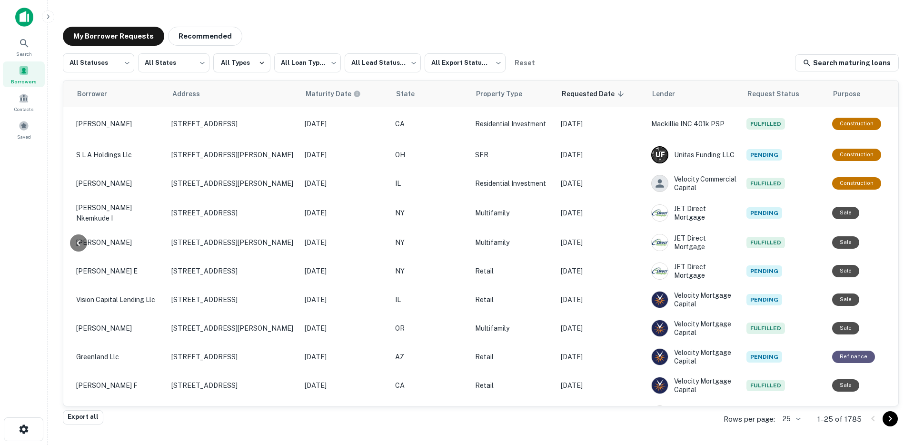
scroll to position [0, 292]
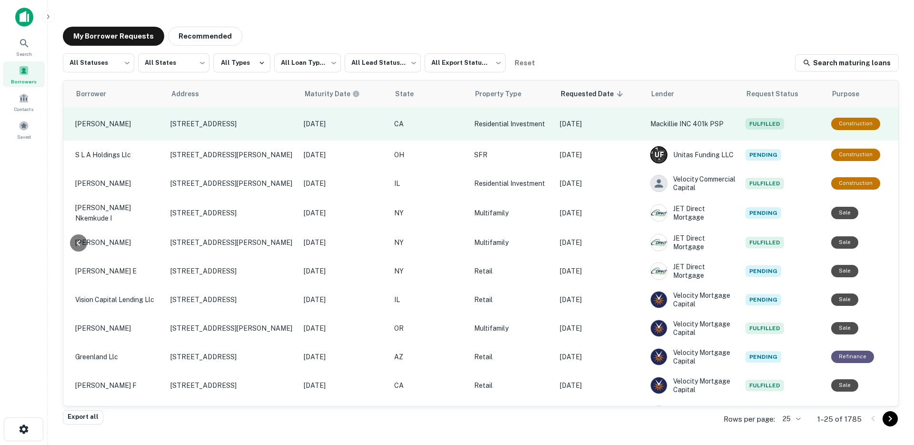
click at [591, 130] on td "[DATE]" at bounding box center [600, 123] width 90 height 33
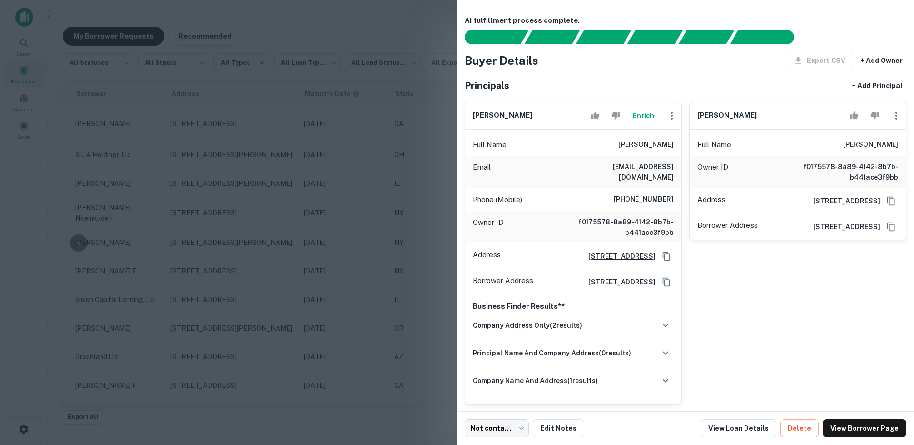
click at [396, 190] on div at bounding box center [457, 222] width 914 height 445
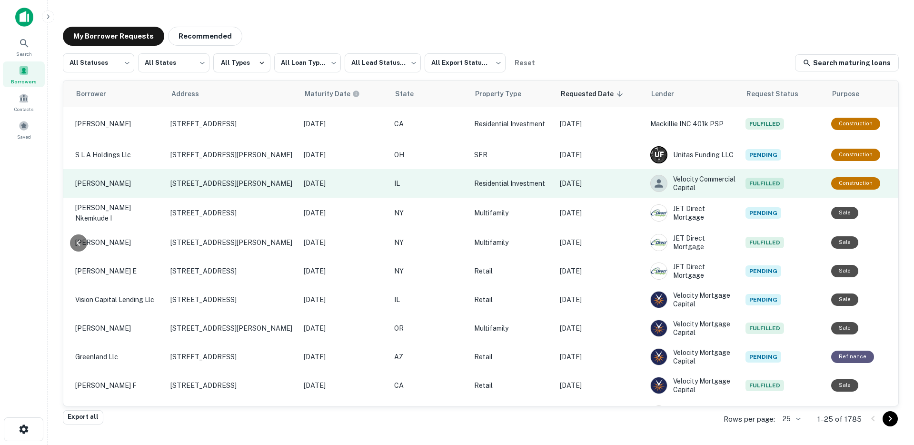
click at [589, 186] on p "[DATE]" at bounding box center [600, 183] width 81 height 10
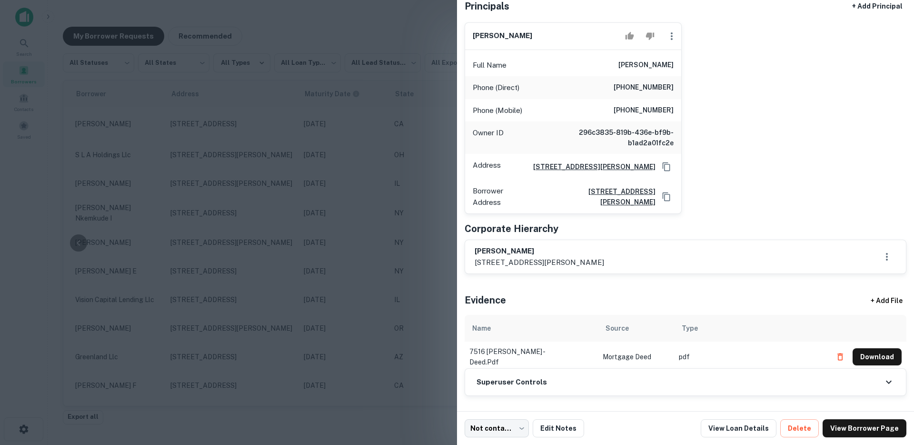
scroll to position [93, 0]
click at [388, 198] on div at bounding box center [457, 222] width 914 height 445
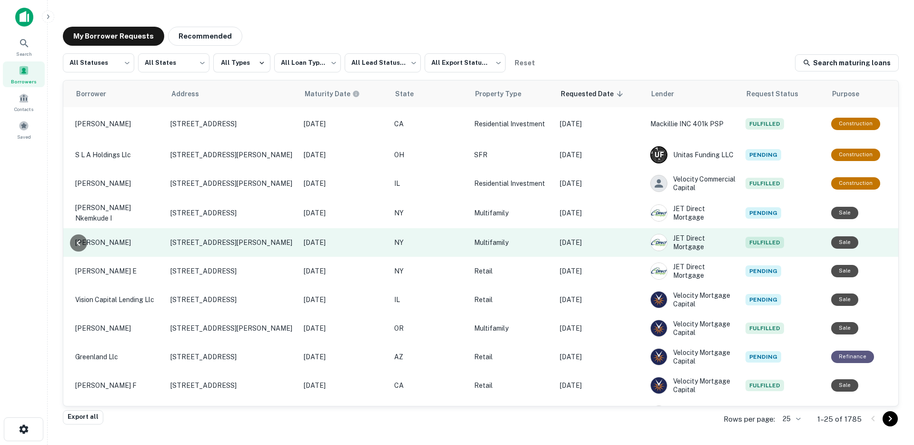
click at [572, 233] on td "[DATE]" at bounding box center [600, 242] width 90 height 29
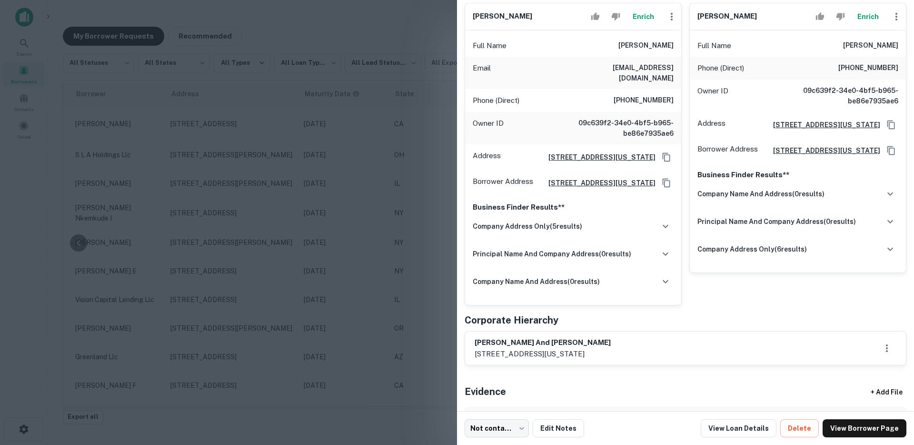
scroll to position [196, 0]
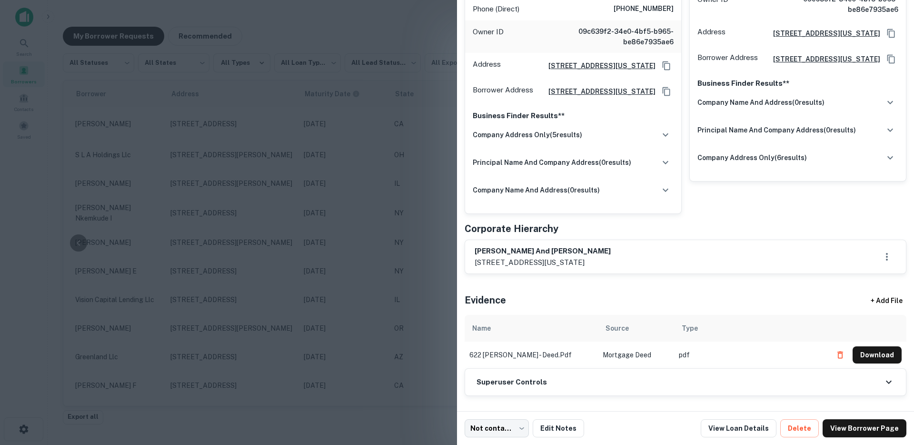
click at [372, 195] on div at bounding box center [457, 222] width 914 height 445
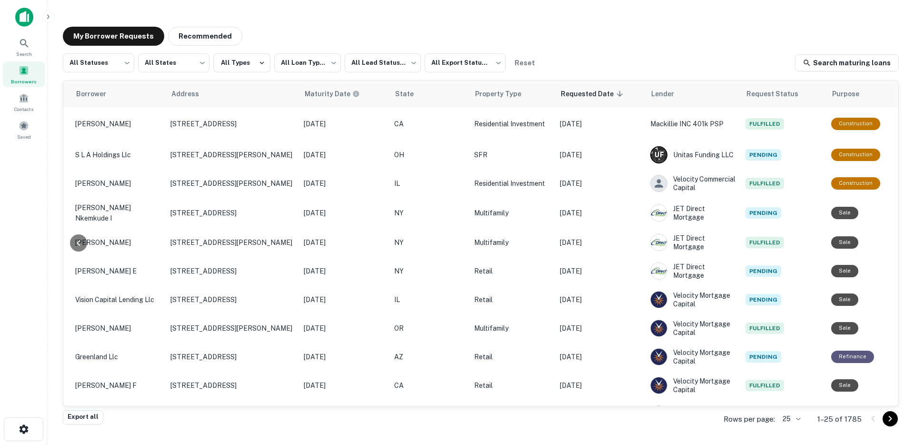
click at [27, 10] on img at bounding box center [24, 17] width 18 height 19
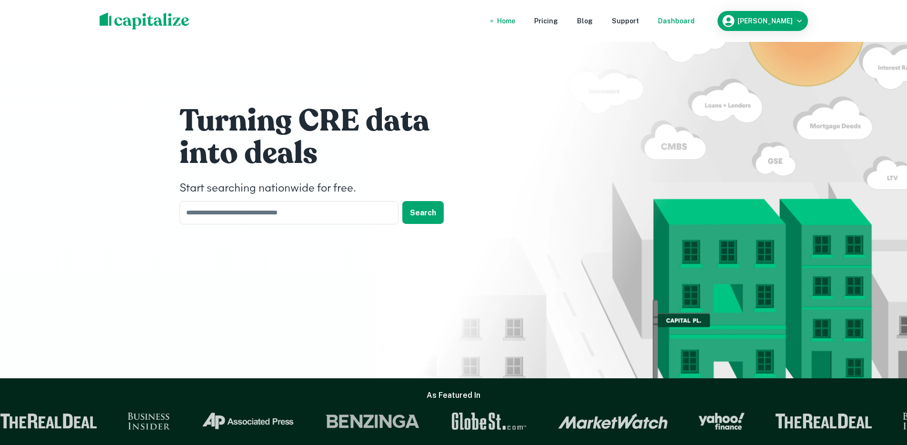
click at [695, 18] on div "Dashboard" at bounding box center [676, 21] width 37 height 10
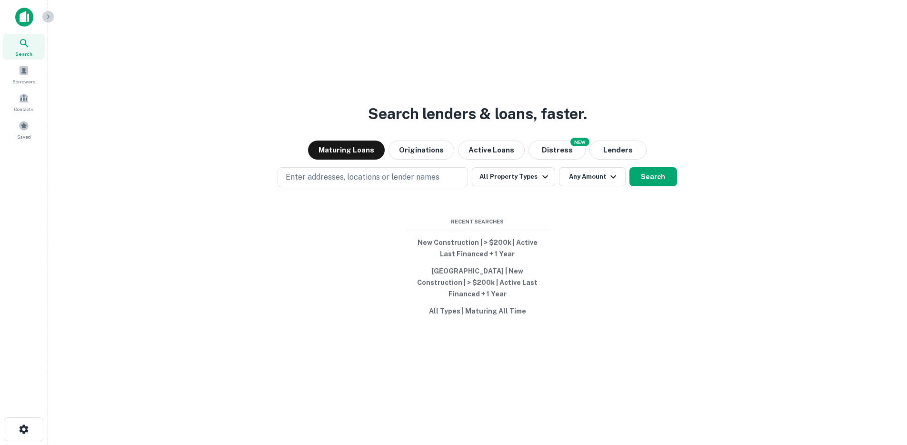
click at [47, 20] on icon "button" at bounding box center [48, 17] width 8 height 8
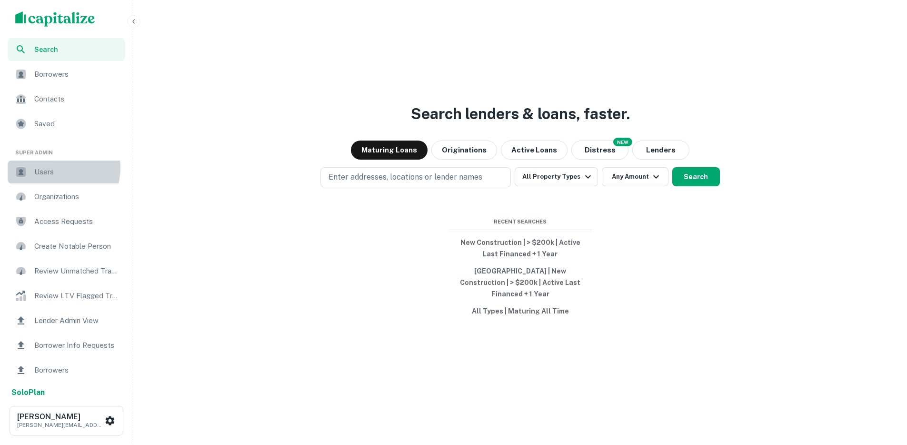
click at [61, 168] on span "Users" at bounding box center [76, 171] width 85 height 11
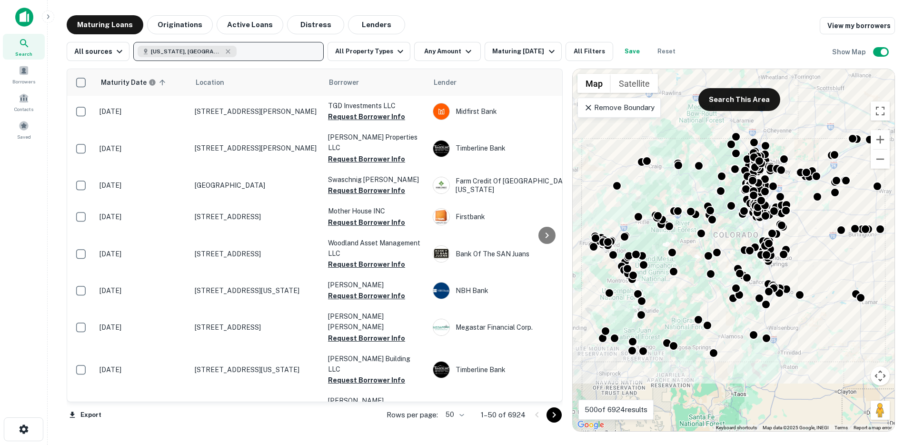
click at [230, 54] on button "[US_STATE], [GEOGRAPHIC_DATA]" at bounding box center [228, 51] width 190 height 19
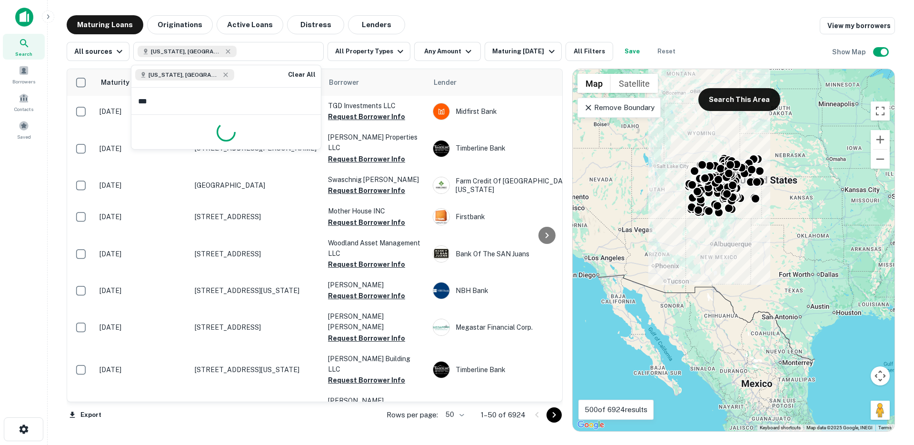
type input "****"
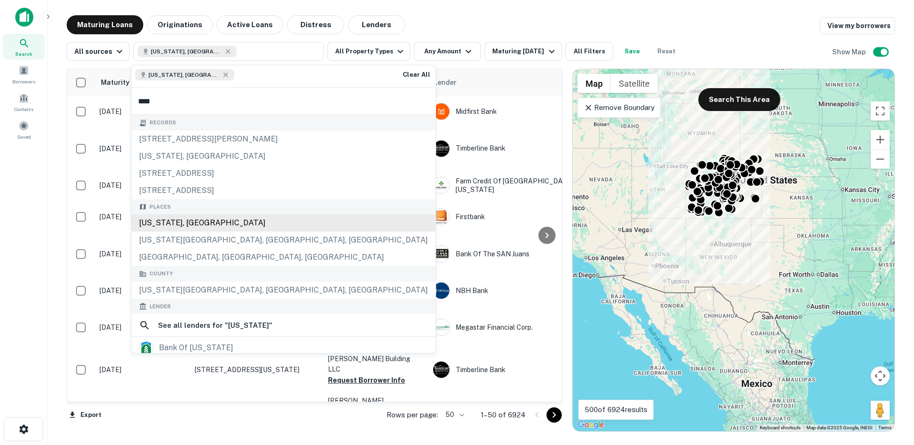
click at [176, 219] on div "[US_STATE], [GEOGRAPHIC_DATA]" at bounding box center [283, 222] width 304 height 17
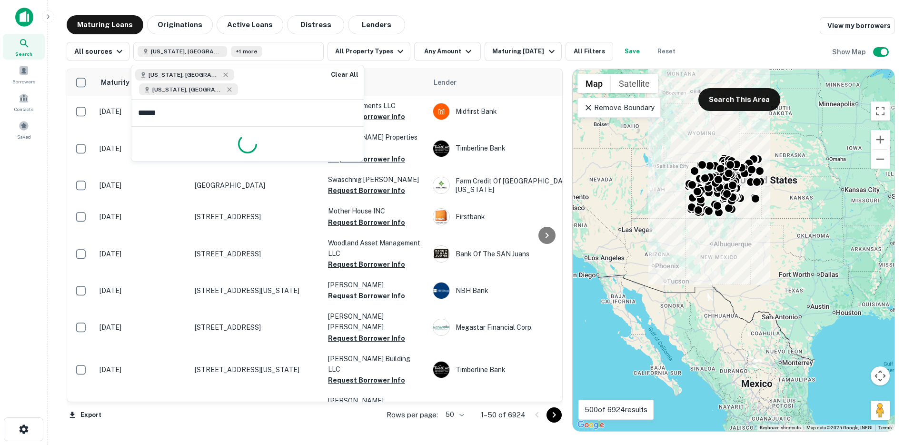
type input "*******"
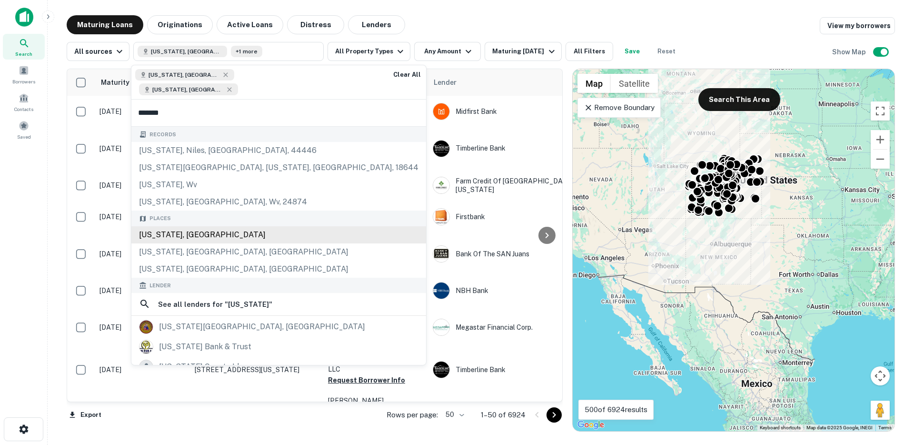
click at [189, 223] on div "Places [US_STATE], [GEOGRAPHIC_DATA] [US_STATE], [GEOGRAPHIC_DATA], [GEOGRAPHIC…" at bounding box center [278, 243] width 295 height 67
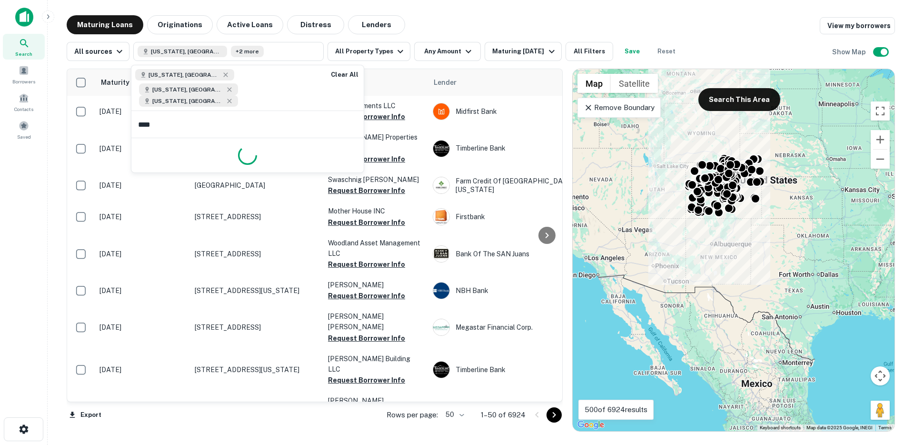
type input "*****"
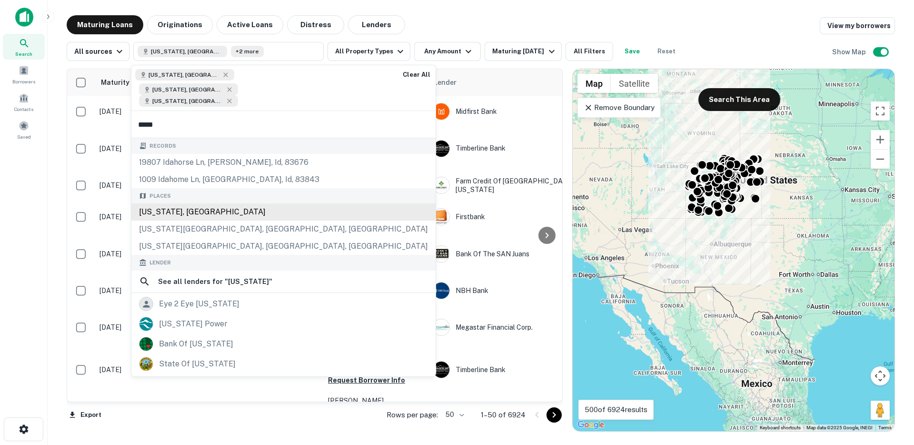
click at [184, 203] on div "[US_STATE], [GEOGRAPHIC_DATA]" at bounding box center [283, 211] width 304 height 17
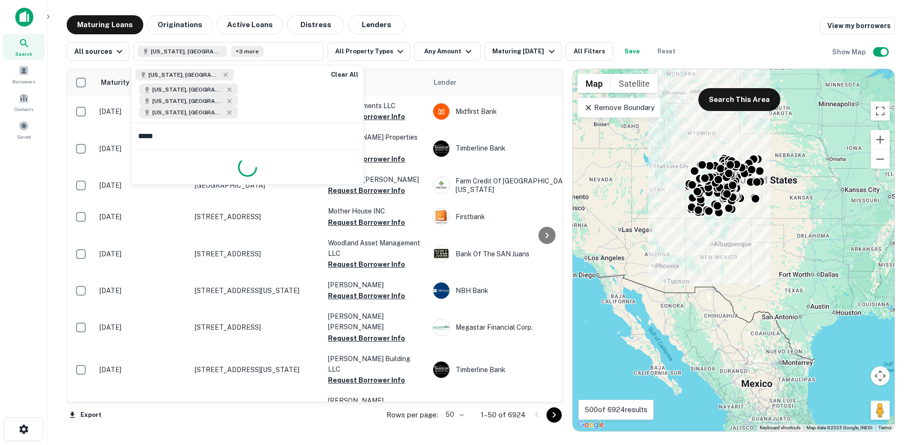
type input "******"
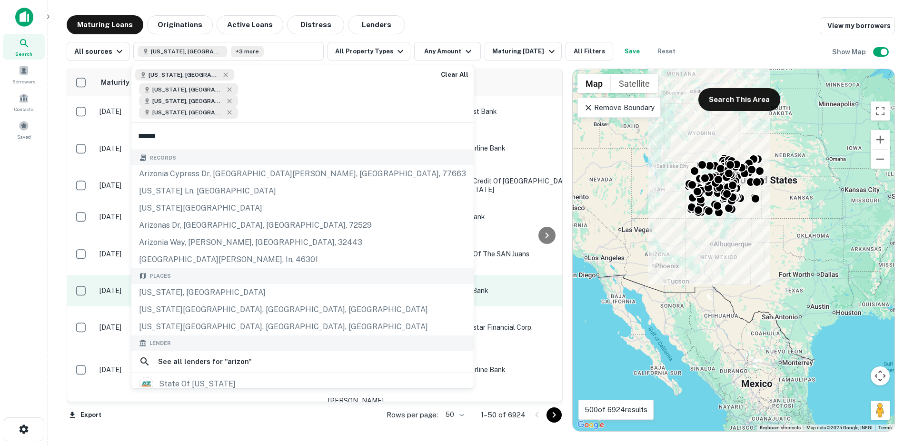
click at [183, 284] on div "[US_STATE], [GEOGRAPHIC_DATA]" at bounding box center [302, 292] width 342 height 17
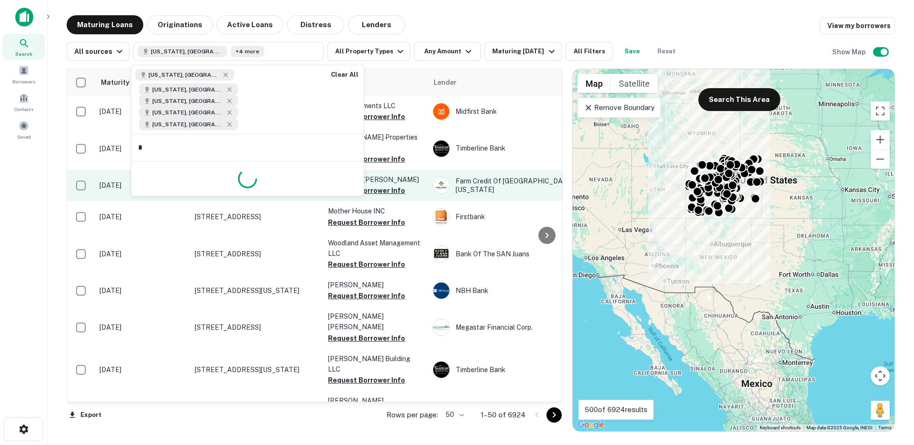
type input "**"
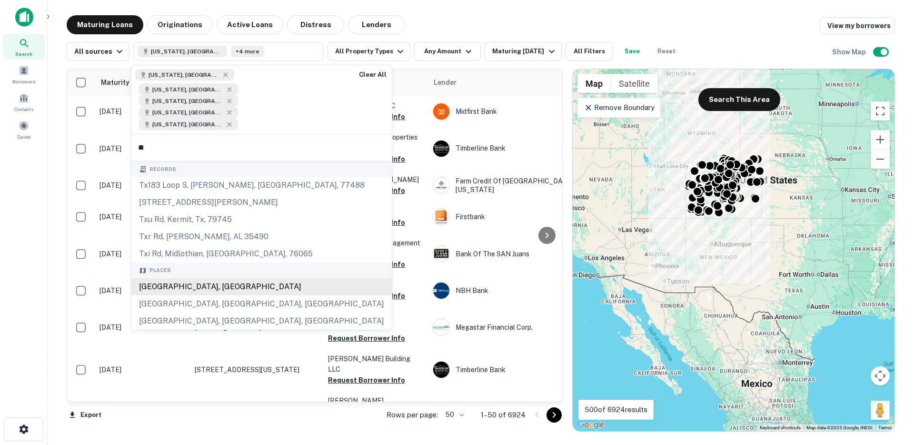
click at [177, 278] on div "[GEOGRAPHIC_DATA], [GEOGRAPHIC_DATA]" at bounding box center [261, 286] width 260 height 17
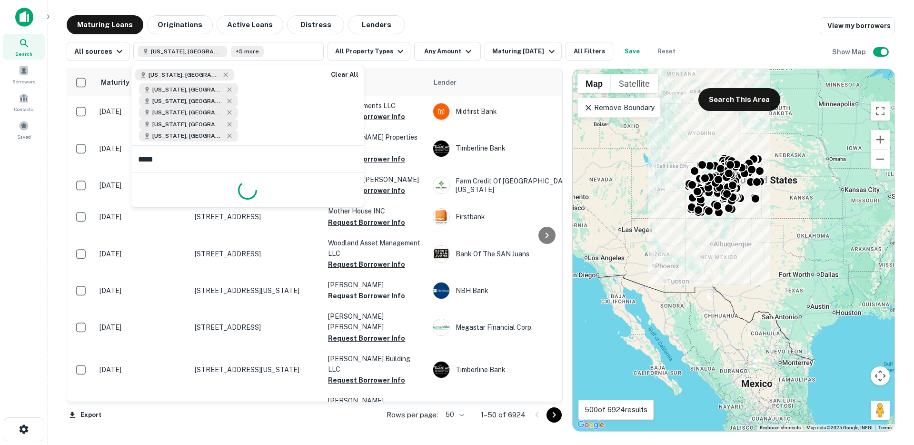
type input "******"
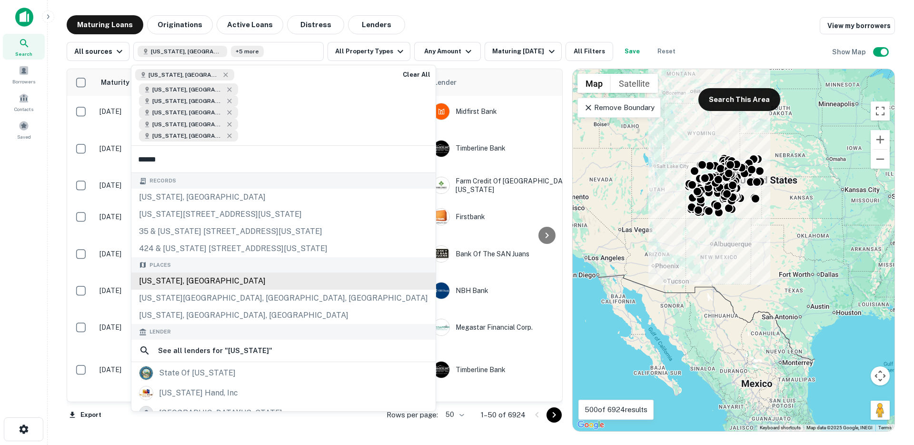
click at [171, 272] on div "Nevada, USA" at bounding box center [283, 280] width 304 height 17
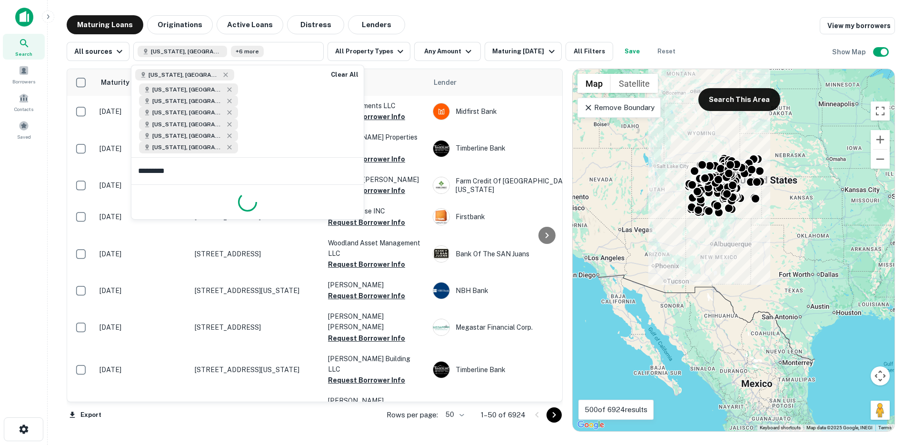
type input "**********"
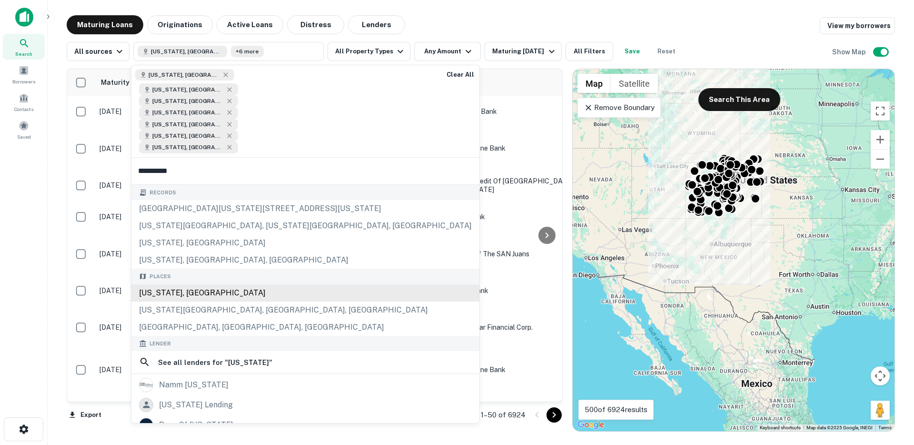
click at [170, 284] on div "California, USA" at bounding box center [305, 292] width 348 height 17
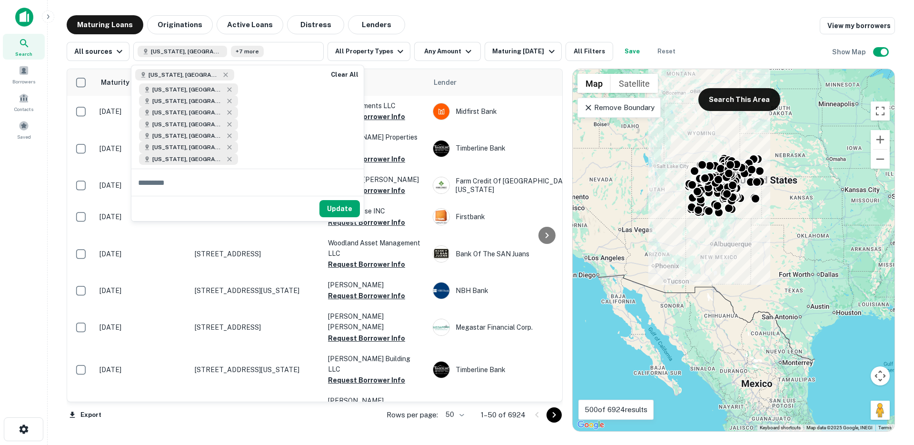
click at [197, 169] on input "text" at bounding box center [247, 182] width 232 height 27
type input "**********"
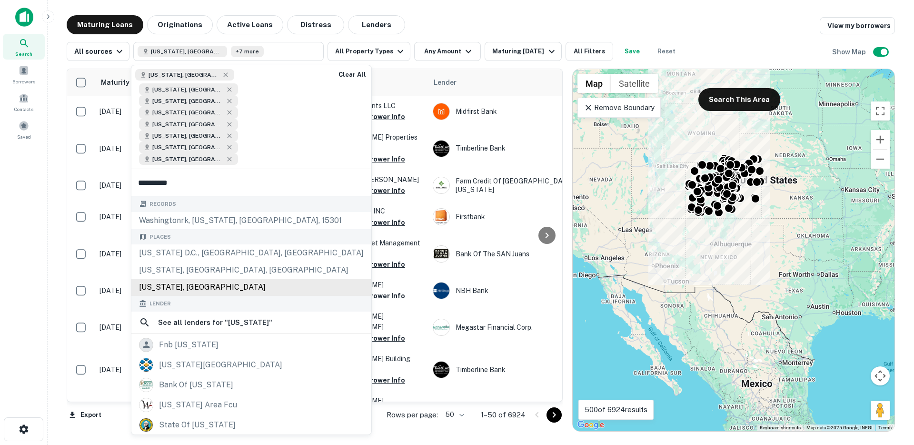
click at [191, 278] on div "Washington, USA" at bounding box center [251, 286] width 240 height 17
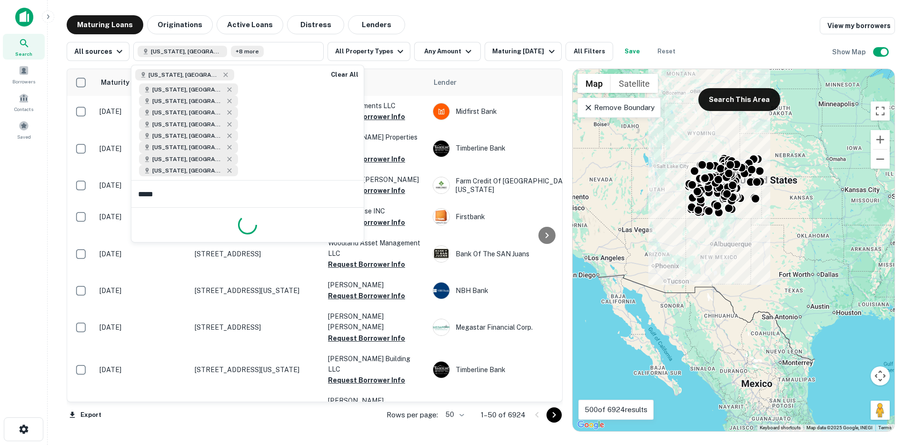
type input "******"
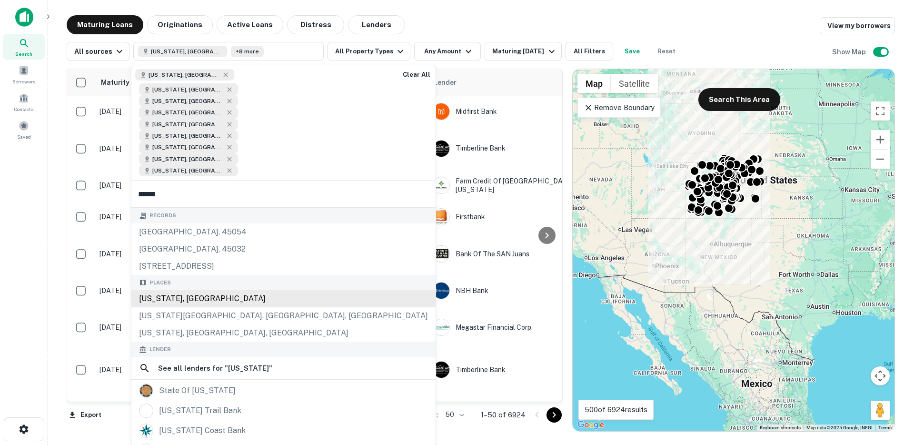
click at [190, 290] on div "Oregon, USA" at bounding box center [283, 298] width 304 height 17
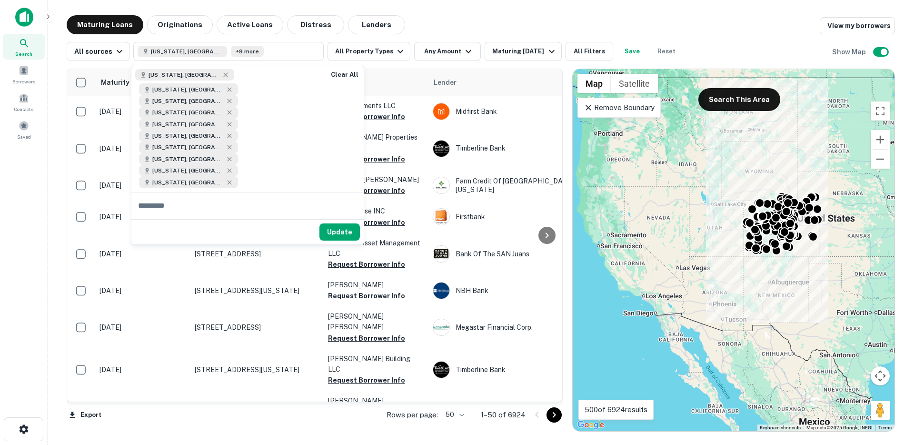
drag, startPoint x: 658, startPoint y: 215, endPoint x: 716, endPoint y: 253, distance: 69.1
click at [716, 253] on div "To activate drag with keyboard, press Alt + Enter. Once in keyboard drag state,…" at bounding box center [734, 250] width 322 height 362
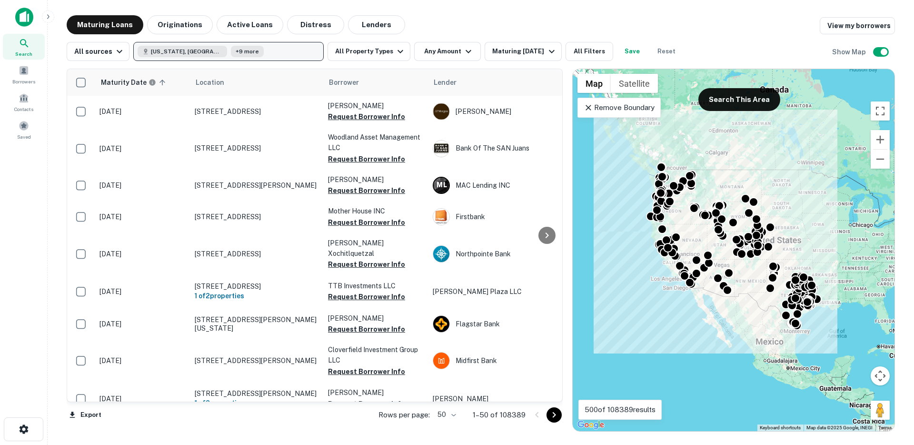
click at [244, 47] on button "Colorado, USA +9 more" at bounding box center [228, 51] width 190 height 19
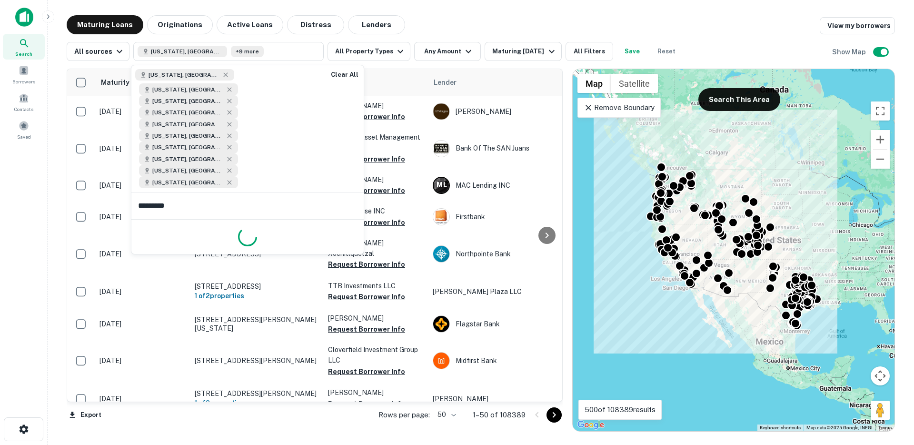
type input "**********"
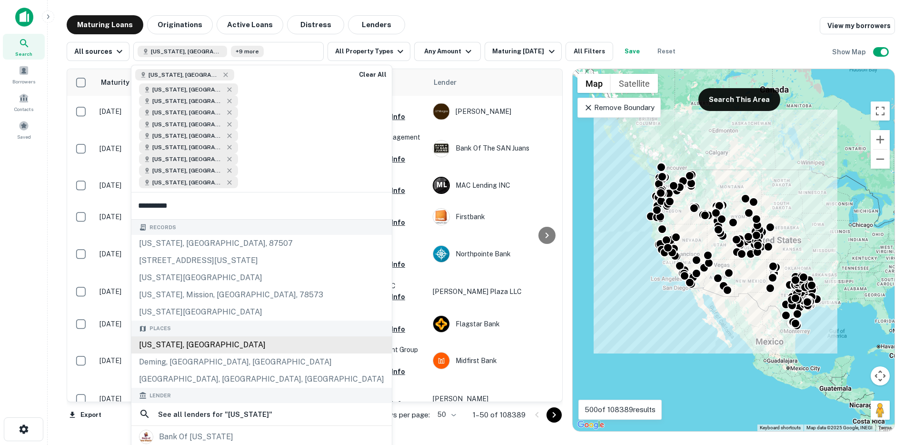
click at [156, 336] on div "New Mexico, USA" at bounding box center [261, 344] width 260 height 17
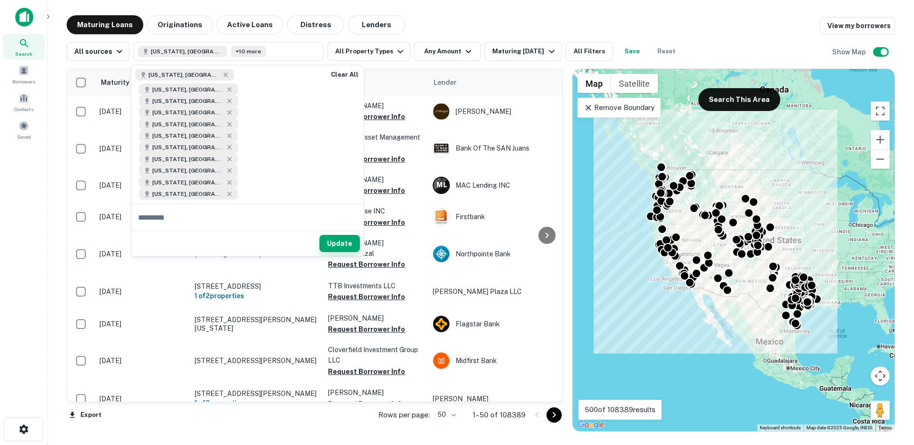
click at [338, 235] on button "Update" at bounding box center [339, 243] width 40 height 17
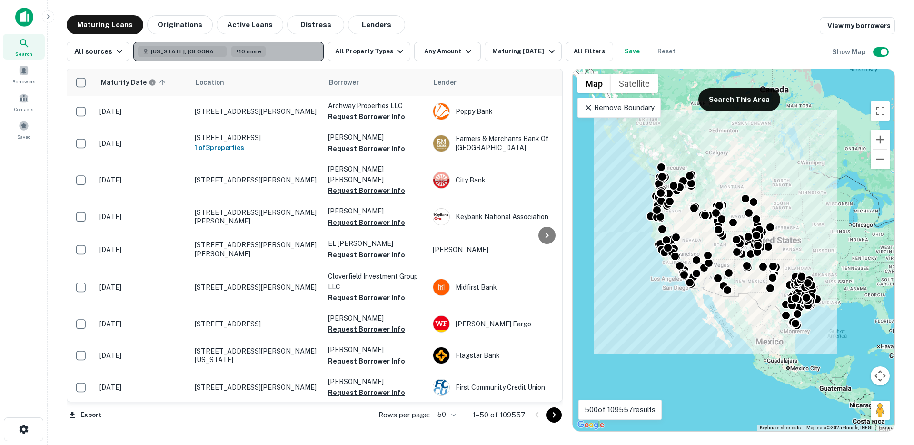
click at [260, 59] on button "Colorado, USA +10 more" at bounding box center [228, 51] width 190 height 19
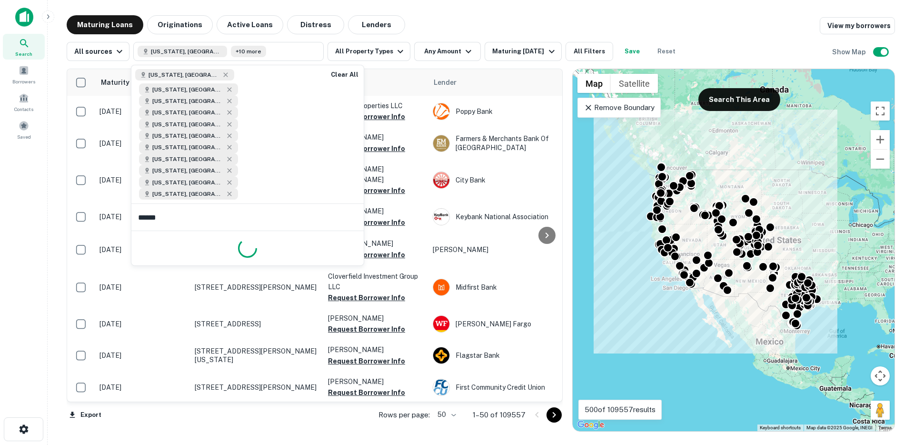
type input "*******"
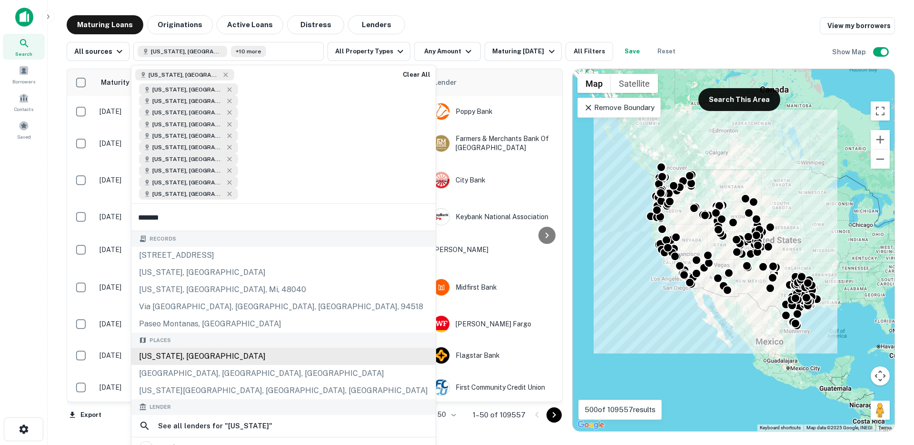
click at [209, 348] on div "Montana, USA" at bounding box center [283, 356] width 304 height 17
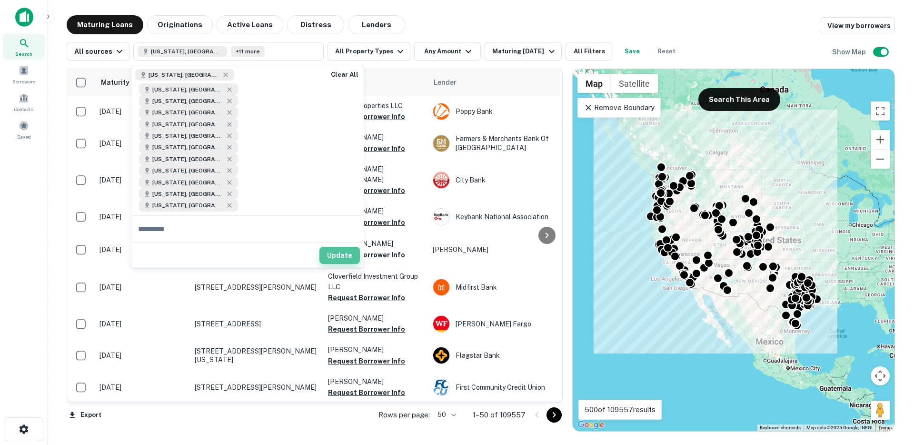
click at [351, 247] on button "Update" at bounding box center [339, 255] width 40 height 17
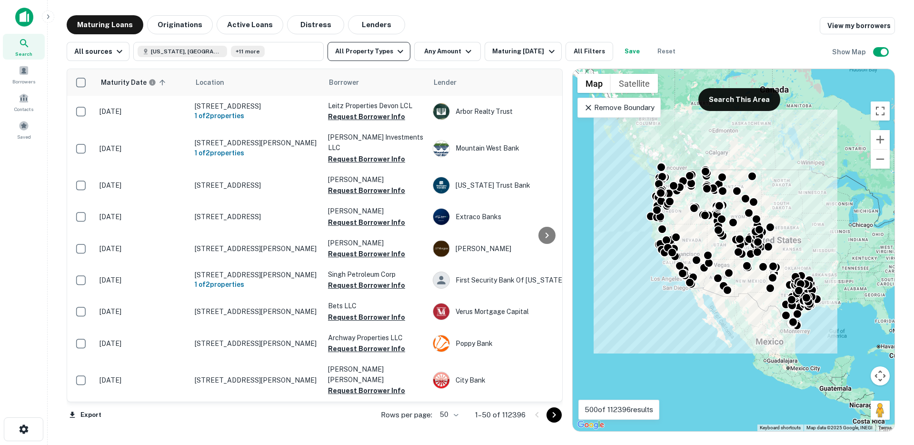
click at [360, 54] on button "All Property Types" at bounding box center [369, 51] width 83 height 19
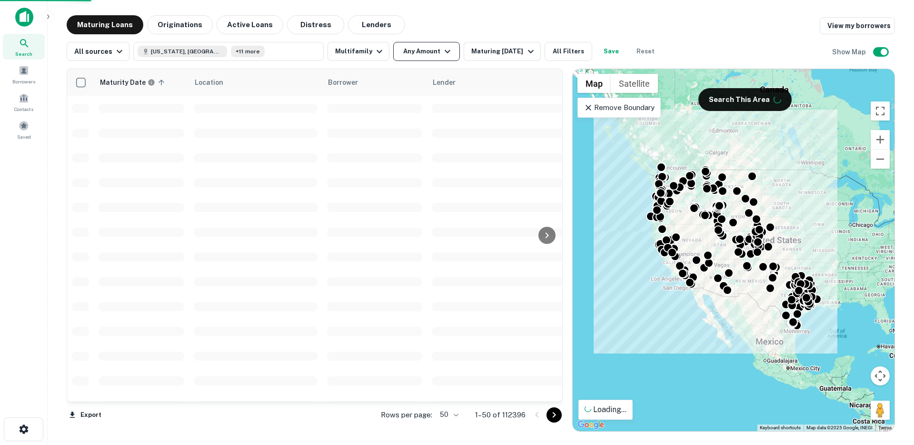
click at [428, 56] on button "Any Amount" at bounding box center [426, 51] width 67 height 19
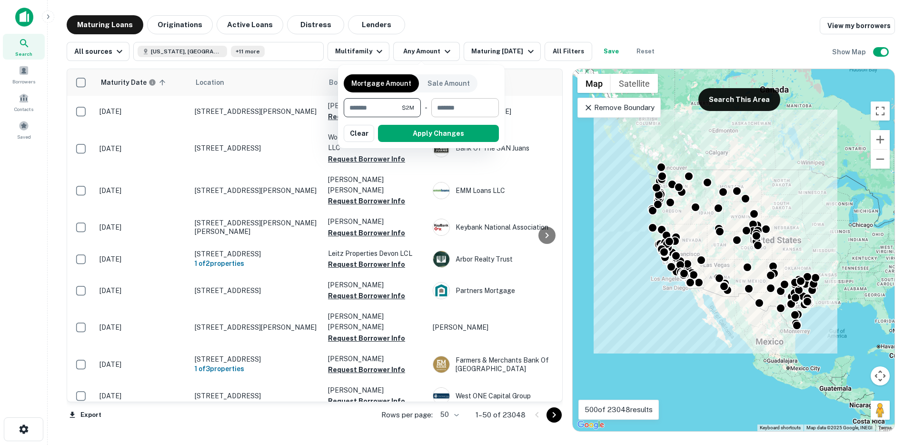
type input "*******"
click at [442, 110] on input "number" at bounding box center [461, 107] width 61 height 19
type input "*"
type input "********"
click at [429, 131] on button "Apply Changes" at bounding box center [438, 133] width 121 height 17
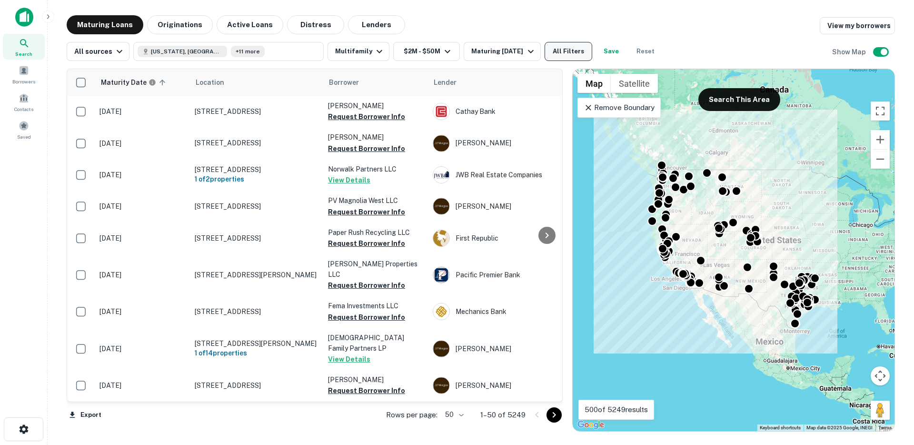
click at [562, 52] on button "All Filters" at bounding box center [569, 51] width 48 height 19
click at [604, 50] on button "Save" at bounding box center [611, 51] width 30 height 19
type input "**********"
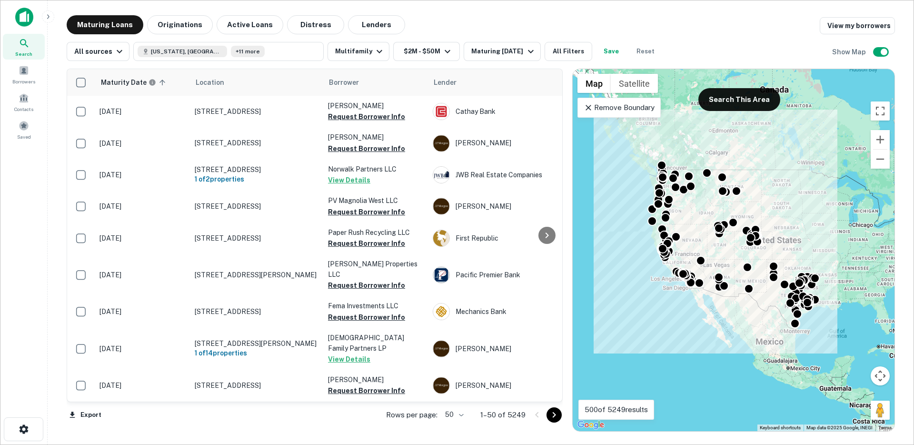
click at [29, 70] on div "Borrowers" at bounding box center [24, 71] width 42 height 21
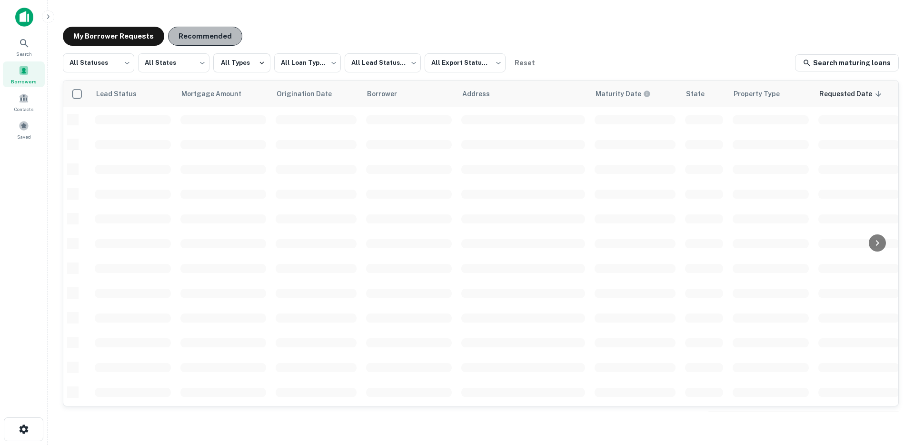
click at [212, 31] on button "Recommended" at bounding box center [205, 36] width 74 height 19
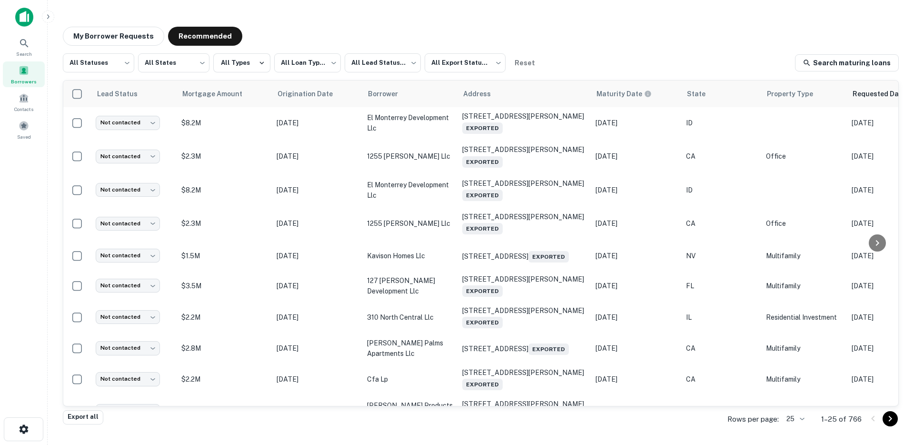
scroll to position [0, 292]
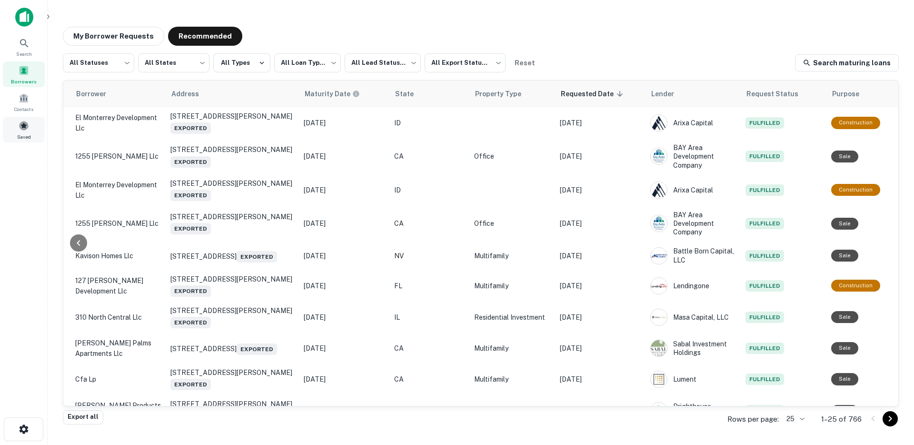
click at [22, 130] on span at bounding box center [24, 125] width 10 height 10
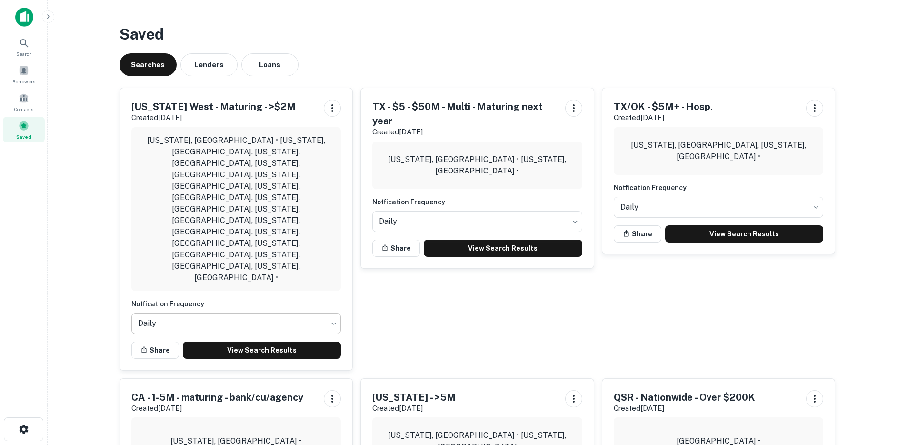
click at [186, 221] on body "Search Borrowers Contacts Saved Saved Searches Lenders Loans [US_STATE] West - …" at bounding box center [453, 222] width 907 height 445
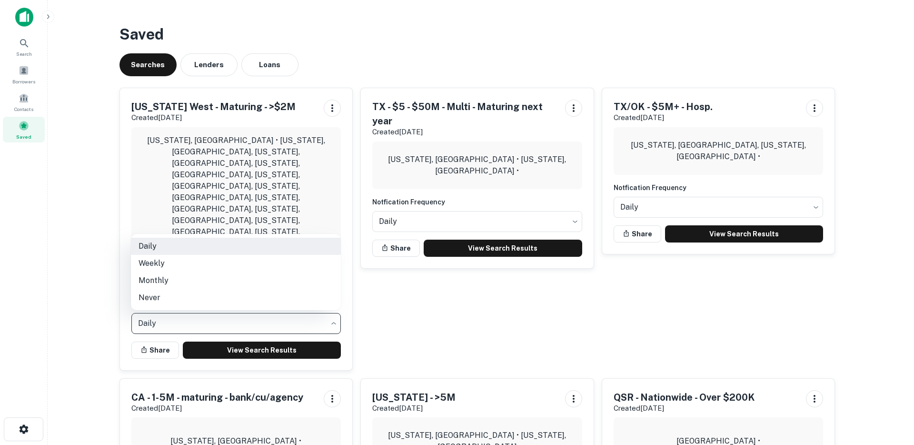
click at [158, 186] on div at bounding box center [457, 222] width 914 height 445
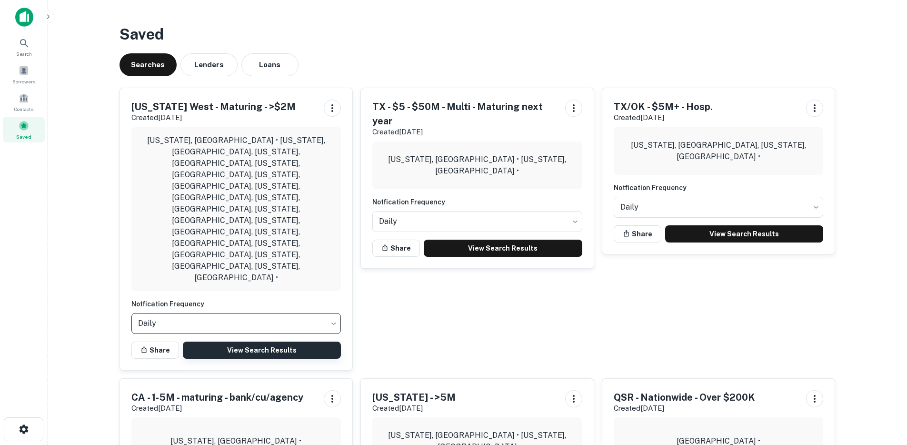
click at [247, 341] on link "View Search Results" at bounding box center [262, 349] width 159 height 17
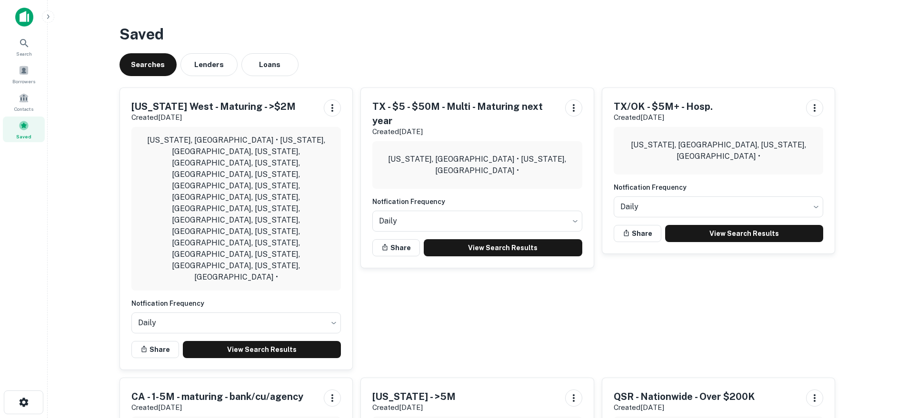
click at [27, 19] on img at bounding box center [24, 17] width 18 height 19
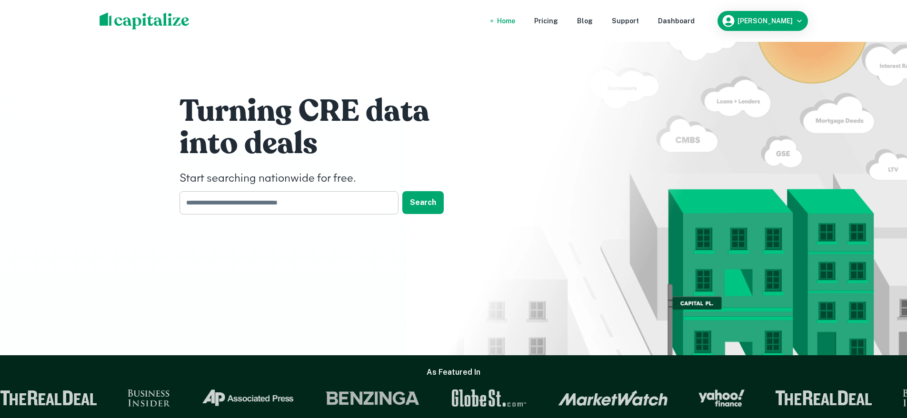
click at [225, 203] on input "text" at bounding box center [285, 202] width 212 height 23
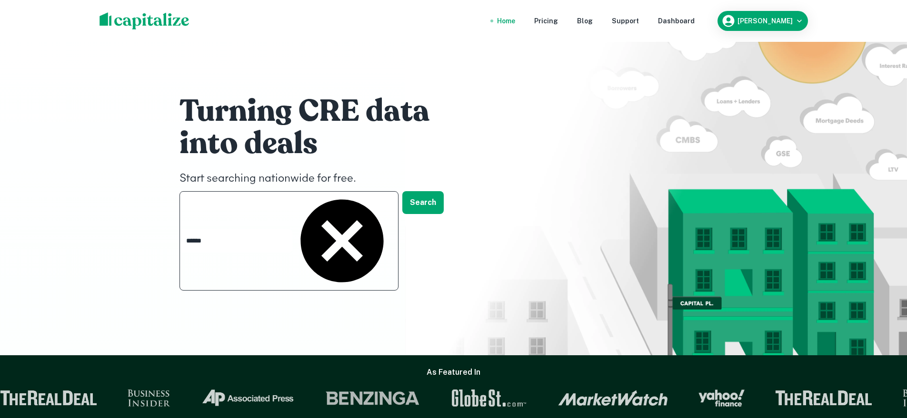
type input "*******"
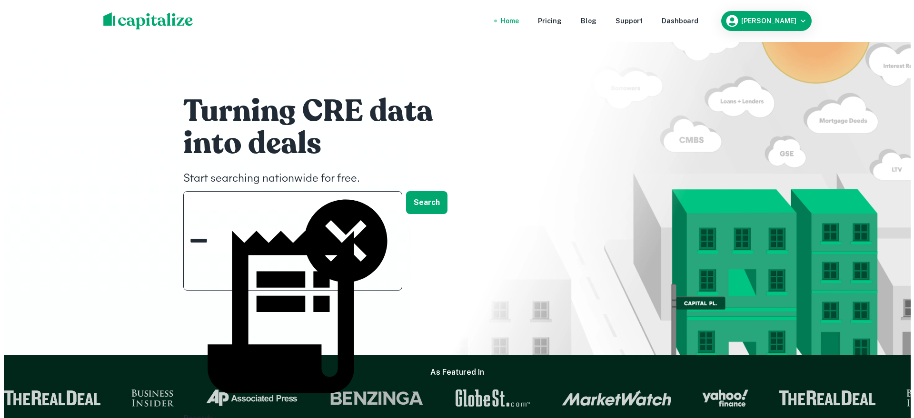
scroll to position [48, 0]
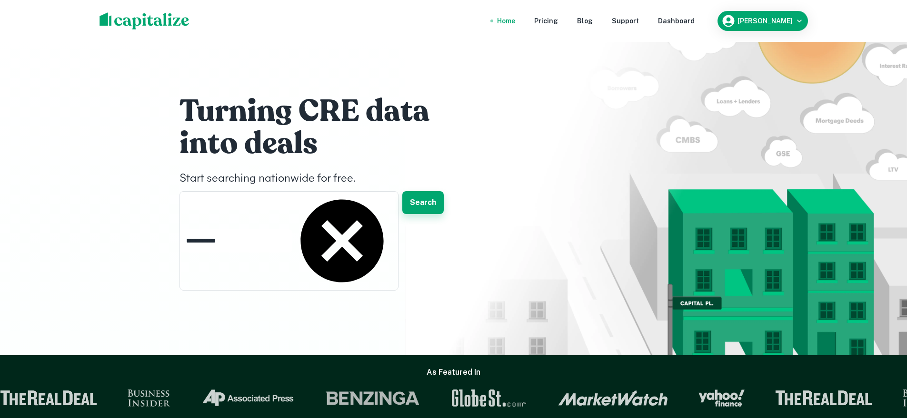
click at [425, 195] on button "Search" at bounding box center [422, 202] width 41 height 23
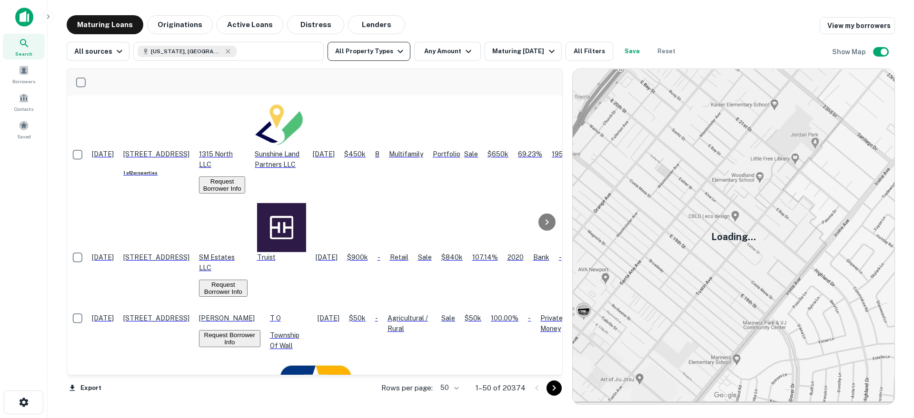
click at [380, 56] on button "All Property Types" at bounding box center [369, 51] width 83 height 19
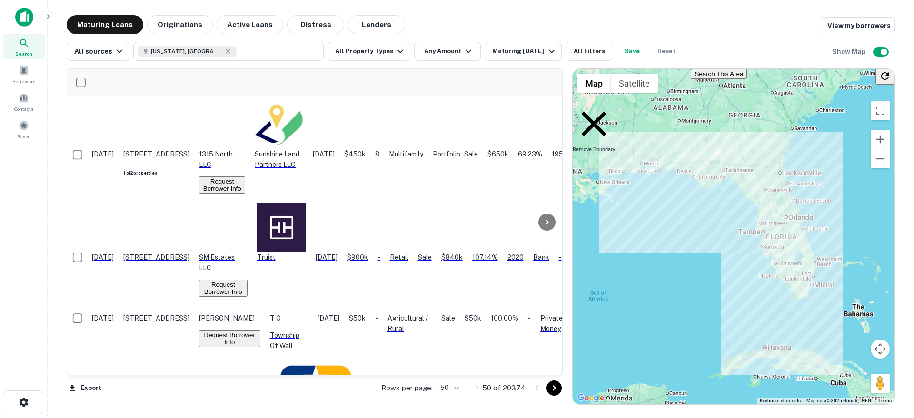
click at [176, 25] on div at bounding box center [457, 209] width 914 height 418
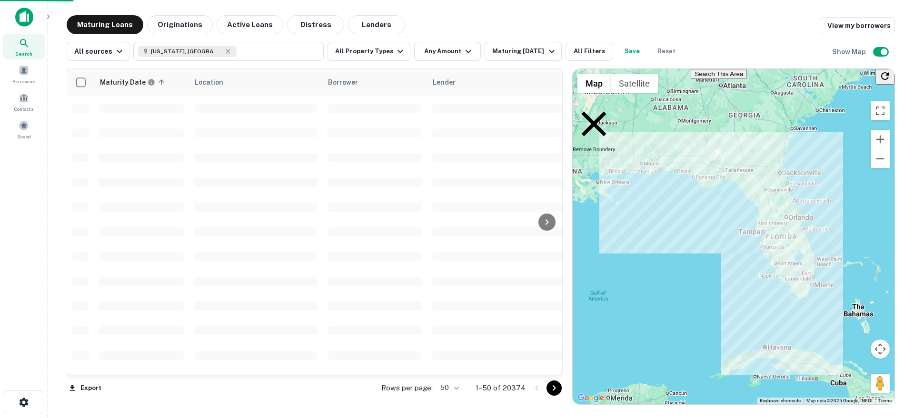
click at [174, 23] on div at bounding box center [457, 209] width 914 height 418
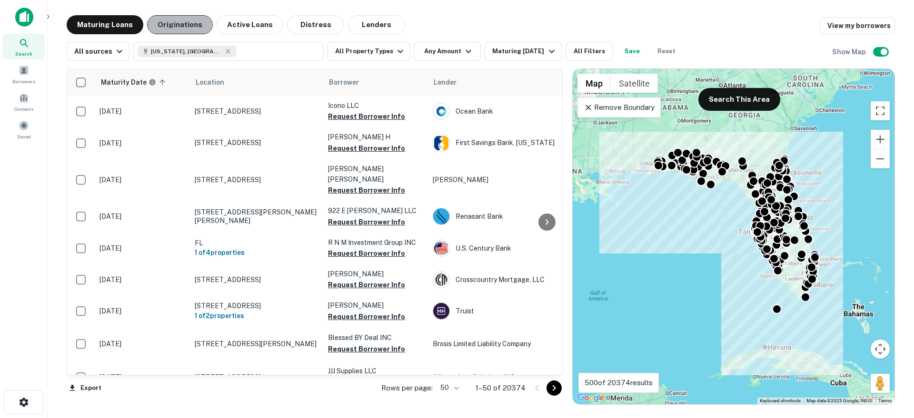
click at [176, 23] on button "Originations" at bounding box center [180, 24] width 66 height 19
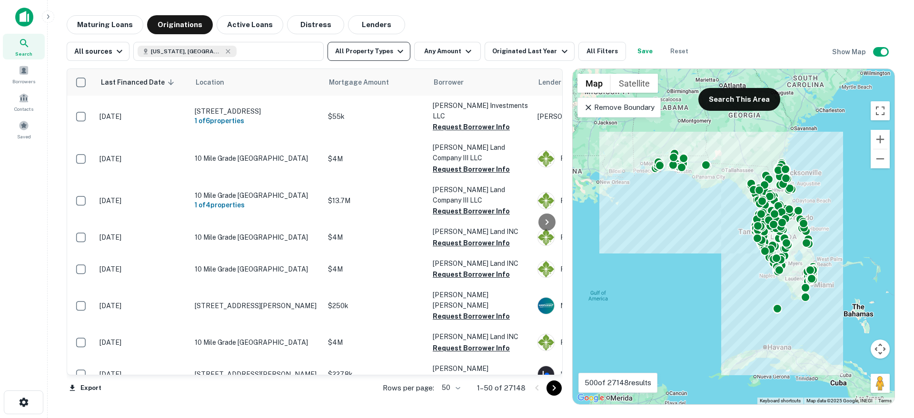
click at [369, 51] on button "All Property Types" at bounding box center [369, 51] width 83 height 19
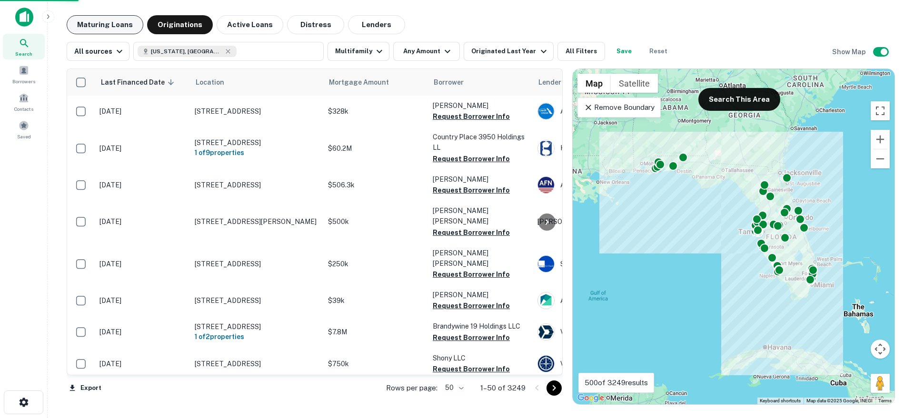
click at [116, 26] on button "Maturing Loans" at bounding box center [105, 24] width 77 height 19
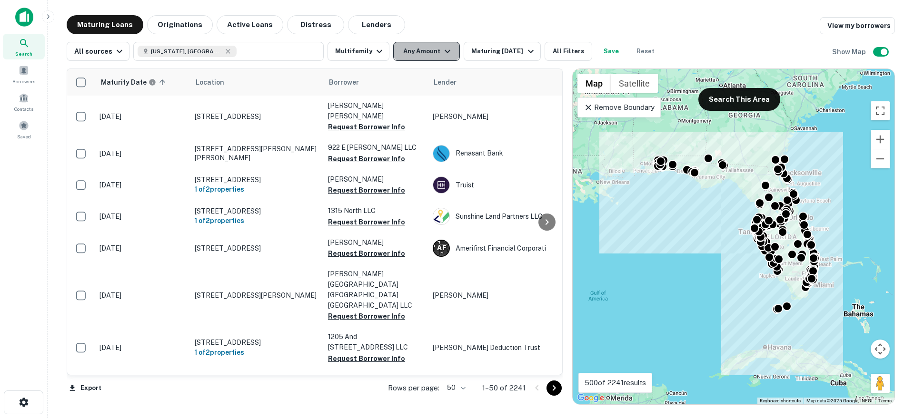
click at [413, 52] on button "Any Amount" at bounding box center [426, 51] width 67 height 19
type input "*******"
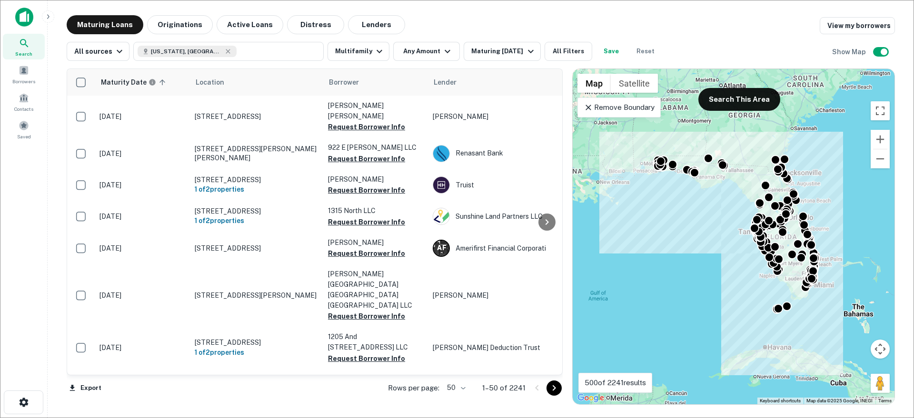
type input "*"
type input "*******"
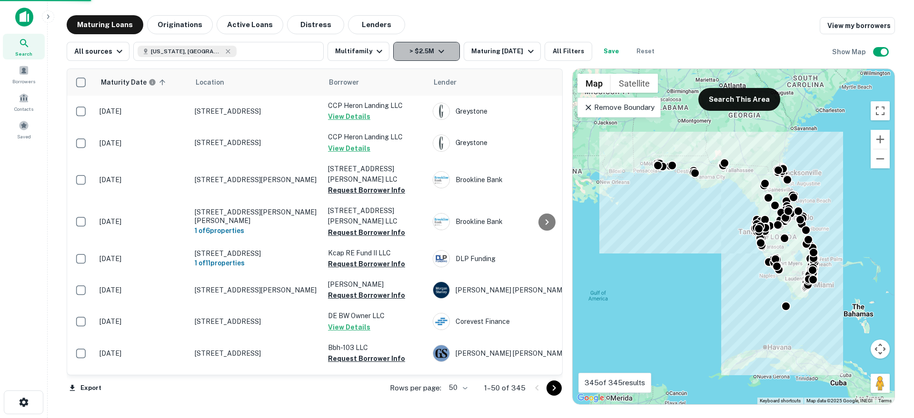
click at [425, 56] on button "> $2.5M" at bounding box center [426, 51] width 67 height 19
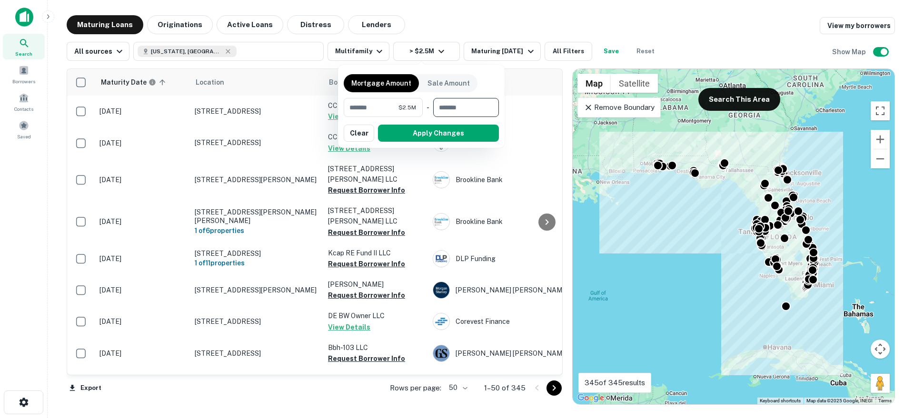
click at [462, 104] on input "number" at bounding box center [462, 107] width 59 height 19
type input "********"
click at [422, 130] on button "Apply Changes" at bounding box center [438, 133] width 121 height 17
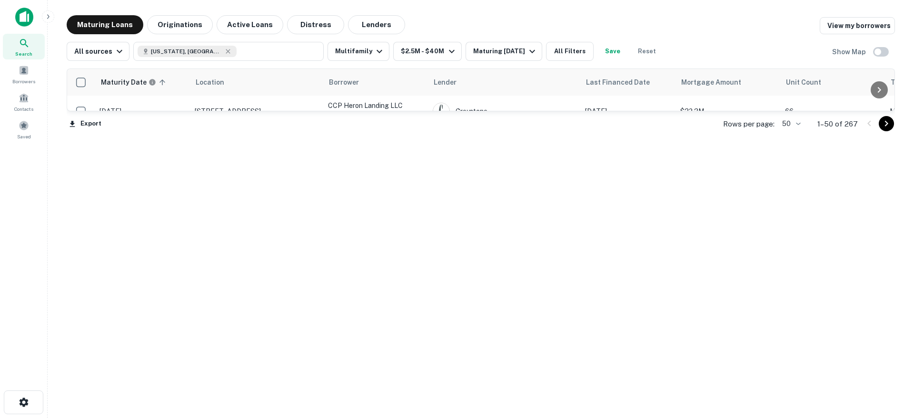
click at [370, 185] on button "Request Borrower Info" at bounding box center [366, 190] width 77 height 11
click at [345, 227] on button "Request Borrower Info" at bounding box center [366, 232] width 77 height 11
click at [345, 259] on button "Request Borrower Info" at bounding box center [366, 264] width 77 height 11
click at [353, 290] on button "Request Borrower Info" at bounding box center [366, 295] width 77 height 11
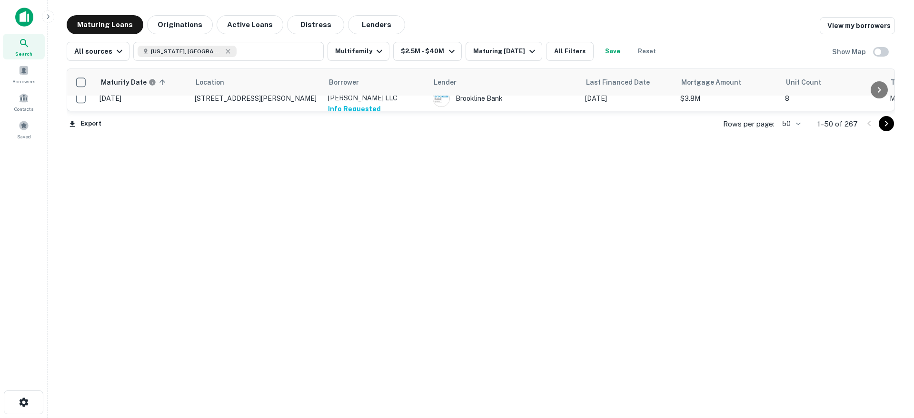
click at [346, 272] on button "Request Borrower Info" at bounding box center [366, 277] width 77 height 11
click at [345, 291] on button "Request Borrower Info" at bounding box center [366, 296] width 77 height 11
click at [354, 323] on button "Request Borrower Info" at bounding box center [366, 328] width 77 height 11
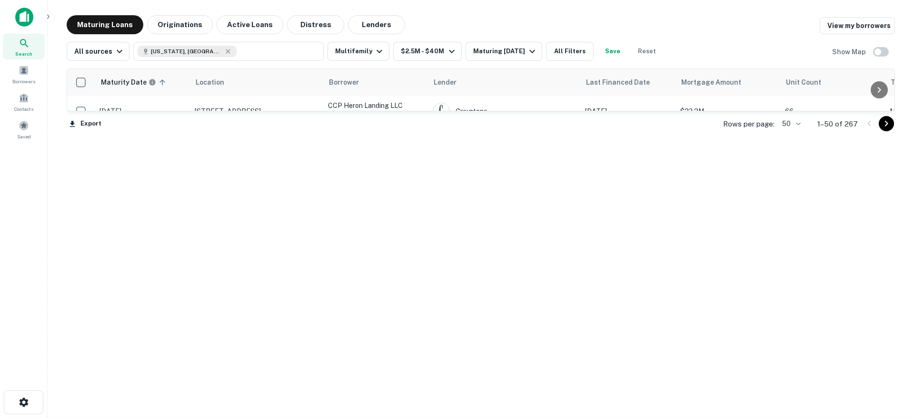
click at [306, 129] on td "5330 Nw 88th Ave Sunrise, FL 33351" at bounding box center [256, 142] width 133 height 31
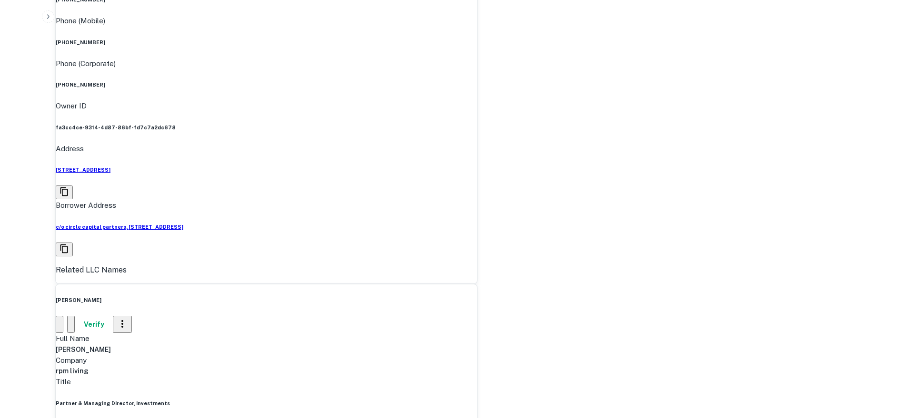
scroll to position [512, 0]
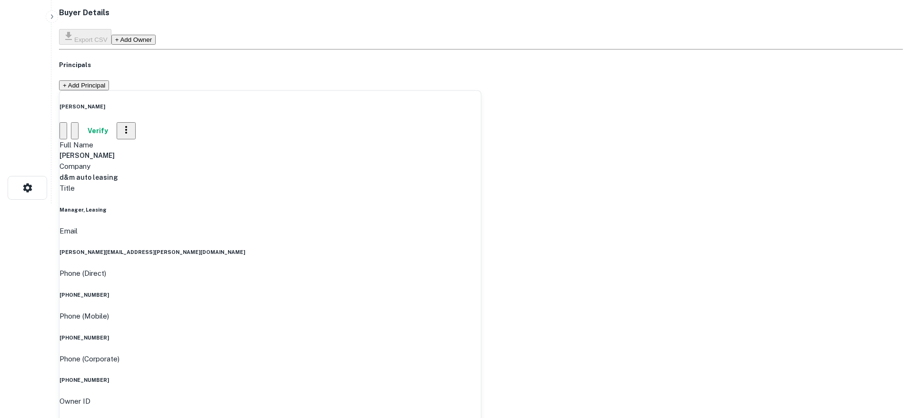
scroll to position [0, 0]
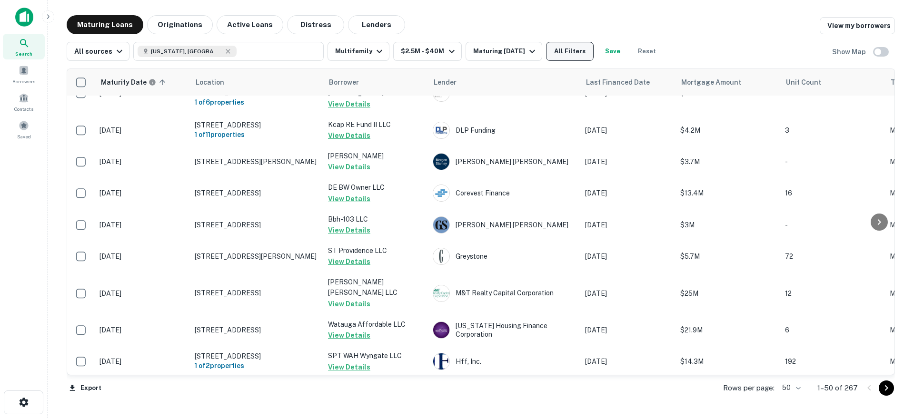
scroll to position [129, 0]
click at [574, 52] on button "All Filters" at bounding box center [570, 51] width 48 height 19
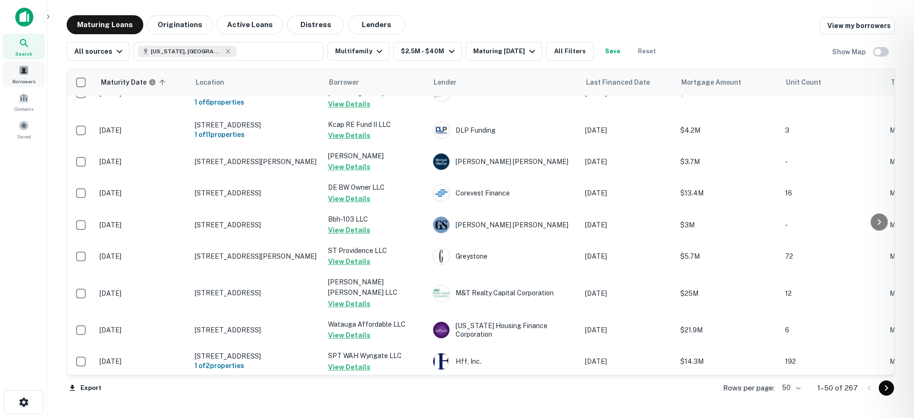
drag, startPoint x: 23, startPoint y: 71, endPoint x: 38, endPoint y: 74, distance: 14.9
click at [23, 71] on div at bounding box center [457, 209] width 914 height 418
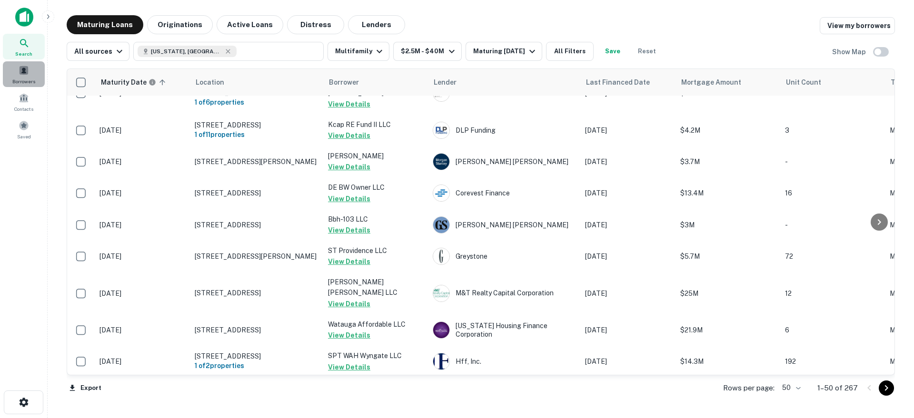
click at [29, 75] on div "Borrowers" at bounding box center [24, 74] width 42 height 26
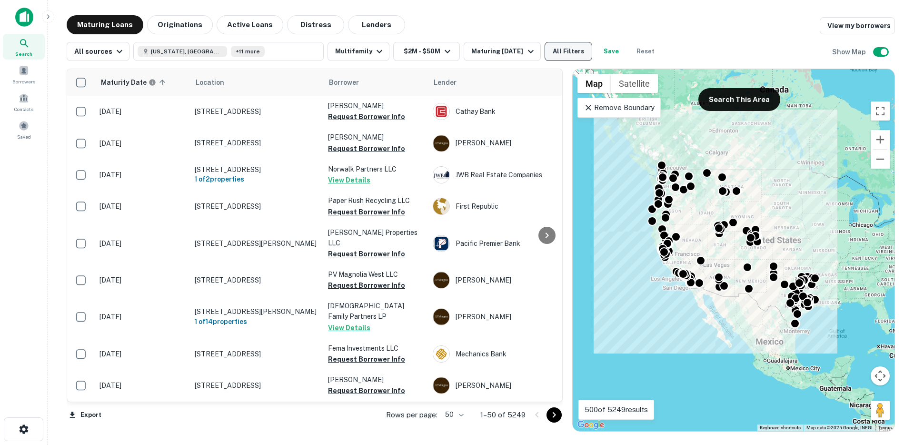
click at [558, 52] on button "All Filters" at bounding box center [569, 51] width 48 height 19
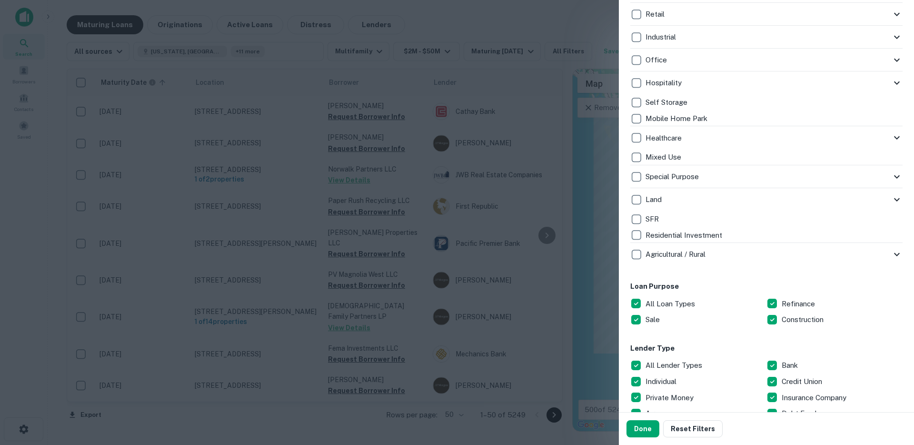
scroll to position [470, 0]
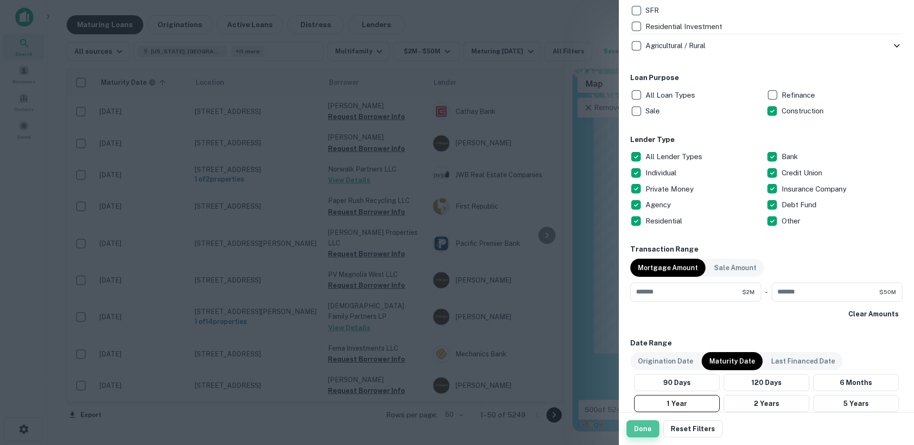
click at [640, 429] on button "Done" at bounding box center [643, 428] width 33 height 17
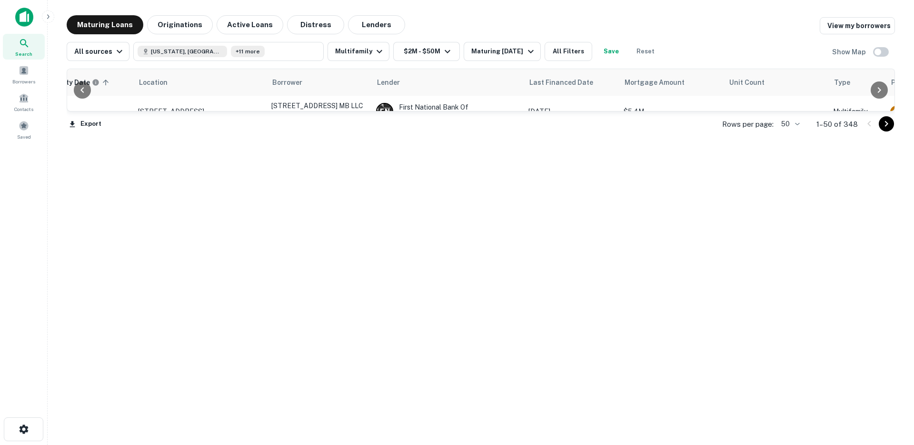
scroll to position [0, 56]
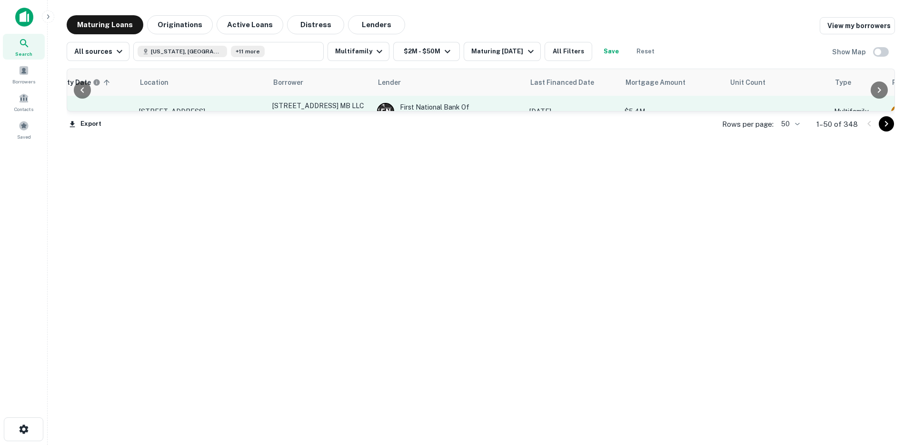
click at [300, 115] on button "Request Borrower Info" at bounding box center [310, 116] width 77 height 11
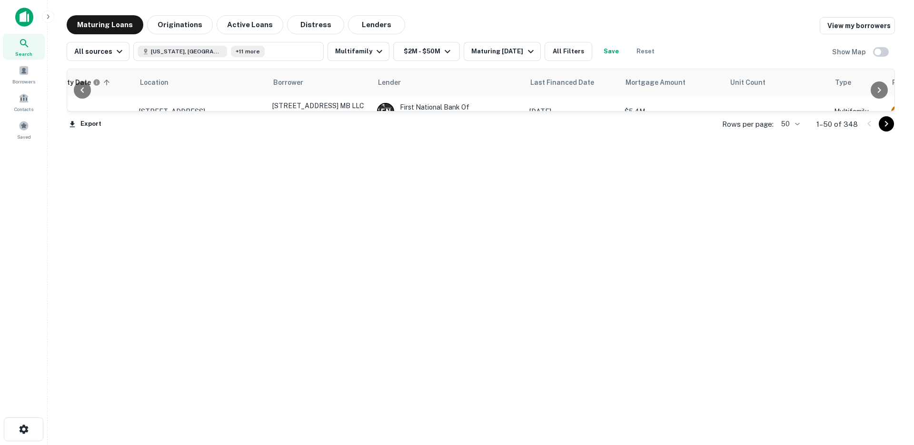
click at [298, 154] on td "M & J Leisure LC Request Borrower Info" at bounding box center [320, 142] width 105 height 31
click at [296, 150] on button "Request Borrower Info" at bounding box center [310, 146] width 77 height 11
click at [294, 179] on button "Request Borrower Info" at bounding box center [310, 178] width 77 height 11
click at [283, 196] on button "Request Borrower Info" at bounding box center [310, 201] width 77 height 11
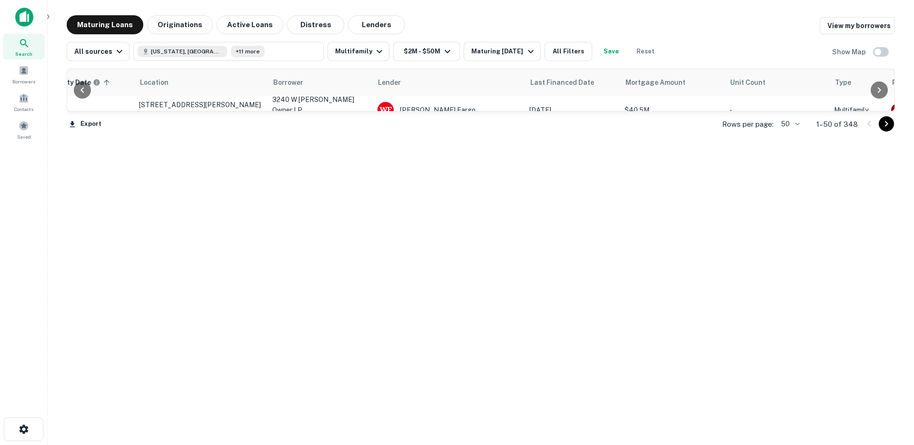
click at [285, 179] on button "Request Borrower Info" at bounding box center [310, 183] width 77 height 11
click at [290, 219] on button "Request Borrower Info" at bounding box center [310, 224] width 77 height 11
click at [291, 250] on button "Request Borrower Info" at bounding box center [310, 255] width 77 height 11
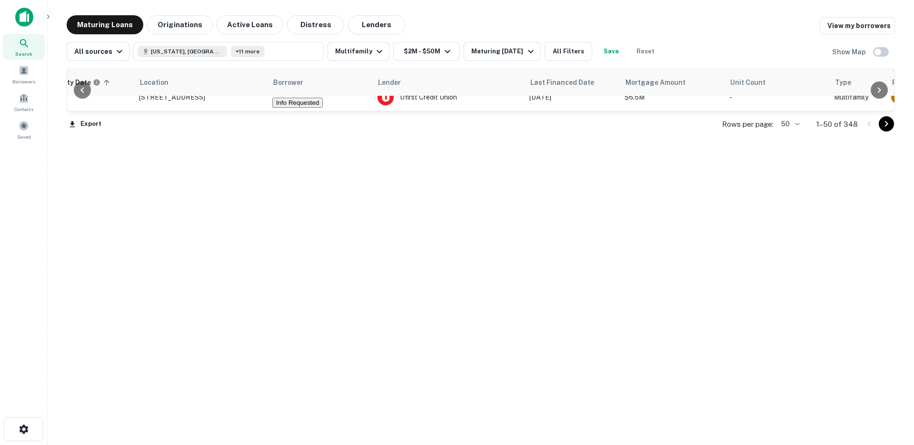
click at [295, 210] on button "Request Borrower Info" at bounding box center [310, 215] width 77 height 11
click at [295, 269] on button "Request Borrower Info" at bounding box center [310, 274] width 77 height 11
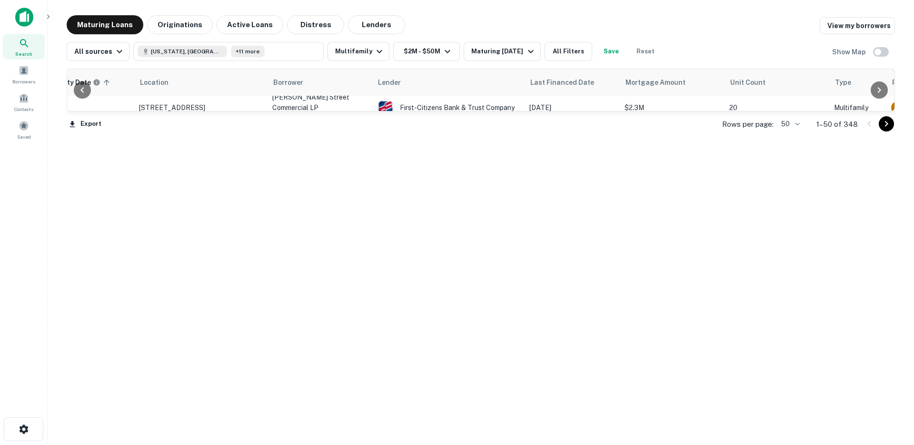
scroll to position [269, 56]
click at [288, 296] on button "Request Borrower Info" at bounding box center [310, 301] width 77 height 11
click at [291, 259] on button "Request Borrower Info" at bounding box center [310, 264] width 77 height 11
click at [288, 291] on button "Request Borrower Info" at bounding box center [310, 296] width 77 height 11
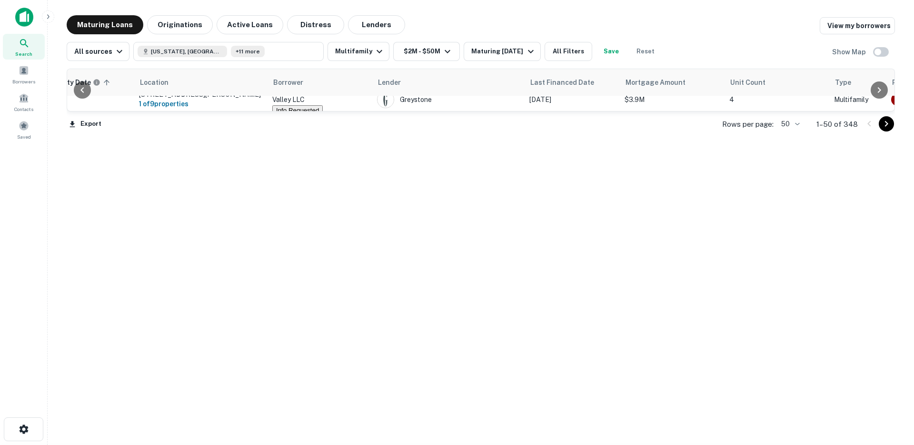
click at [293, 331] on button "Request Borrower Info" at bounding box center [310, 336] width 77 height 11
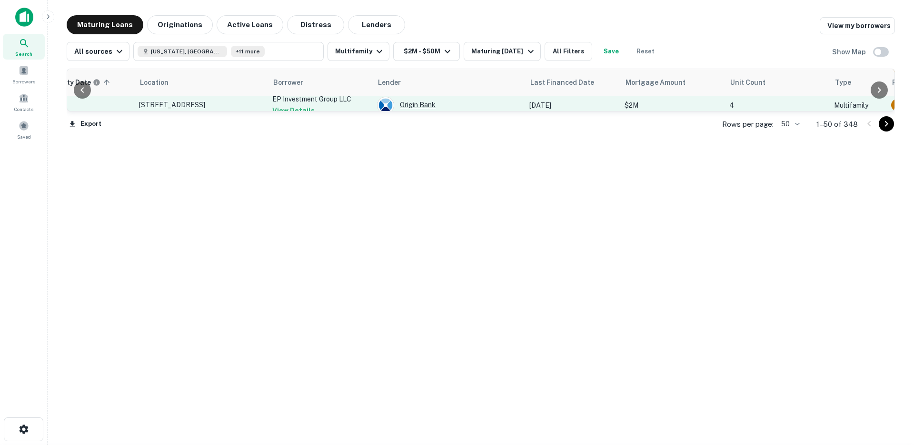
scroll to position [0, 56]
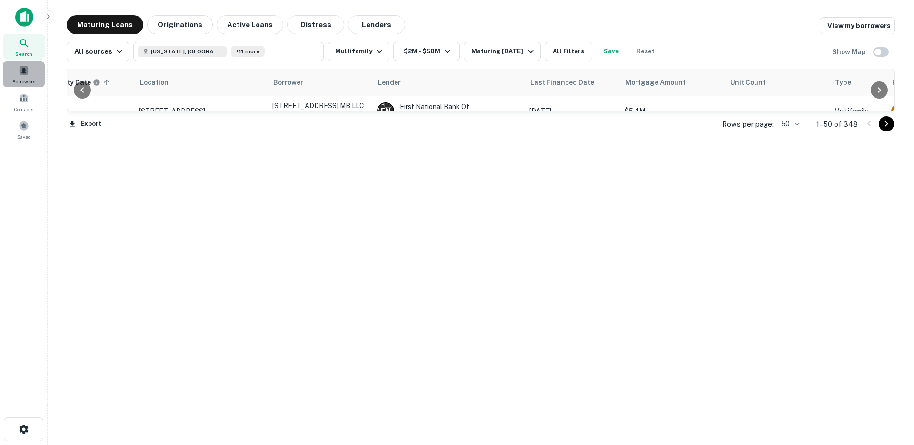
click at [30, 69] on div "Borrowers" at bounding box center [24, 74] width 42 height 26
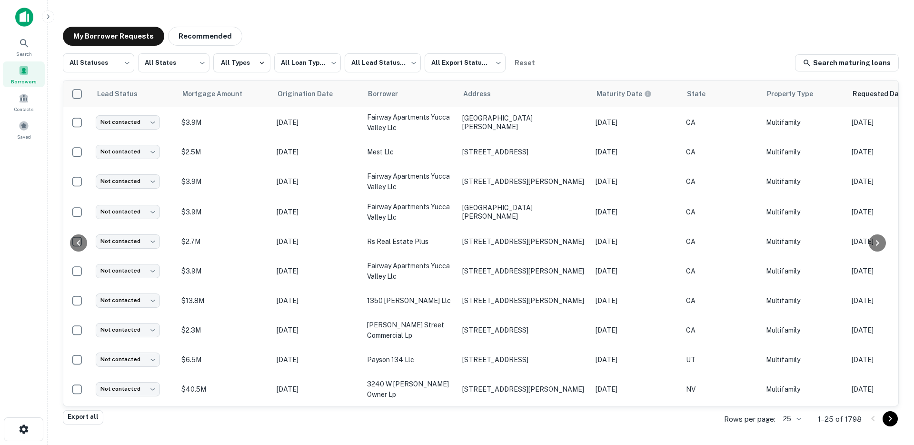
scroll to position [0, 292]
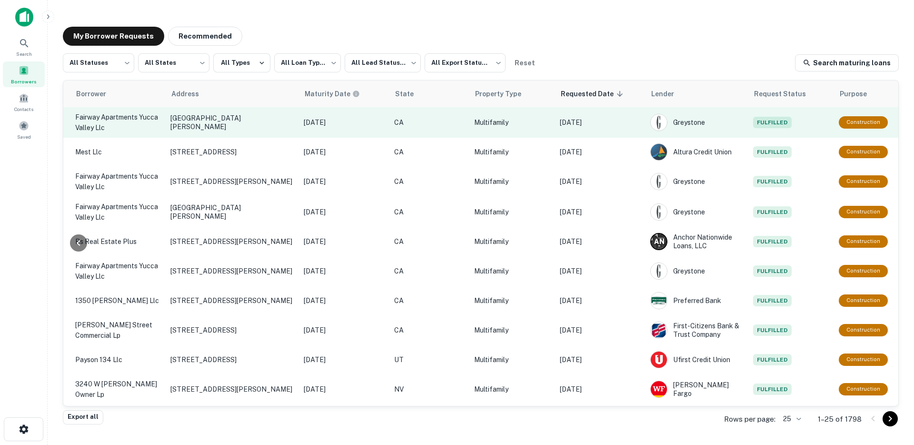
click at [597, 129] on td "[DATE]" at bounding box center [600, 122] width 90 height 30
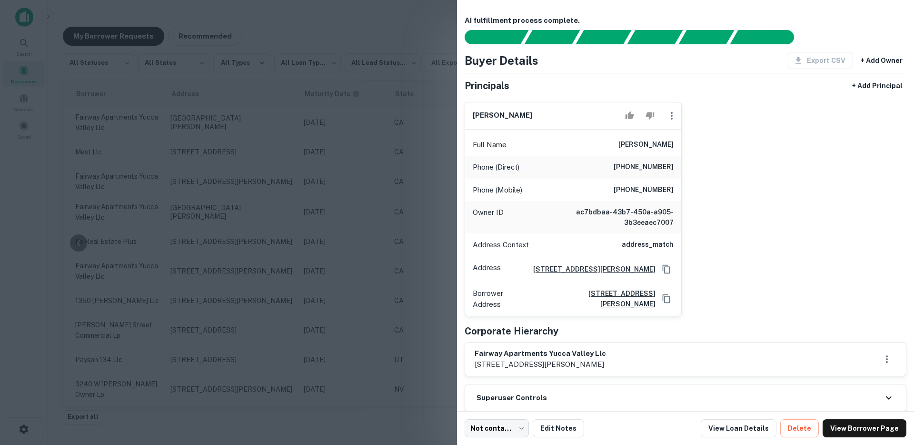
click at [328, 181] on div at bounding box center [457, 222] width 914 height 445
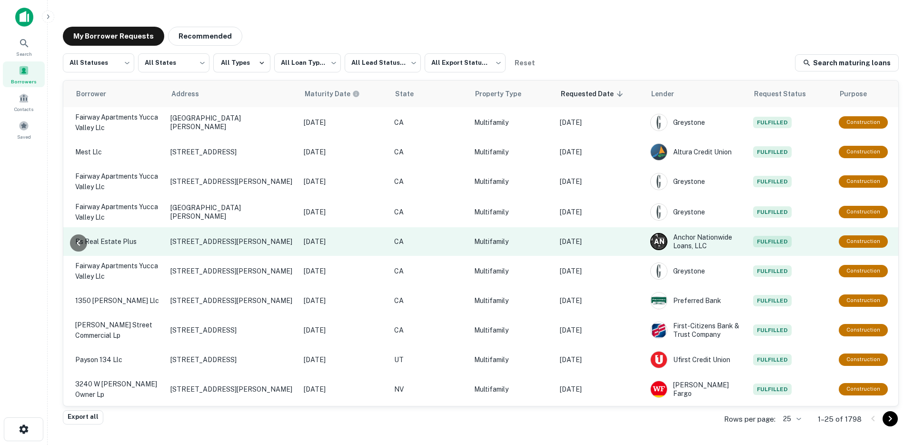
click at [585, 248] on td "[DATE]" at bounding box center [600, 241] width 90 height 29
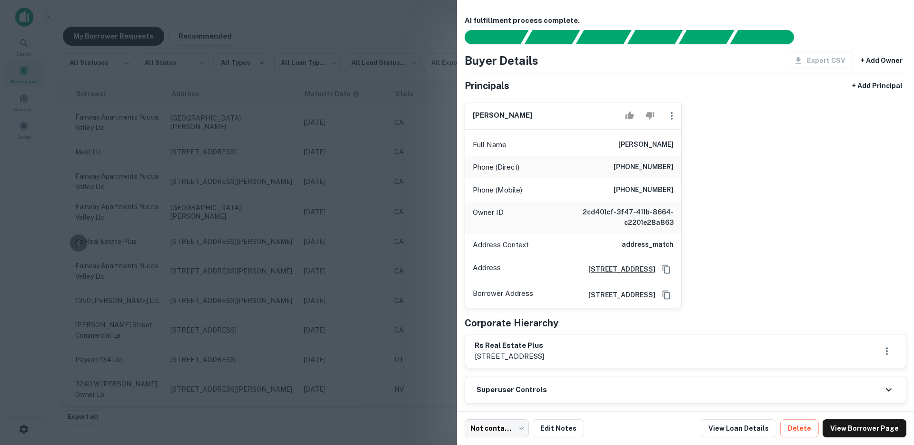
click at [316, 249] on div at bounding box center [457, 222] width 914 height 445
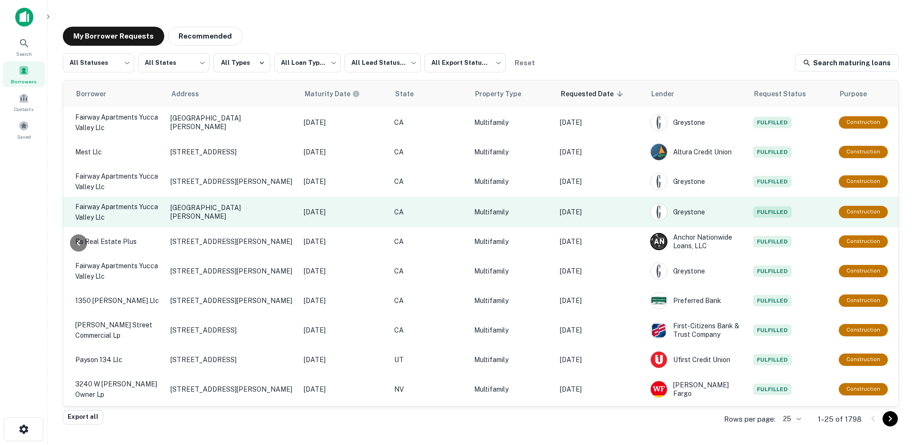
click at [575, 212] on p "[DATE]" at bounding box center [600, 212] width 81 height 10
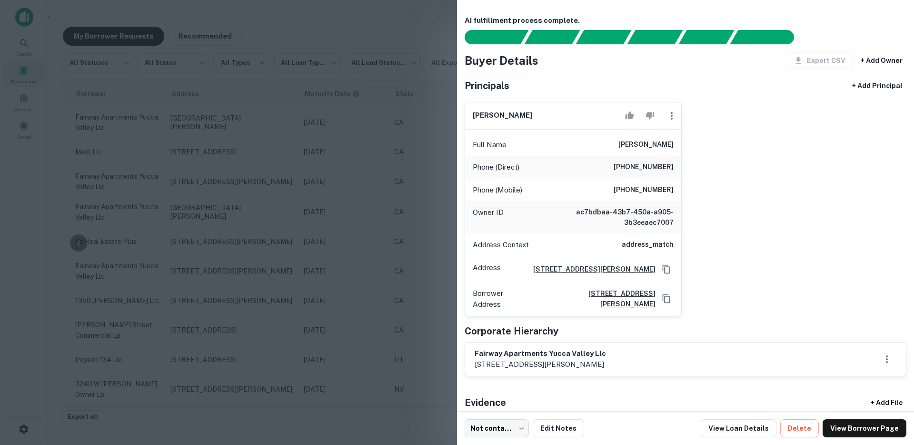
click at [369, 220] on div at bounding box center [457, 222] width 914 height 445
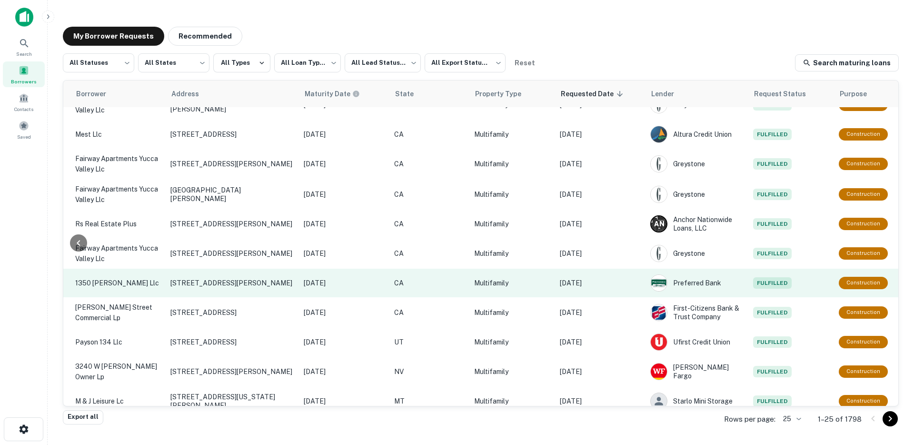
scroll to position [18, 292]
click at [595, 280] on p "[DATE]" at bounding box center [600, 282] width 81 height 10
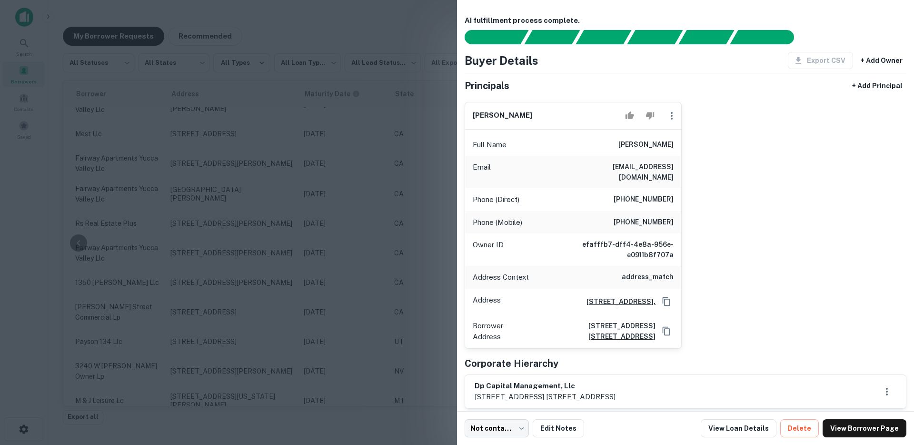
click at [407, 264] on div at bounding box center [457, 222] width 914 height 445
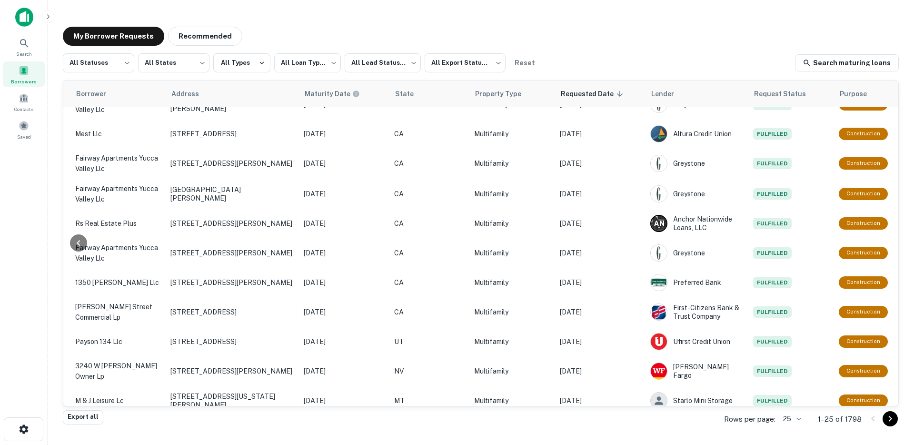
scroll to position [18, 0]
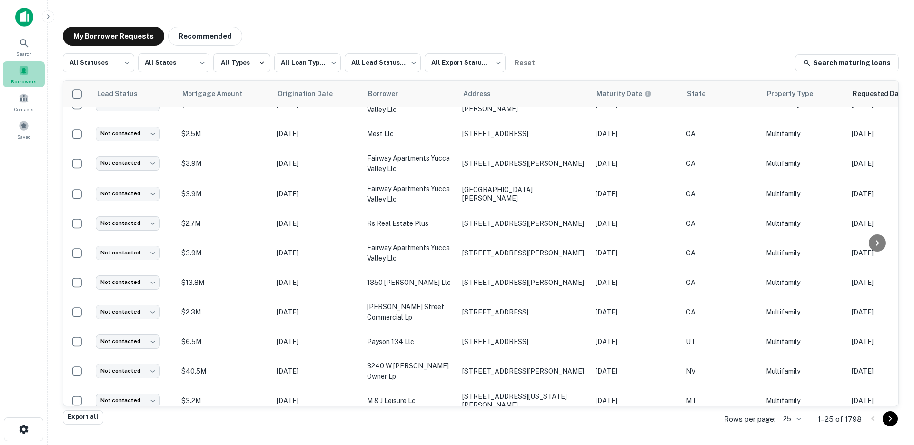
click at [21, 77] on div "Borrowers" at bounding box center [24, 74] width 42 height 26
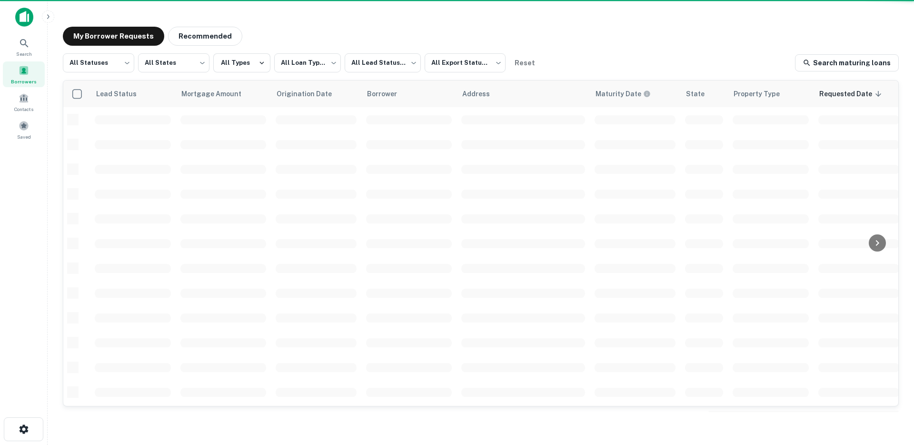
scroll to position [18, 0]
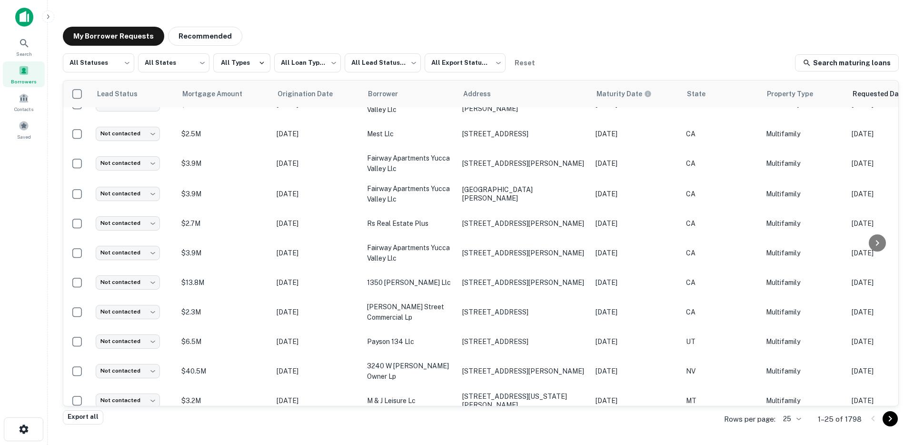
click at [853, 419] on p "1–25 of 1798" at bounding box center [840, 418] width 44 height 11
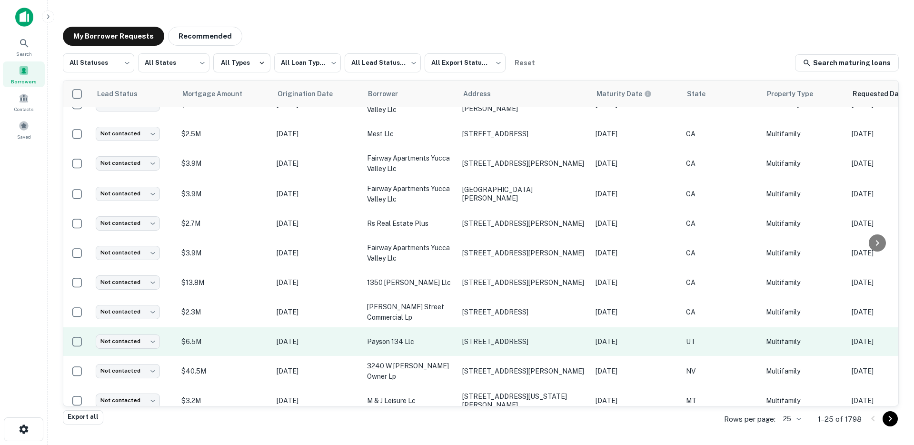
click at [356, 345] on td "[DATE]" at bounding box center [317, 341] width 90 height 29
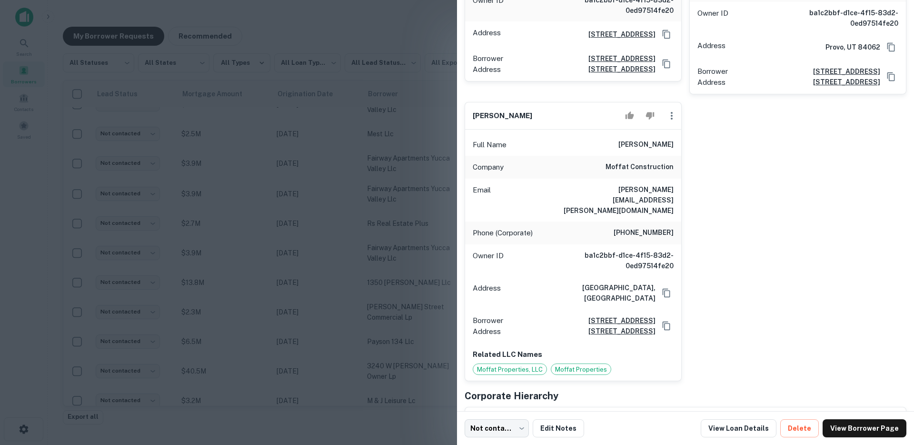
scroll to position [379, 0]
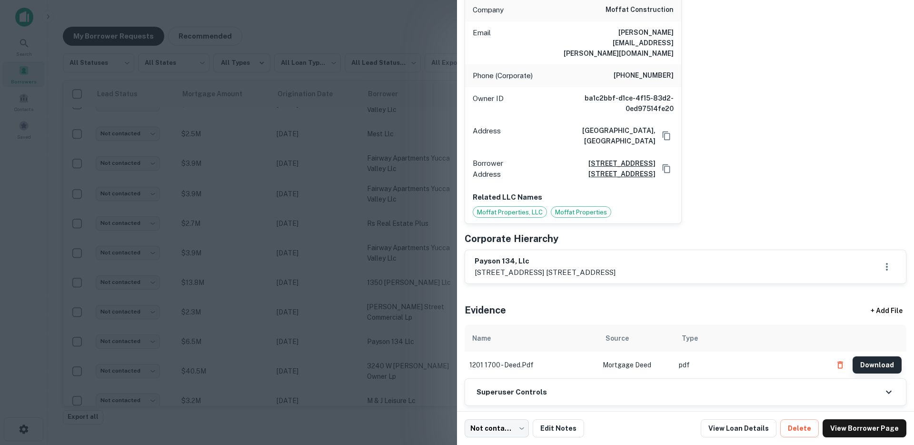
click at [865, 356] on button "Download" at bounding box center [877, 364] width 49 height 17
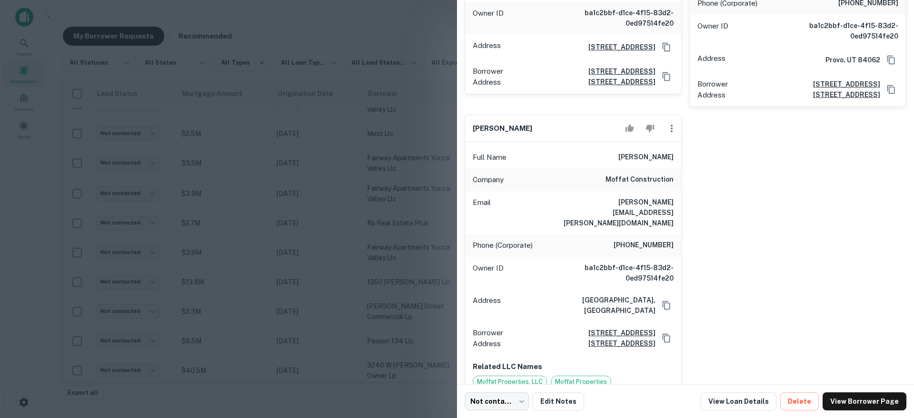
scroll to position [210, 0]
click at [641, 179] on h6 "moffat construction" at bounding box center [640, 178] width 68 height 11
click at [649, 149] on div "Full Name [PERSON_NAME]" at bounding box center [573, 156] width 216 height 23
click at [648, 152] on h6 "[PERSON_NAME]" at bounding box center [645, 155] width 55 height 11
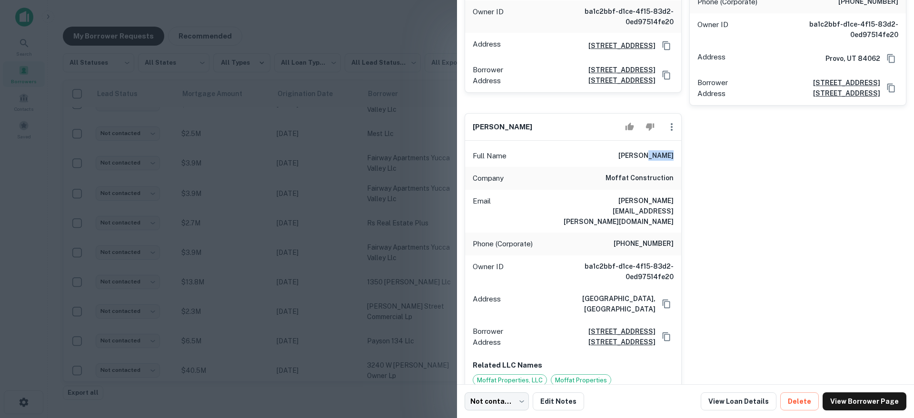
click at [648, 152] on h6 "[PERSON_NAME]" at bounding box center [645, 155] width 55 height 11
copy h6 "[PERSON_NAME]"
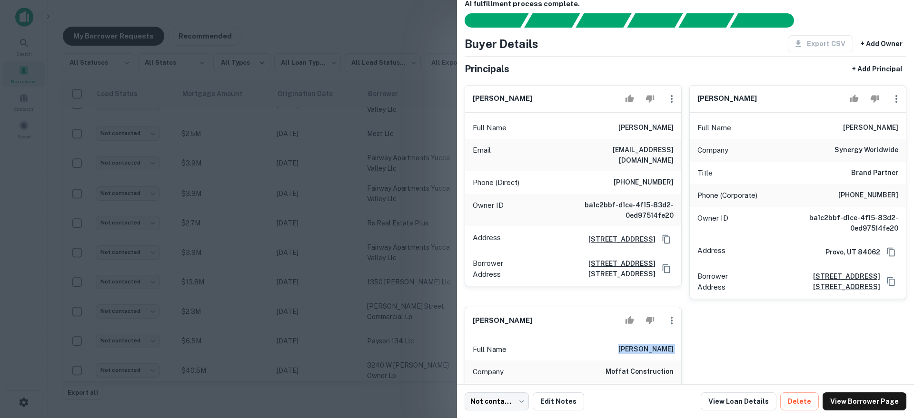
scroll to position [16, 0]
click at [274, 181] on div at bounding box center [457, 209] width 914 height 418
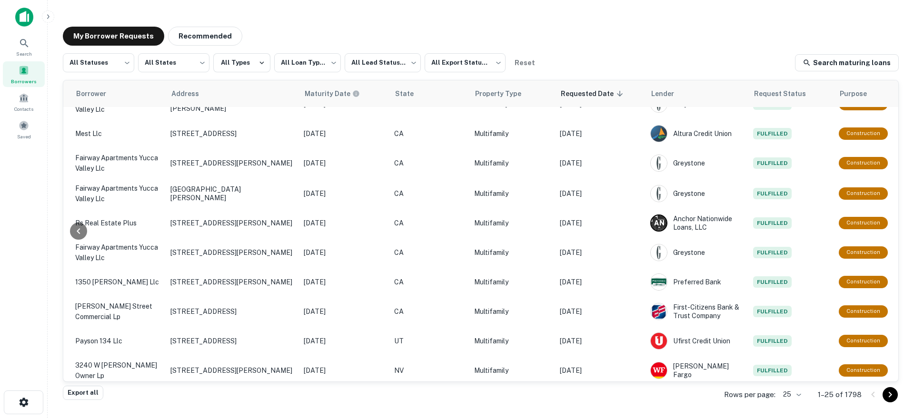
scroll to position [18, 0]
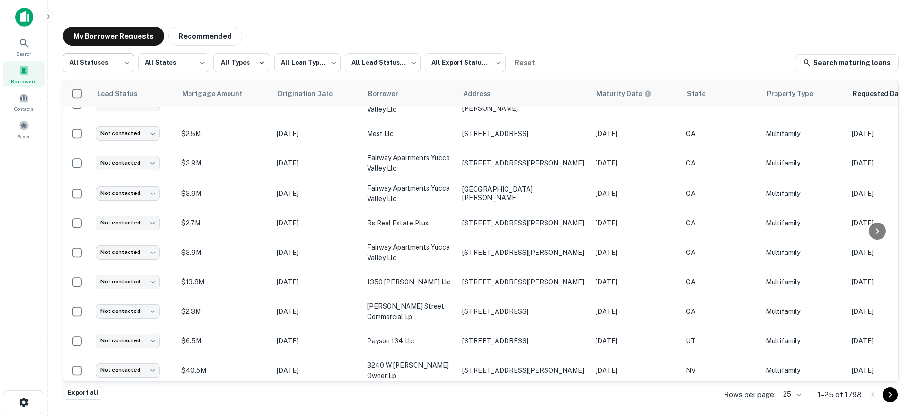
click at [103, 61] on body "**********" at bounding box center [457, 209] width 914 height 418
click at [99, 125] on li "Fulfilled" at bounding box center [98, 121] width 71 height 17
type input "*********"
click at [176, 62] on body "**********" at bounding box center [457, 209] width 914 height 418
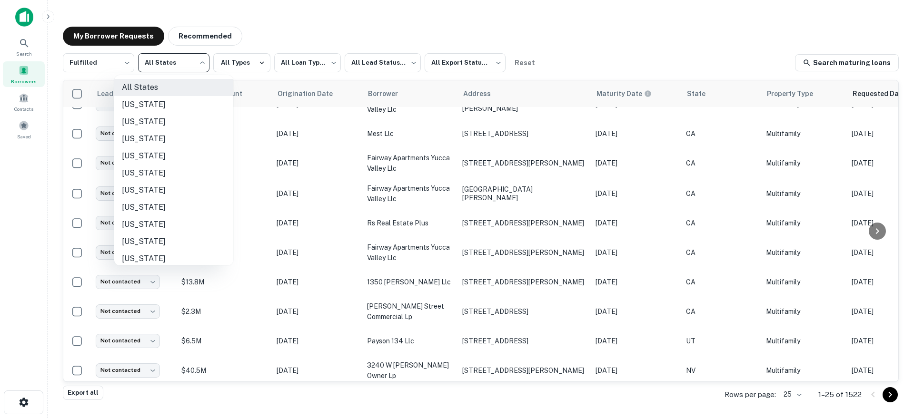
click at [161, 185] on li "[US_STATE]" at bounding box center [173, 190] width 119 height 17
type input "**"
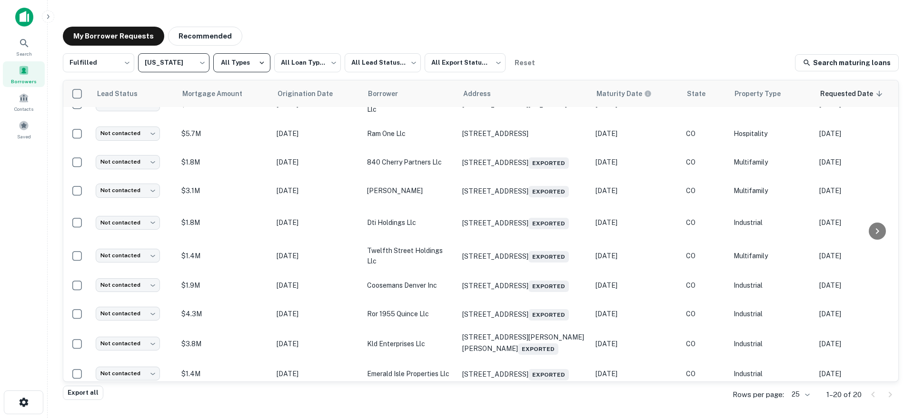
click at [240, 64] on button "All Types" at bounding box center [241, 62] width 57 height 19
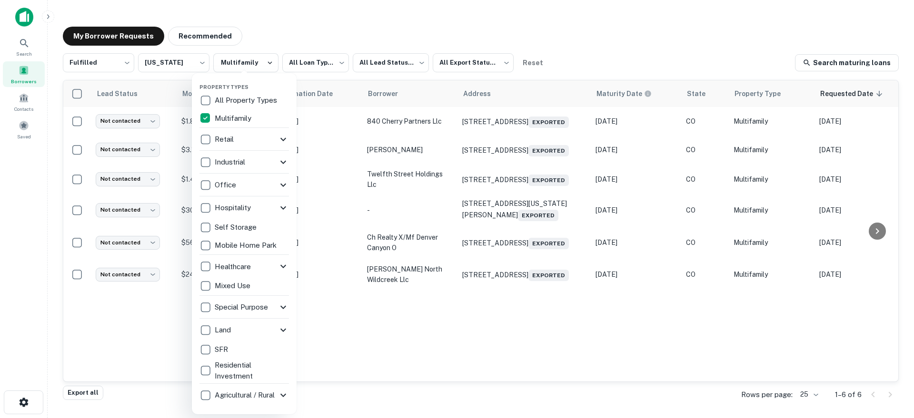
click at [291, 21] on div at bounding box center [457, 209] width 914 height 418
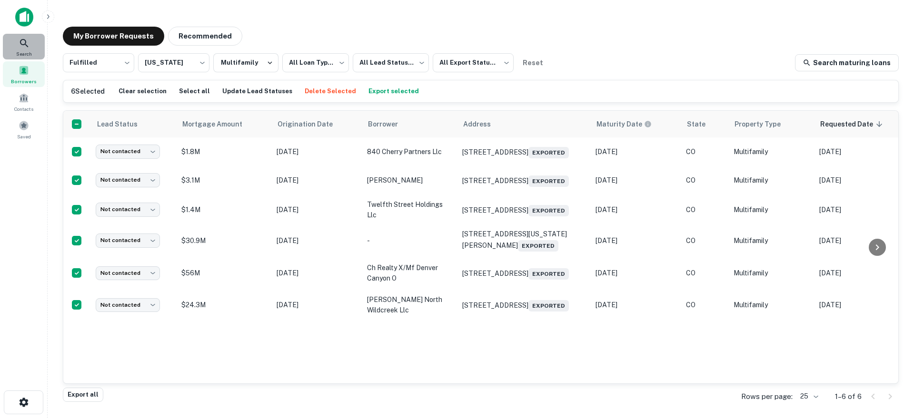
click at [30, 45] on icon at bounding box center [24, 43] width 11 height 11
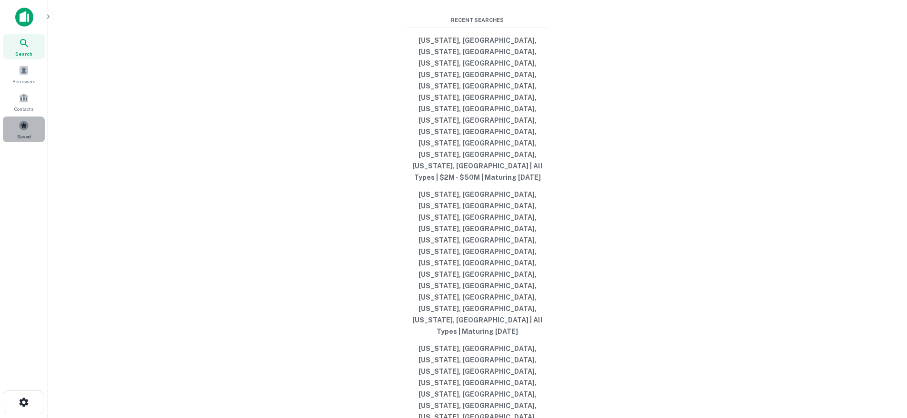
click at [31, 131] on div "Saved" at bounding box center [24, 130] width 42 height 26
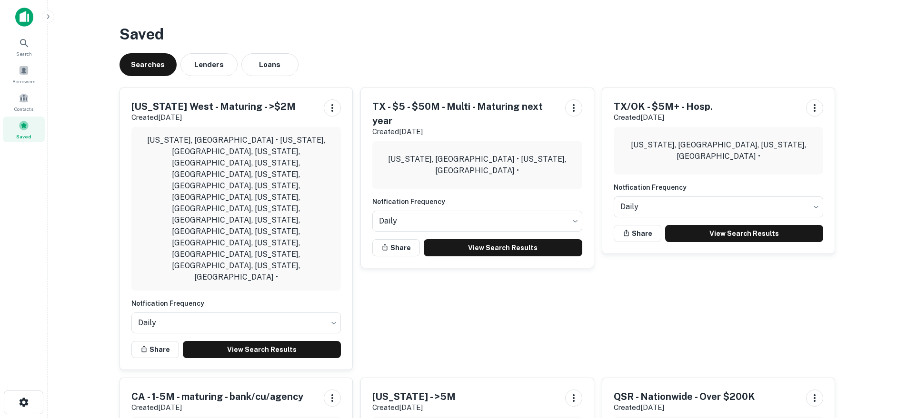
click at [191, 298] on h6 "Notfication Frequency" at bounding box center [236, 303] width 210 height 10
click at [171, 222] on body "Search Borrowers Contacts Saved Saved Searches Lenders Loans [US_STATE] West - …" at bounding box center [457, 209] width 914 height 418
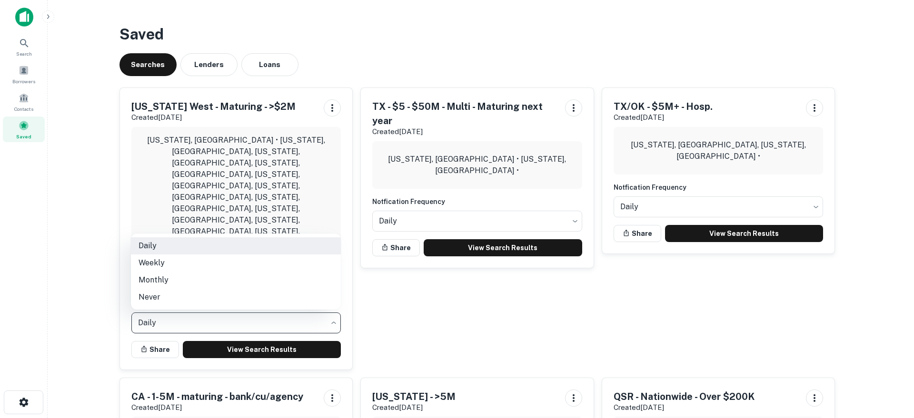
drag, startPoint x: 68, startPoint y: 267, endPoint x: 74, endPoint y: 264, distance: 7.0
click at [69, 266] on div at bounding box center [457, 209] width 914 height 418
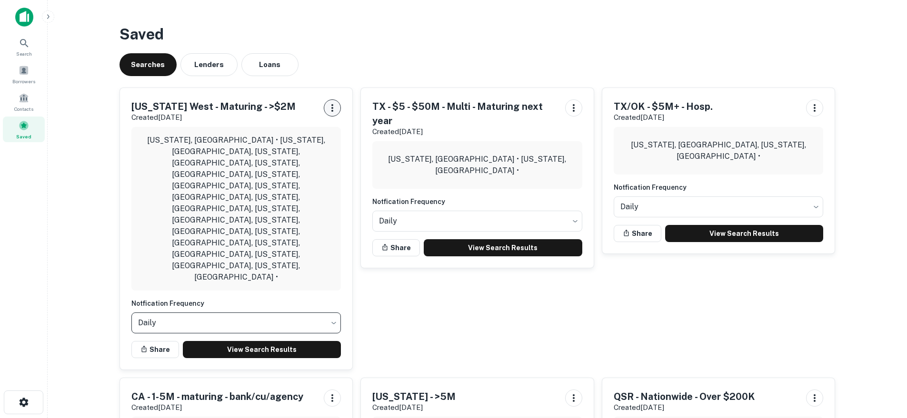
click at [333, 109] on icon "button" at bounding box center [332, 107] width 11 height 11
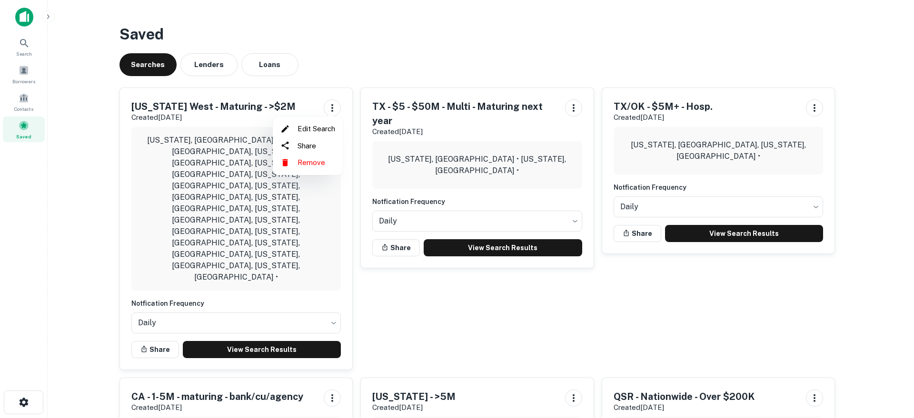
click at [319, 132] on li "Edit Search" at bounding box center [308, 128] width 62 height 17
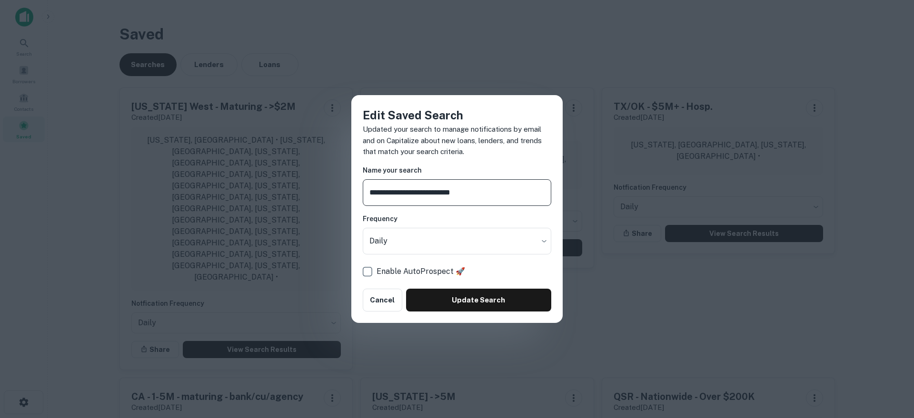
click at [464, 56] on div "**********" at bounding box center [457, 209] width 914 height 418
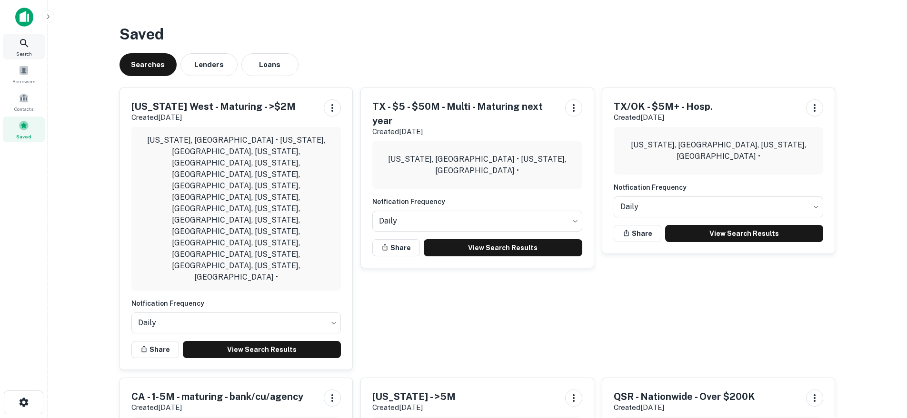
click at [18, 49] on div "Search" at bounding box center [24, 47] width 42 height 26
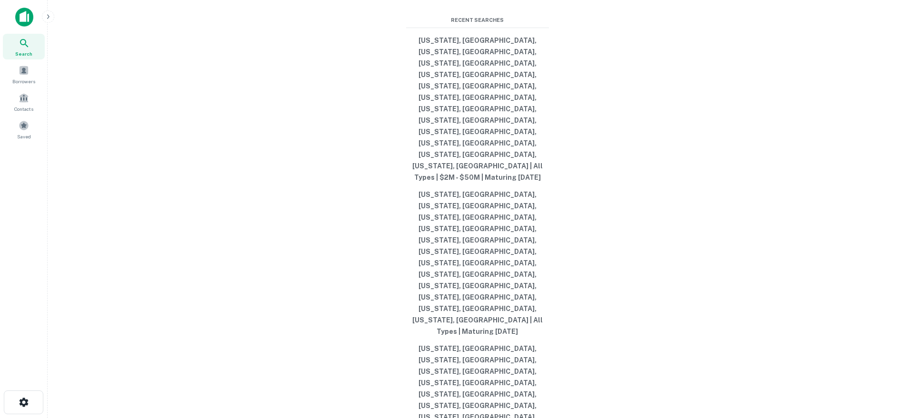
click at [29, 126] on span at bounding box center [24, 125] width 10 height 10
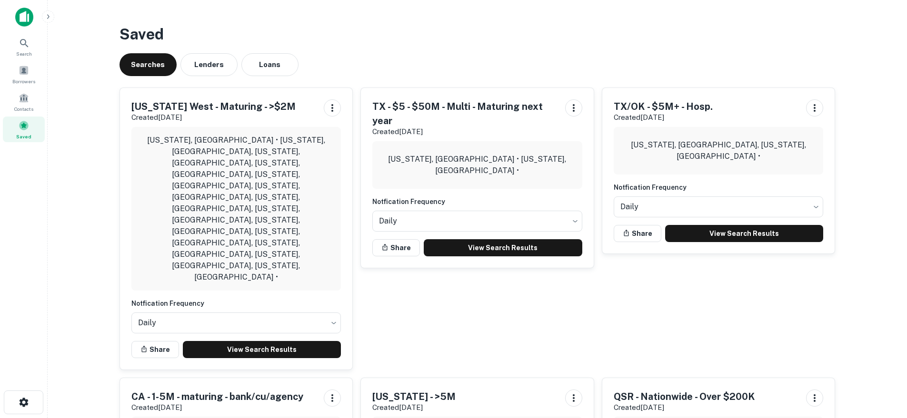
click at [293, 103] on div "[US_STATE] West - Maturing - >$2M Created [DATE]" at bounding box center [236, 111] width 210 height 24
click at [233, 341] on link "View Search Results" at bounding box center [262, 349] width 159 height 17
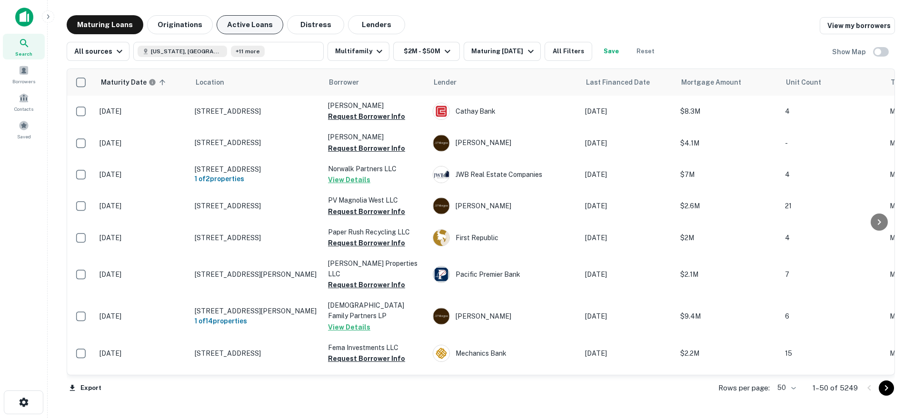
click at [257, 25] on button "Active Loans" at bounding box center [250, 24] width 67 height 19
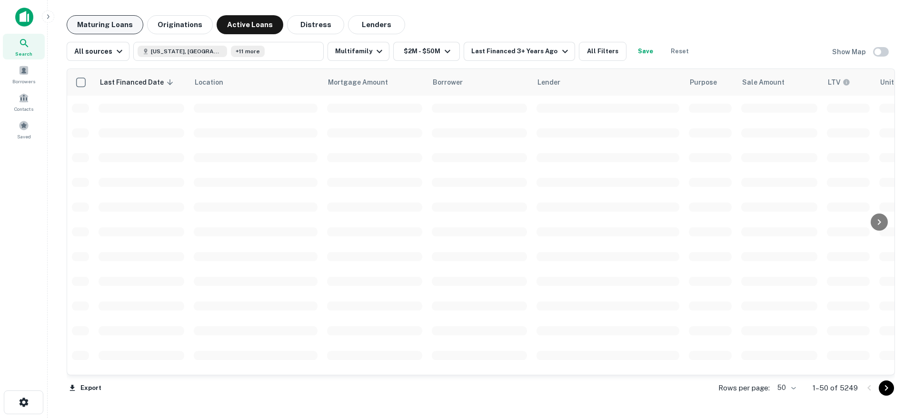
click at [110, 21] on button "Maturing Loans" at bounding box center [105, 24] width 77 height 19
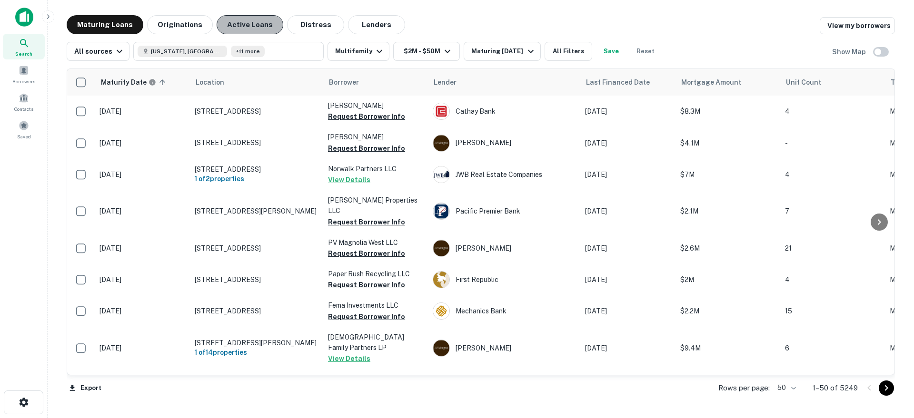
click at [269, 26] on button "Active Loans" at bounding box center [250, 24] width 67 height 19
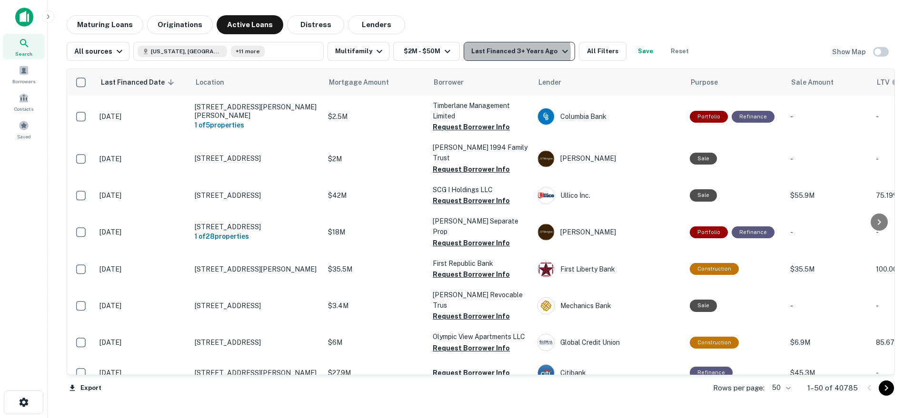
click at [492, 53] on div "Last Financed 3+ Years Ago" at bounding box center [520, 51] width 99 height 11
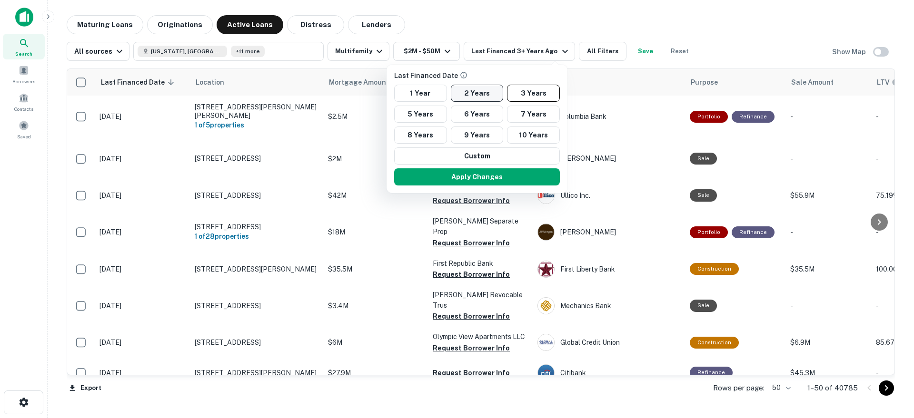
click at [473, 93] on button "2 Years" at bounding box center [477, 93] width 53 height 17
click at [493, 181] on button "Apply Changes" at bounding box center [477, 177] width 166 height 17
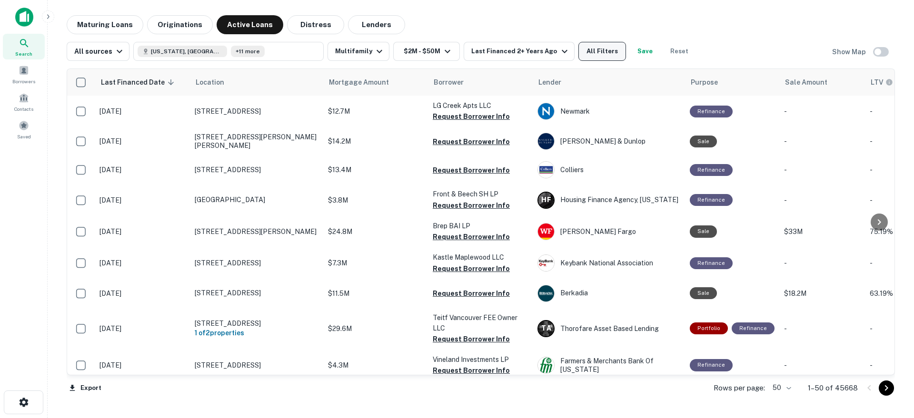
click at [590, 54] on button "All Filters" at bounding box center [602, 51] width 48 height 19
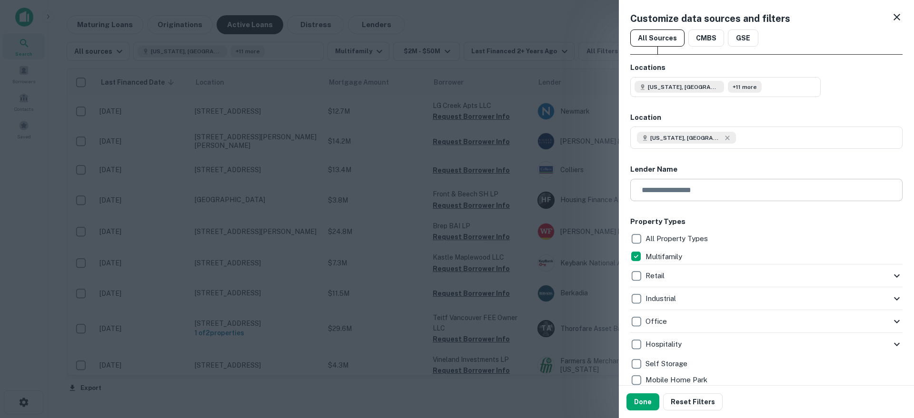
scroll to position [465, 0]
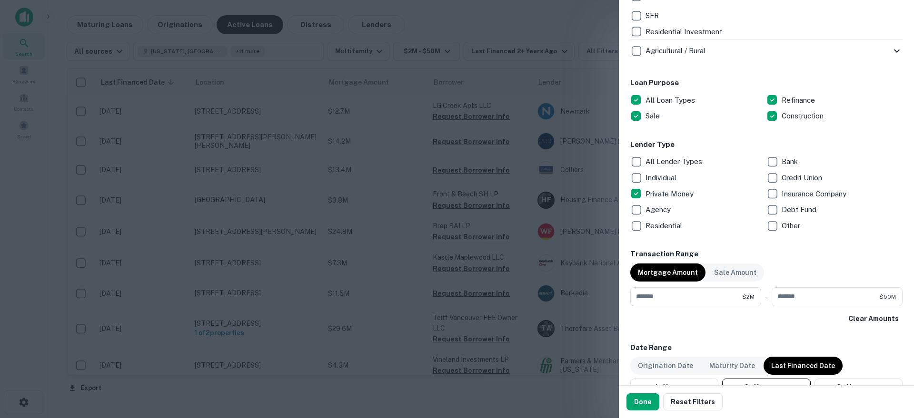
click at [792, 208] on p "Debt Fund" at bounding box center [800, 209] width 37 height 11
click at [638, 402] on button "Done" at bounding box center [643, 402] width 33 height 17
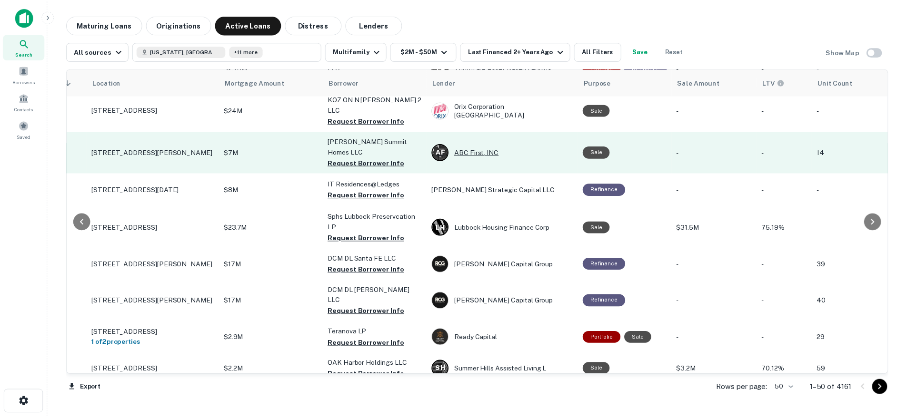
scroll to position [0, 103]
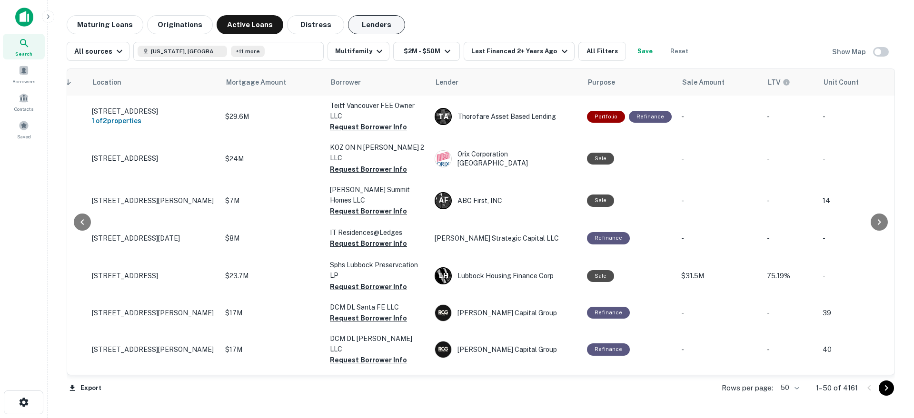
click at [361, 26] on button "Lenders" at bounding box center [376, 24] width 57 height 19
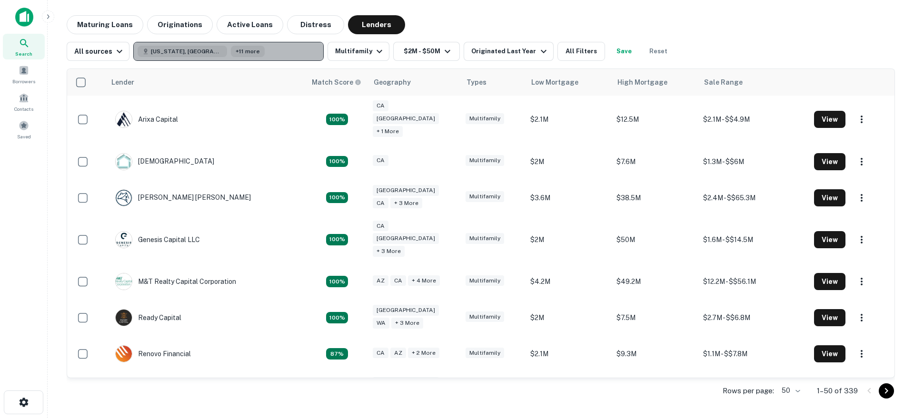
click at [268, 50] on button "Colorado, USA +11 more" at bounding box center [228, 51] width 190 height 19
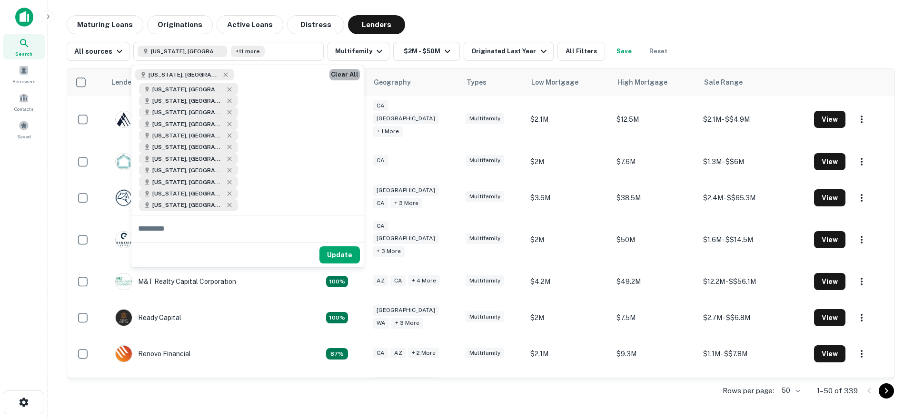
click at [351, 74] on button "Clear All" at bounding box center [344, 74] width 30 height 11
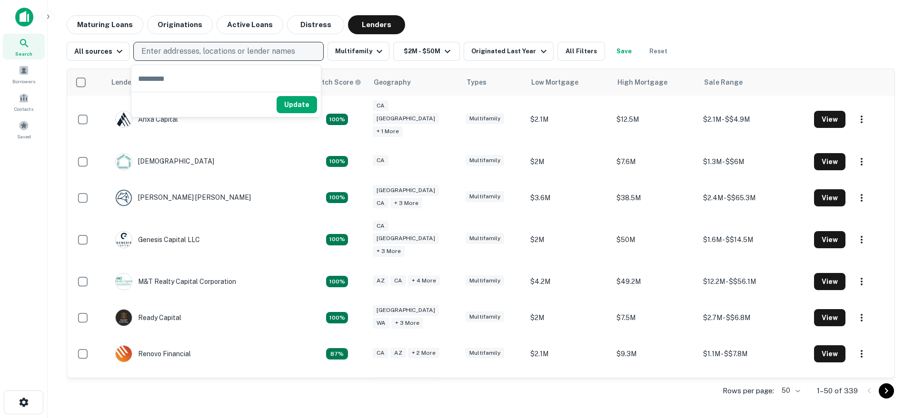
click at [196, 52] on p "Enter addresses, locations or lender names" at bounding box center [218, 51] width 154 height 11
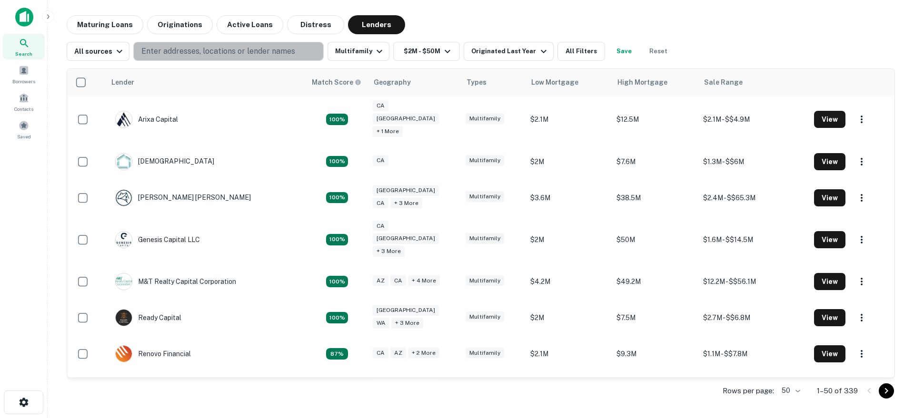
drag, startPoint x: 195, startPoint y: 52, endPoint x: 207, endPoint y: 65, distance: 17.2
click at [203, 61] on div "Maturing Loans Originations Active Loans Distress Lenders All sources Enter add…" at bounding box center [481, 210] width 828 height 390
click at [170, 48] on p "Enter addresses, locations or lender names" at bounding box center [218, 51] width 154 height 11
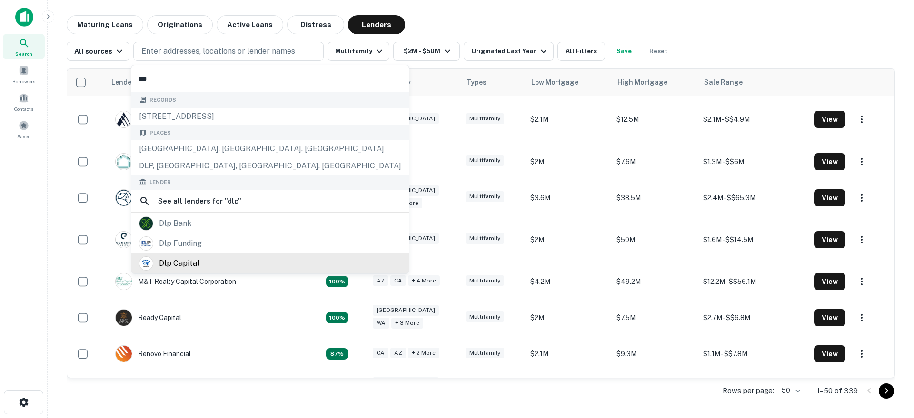
type input "***"
click at [175, 265] on div "dlp capital" at bounding box center [179, 264] width 40 height 14
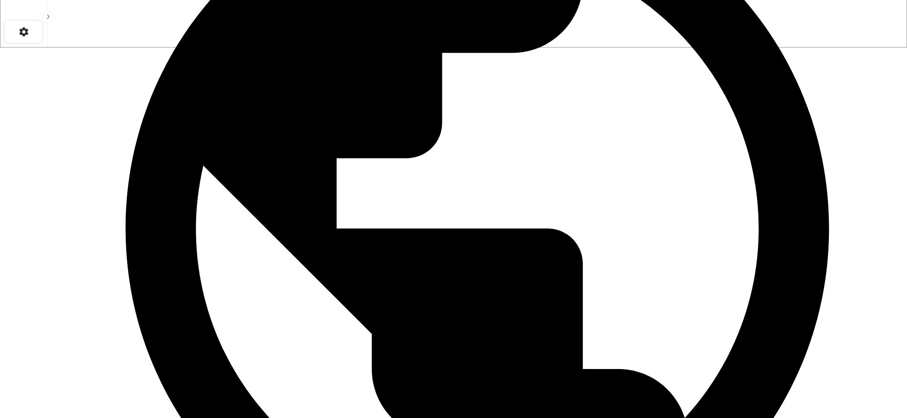
scroll to position [357, 0]
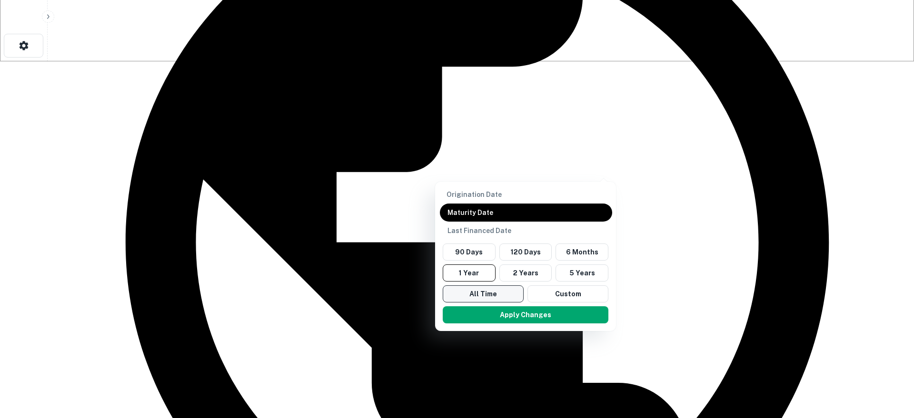
click at [480, 286] on button "All Time" at bounding box center [483, 294] width 81 height 17
click at [502, 307] on button "Apply Changes" at bounding box center [526, 315] width 166 height 17
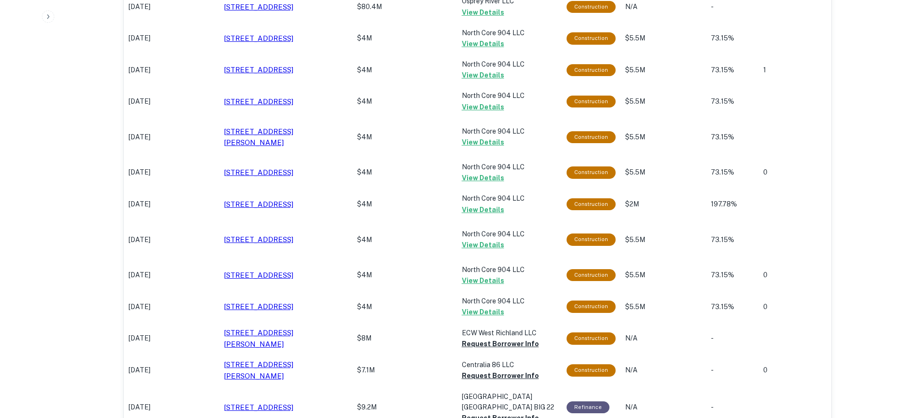
scroll to position [819, 0]
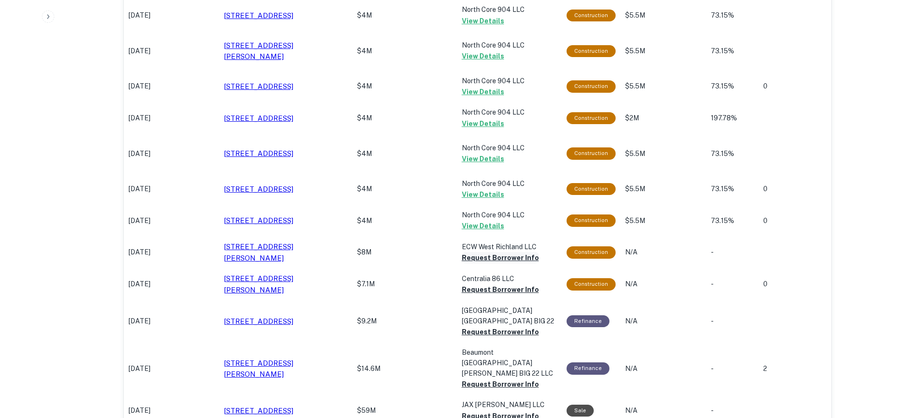
click at [475, 252] on button "Request Borrower Info" at bounding box center [500, 257] width 77 height 11
click at [477, 274] on p "Centralia 86 LLC" at bounding box center [509, 279] width 95 height 10
click at [477, 284] on button "Request Borrower Info" at bounding box center [500, 289] width 77 height 11
click at [480, 329] on td "Beaumont TX French Road BIG 22 Request Borrower Info" at bounding box center [509, 322] width 105 height 42
click at [479, 327] on button "Request Borrower Info" at bounding box center [500, 332] width 77 height 11
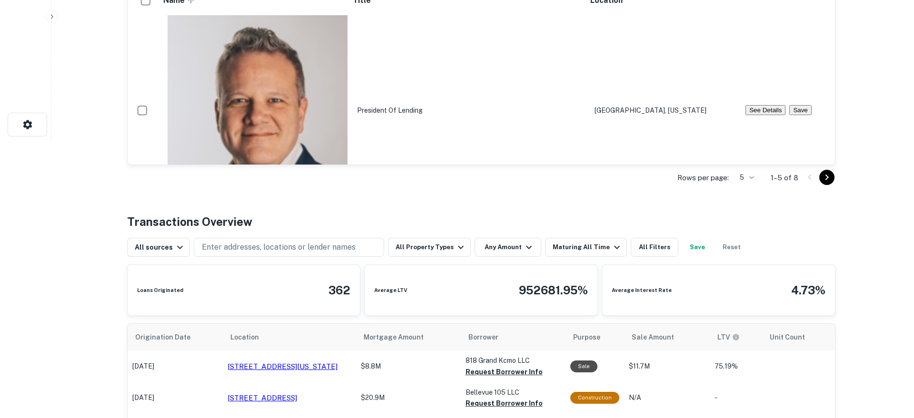
scroll to position [0, 0]
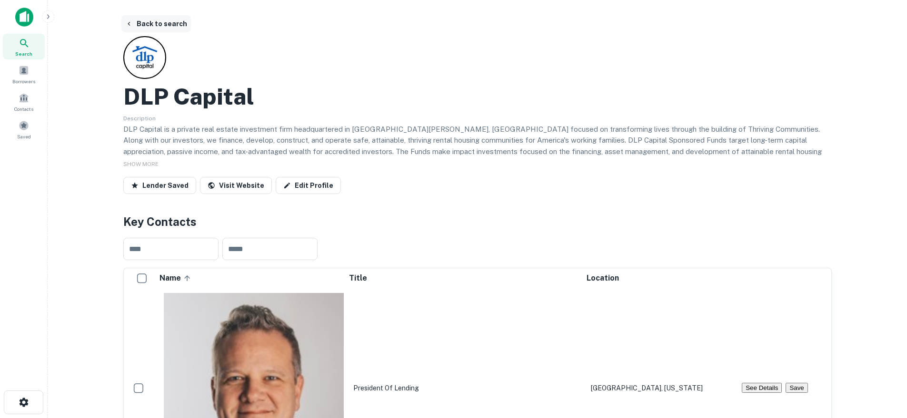
click at [171, 30] on button "Back to search" at bounding box center [156, 23] width 70 height 17
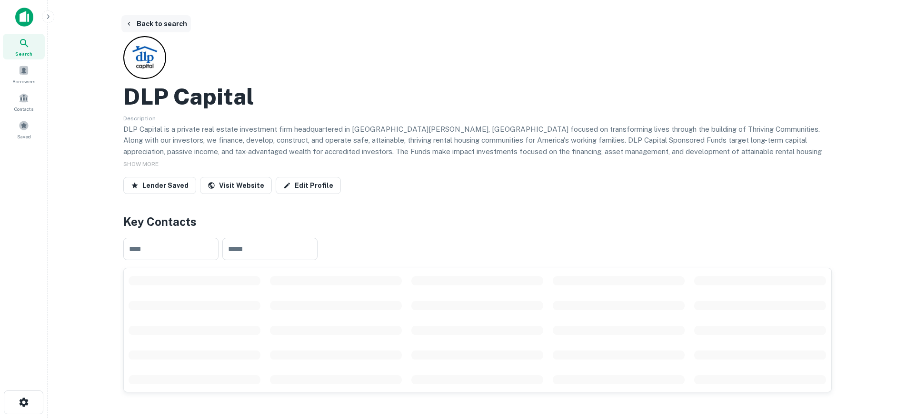
click at [158, 27] on button "Back to search" at bounding box center [156, 23] width 70 height 17
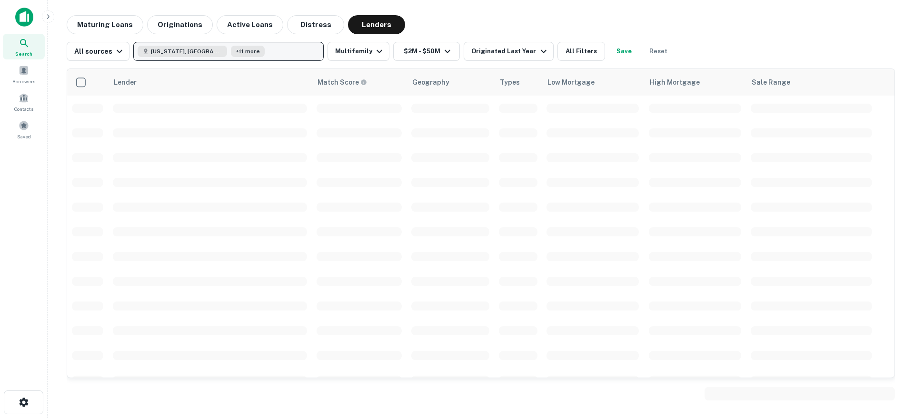
click at [247, 57] on button "Colorado, USA +11 more" at bounding box center [228, 51] width 190 height 19
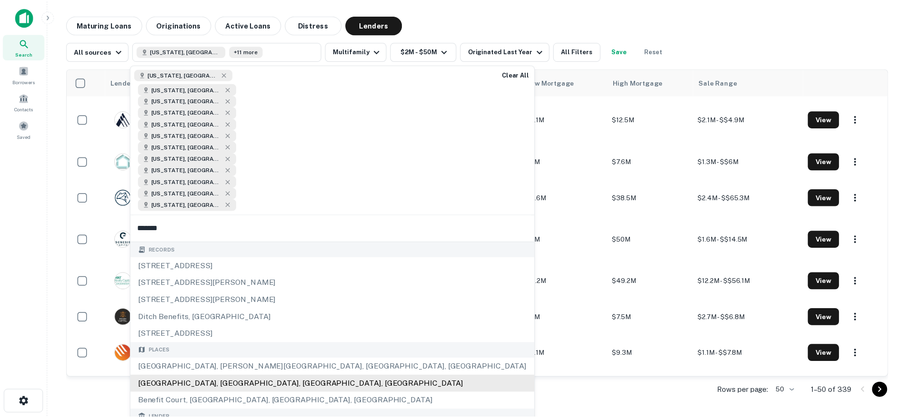
scroll to position [90, 0]
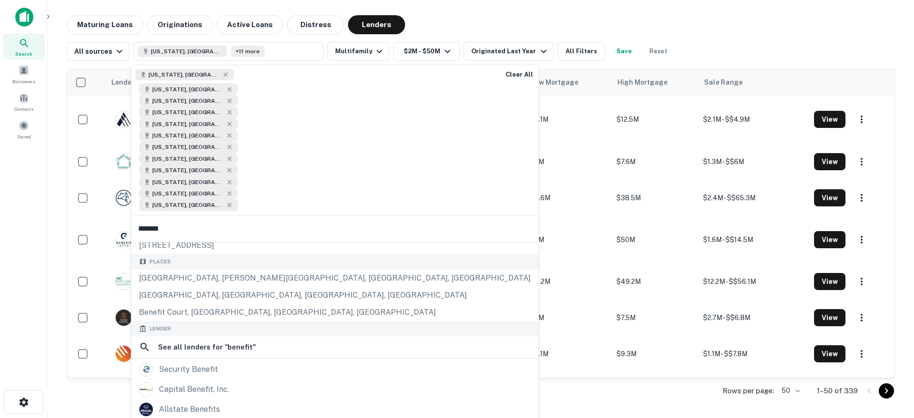
type input "*******"
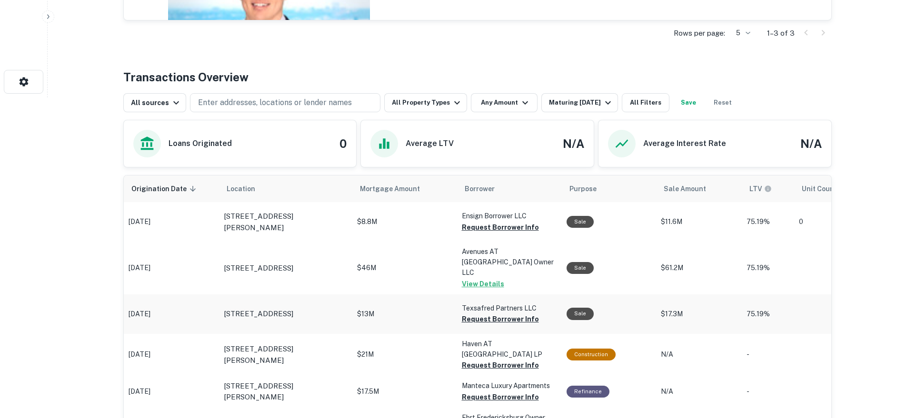
scroll to position [307, 0]
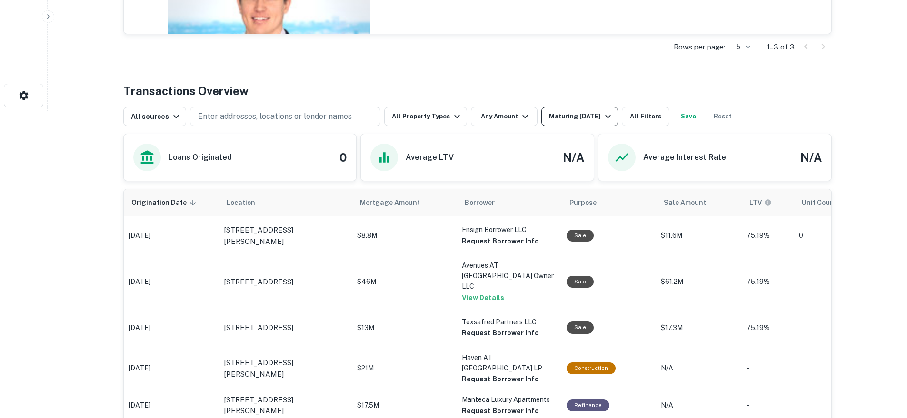
click at [571, 122] on div "Maturing [DATE]" at bounding box center [581, 116] width 65 height 11
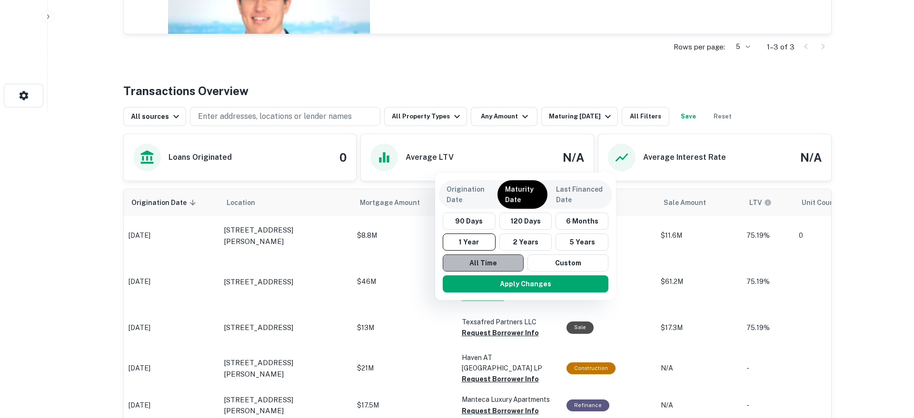
click at [487, 259] on button "All Time" at bounding box center [483, 263] width 81 height 17
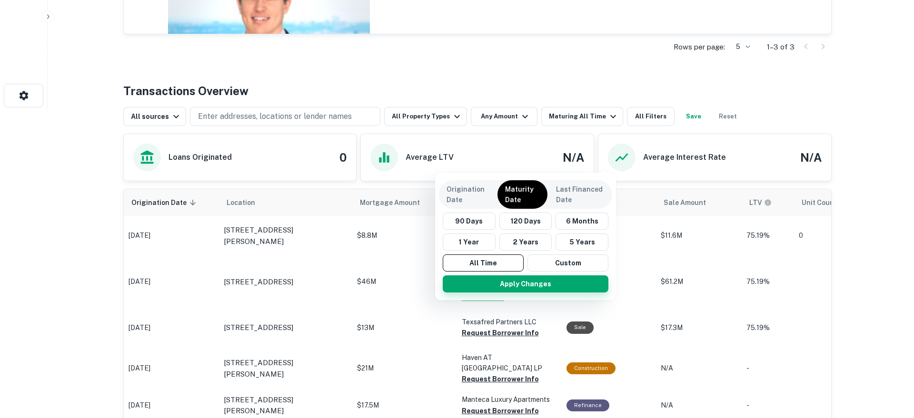
click at [498, 280] on button "Apply Changes" at bounding box center [526, 284] width 166 height 17
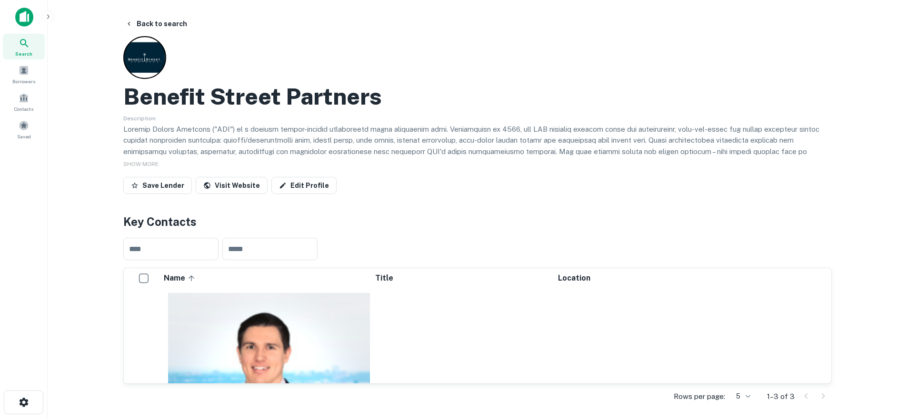
click at [23, 24] on img at bounding box center [24, 17] width 18 height 19
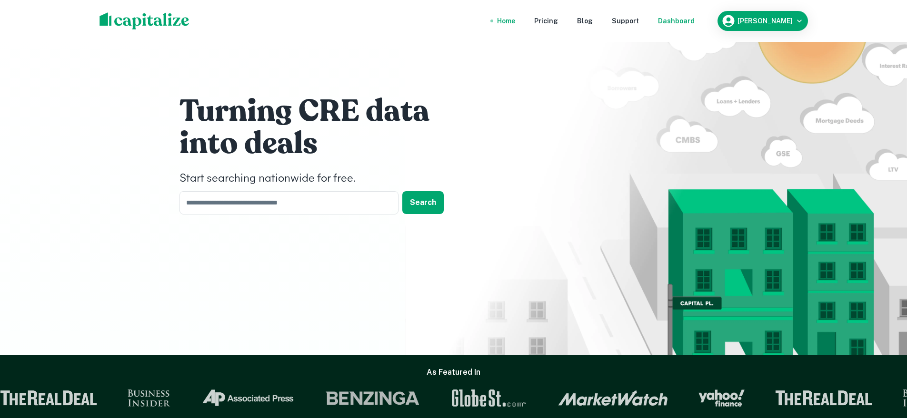
click at [695, 21] on div "Dashboard" at bounding box center [676, 21] width 37 height 10
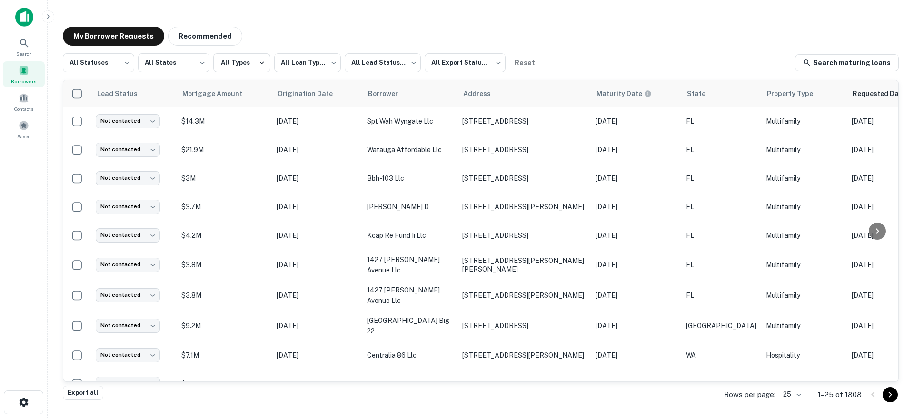
scroll to position [0, 292]
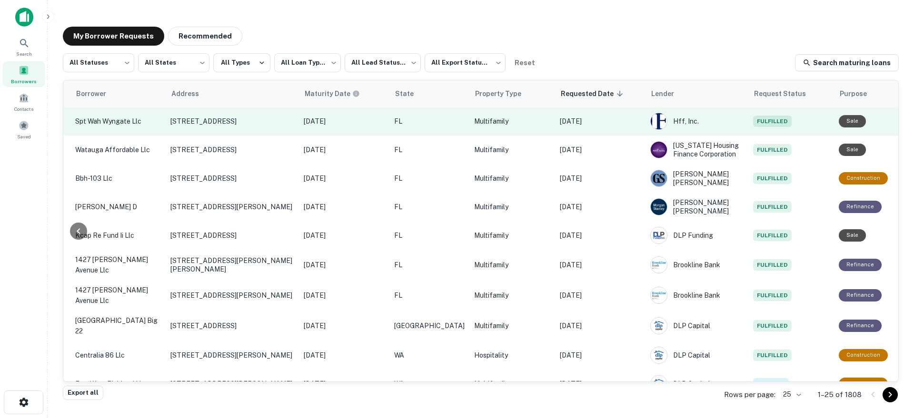
click at [588, 127] on td "[DATE]" at bounding box center [600, 121] width 90 height 29
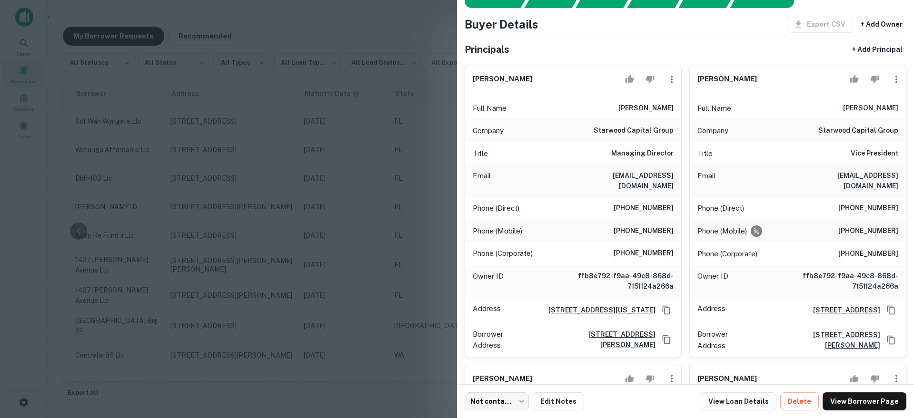
scroll to position [55, 0]
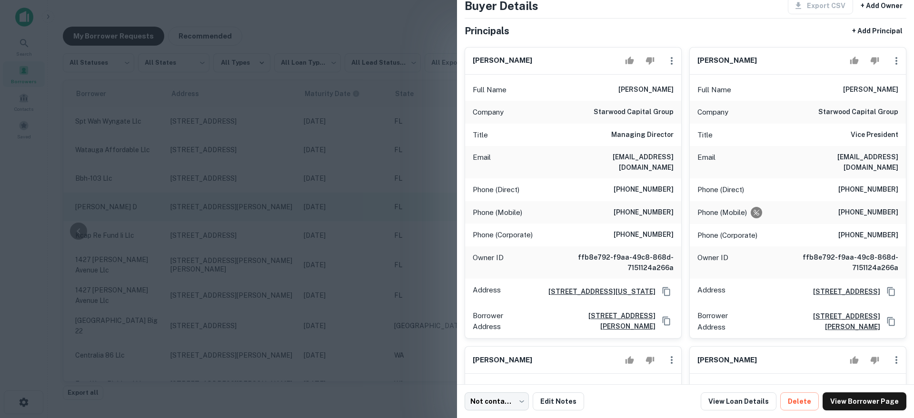
click at [388, 198] on div at bounding box center [457, 209] width 914 height 418
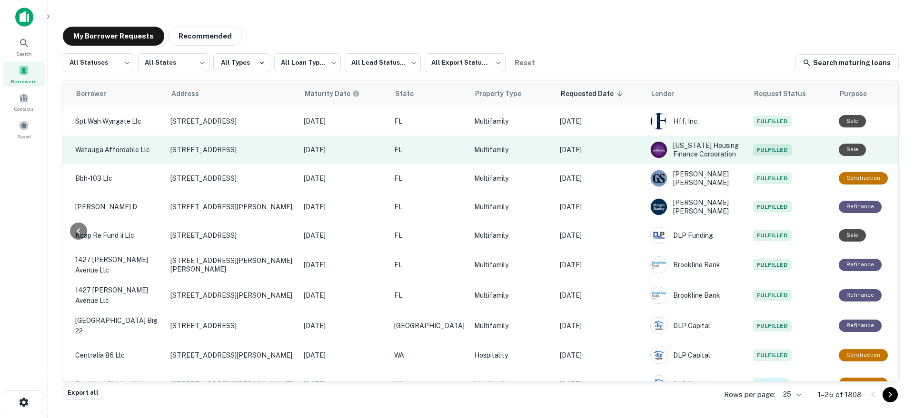
click at [595, 148] on p "[DATE]" at bounding box center [600, 150] width 81 height 10
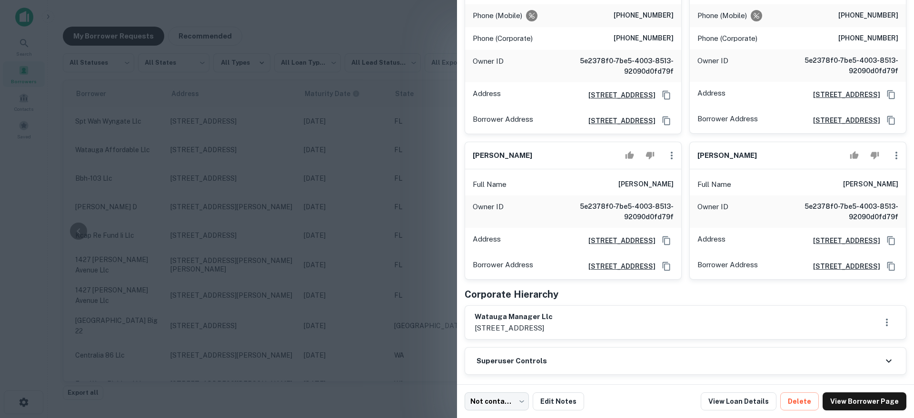
scroll to position [264, 0]
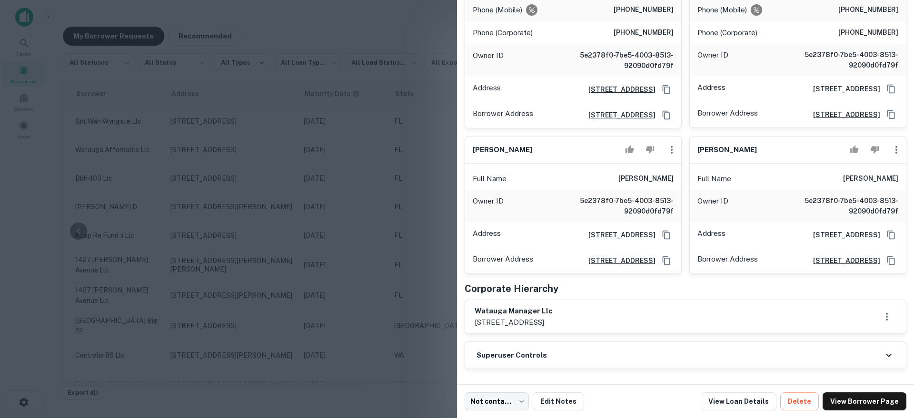
click at [385, 213] on div at bounding box center [457, 209] width 914 height 418
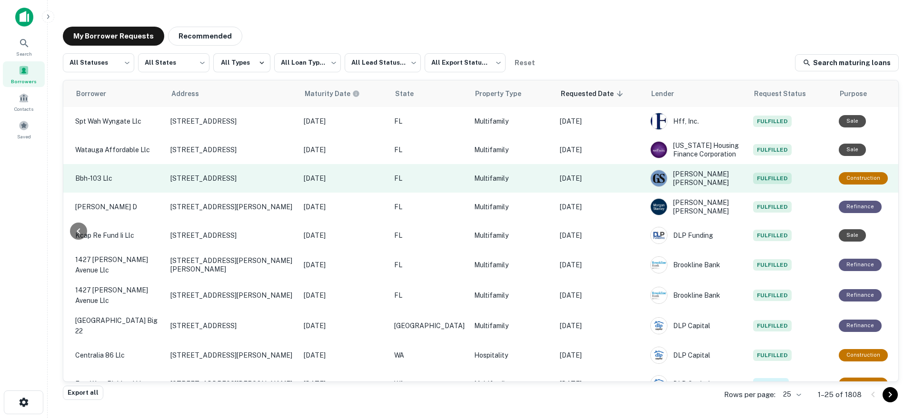
click at [610, 188] on td "[DATE]" at bounding box center [600, 178] width 90 height 29
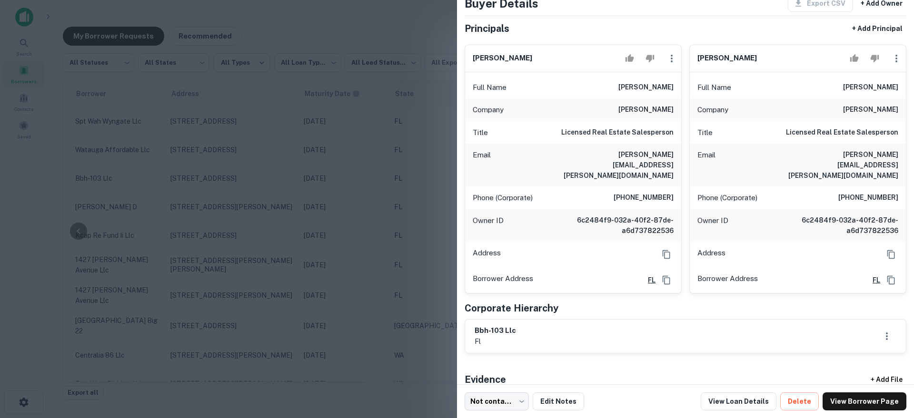
scroll to position [72, 0]
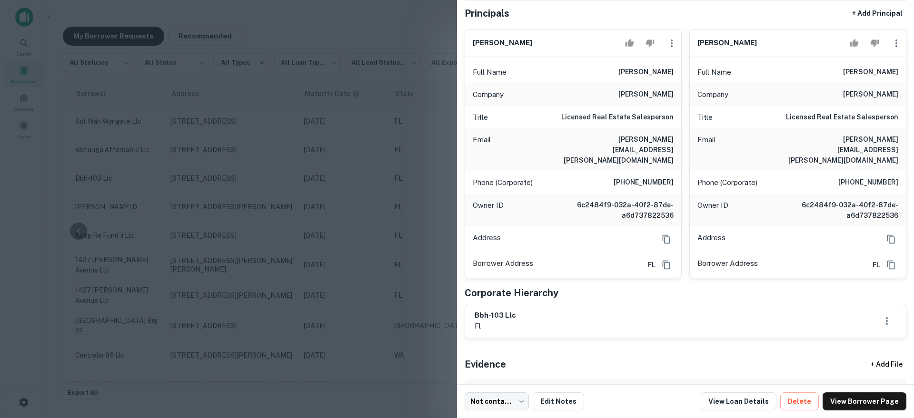
click at [442, 169] on div at bounding box center [457, 209] width 914 height 418
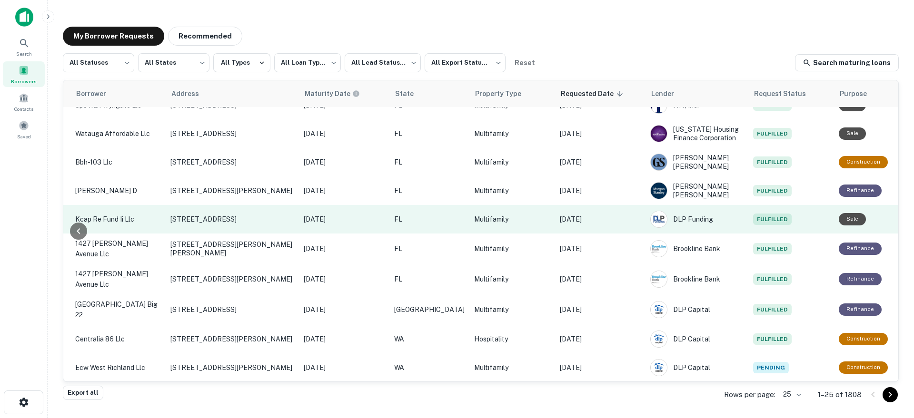
scroll to position [17, 292]
click at [584, 220] on p "[DATE]" at bounding box center [600, 219] width 81 height 10
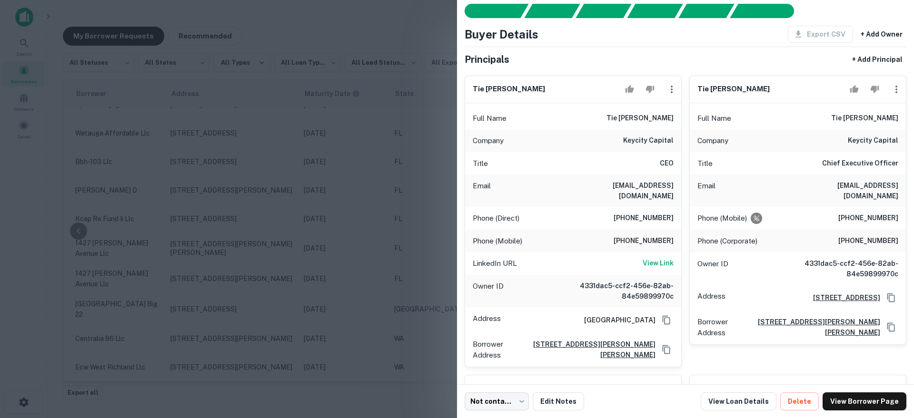
scroll to position [27, 0]
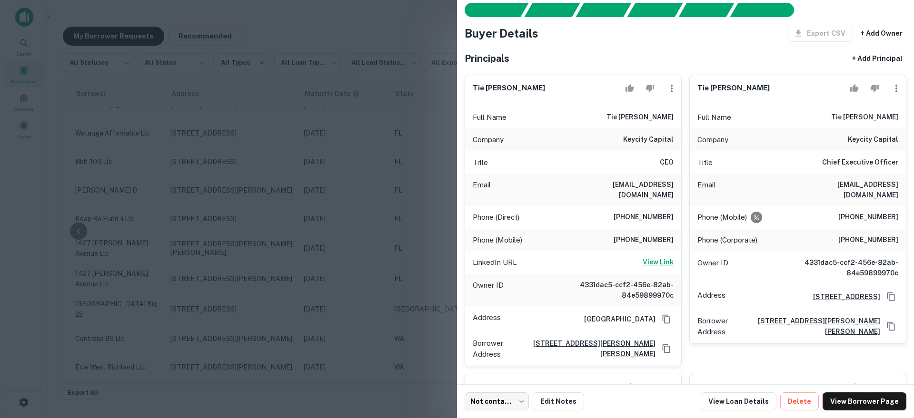
click at [661, 257] on h6 "View Link" at bounding box center [658, 262] width 31 height 10
click at [313, 199] on div at bounding box center [457, 209] width 914 height 418
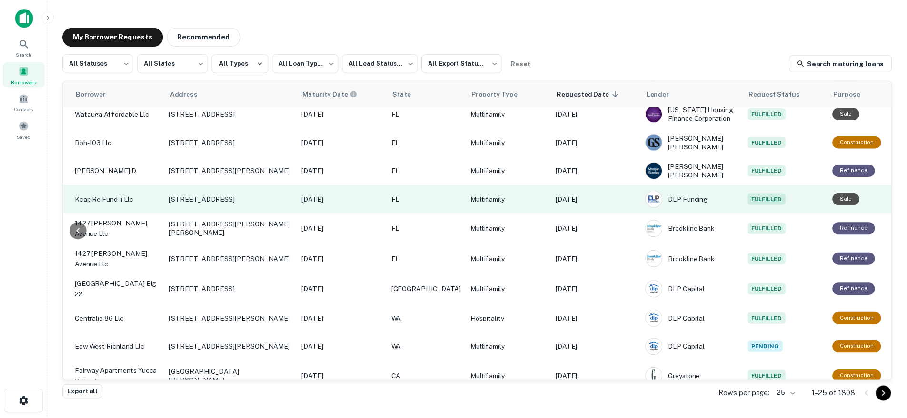
scroll to position [38, 292]
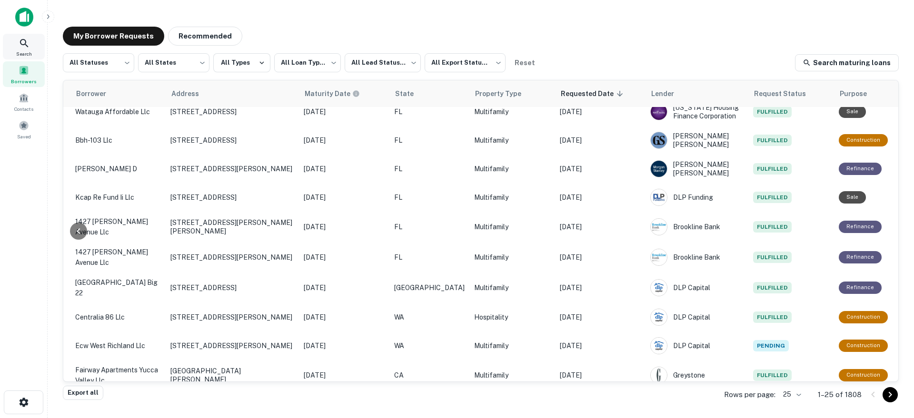
click at [20, 45] on icon at bounding box center [24, 43] width 11 height 11
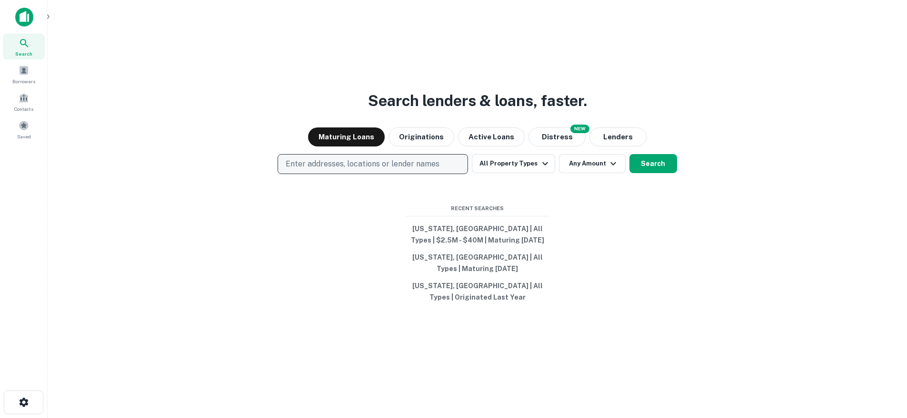
click at [327, 164] on p "Enter addresses, locations or lender names" at bounding box center [363, 164] width 154 height 11
type input "*******"
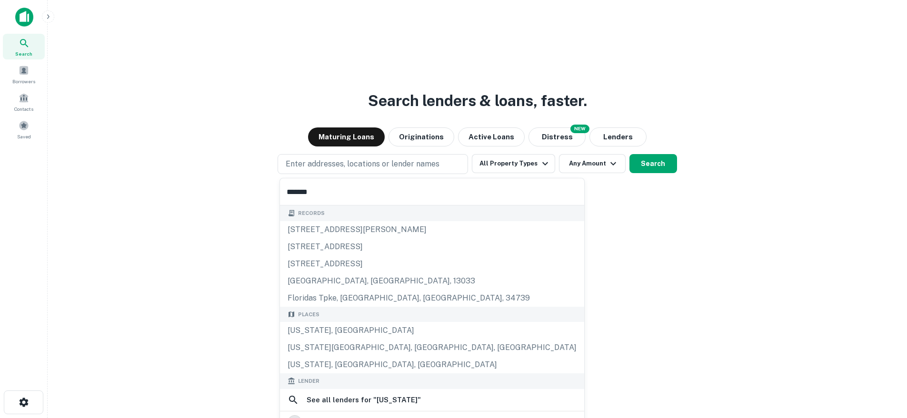
click at [318, 328] on div "[US_STATE], [GEOGRAPHIC_DATA]" at bounding box center [432, 330] width 304 height 17
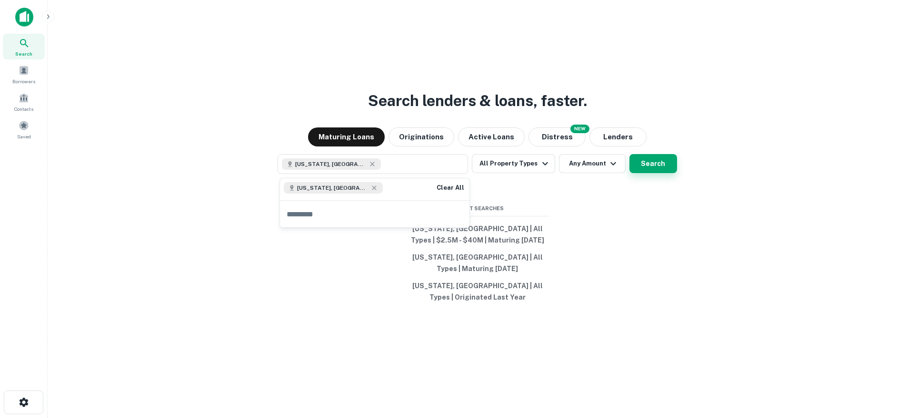
click at [664, 161] on button "Search" at bounding box center [653, 163] width 48 height 19
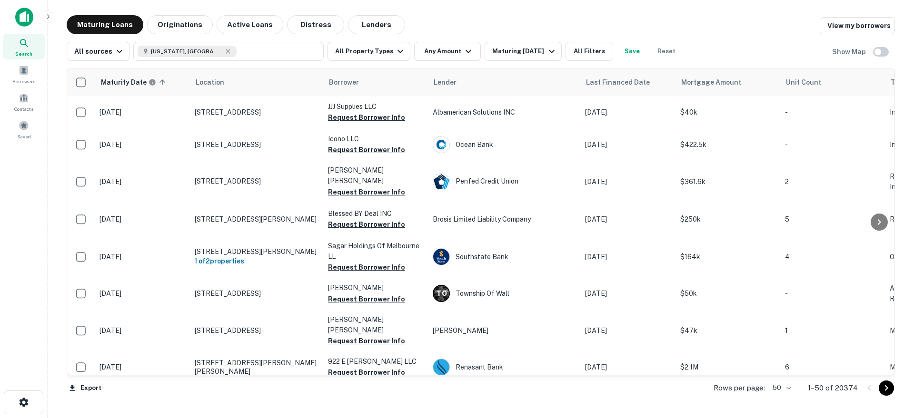
scroll to position [38, 0]
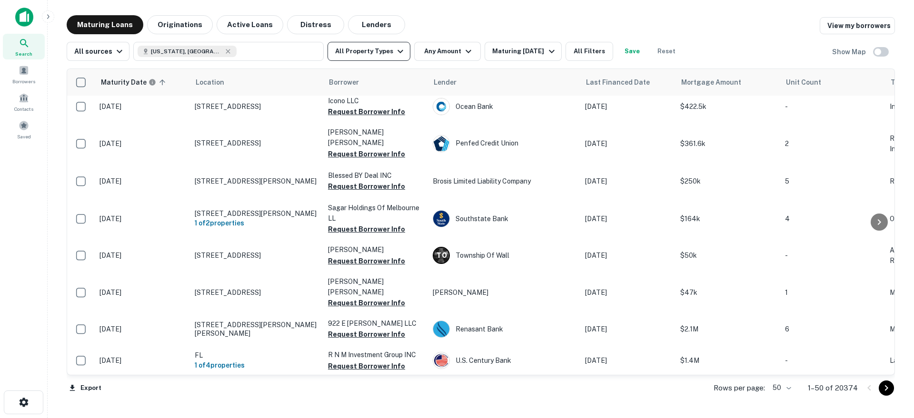
click at [391, 56] on button "All Property Types" at bounding box center [369, 51] width 83 height 19
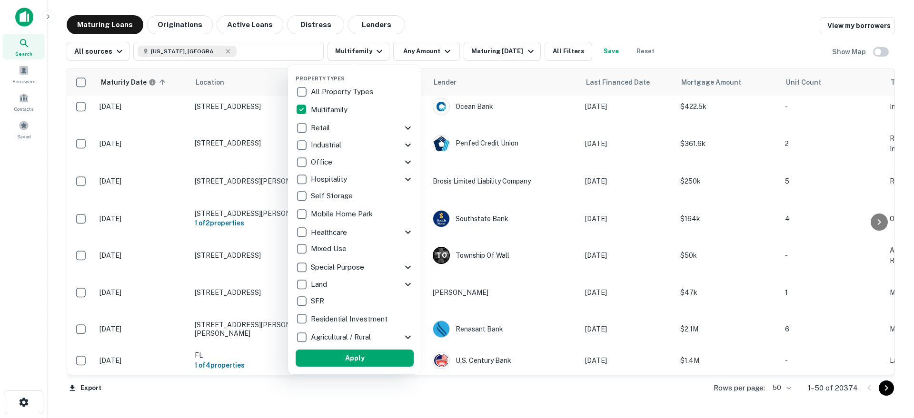
click at [339, 359] on button "Apply" at bounding box center [355, 358] width 118 height 17
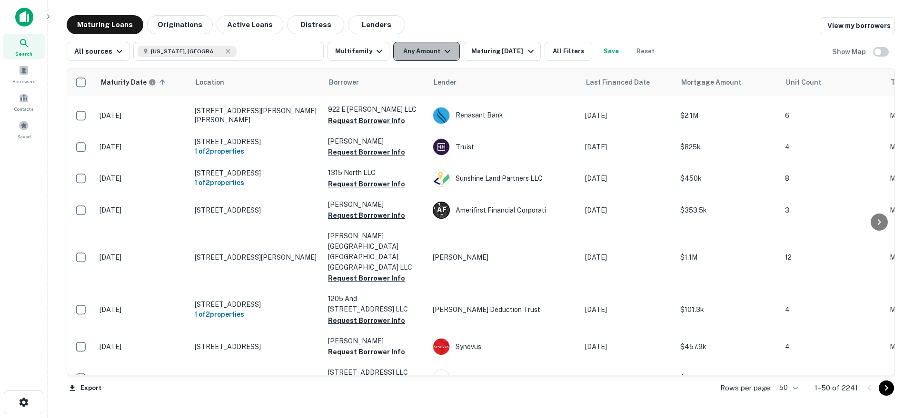
click at [409, 52] on button "Any Amount" at bounding box center [426, 51] width 67 height 19
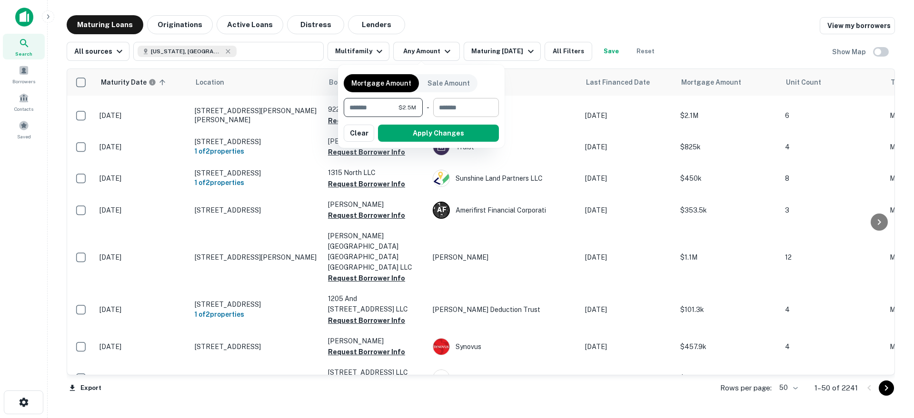
type input "*******"
click at [475, 108] on input "number" at bounding box center [462, 107] width 59 height 19
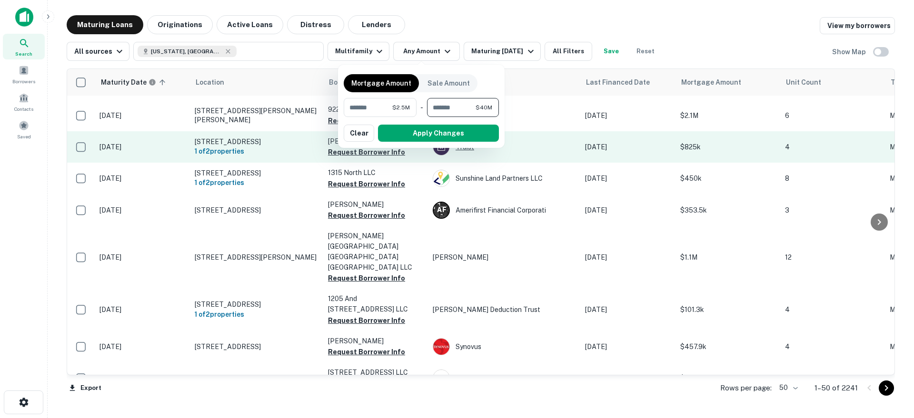
type input "********"
click at [438, 139] on button "Apply Changes" at bounding box center [438, 133] width 121 height 17
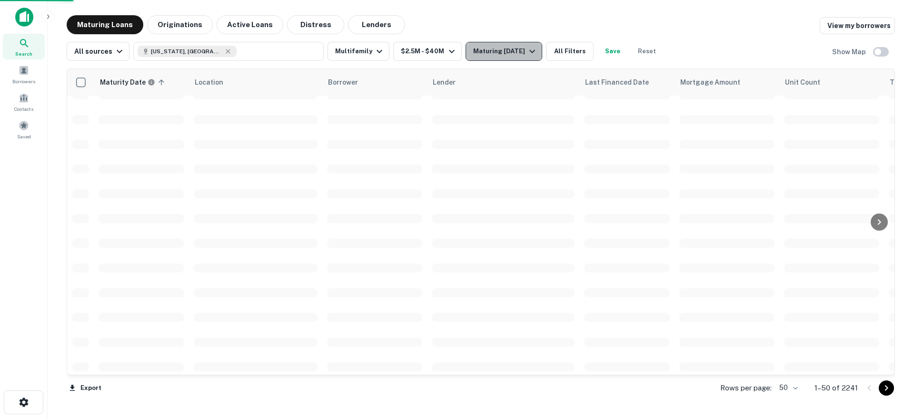
click at [489, 60] on button "Maturing In 1 Year" at bounding box center [504, 51] width 77 height 19
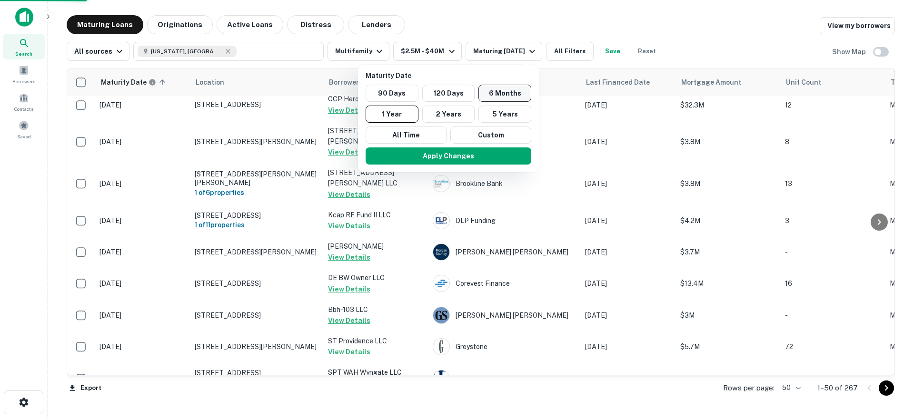
click at [491, 90] on button "6 Months" at bounding box center [504, 93] width 53 height 17
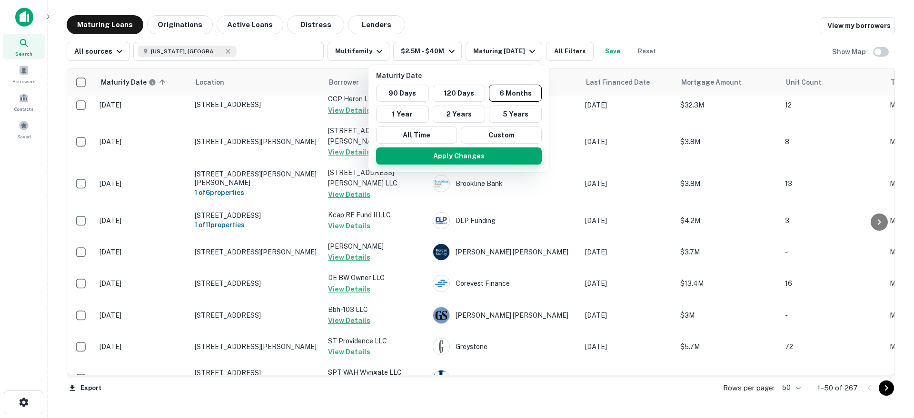
click at [486, 153] on button "Apply Changes" at bounding box center [459, 156] width 166 height 17
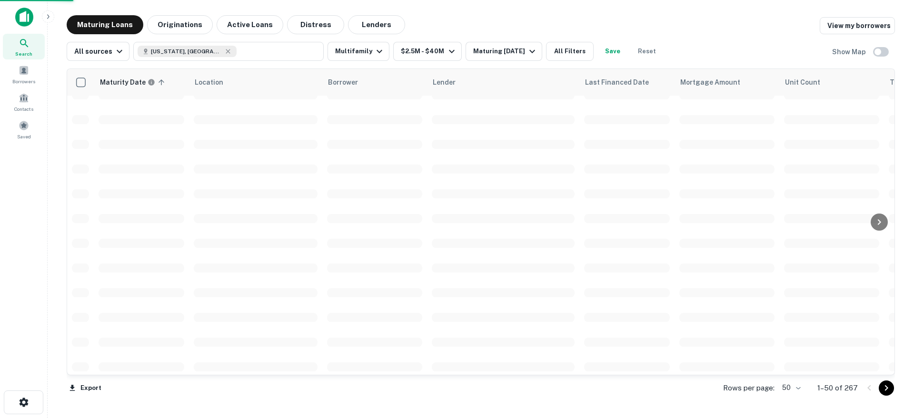
drag, startPoint x: 628, startPoint y: 43, endPoint x: 624, endPoint y: 49, distance: 6.8
click at [621, 52] on button "Save" at bounding box center [612, 51] width 30 height 19
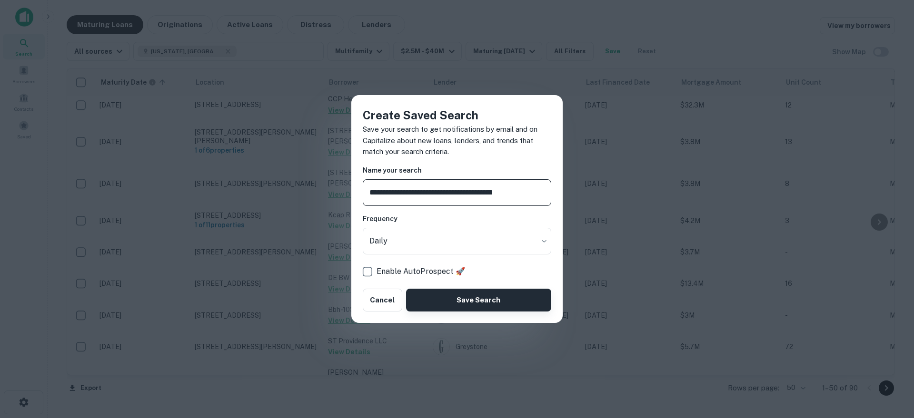
type input "**********"
click at [489, 308] on button "Save Search" at bounding box center [478, 300] width 145 height 23
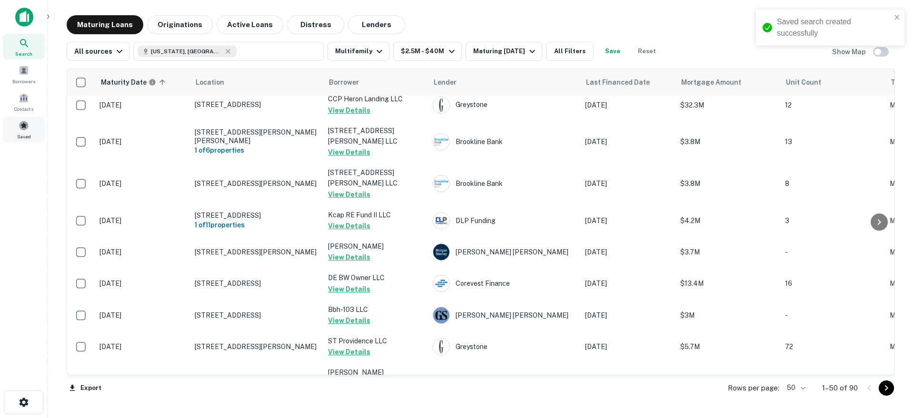
click at [22, 124] on span at bounding box center [24, 125] width 10 height 10
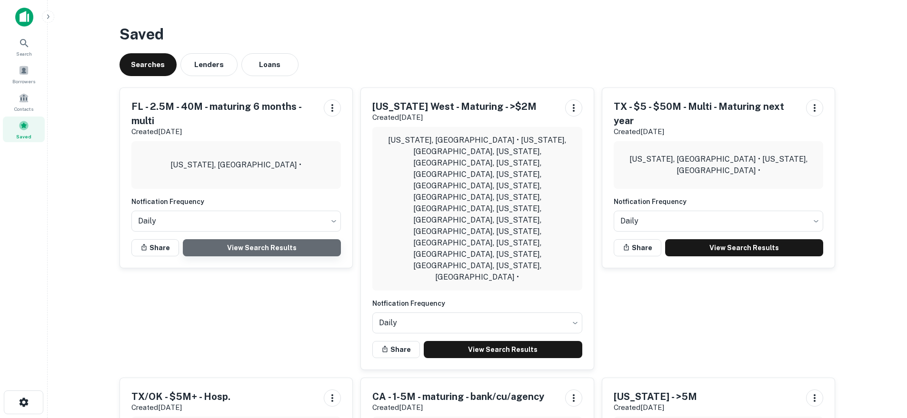
click at [274, 251] on link "View Search Results" at bounding box center [262, 247] width 159 height 17
click at [31, 76] on div "Borrowers" at bounding box center [24, 74] width 42 height 26
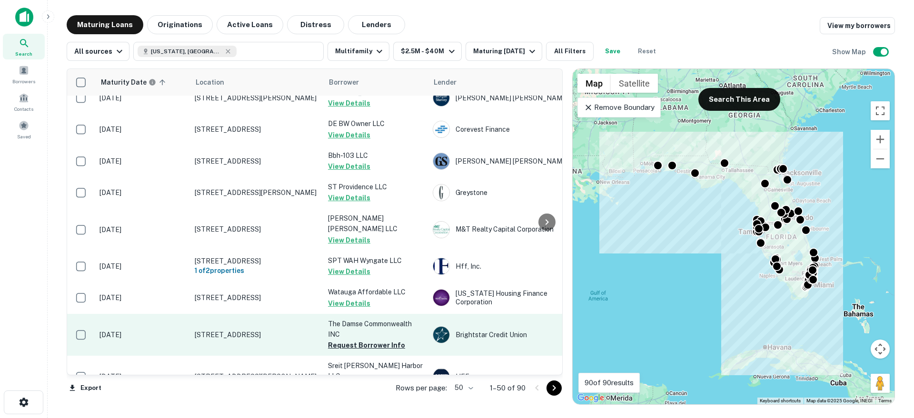
scroll to position [220, 0]
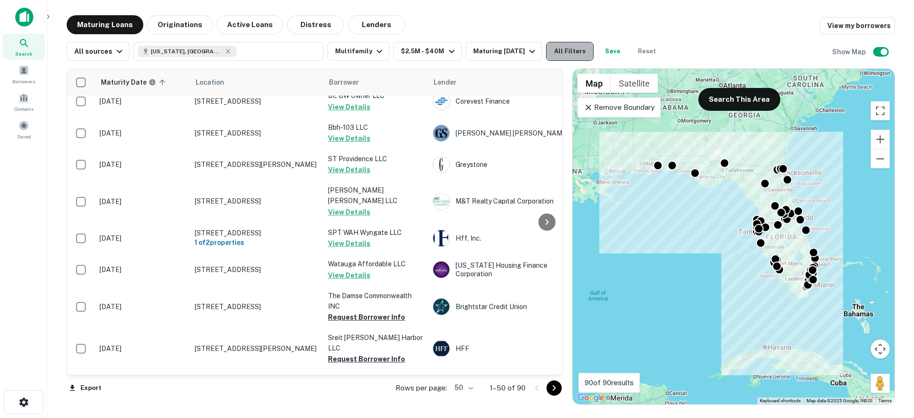
click at [579, 50] on button "All Filters" at bounding box center [570, 51] width 48 height 19
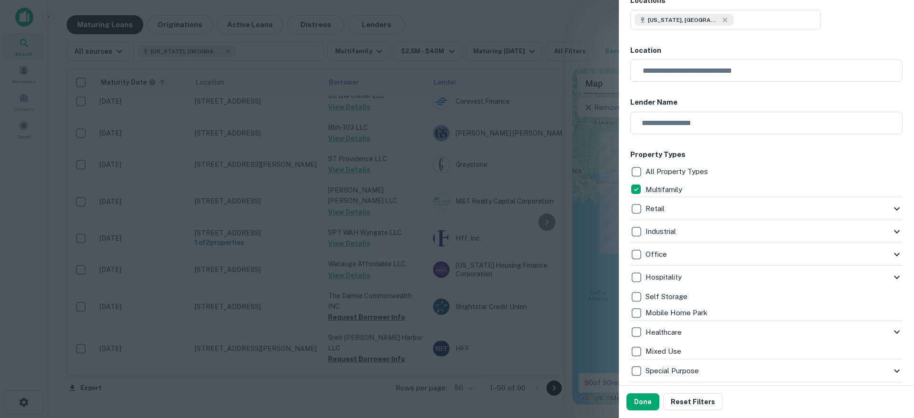
scroll to position [197, 0]
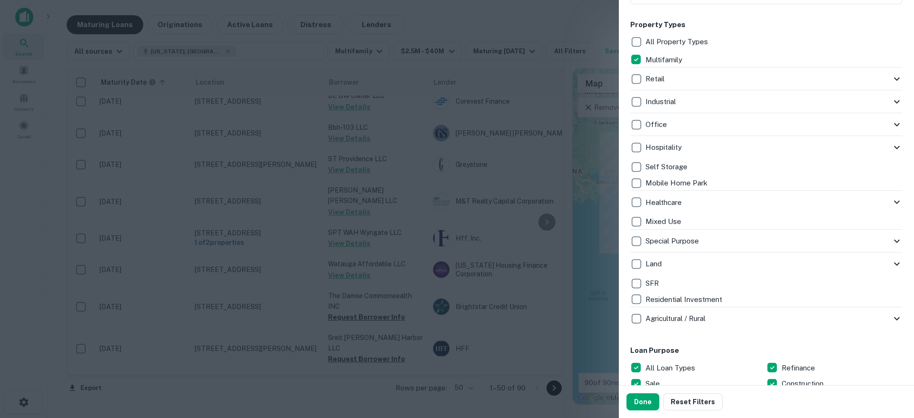
click at [894, 126] on icon at bounding box center [897, 124] width 6 height 3
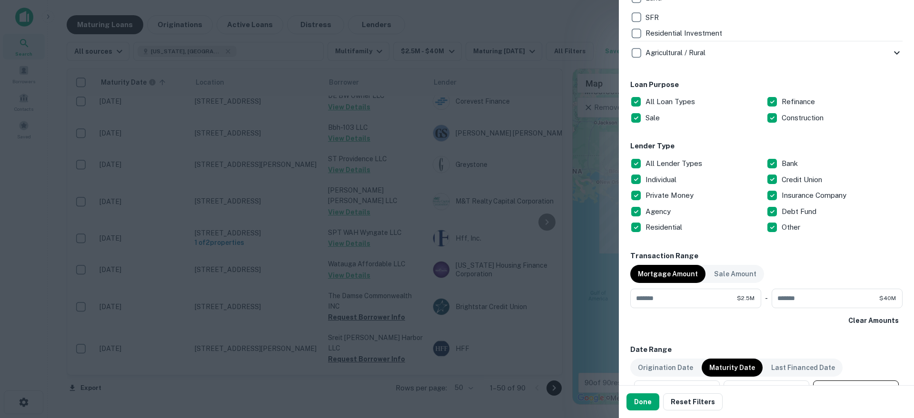
scroll to position [498, 0]
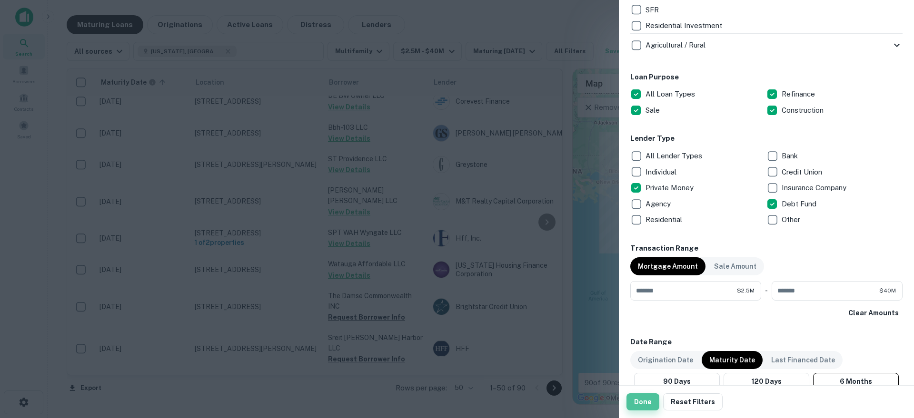
click at [646, 404] on button "Done" at bounding box center [643, 402] width 33 height 17
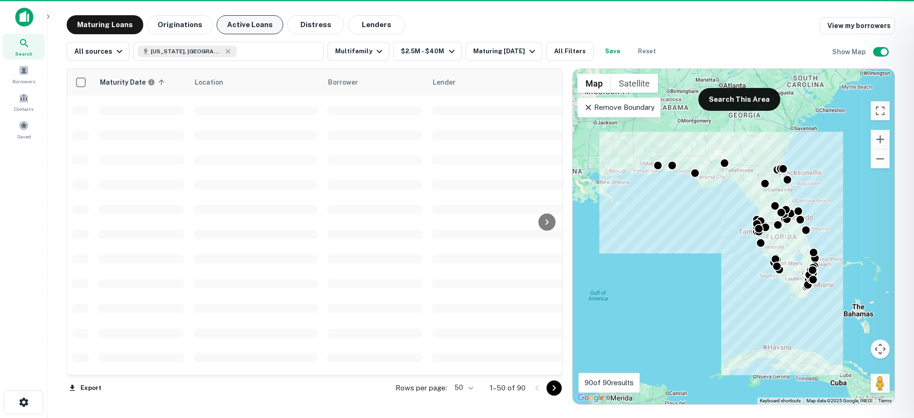
click at [250, 25] on button "Active Loans" at bounding box center [250, 24] width 67 height 19
click at [247, 28] on button "Active Loans" at bounding box center [250, 24] width 67 height 19
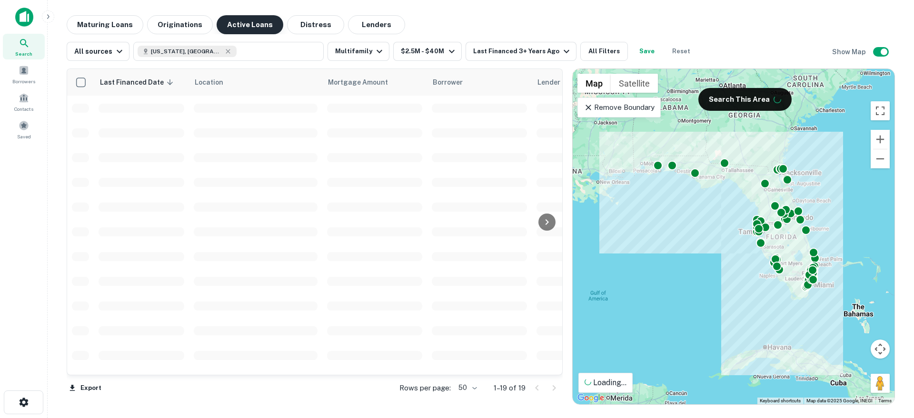
scroll to position [220, 0]
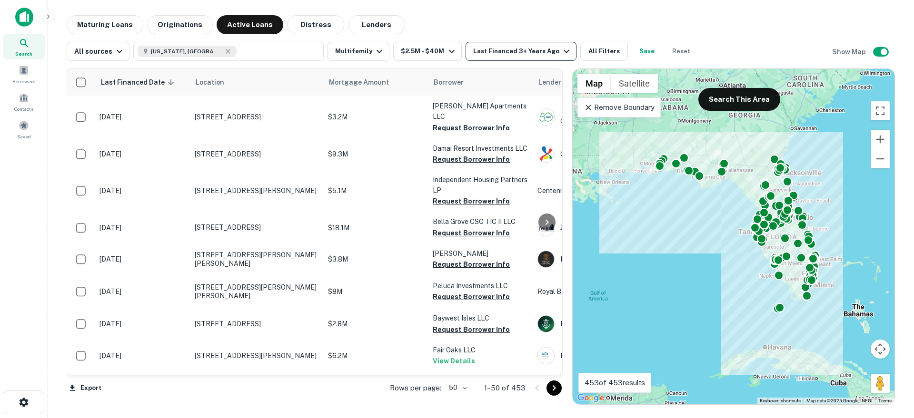
click at [492, 56] on div "Last Financed 3+ Years Ago" at bounding box center [522, 51] width 99 height 11
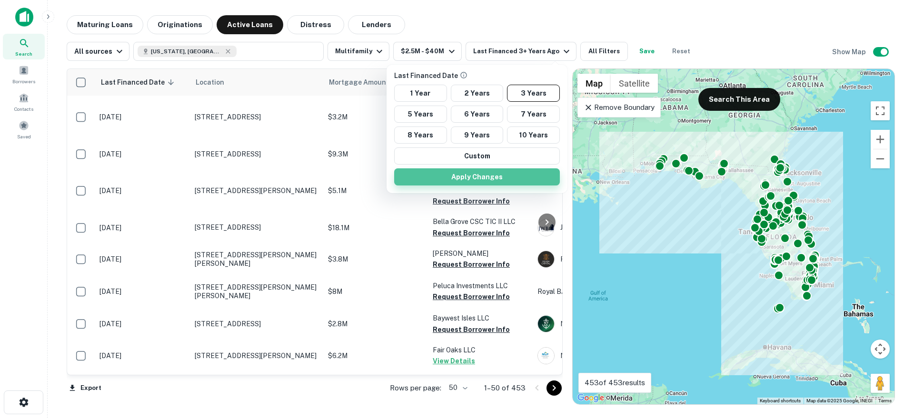
click at [456, 182] on button "Apply Changes" at bounding box center [477, 177] width 166 height 17
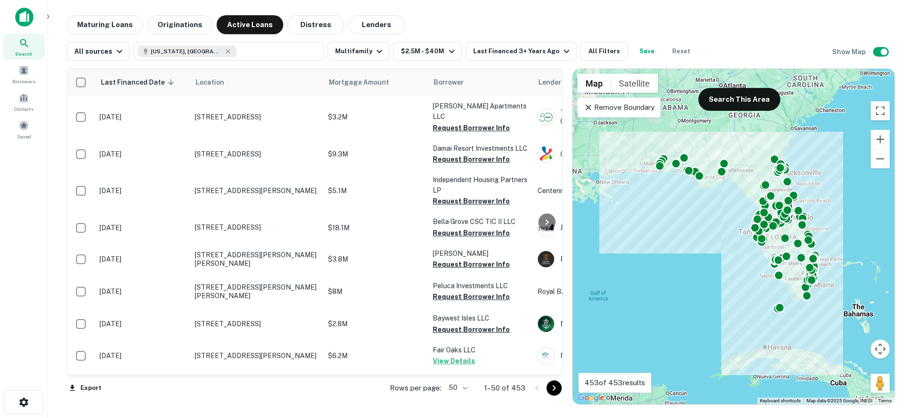
click at [881, 51] on div "Last Financed Date 1 Year 2 Years 3 Years 5 Years 6 Years 7 Years 8 Years 9 Yea…" at bounding box center [457, 209] width 914 height 418
click at [884, 52] on div "Last Financed Date 1 Year 2 Years 3 Years 5 Years 6 Years 7 Years 8 Years 9 Yea…" at bounding box center [457, 209] width 914 height 418
click at [882, 52] on div "Last Financed Date 1 Year 2 Years 3 Years 5 Years 6 Years 7 Years 8 Years 9 Yea…" at bounding box center [457, 209] width 914 height 418
click at [884, 51] on div "Last Financed Date 1 Year 2 Years 3 Years 5 Years 6 Years 7 Years 8 Years 9 Yea…" at bounding box center [457, 209] width 914 height 418
click at [193, 371] on div "Last Financed Date 1 Year 2 Years 3 Years 5 Years 6 Years 7 Years 8 Years 9 Yea…" at bounding box center [457, 209] width 914 height 418
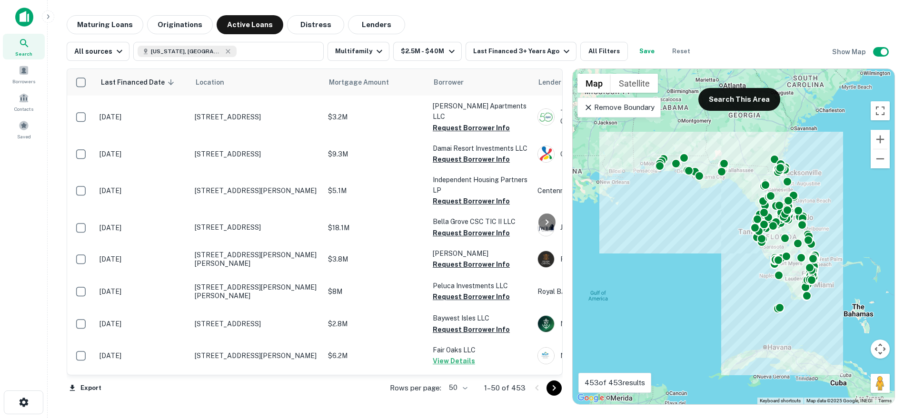
drag, startPoint x: 192, startPoint y: 372, endPoint x: 258, endPoint y: 370, distance: 65.2
click at [258, 370] on div "Last Financed Date 1 Year 2 Years 3 Years 5 Years 6 Years 7 Years 8 Years 9 Yea…" at bounding box center [457, 209] width 914 height 418
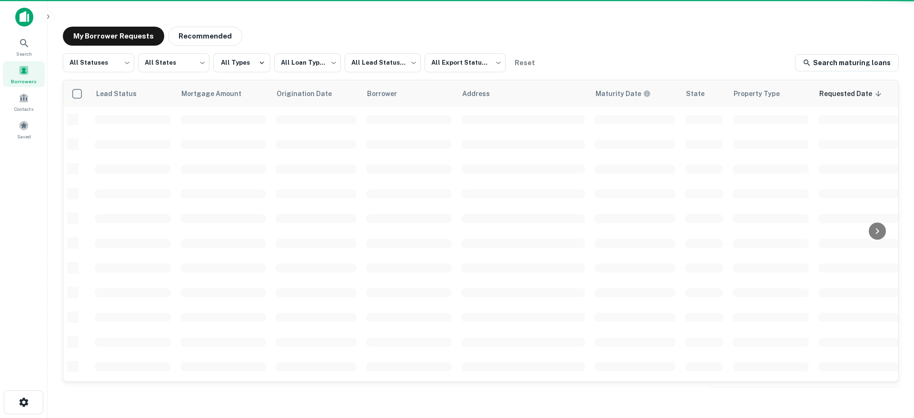
scroll to position [38, 0]
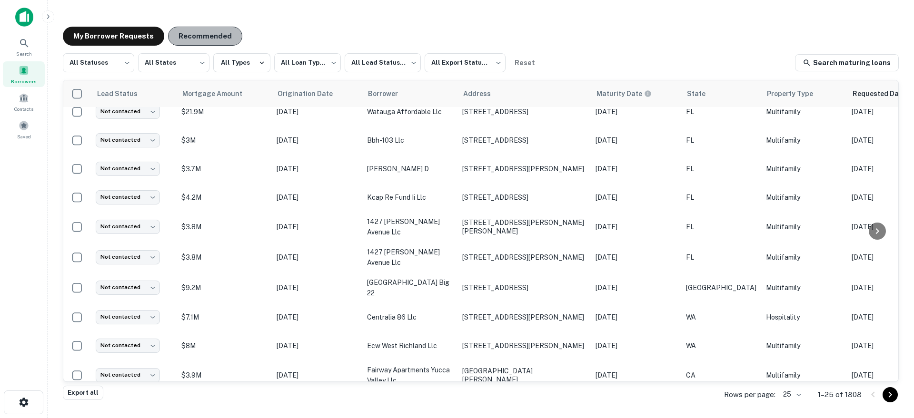
click at [203, 37] on button "Recommended" at bounding box center [205, 36] width 74 height 19
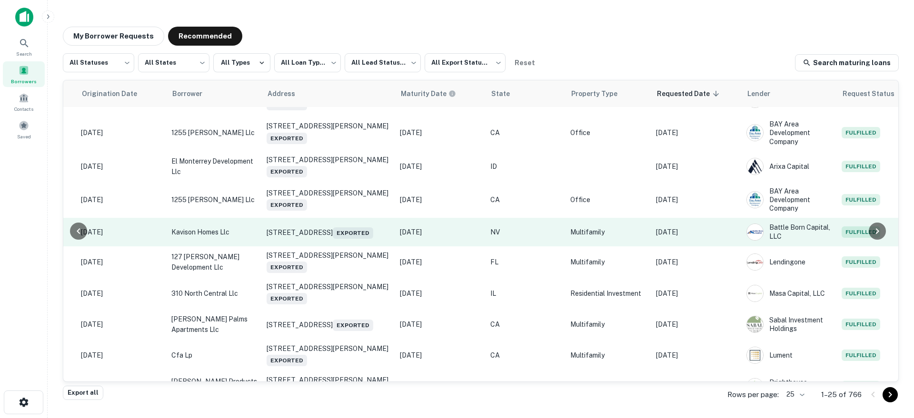
scroll to position [0, 196]
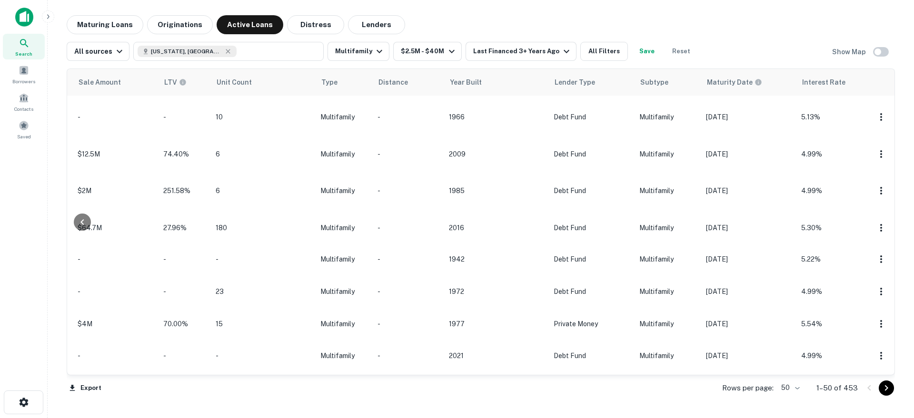
scroll to position [220, 368]
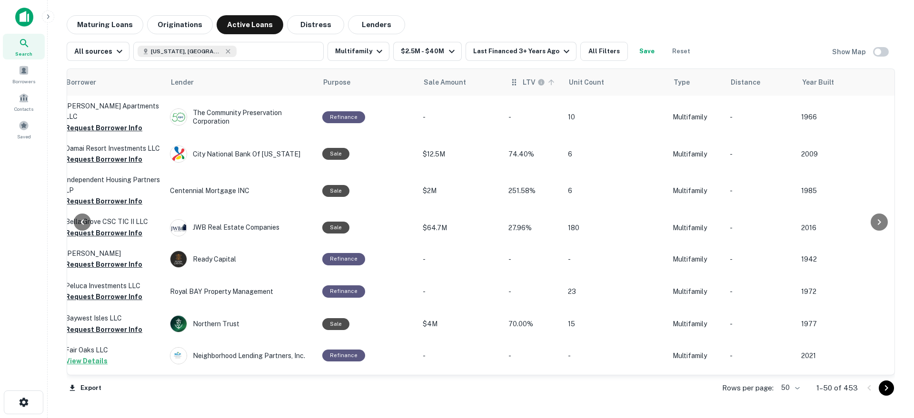
click at [521, 87] on div "LTV" at bounding box center [533, 82] width 48 height 11
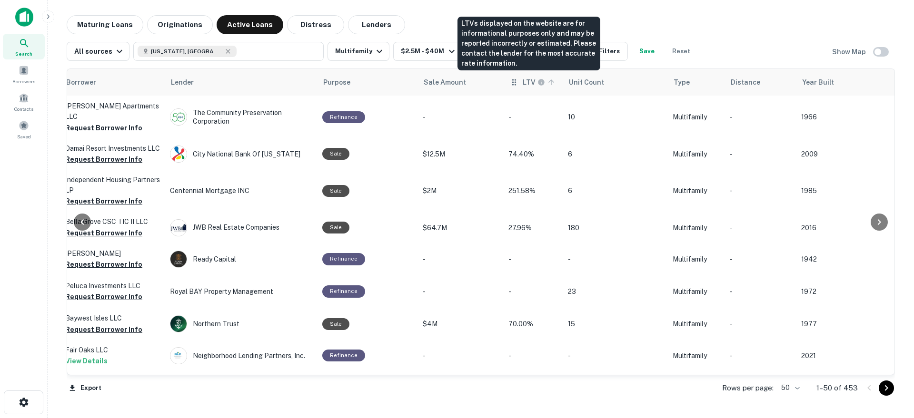
click at [527, 82] on h6 "LTV" at bounding box center [529, 82] width 13 height 10
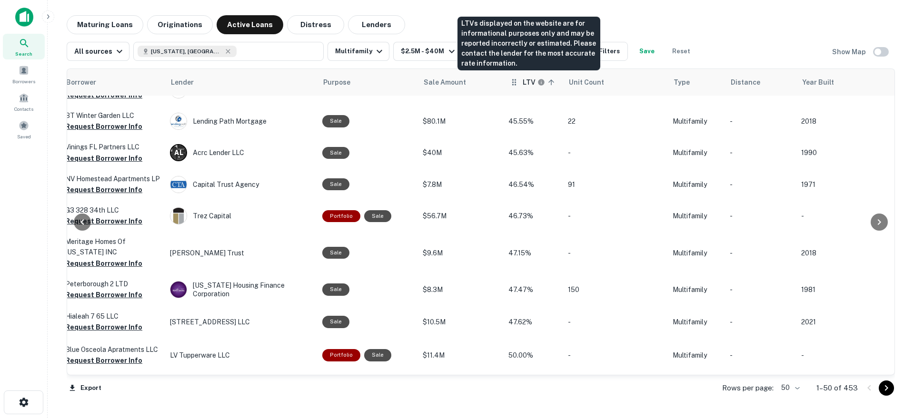
click at [527, 82] on h6 "LTV" at bounding box center [529, 82] width 13 height 10
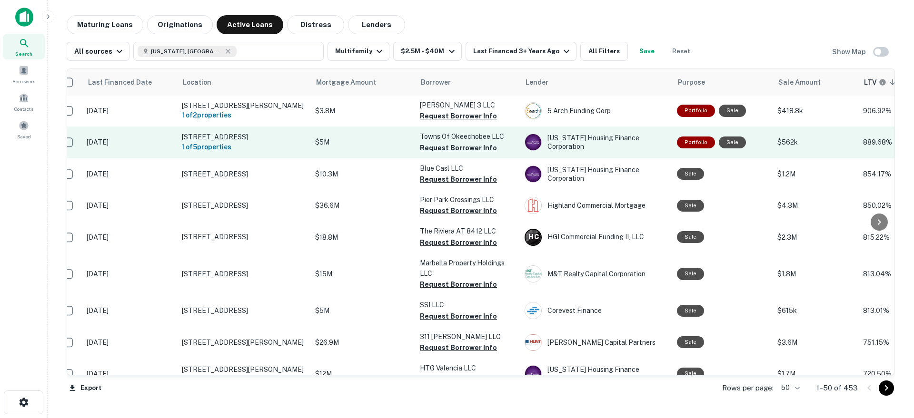
scroll to position [0, 13]
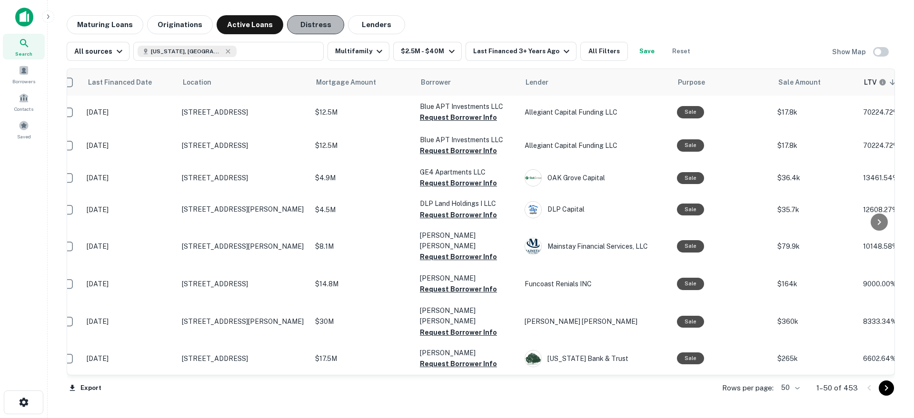
click at [321, 16] on button "Distress" at bounding box center [315, 24] width 57 height 19
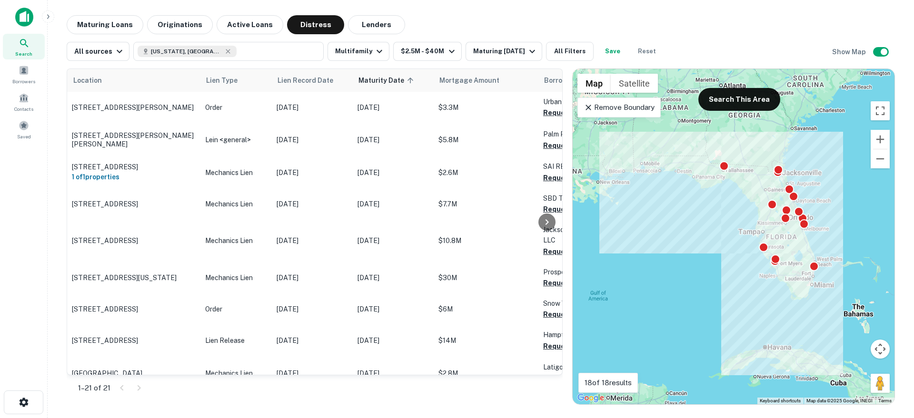
click at [590, 109] on icon at bounding box center [589, 108] width 6 height 6
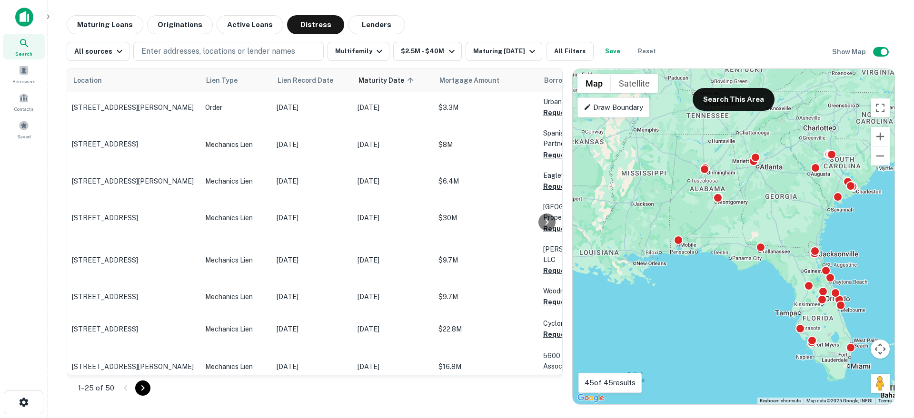
drag, startPoint x: 637, startPoint y: 213, endPoint x: 666, endPoint y: 300, distance: 92.1
click at [666, 300] on div "To activate drag with keyboard, press Alt + Enter. Once in keyboard drag state,…" at bounding box center [734, 237] width 322 height 336
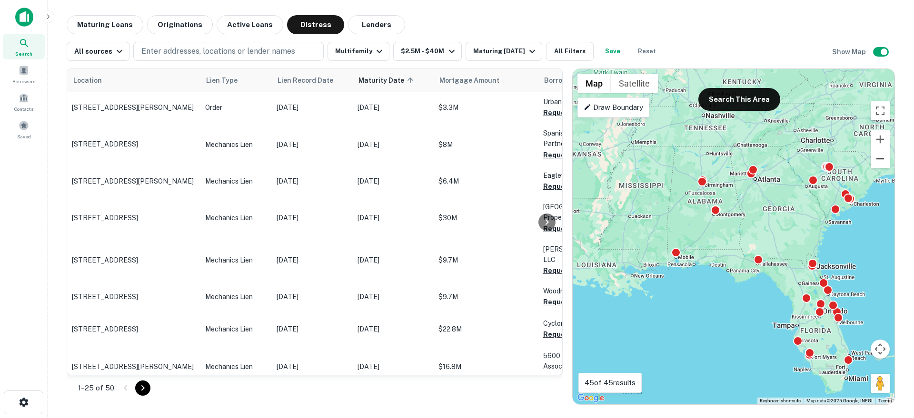
click at [881, 159] on button "Zoom out" at bounding box center [880, 158] width 19 height 19
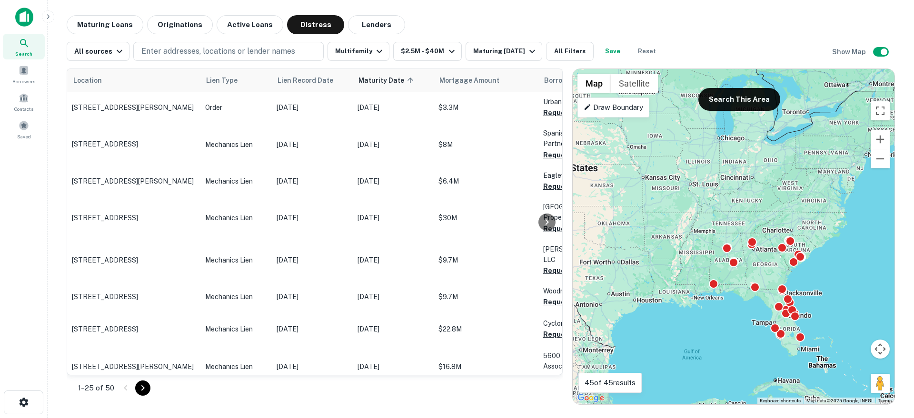
drag, startPoint x: 779, startPoint y: 179, endPoint x: 810, endPoint y: 234, distance: 64.0
click at [809, 233] on div "To activate drag with keyboard, press Alt + Enter. Once in keyboard drag state,…" at bounding box center [734, 237] width 322 height 336
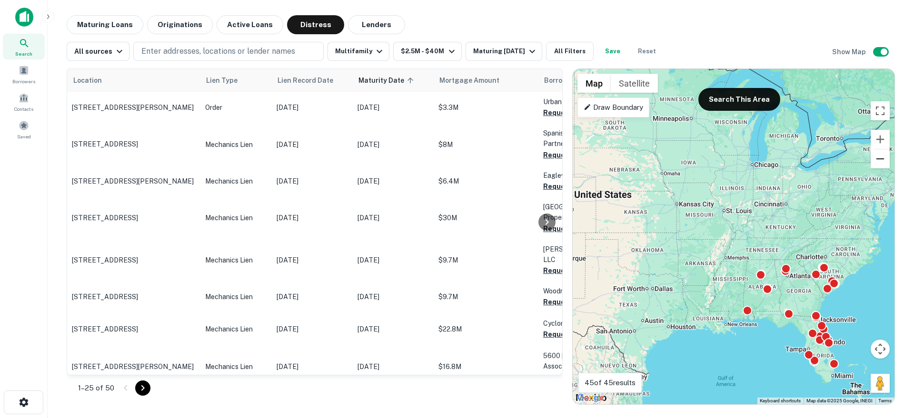
click at [884, 159] on button "Zoom out" at bounding box center [880, 158] width 19 height 19
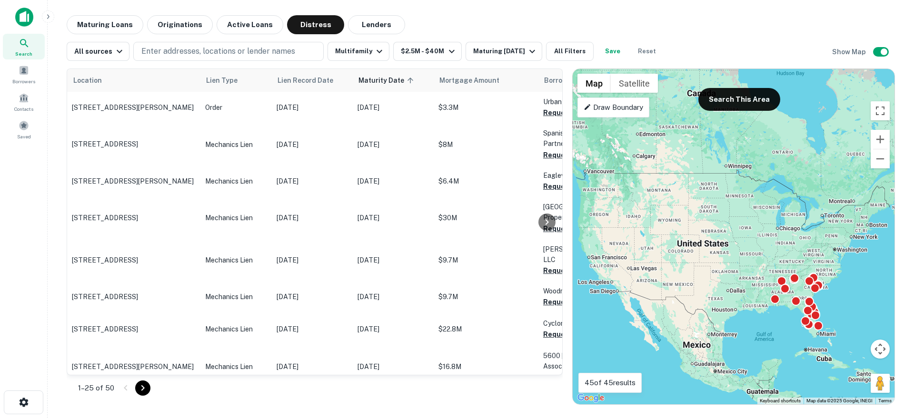
drag, startPoint x: 775, startPoint y: 162, endPoint x: 810, endPoint y: 189, distance: 44.4
click at [810, 189] on div "To activate drag with keyboard, press Alt + Enter. Once in keyboard drag state,…" at bounding box center [734, 237] width 322 height 336
click at [746, 106] on button "Search This Area" at bounding box center [739, 99] width 82 height 23
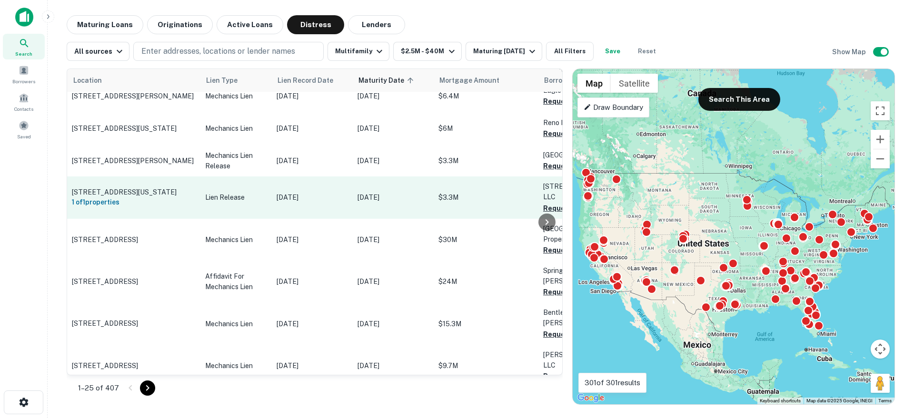
scroll to position [1425, 0]
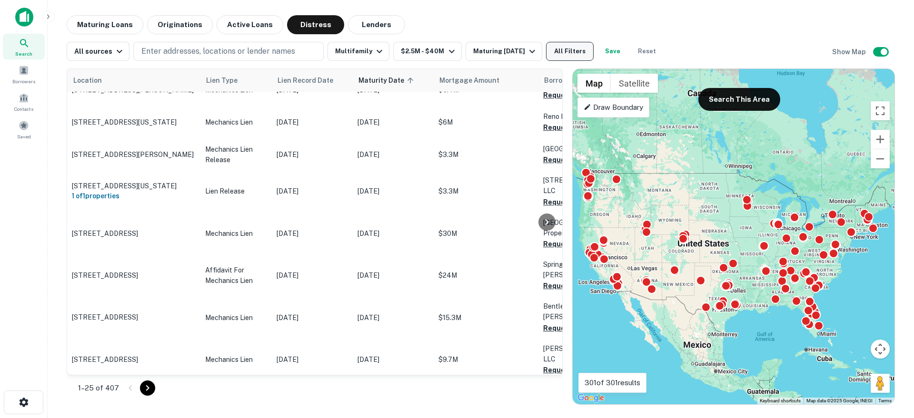
click at [561, 53] on button "All Filters" at bounding box center [570, 51] width 48 height 19
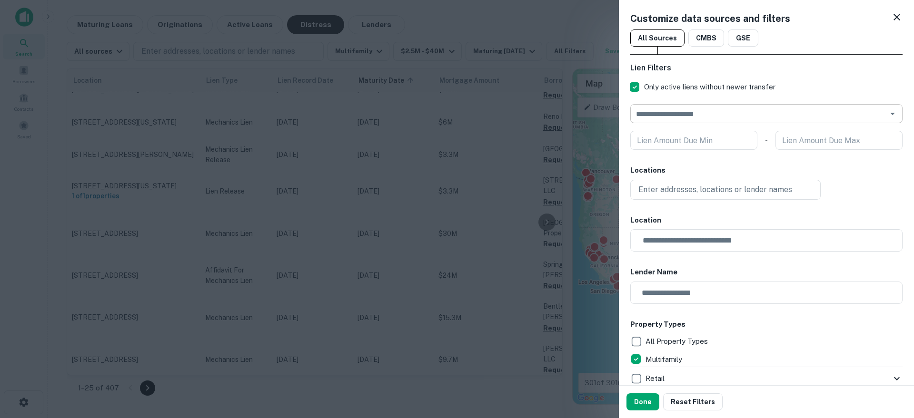
click at [692, 120] on div "​" at bounding box center [766, 113] width 272 height 19
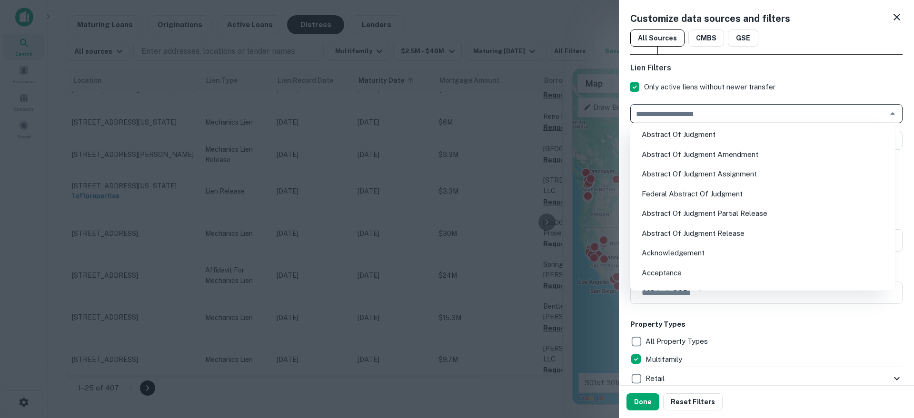
click at [696, 114] on input "text" at bounding box center [758, 113] width 251 height 13
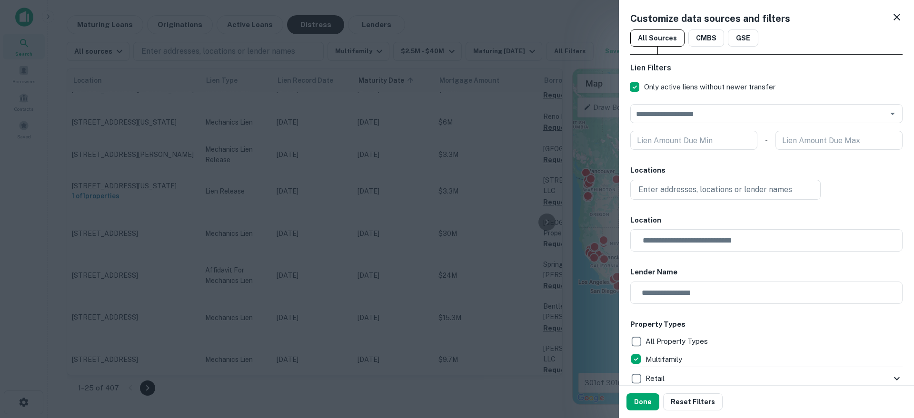
click at [894, 18] on icon at bounding box center [897, 17] width 7 height 7
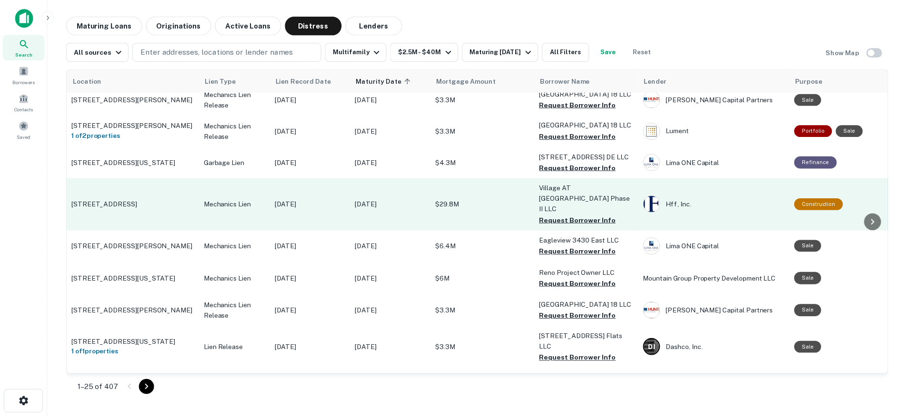
scroll to position [1265, 0]
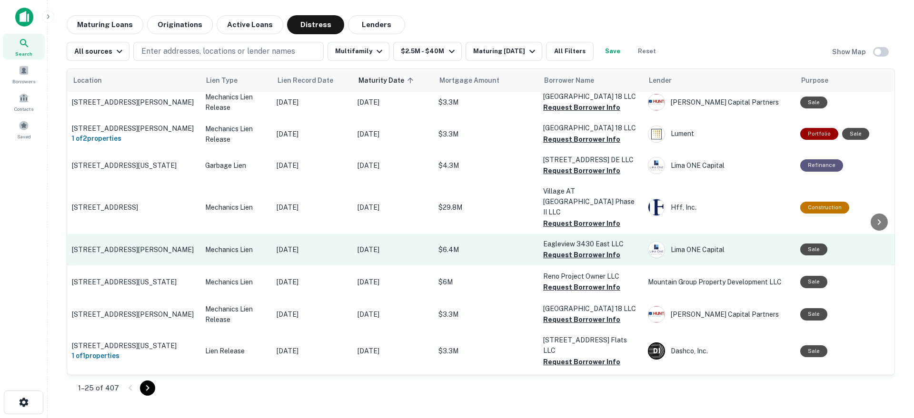
click at [183, 246] on p "3430 Kay St Columbia, SC 29210" at bounding box center [134, 250] width 124 height 9
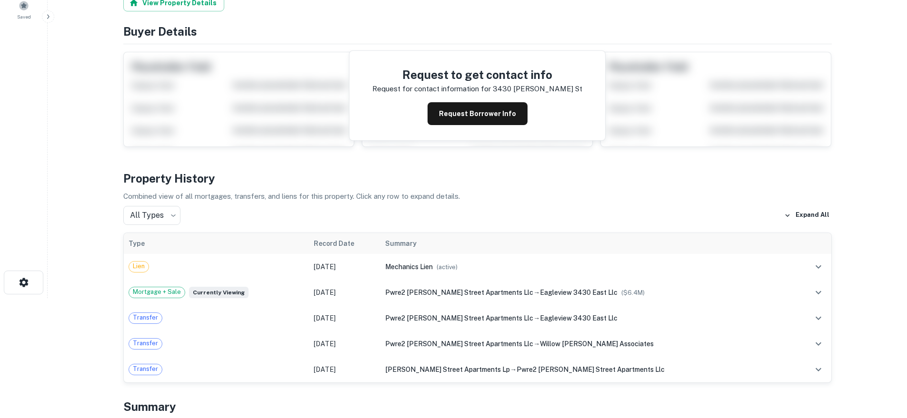
scroll to position [154, 0]
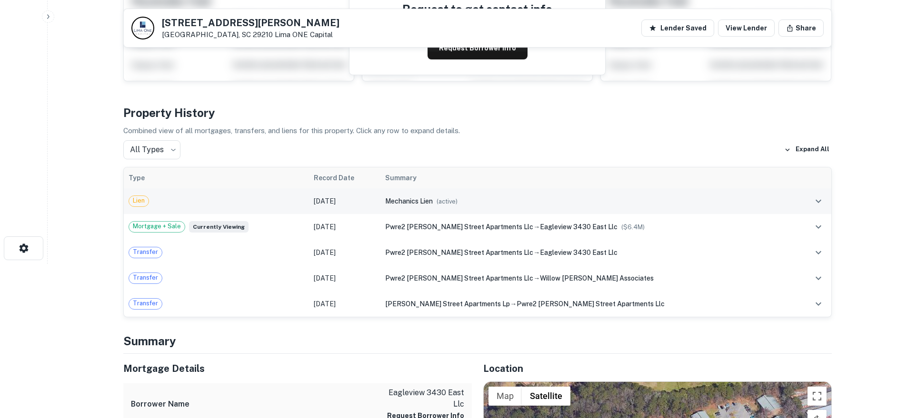
click at [817, 200] on icon "expand row" at bounding box center [818, 201] width 11 height 11
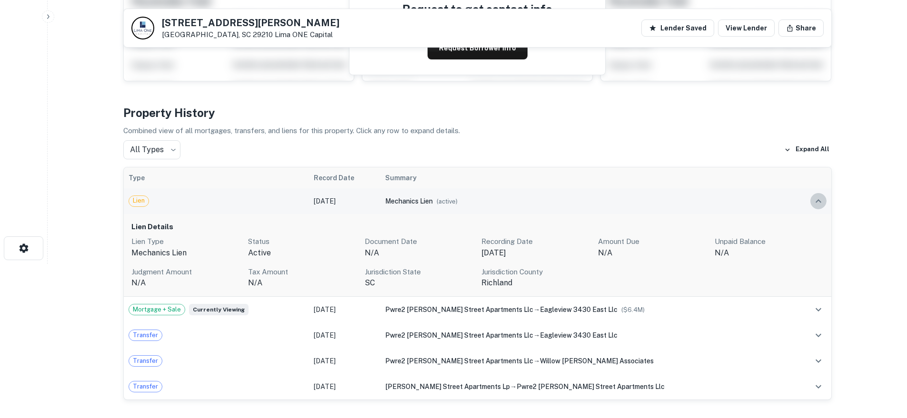
click at [820, 198] on icon "expand row" at bounding box center [818, 201] width 11 height 11
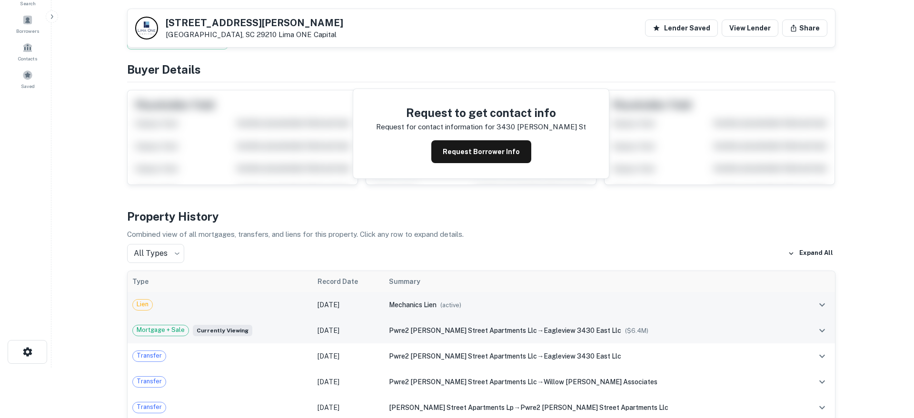
scroll to position [0, 0]
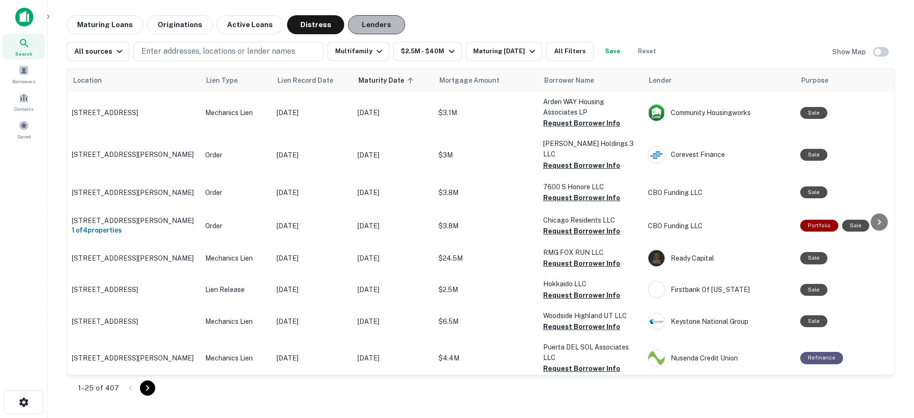
click at [362, 27] on button "Lenders" at bounding box center [376, 24] width 57 height 19
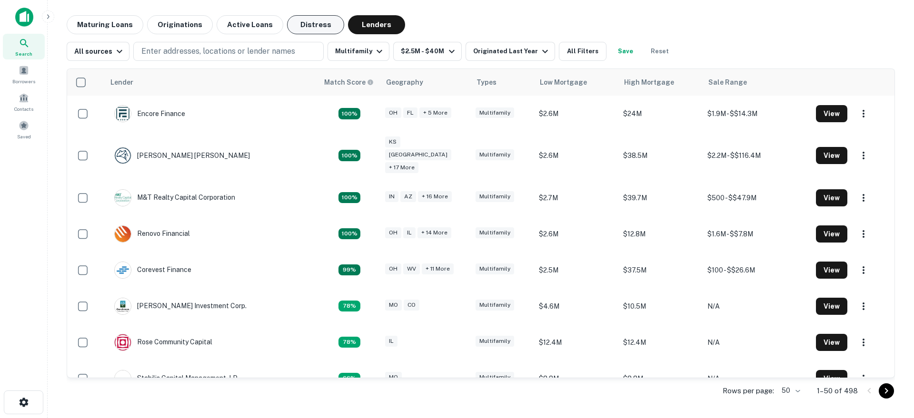
click at [295, 25] on button "Distress" at bounding box center [315, 24] width 57 height 19
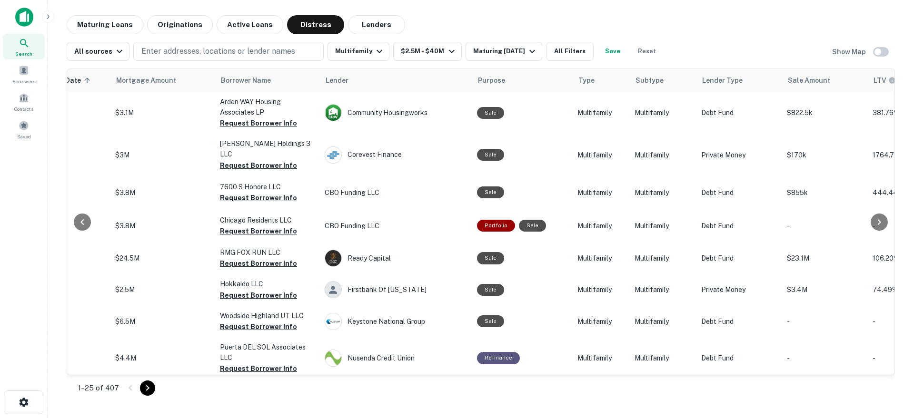
scroll to position [0, 320]
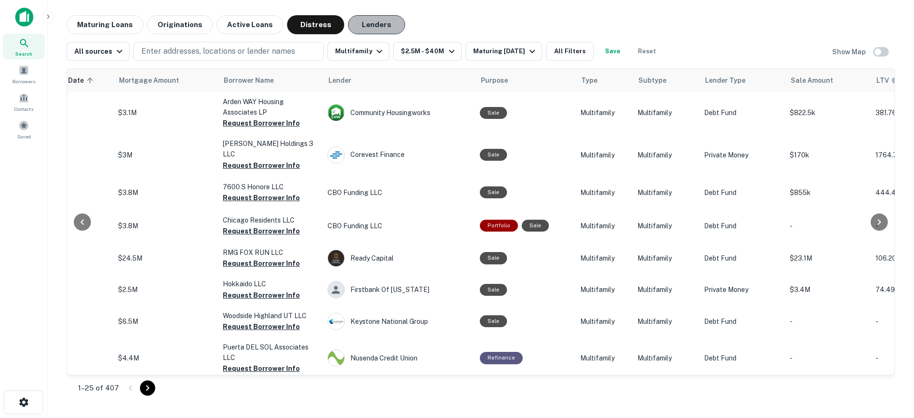
click at [380, 25] on button "Lenders" at bounding box center [376, 24] width 57 height 19
